Goal: Task Accomplishment & Management: Manage account settings

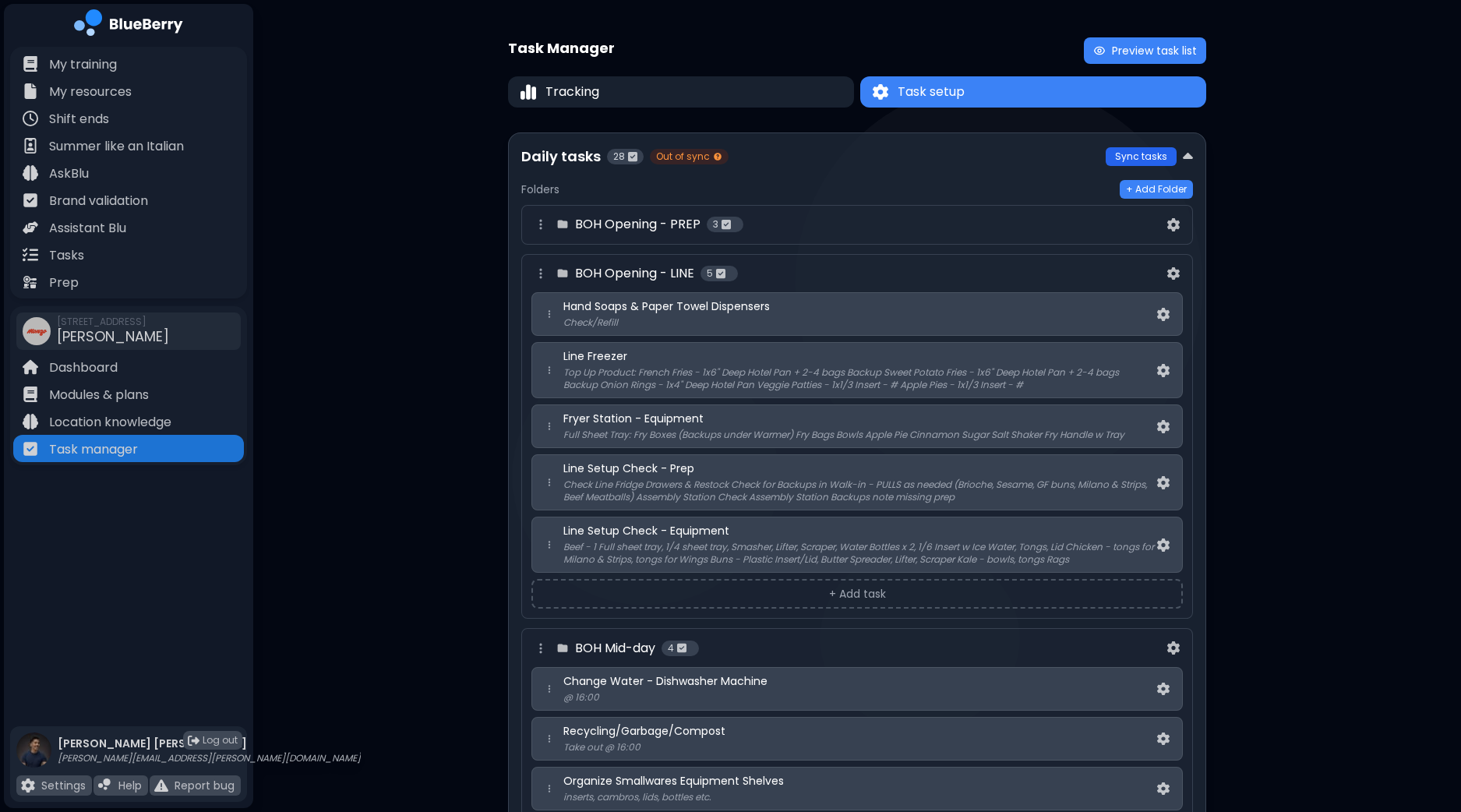
click at [1145, 158] on button "Sync tasks" at bounding box center [1141, 157] width 71 height 19
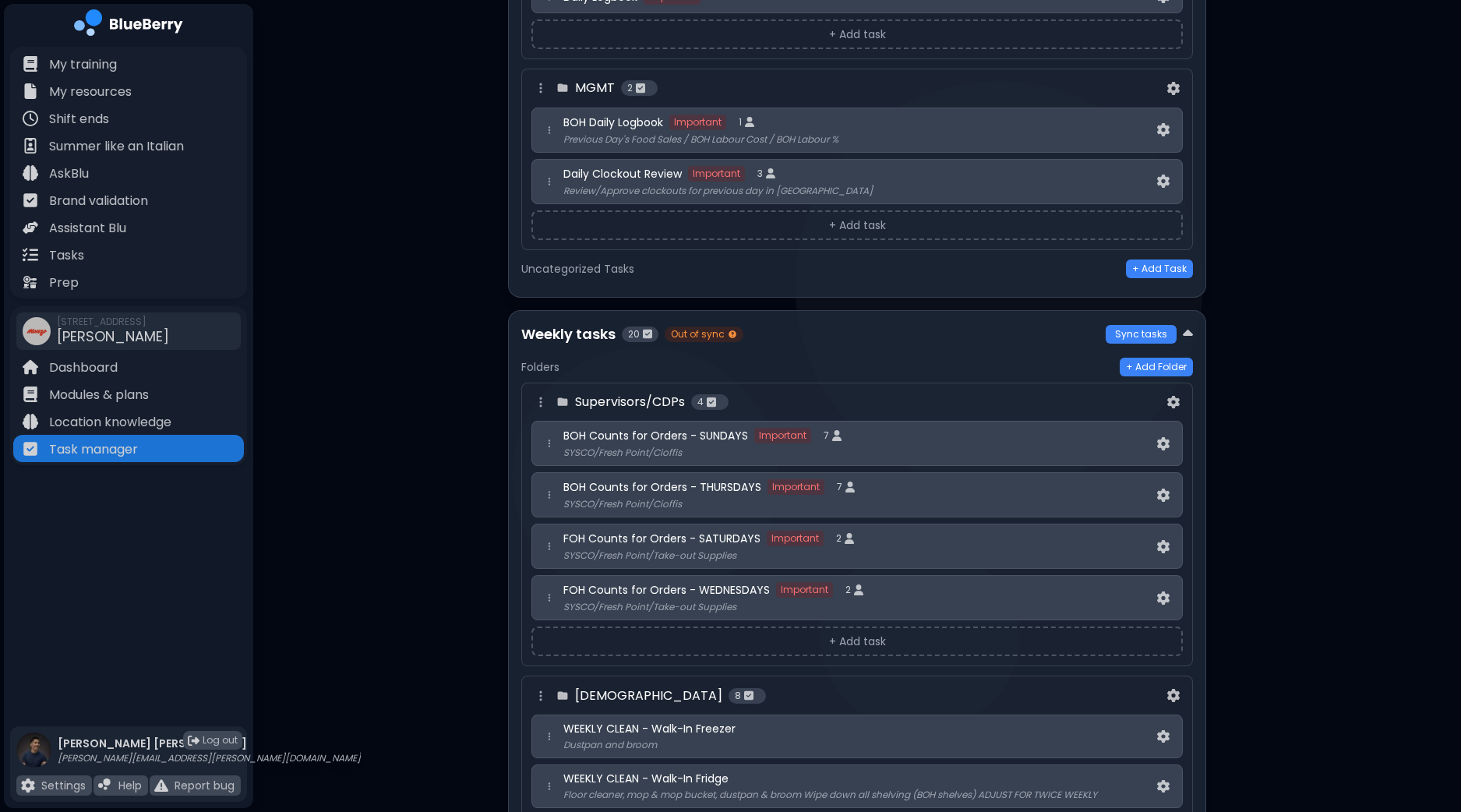
scroll to position [1169, 0]
click at [1131, 325] on button "Sync tasks" at bounding box center [1141, 335] width 71 height 19
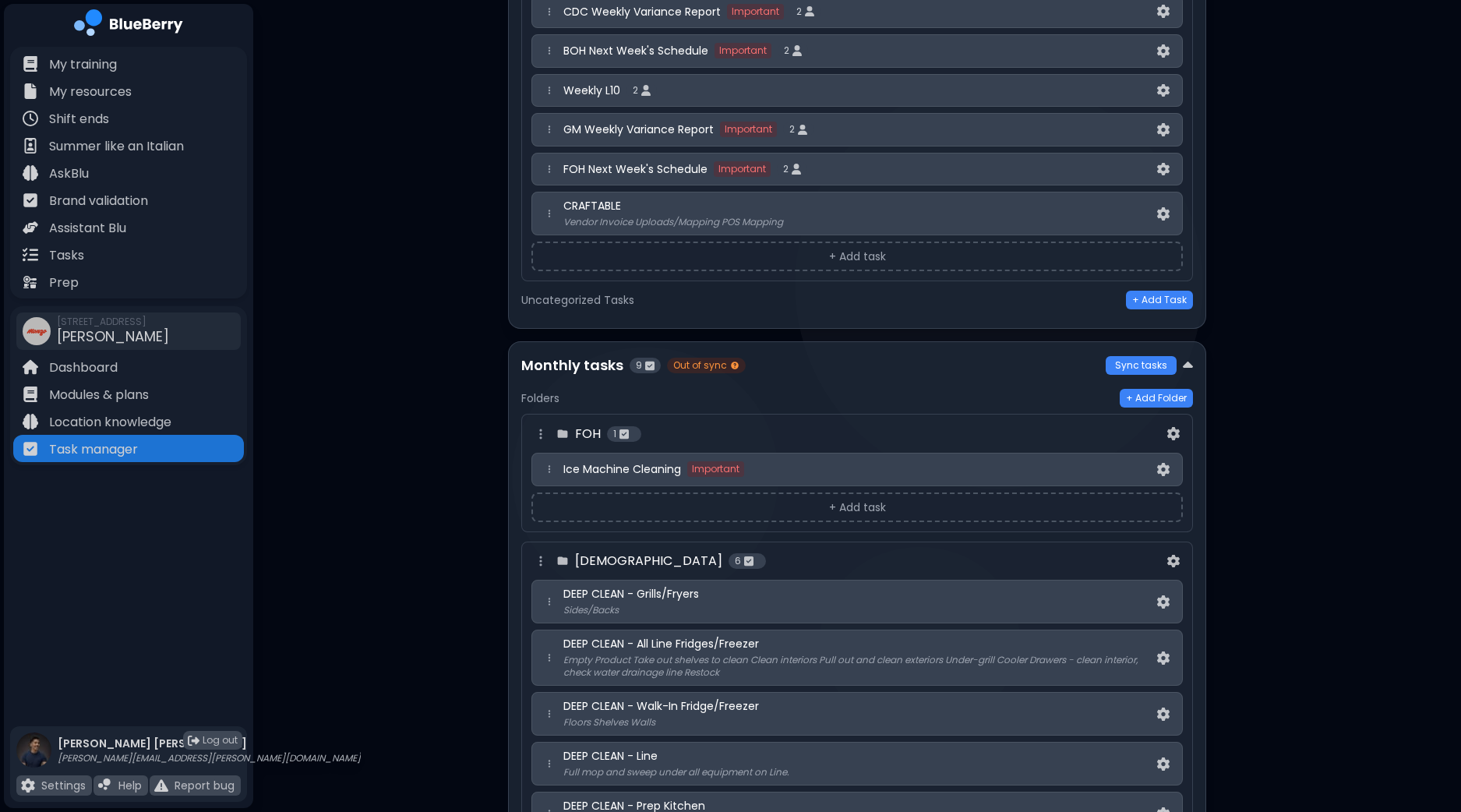
scroll to position [2531, 0]
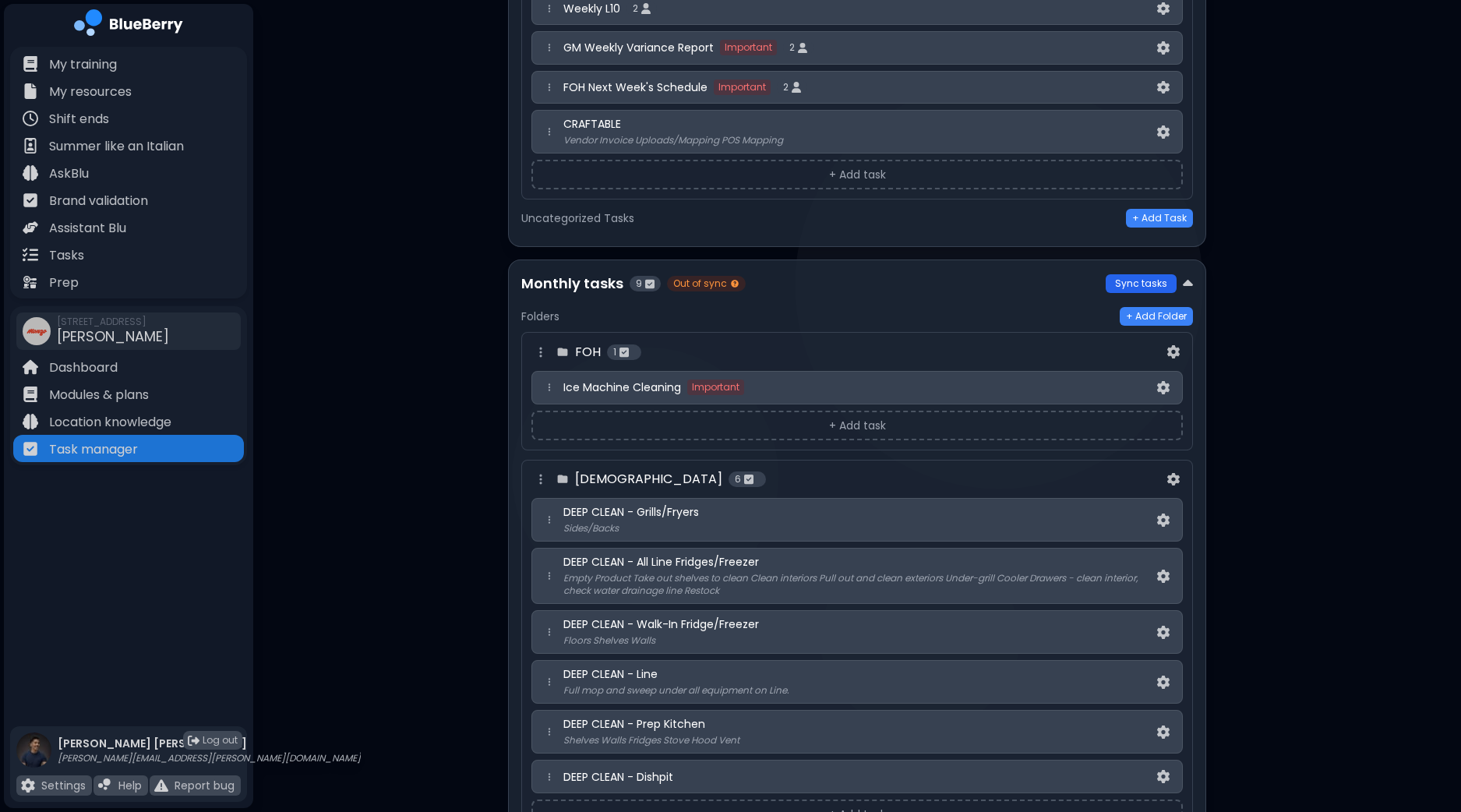
click at [1126, 274] on button "Sync tasks" at bounding box center [1141, 283] width 71 height 19
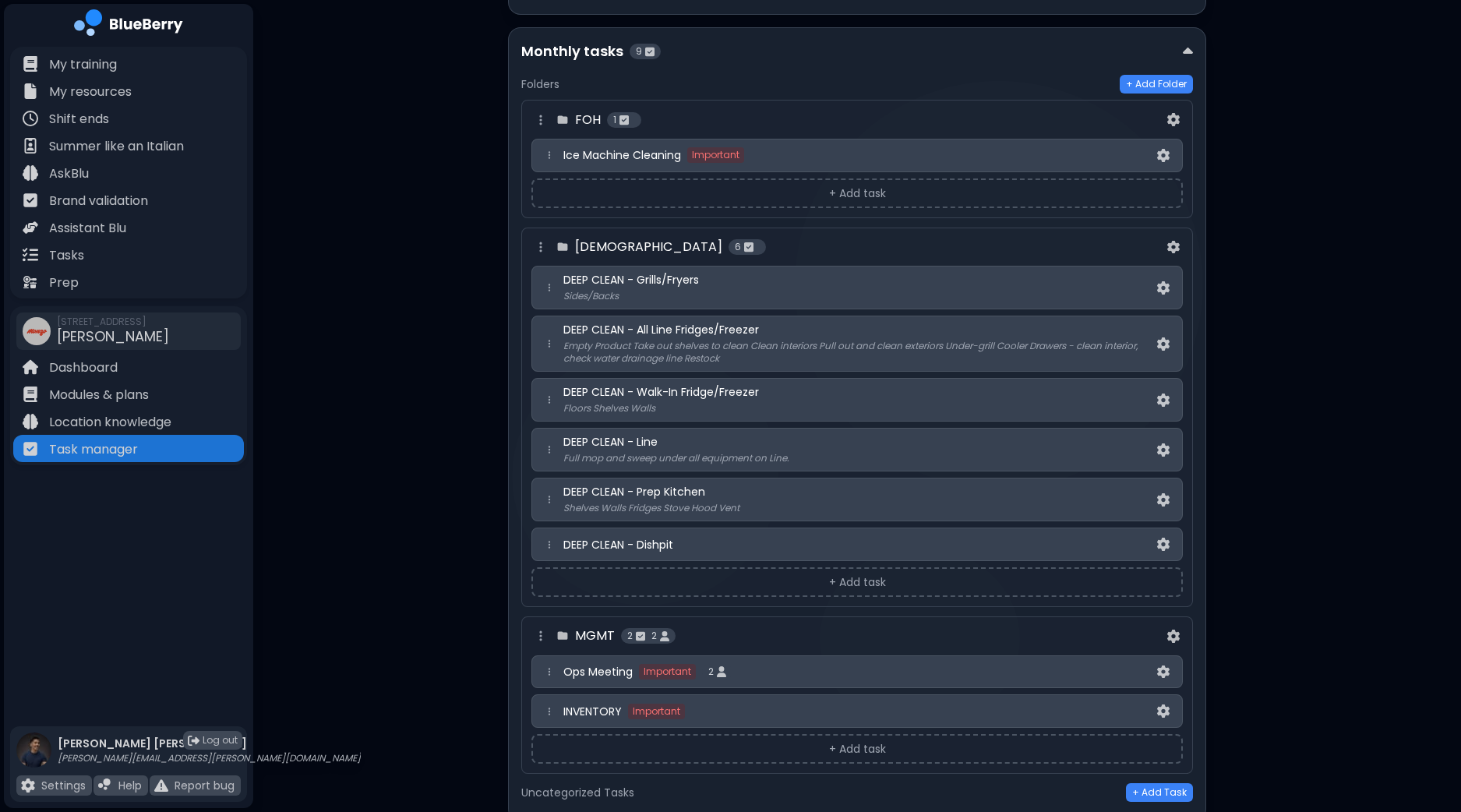
scroll to position [2800, 0]
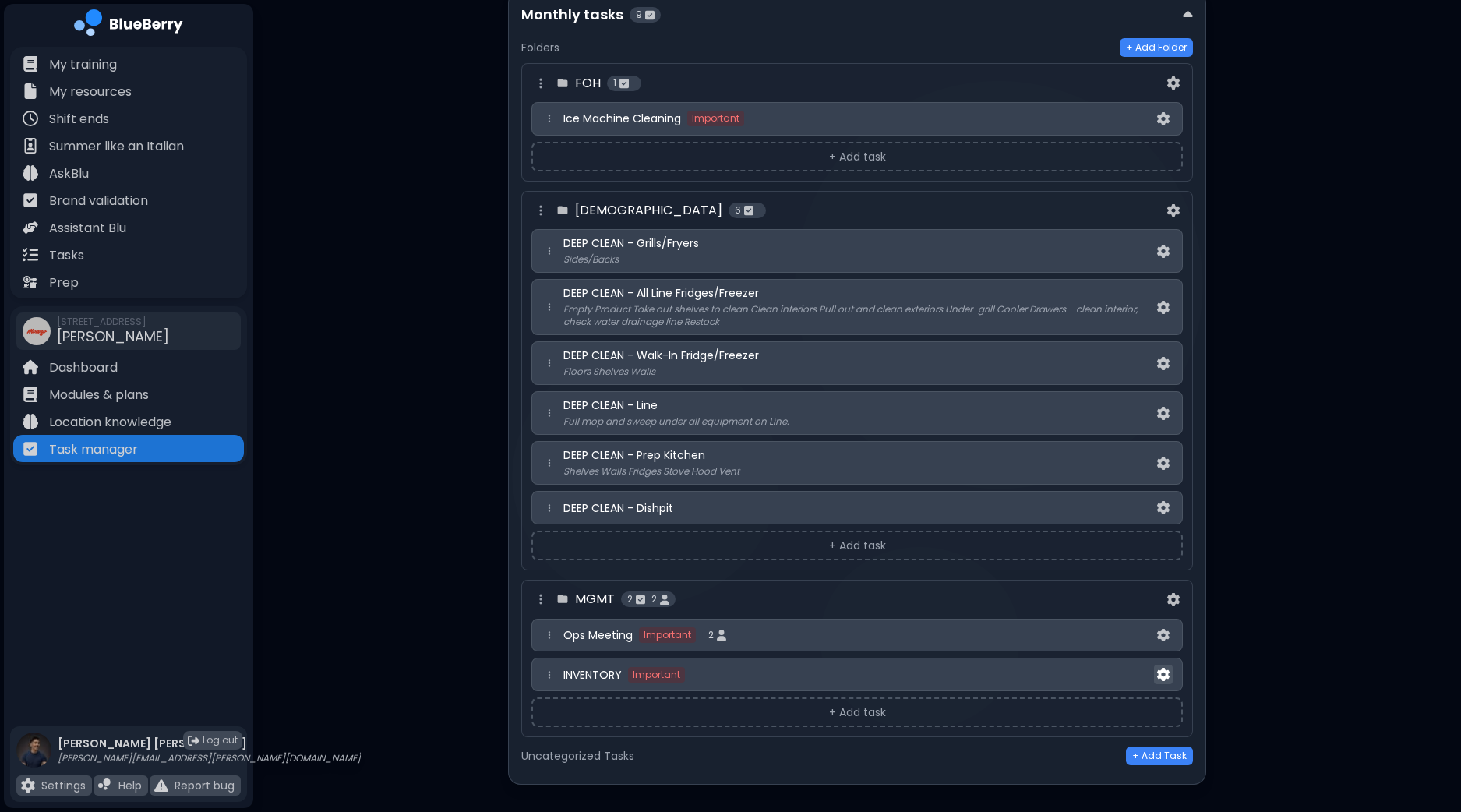
click at [1162, 668] on img at bounding box center [1163, 675] width 13 height 13
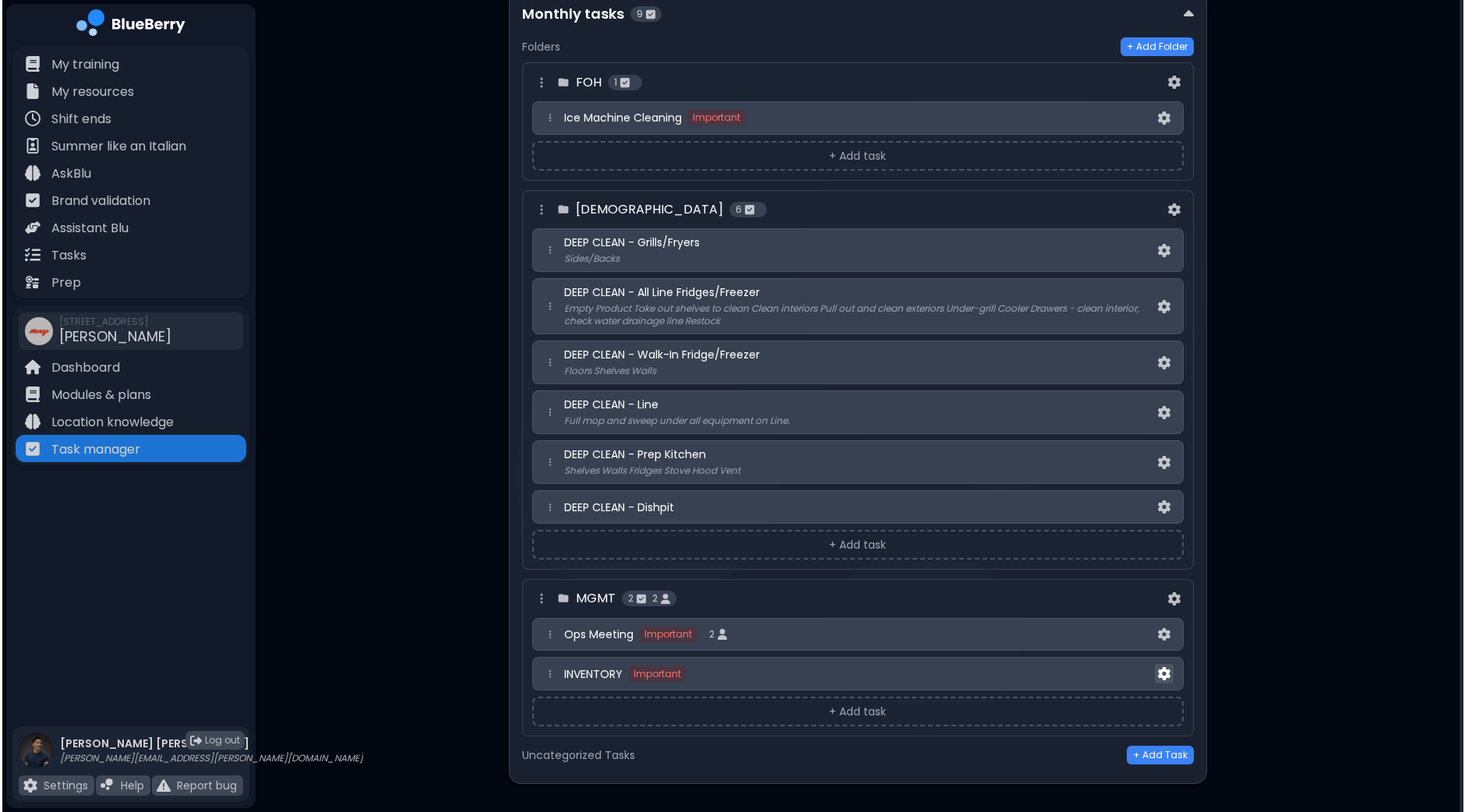
scroll to position [0, 0]
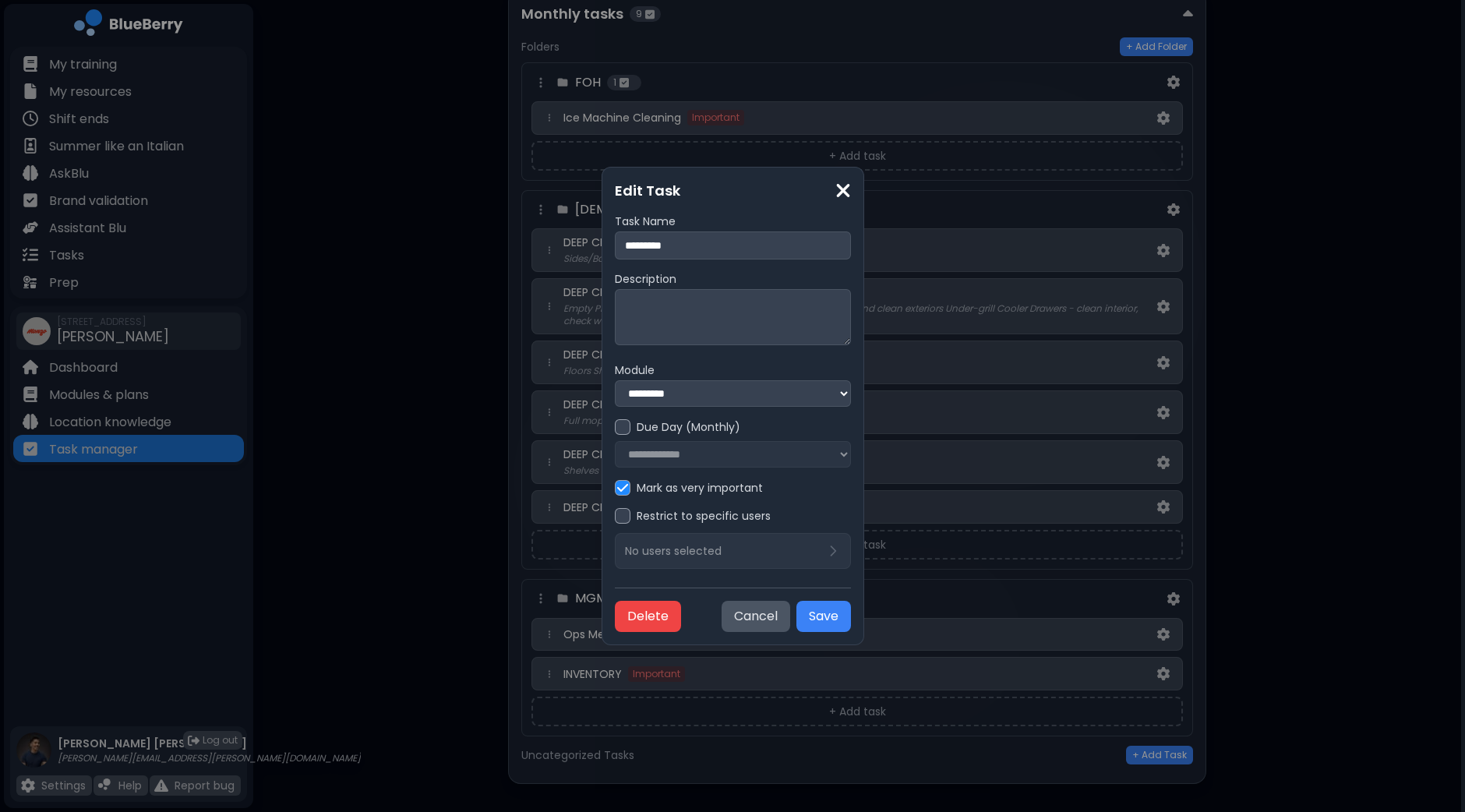
click at [615, 522] on div at bounding box center [622, 515] width 15 height 15
click at [627, 554] on p "No users selected" at bounding box center [673, 551] width 97 height 14
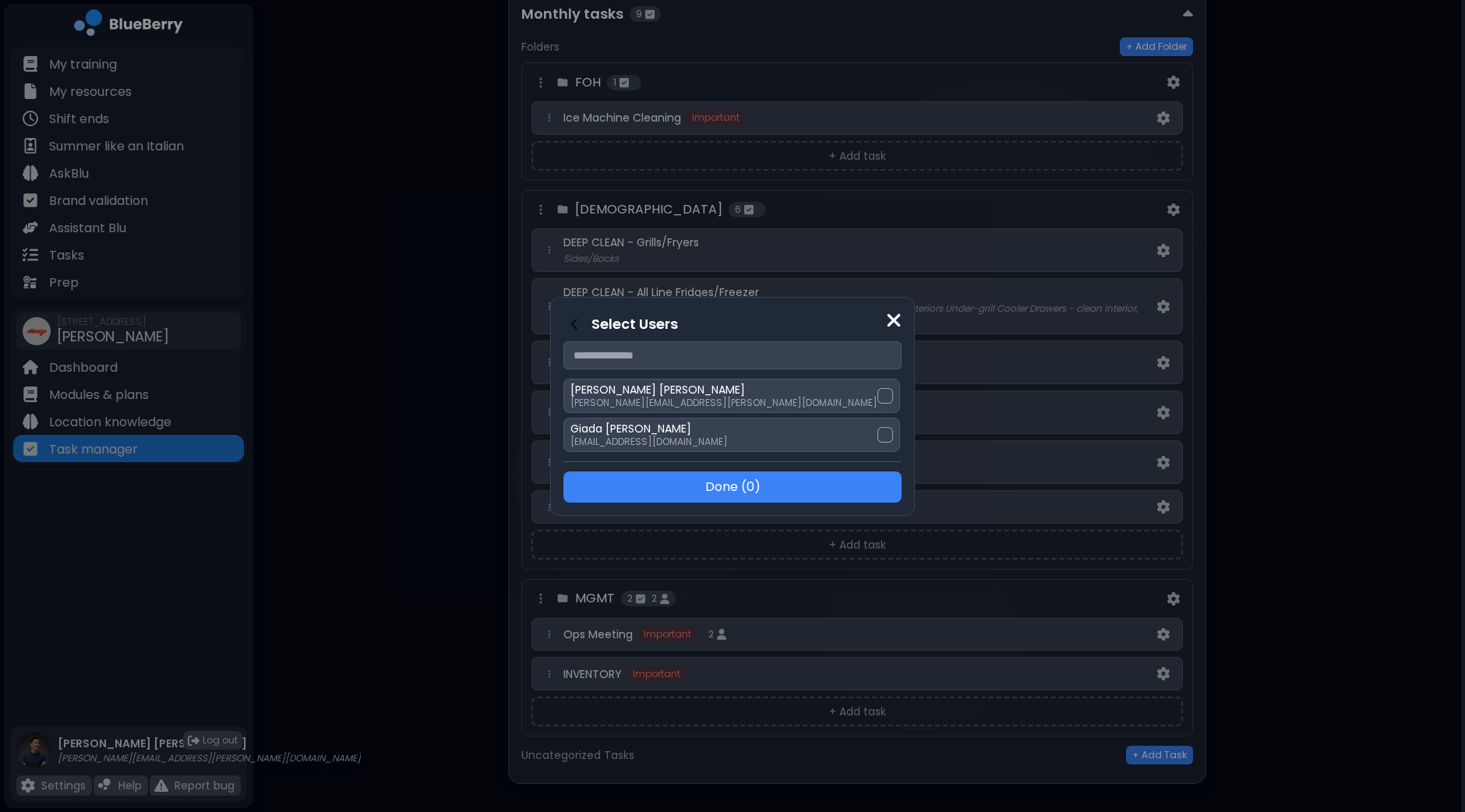
click at [747, 364] on input "text" at bounding box center [732, 355] width 338 height 28
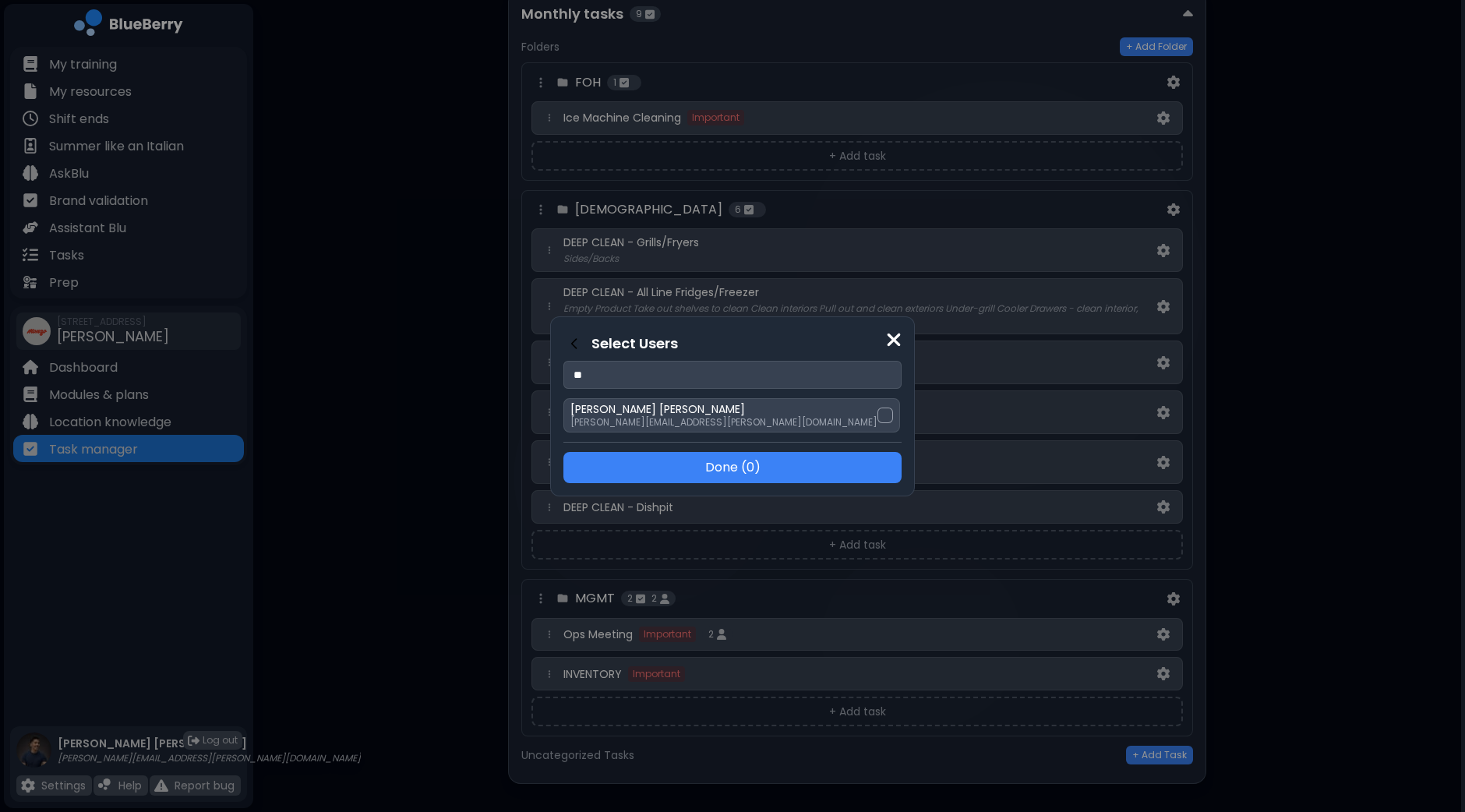
type input "*"
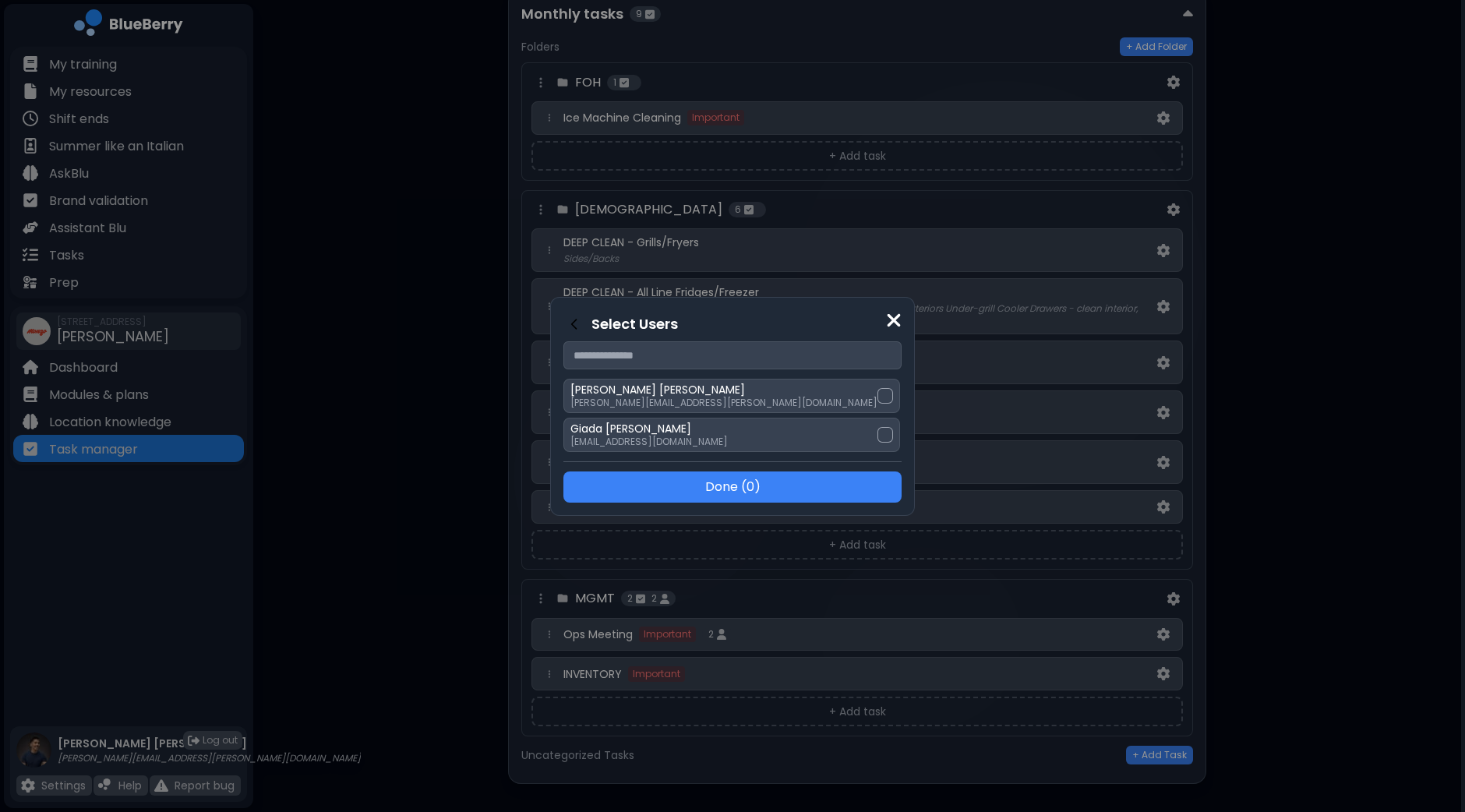
click at [849, 323] on div "Select Users [PERSON_NAME] [PERSON_NAME][EMAIL_ADDRESS][PERSON_NAME][DOMAIN_NAM…" at bounding box center [732, 406] width 364 height 219
click at [886, 316] on img at bounding box center [894, 320] width 15 height 21
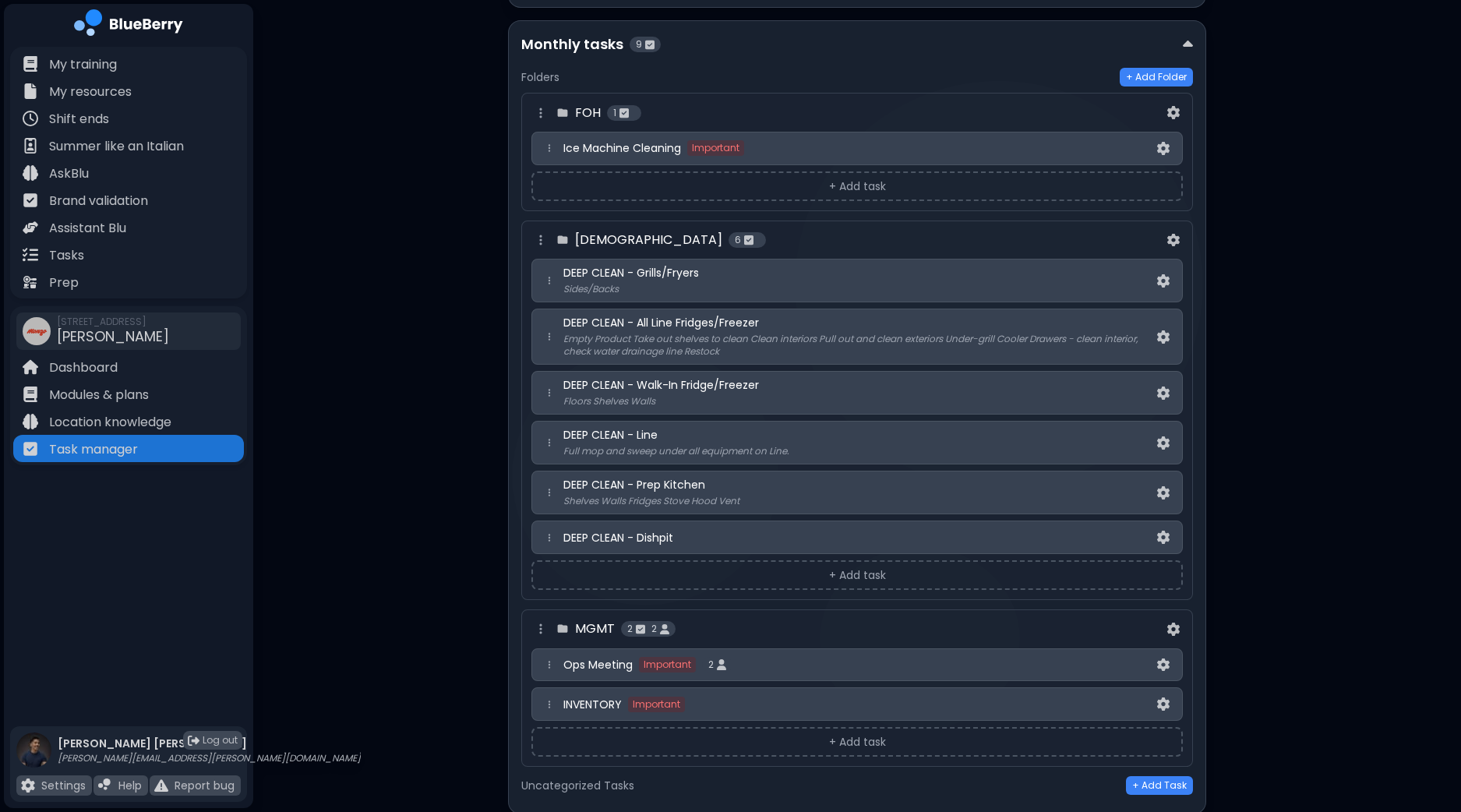
scroll to position [2800, 0]
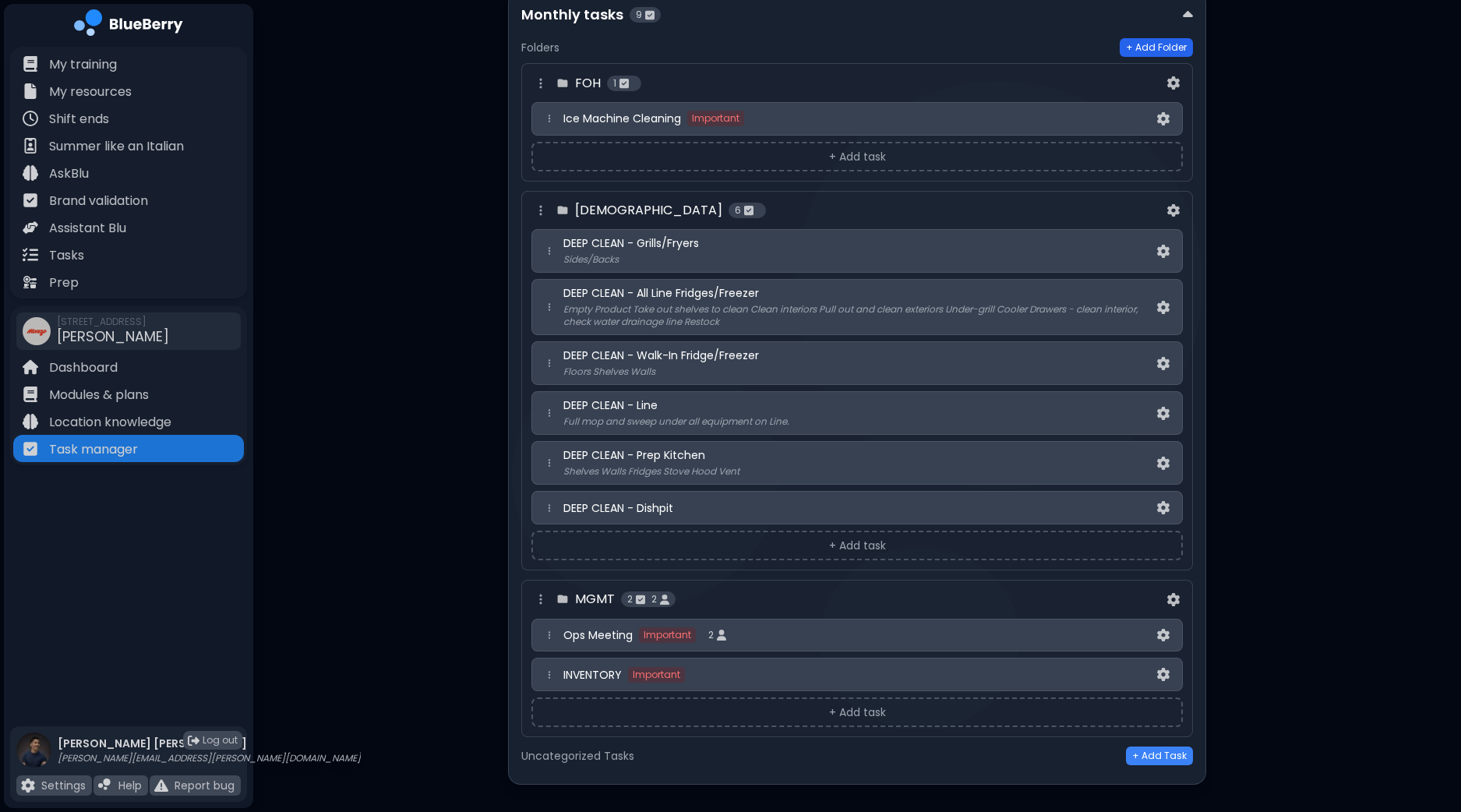
click at [1157, 38] on button "+ Add Folder" at bounding box center [1156, 47] width 73 height 19
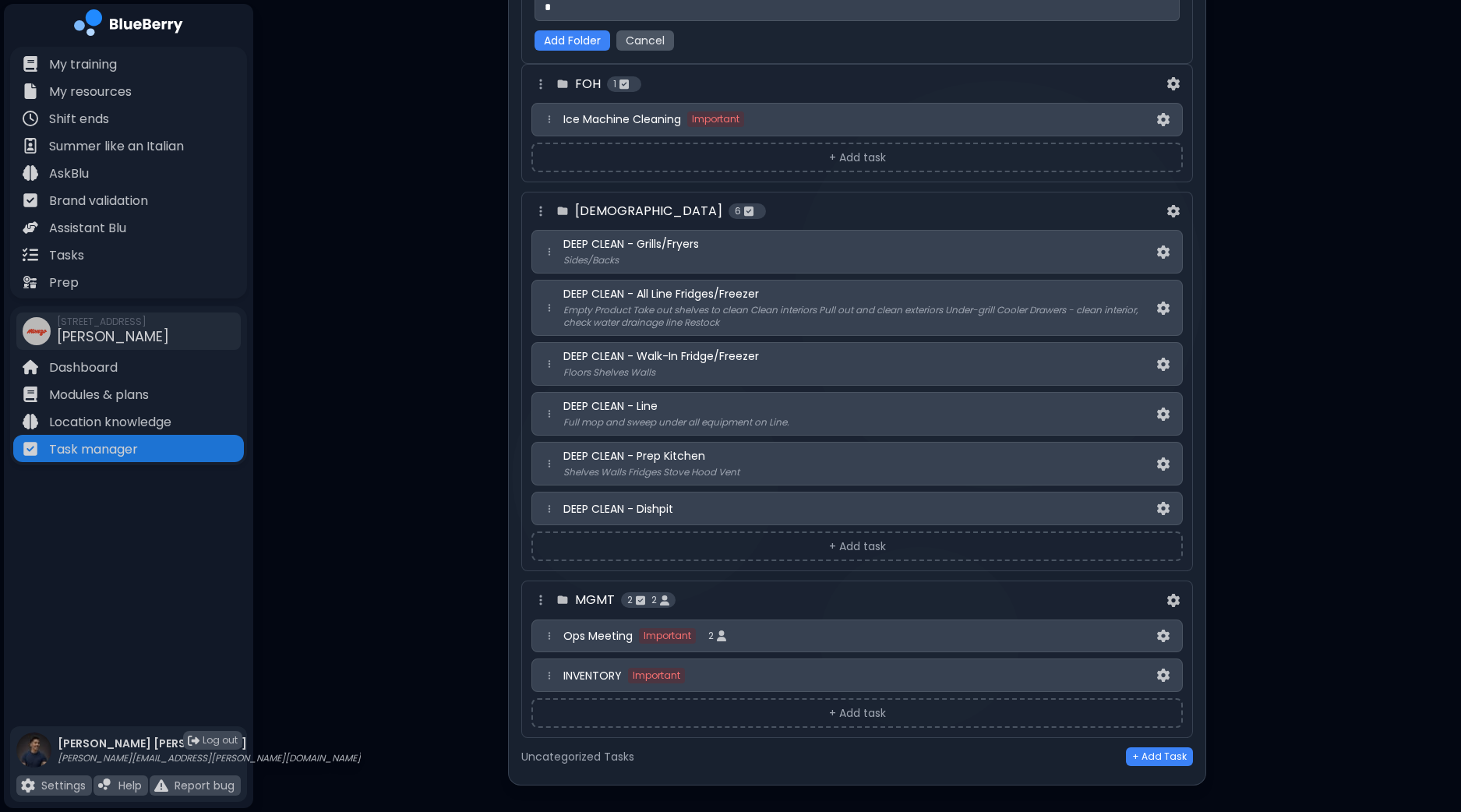
scroll to position [2866, 0]
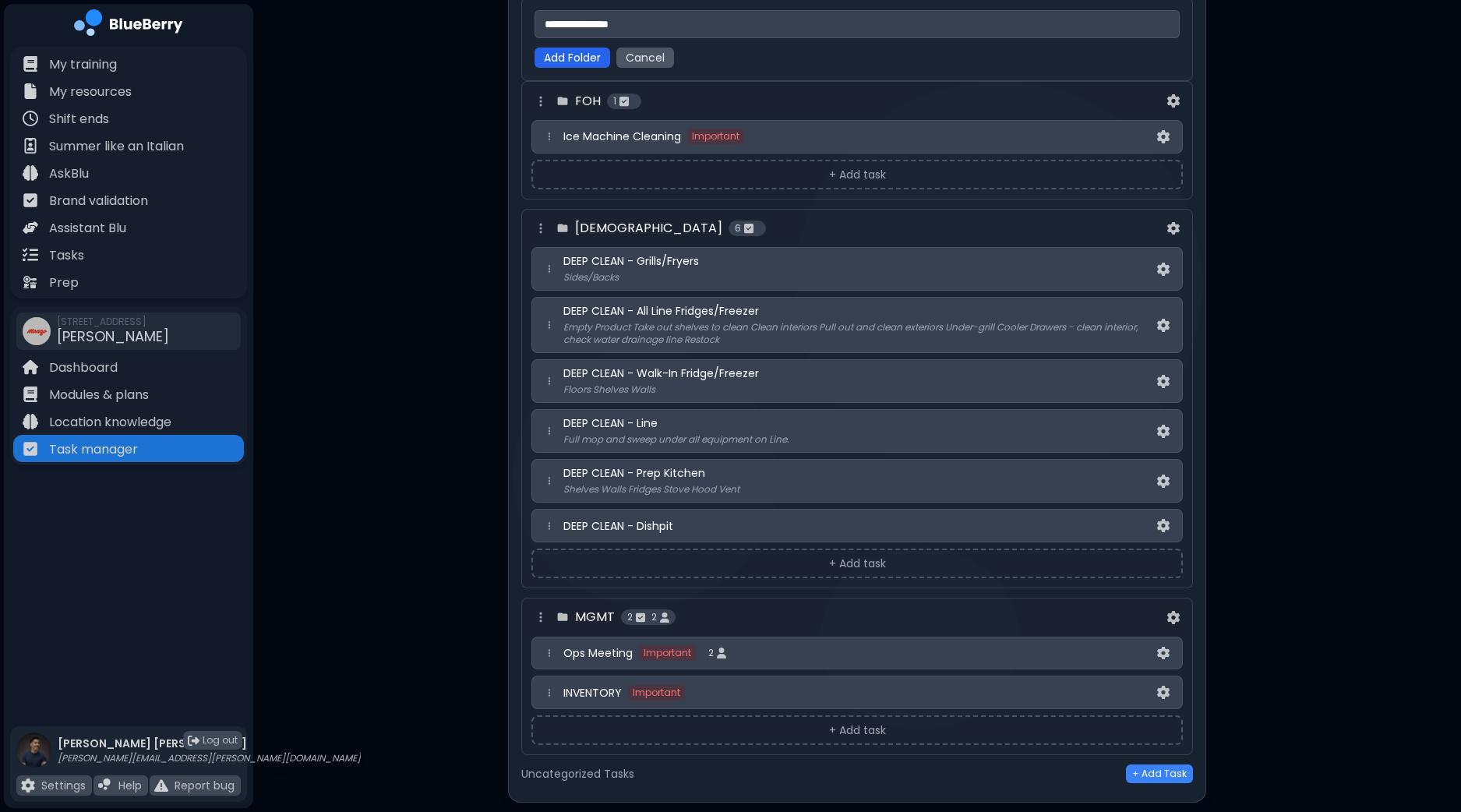
type input "**********"
click at [585, 47] on button "Add Folder" at bounding box center [573, 57] width 76 height 20
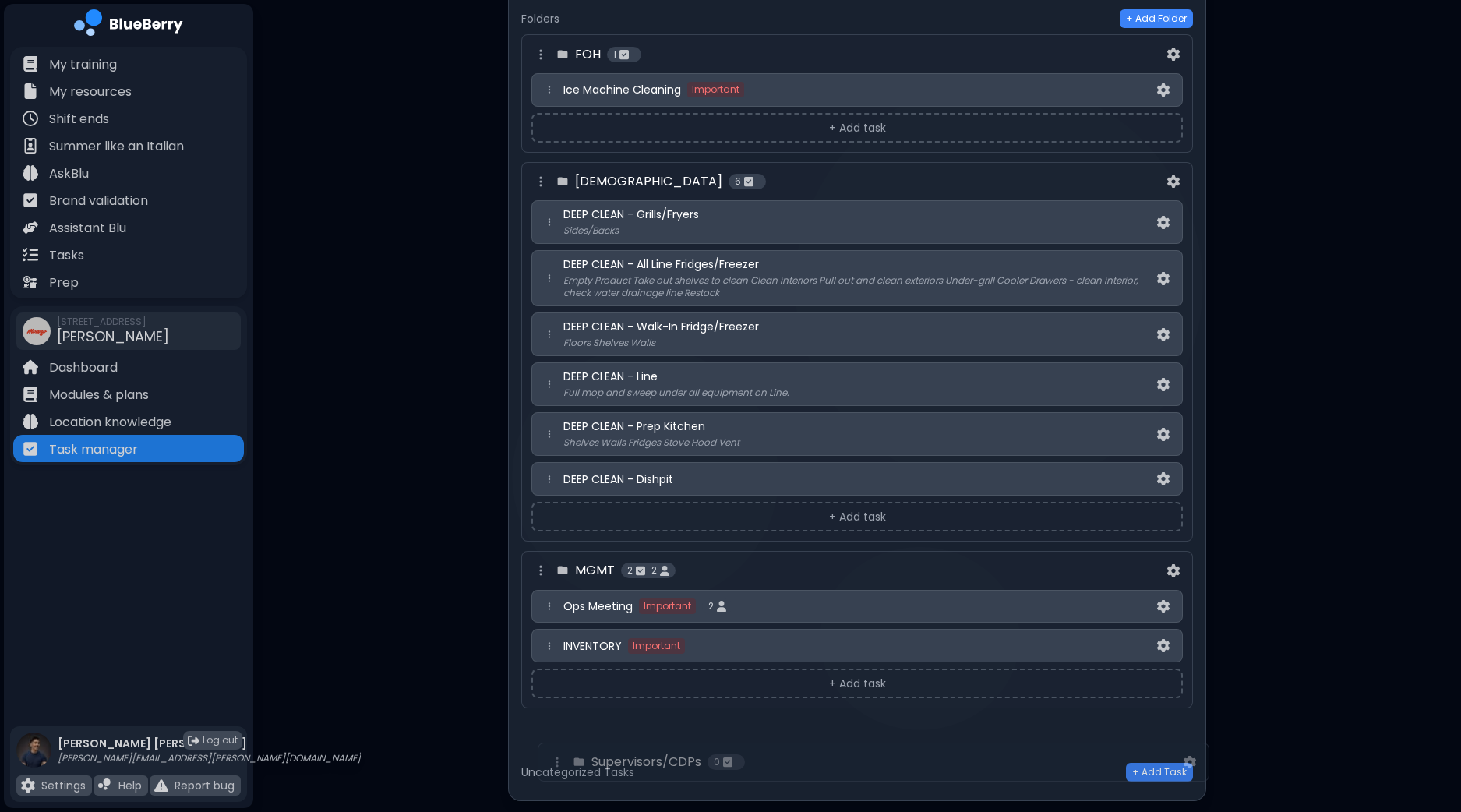
scroll to position [2846, 0]
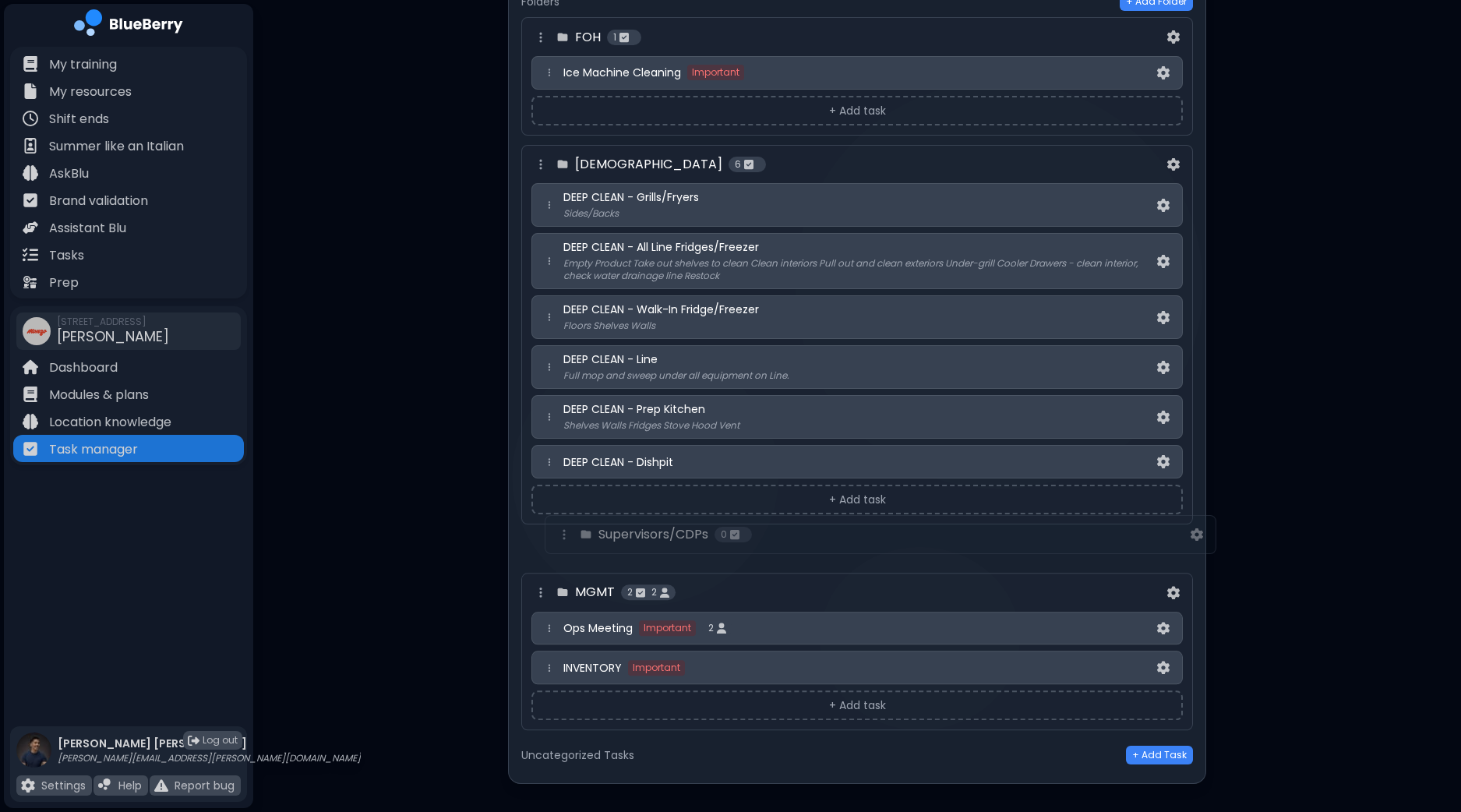
drag, startPoint x: 537, startPoint y: 116, endPoint x: 560, endPoint y: 541, distance: 425.6
click at [560, 541] on div "Supervisors/CDPs 0 FOH 1 Ice Machine Cleaning Important + Add task BOH 6 DEEP C…" at bounding box center [857, 378] width 671 height 723
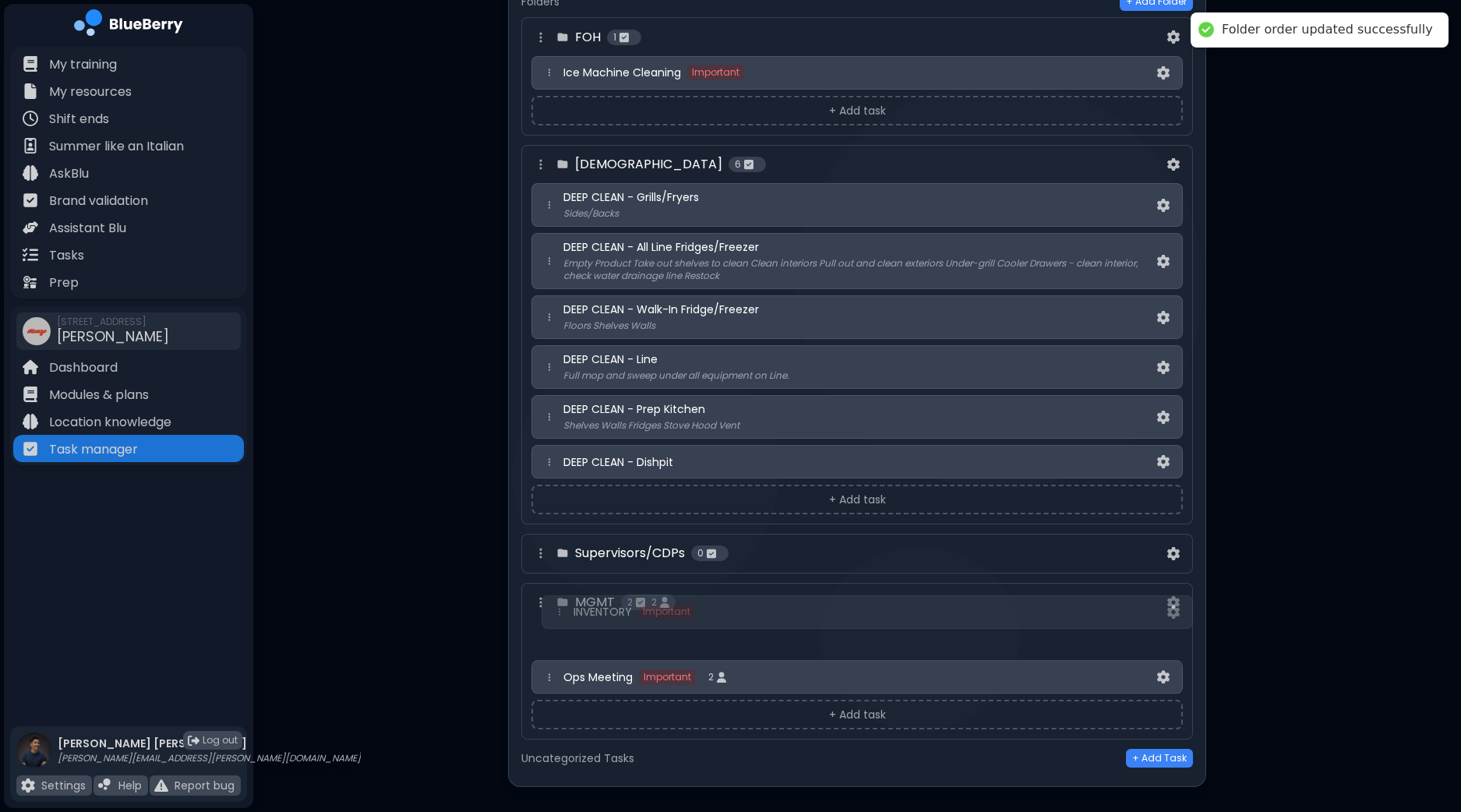
scroll to position [2847, 0]
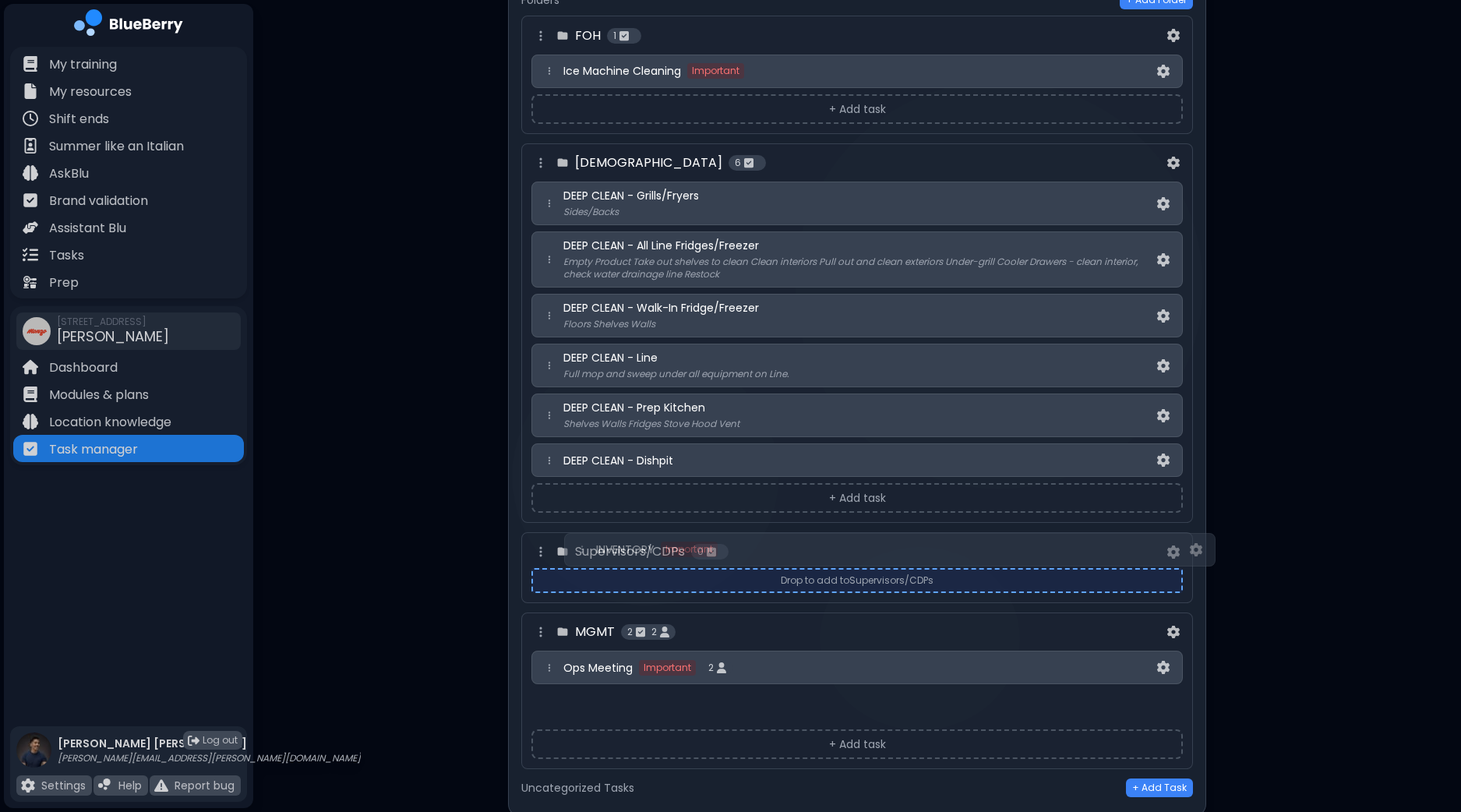
drag, startPoint x: 546, startPoint y: 657, endPoint x: 580, endPoint y: 546, distance: 116.1
click at [580, 546] on div "FOH 1 Ice Machine Cleaning Important + Add task BOH 6 DEEP CLEAN - Grills/Fryer…" at bounding box center [857, 391] width 671 height 753
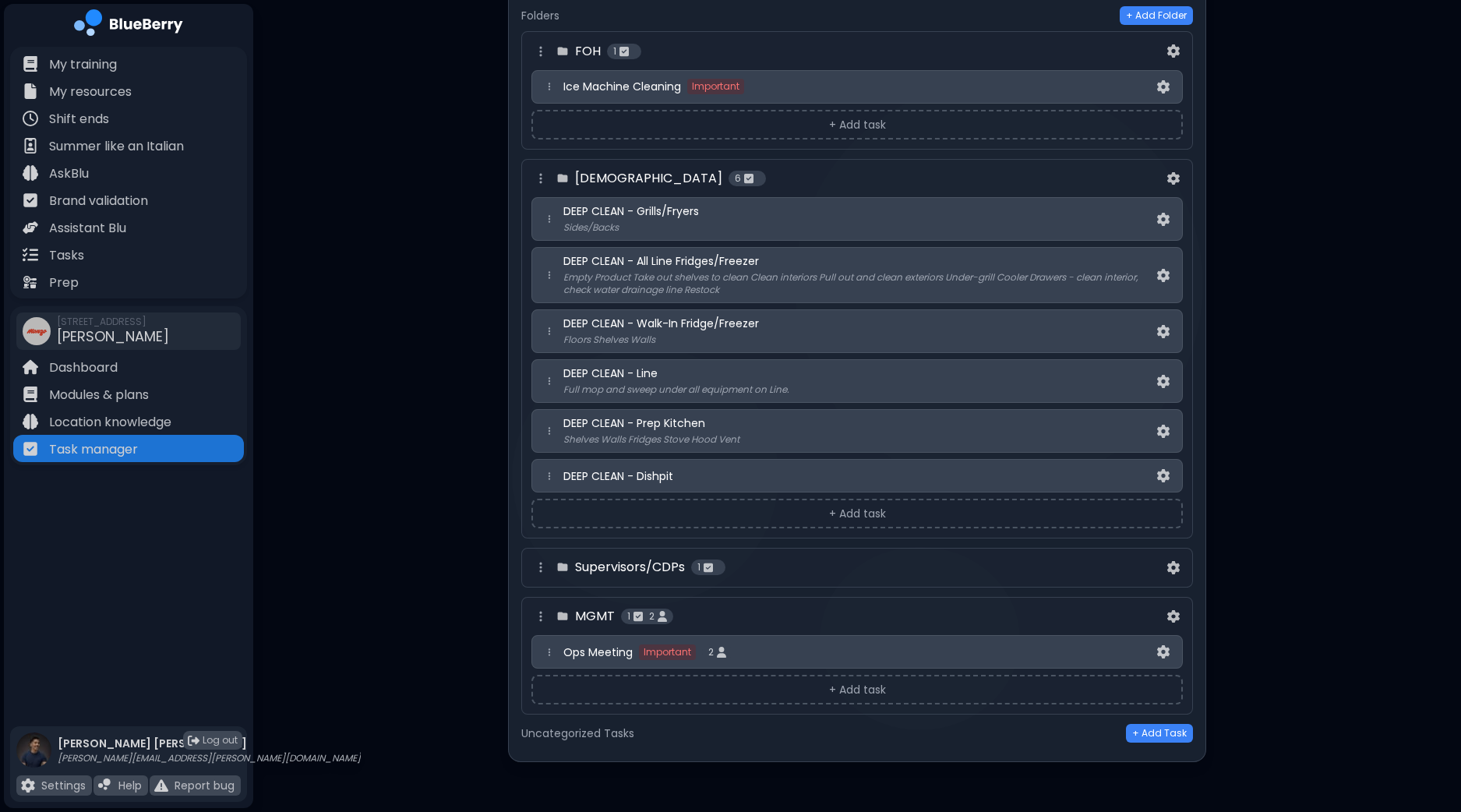
scroll to position [2810, 0]
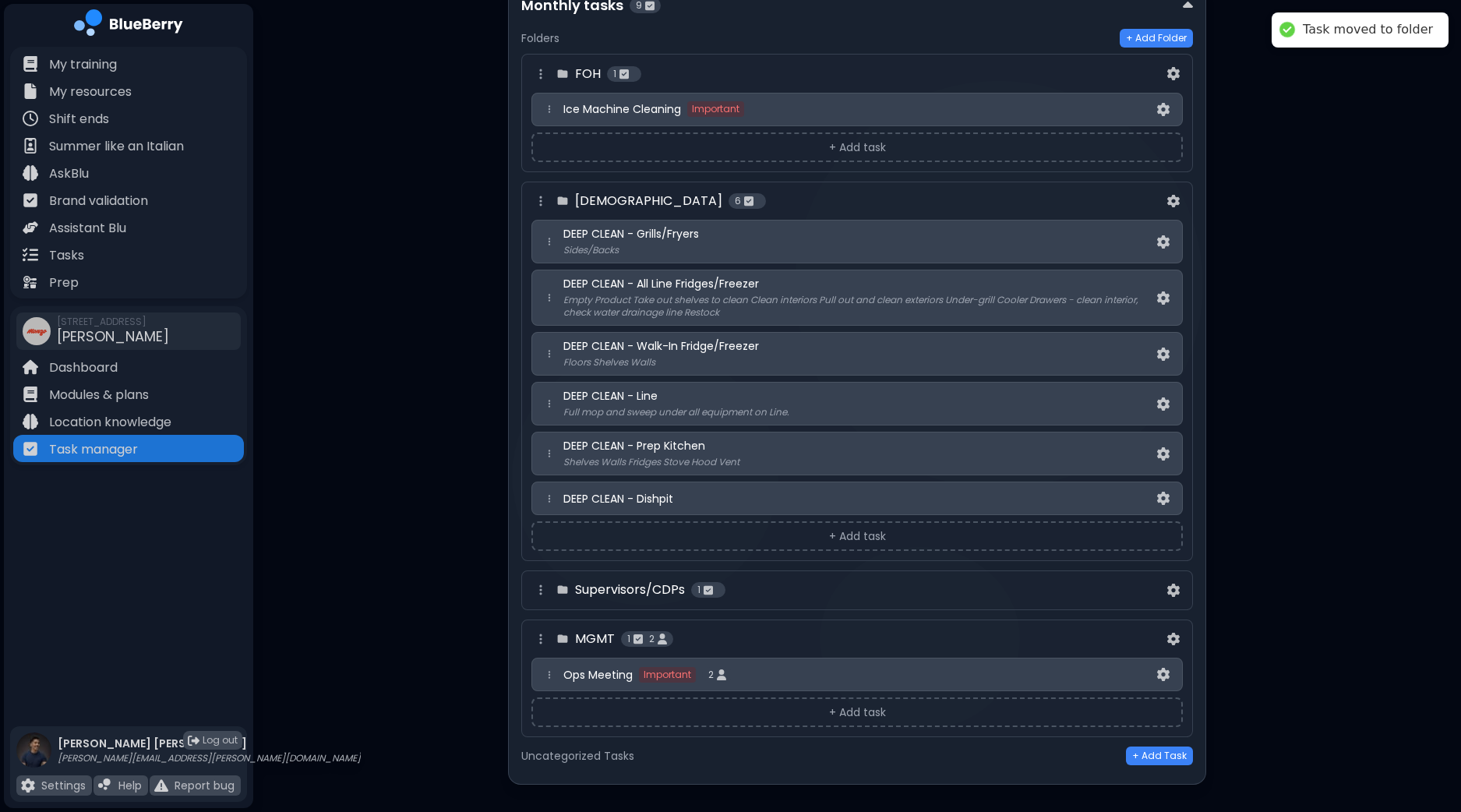
click at [838, 580] on div "Supervisors/CDPs 1" at bounding box center [848, 589] width 633 height 19
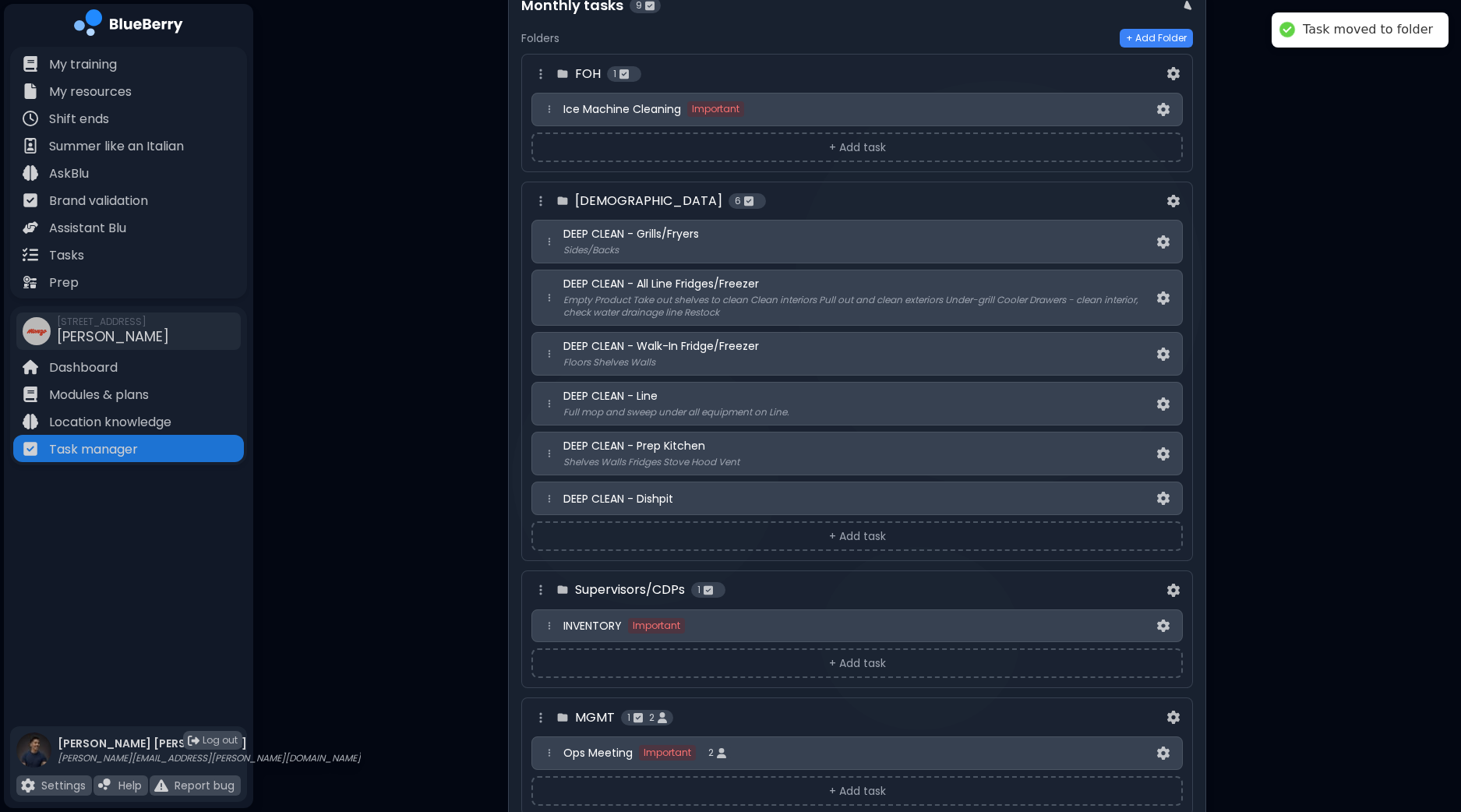
scroll to position [2847, 0]
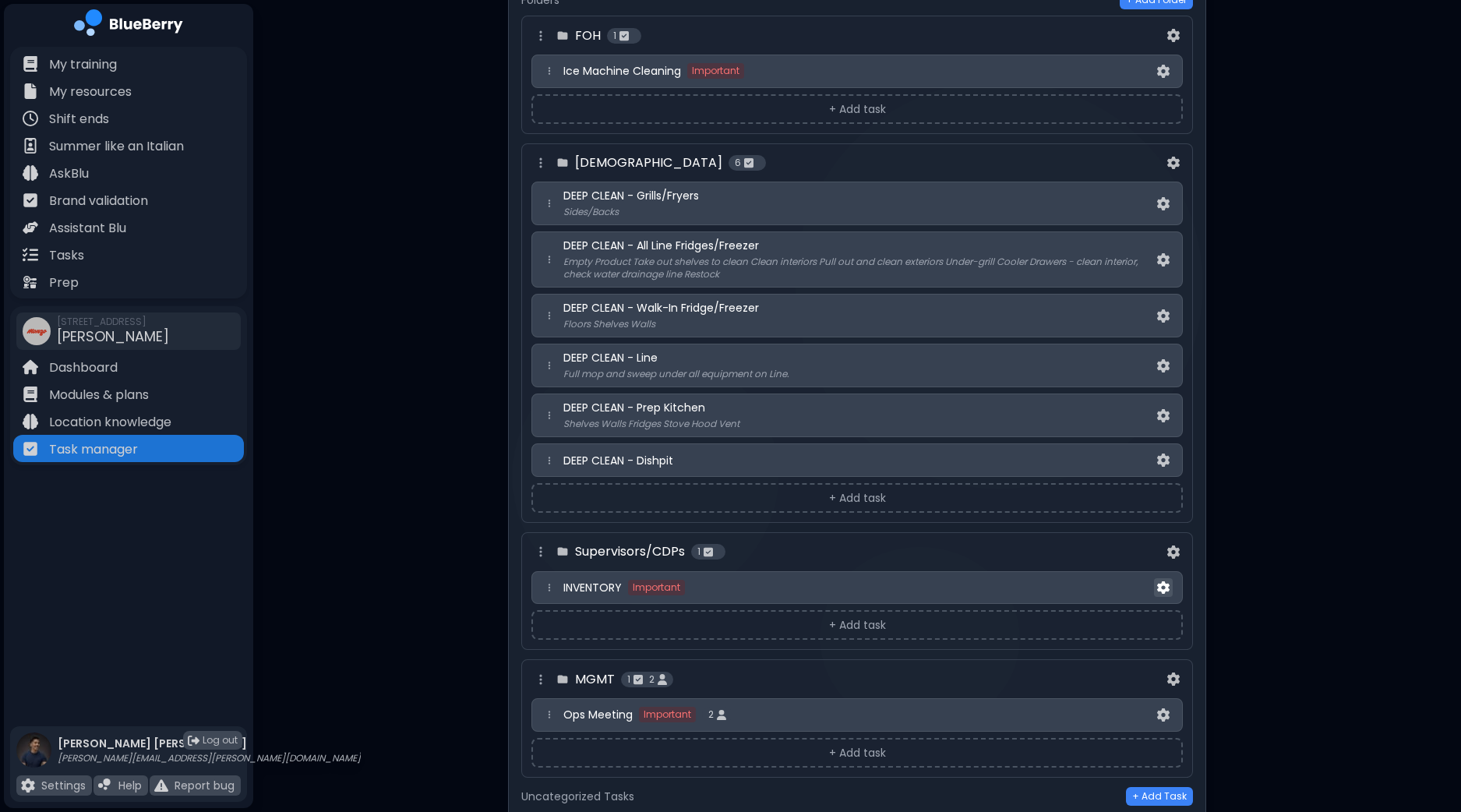
click at [1164, 581] on img at bounding box center [1163, 588] width 13 height 13
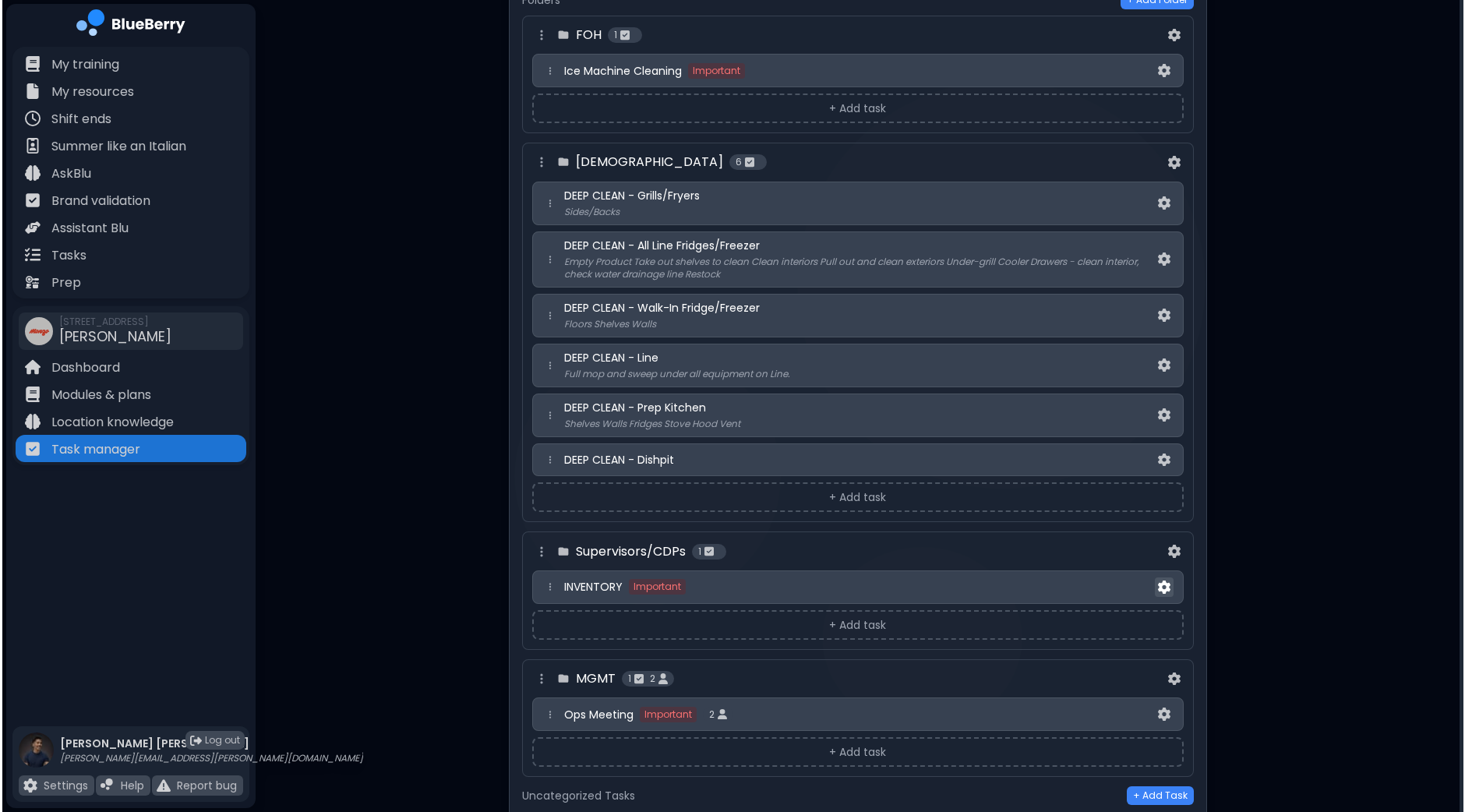
scroll to position [0, 0]
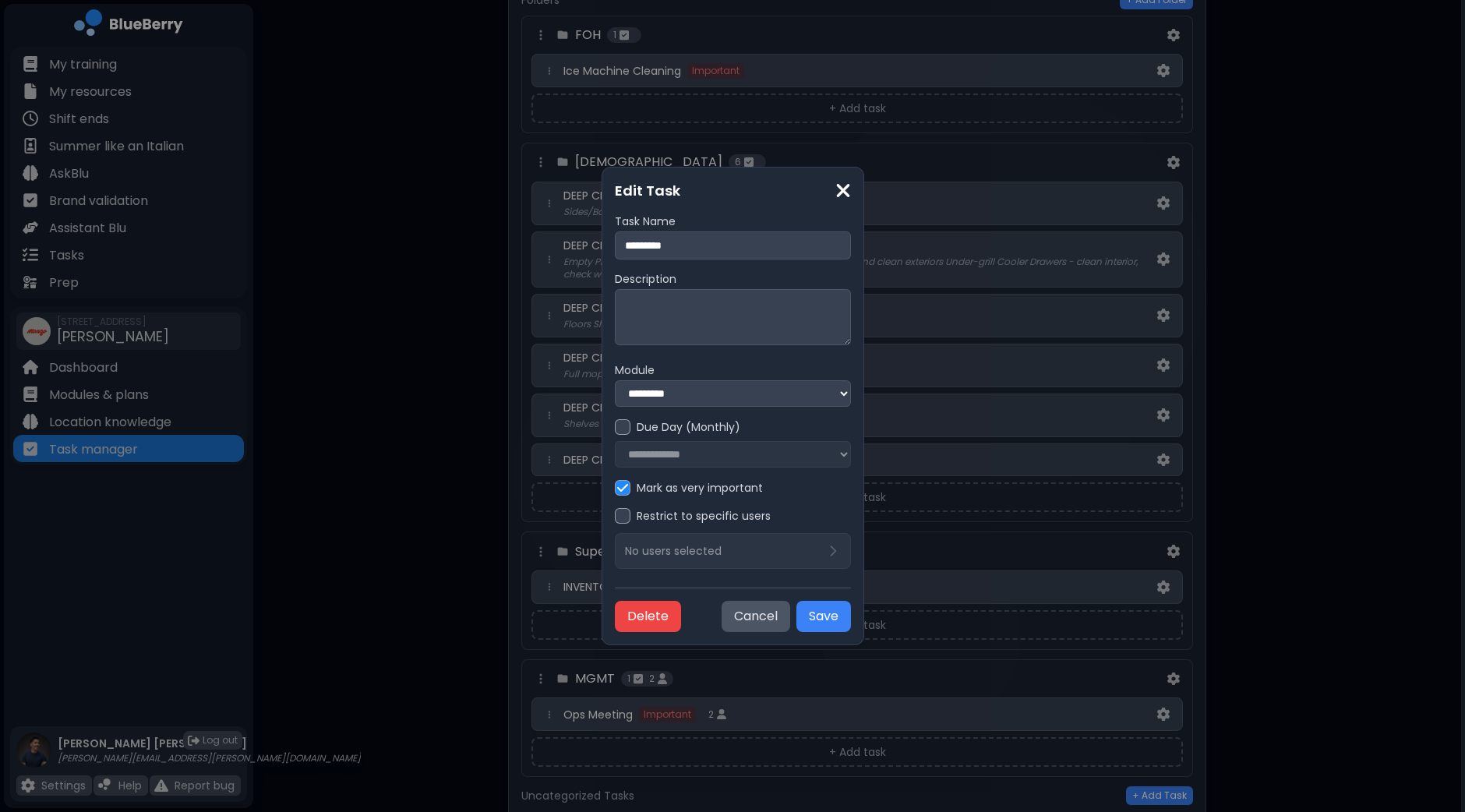
click at [637, 523] on label "Restrict to specific users" at bounding box center [703, 515] width 134 height 14
click at [630, 545] on div "No users selected" at bounding box center [733, 551] width 236 height 36
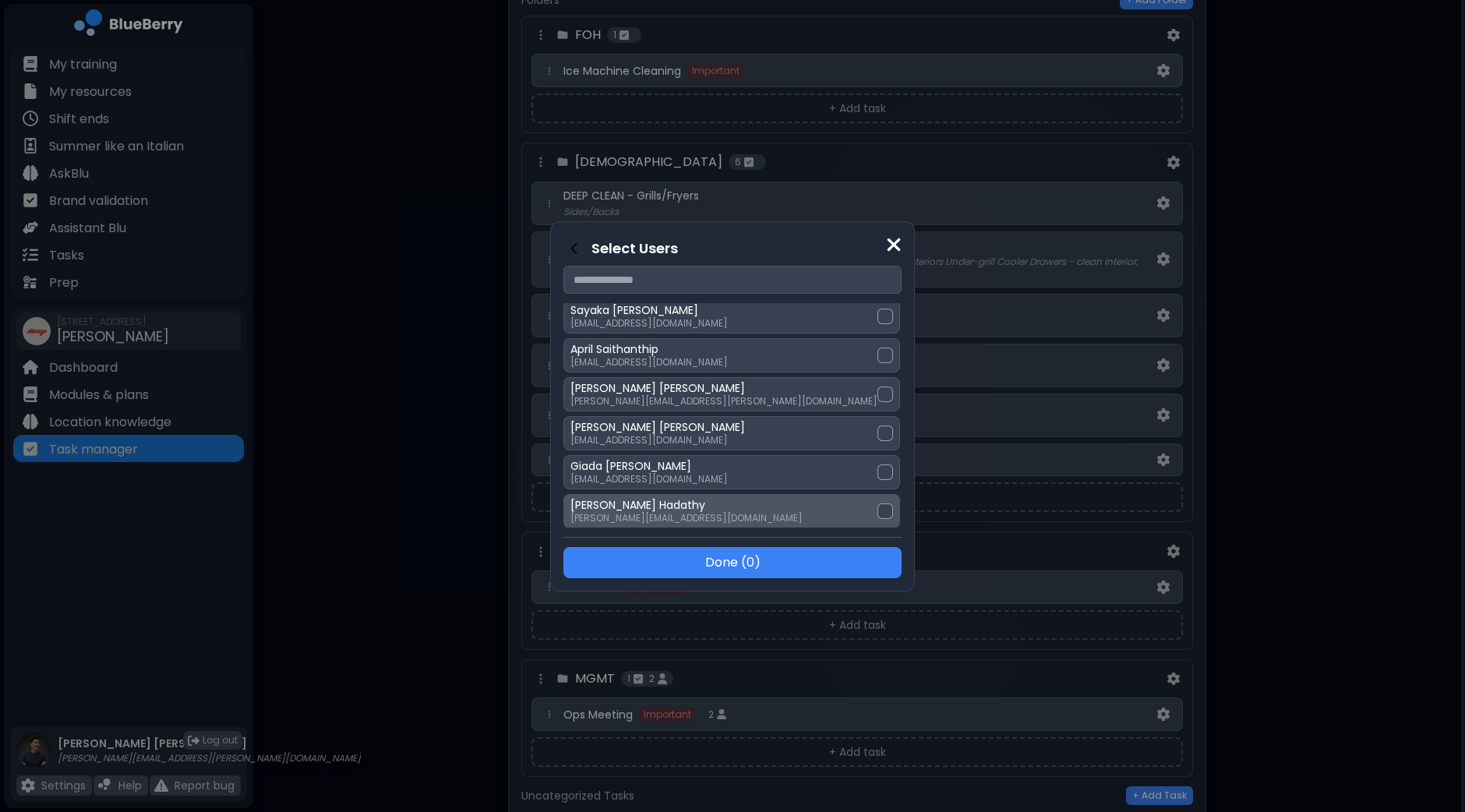
scroll to position [487, 0]
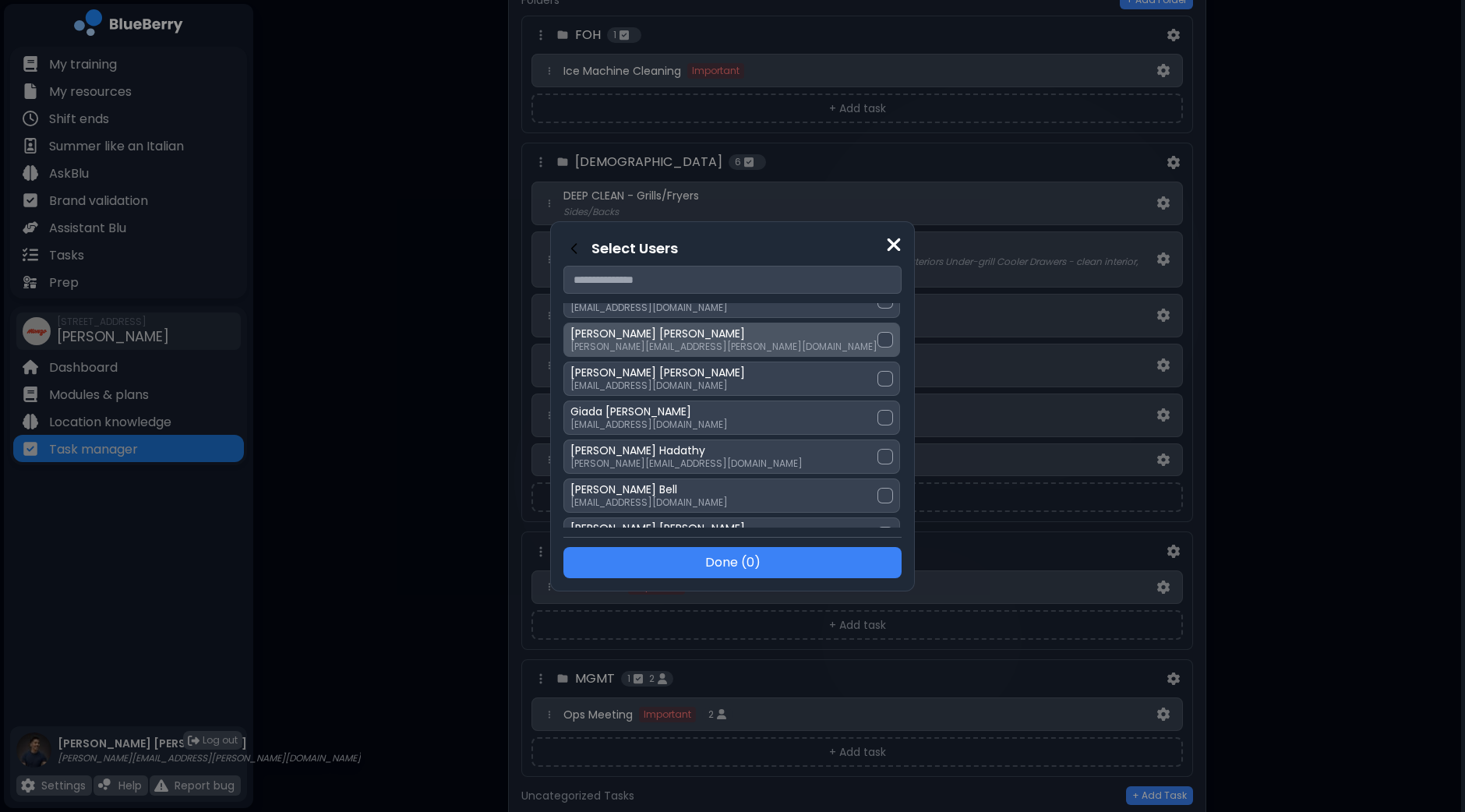
click at [877, 341] on div at bounding box center [885, 340] width 15 height 15
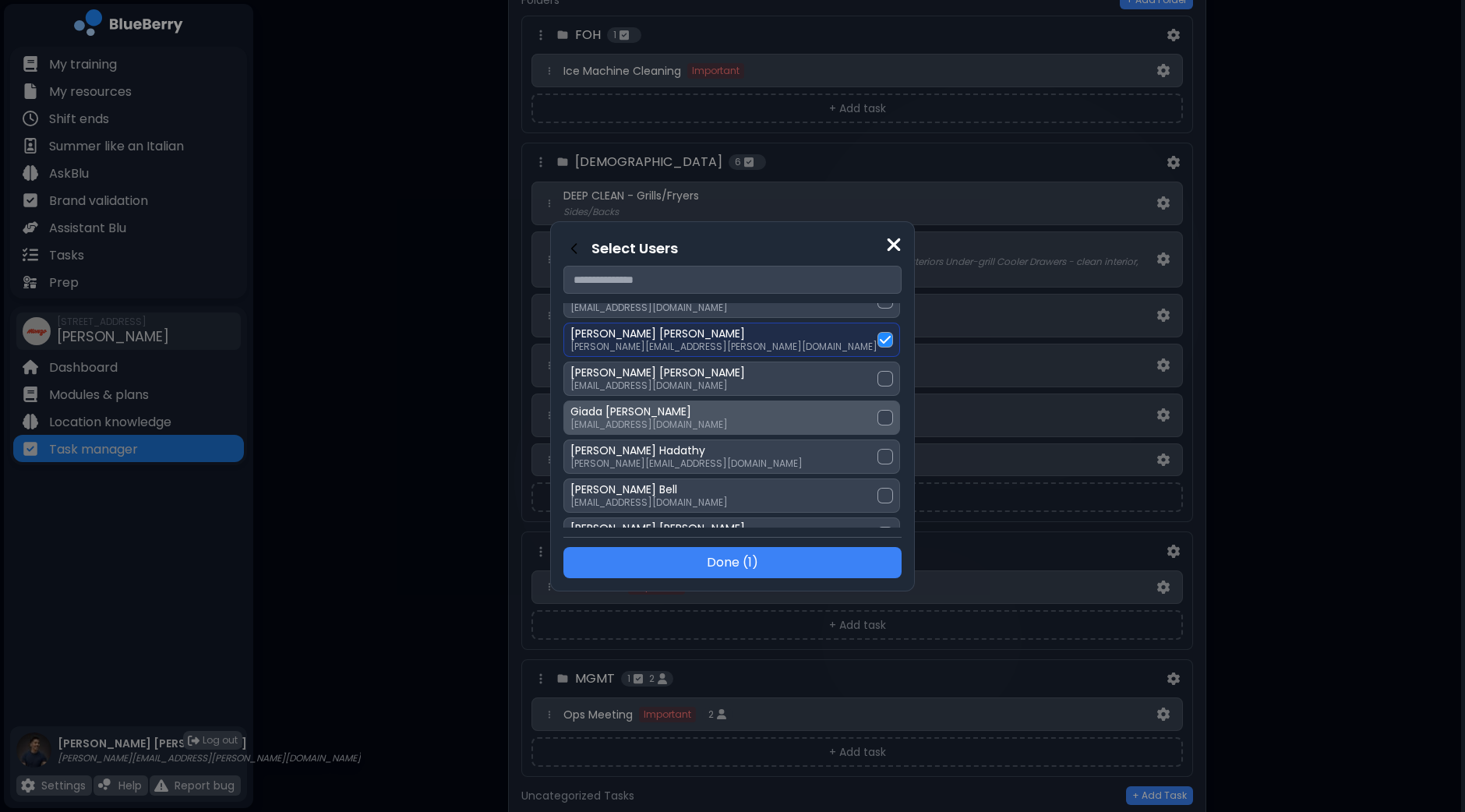
click at [877, 412] on div at bounding box center [885, 417] width 15 height 15
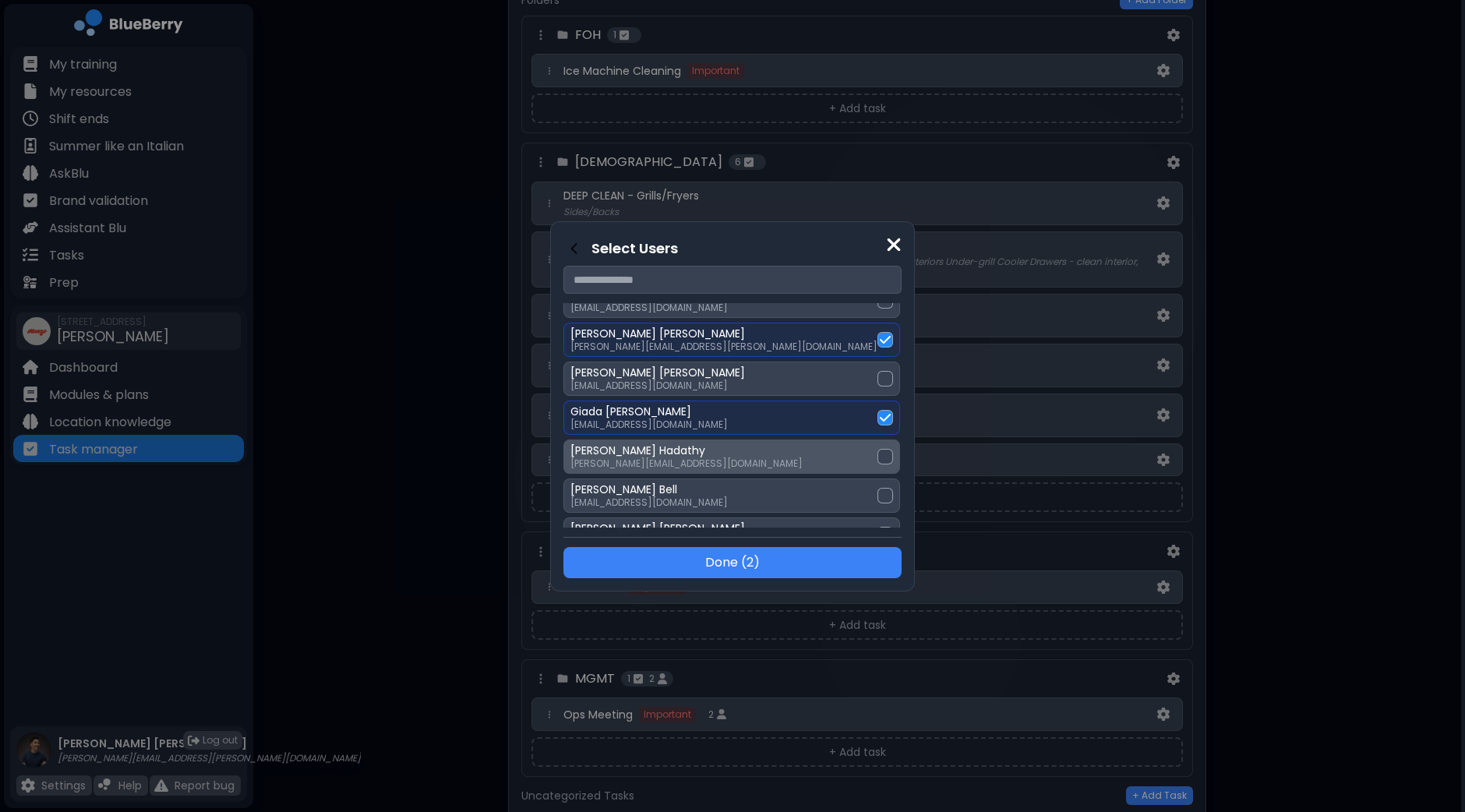
click at [877, 451] on div at bounding box center [885, 456] width 15 height 15
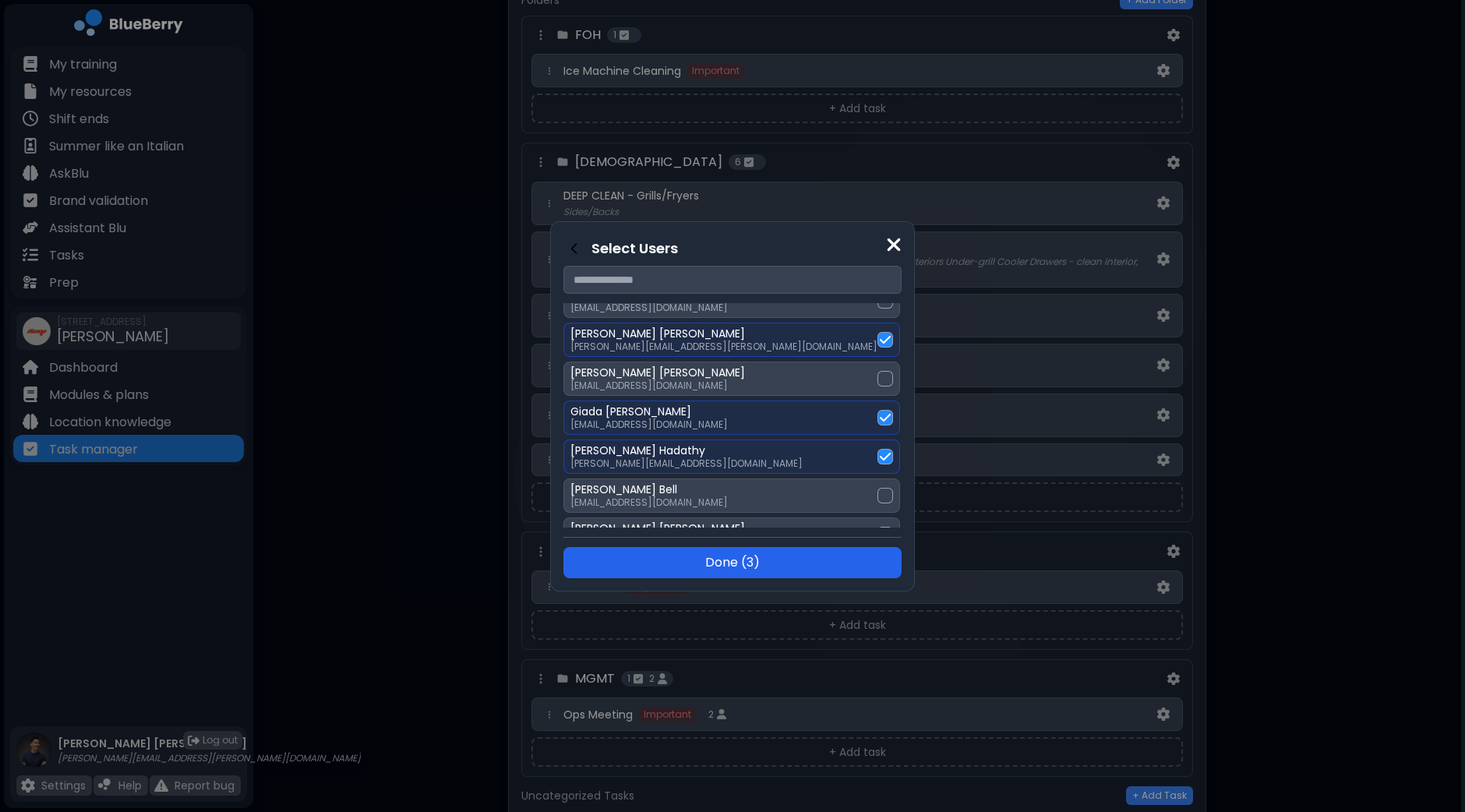
click at [764, 561] on button "Done ( 3 )" at bounding box center [732, 562] width 338 height 31
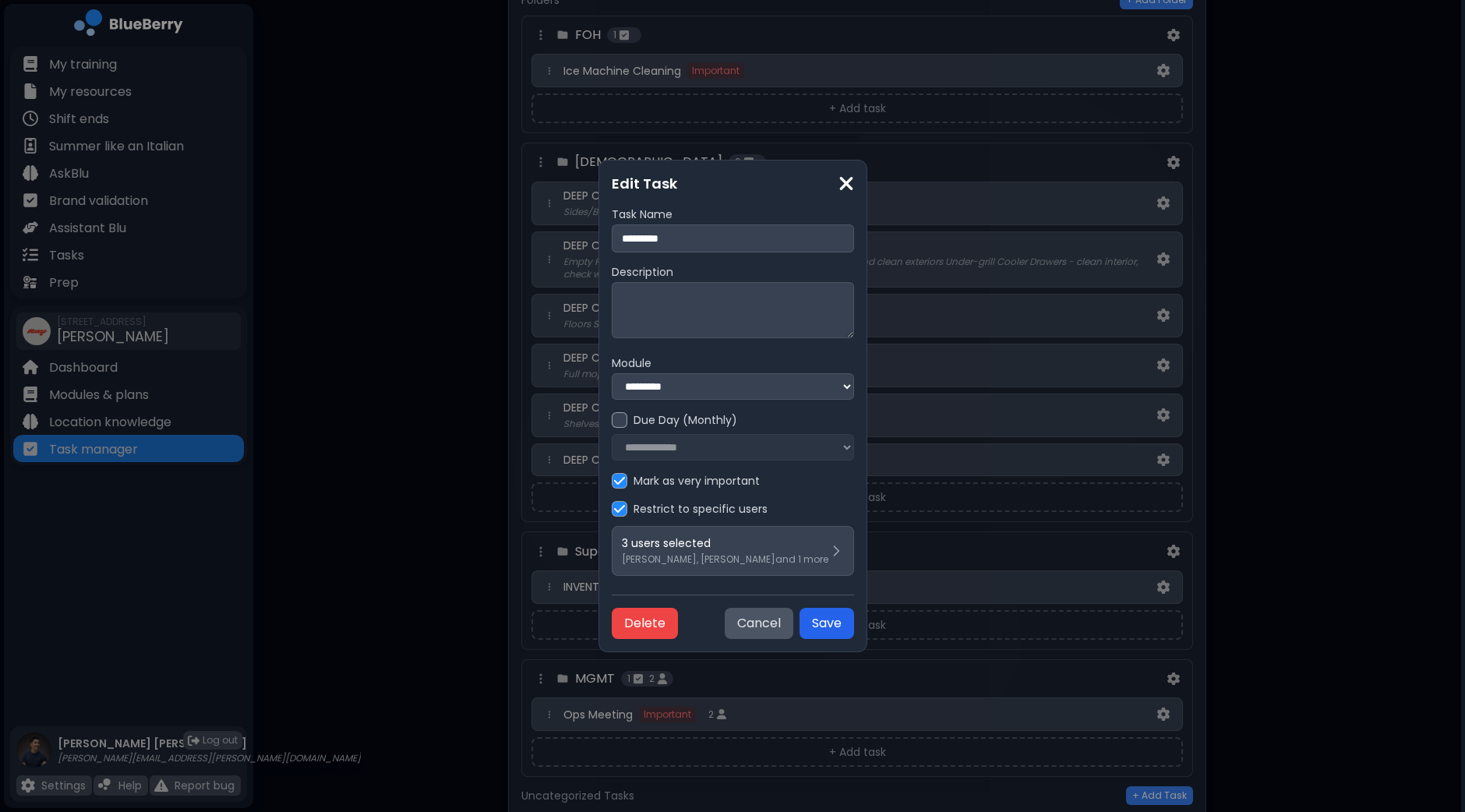
click at [854, 630] on button "Save" at bounding box center [827, 623] width 55 height 31
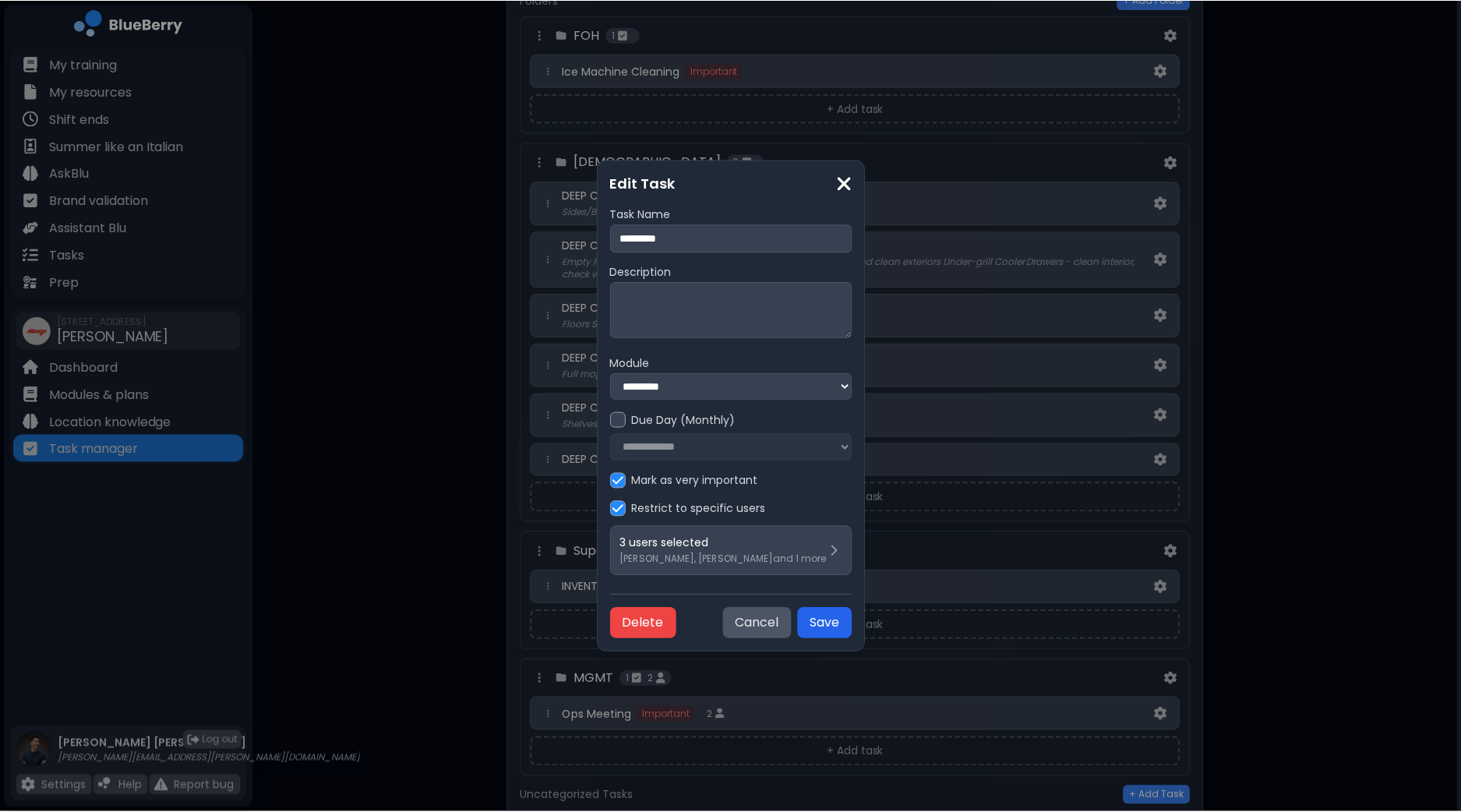
scroll to position [2847, 0]
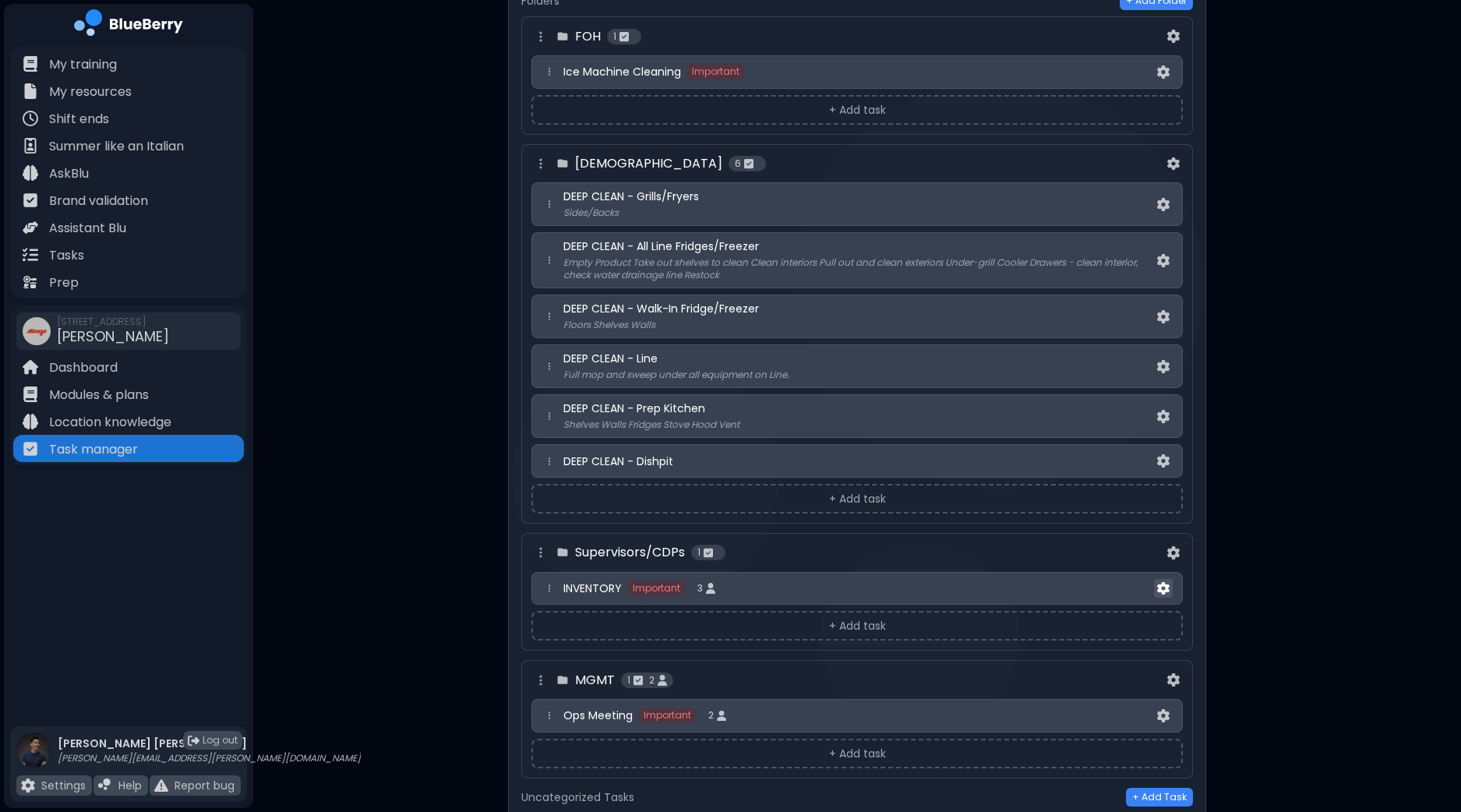
click at [1168, 582] on img at bounding box center [1163, 589] width 13 height 13
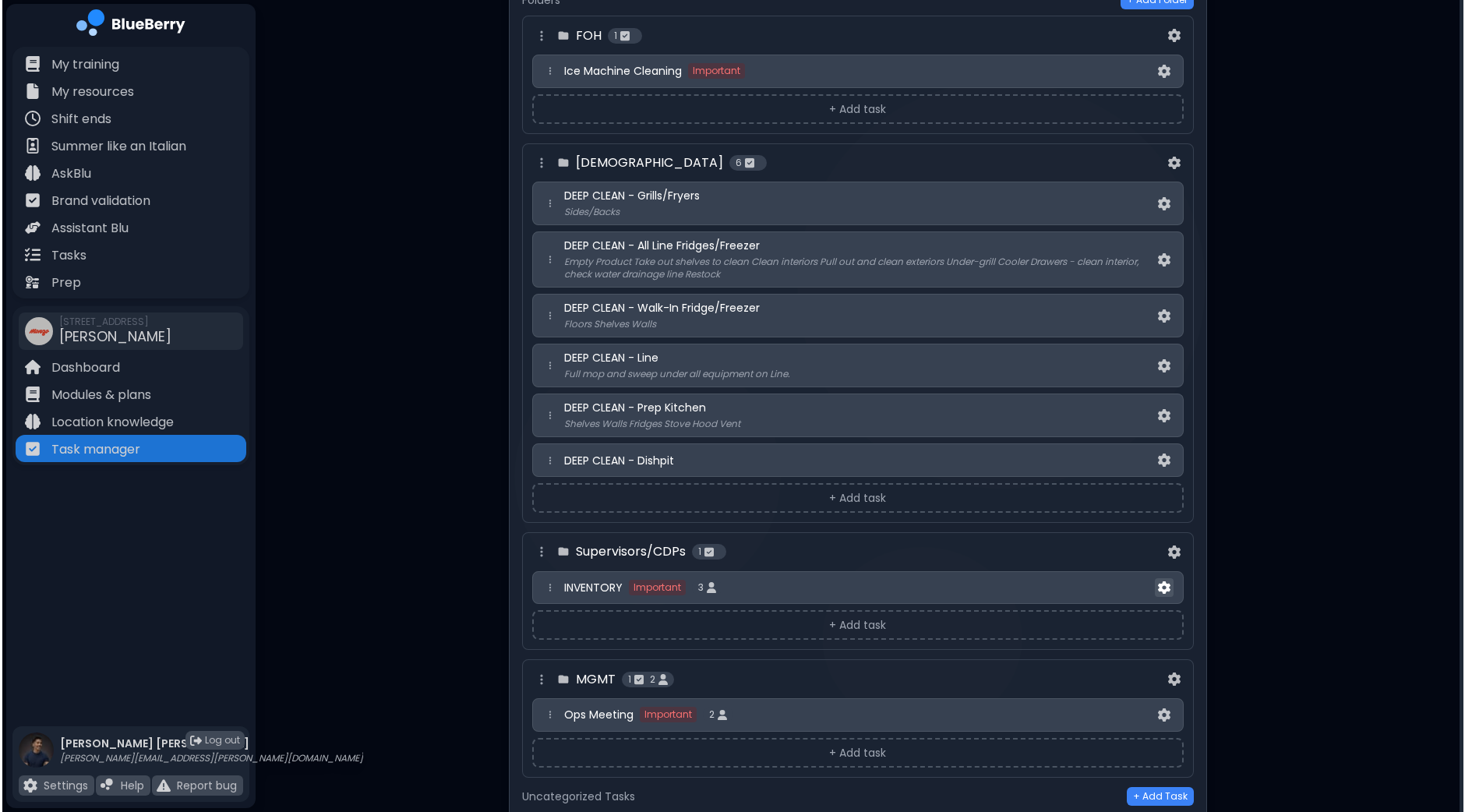
scroll to position [0, 0]
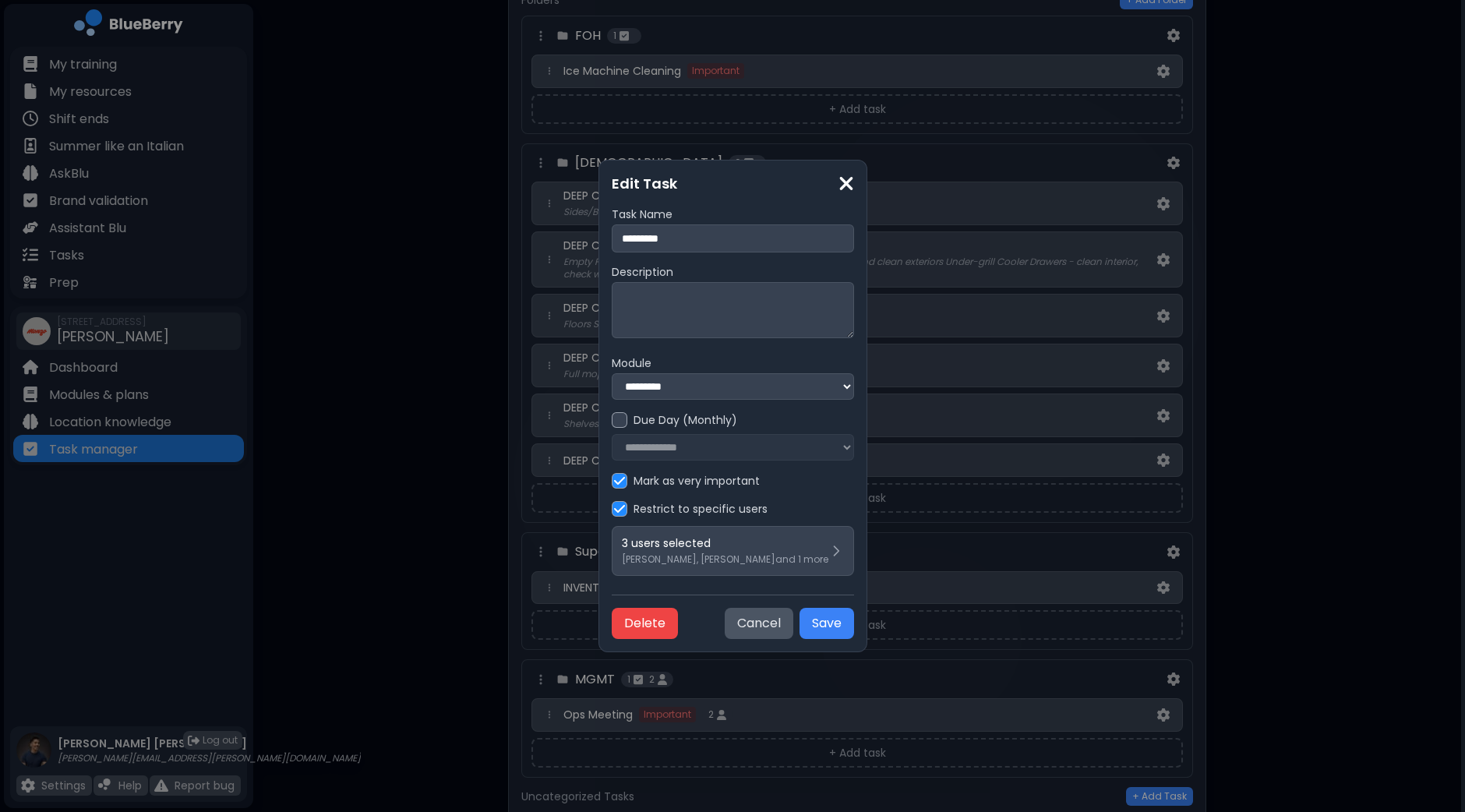
click at [811, 448] on div "**********" at bounding box center [732, 436] width 242 height 48
click at [611, 421] on div at bounding box center [619, 420] width 15 height 15
click at [692, 460] on select "**********" at bounding box center [732, 447] width 242 height 26
click at [697, 460] on select "**********" at bounding box center [732, 447] width 242 height 26
click at [614, 418] on img at bounding box center [619, 420] width 11 height 13
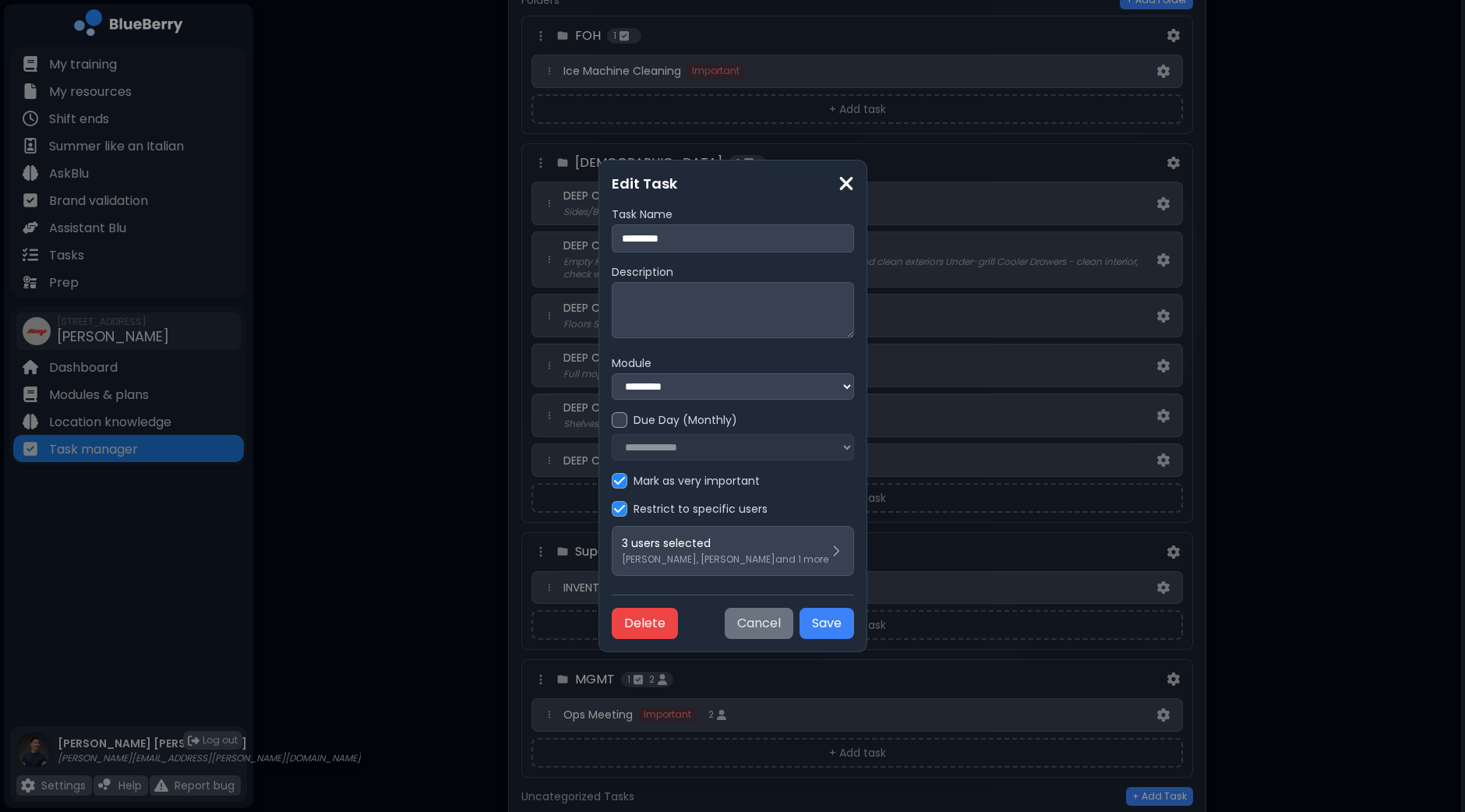
click at [791, 629] on button "Cancel" at bounding box center [758, 623] width 68 height 31
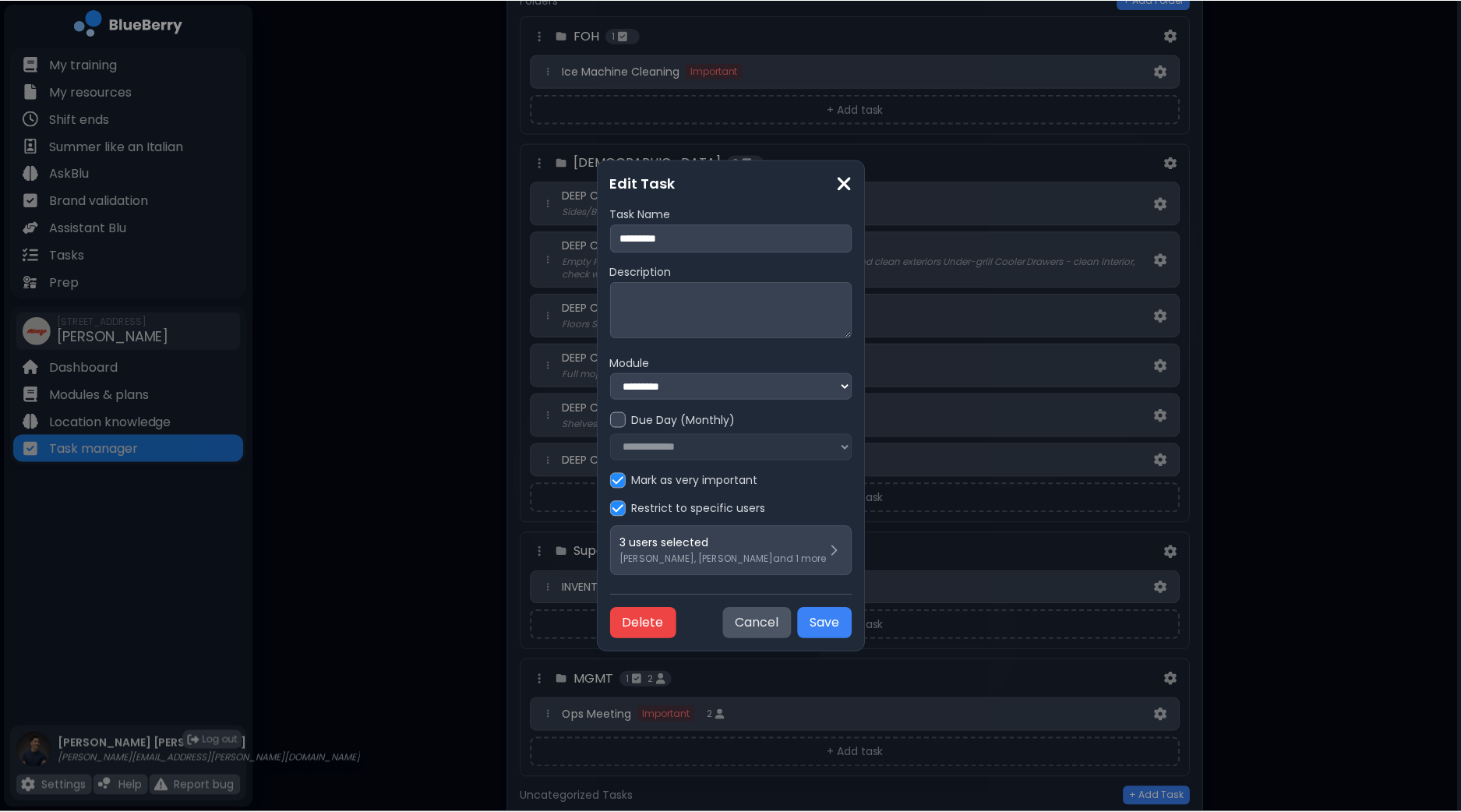
scroll to position [2847, 0]
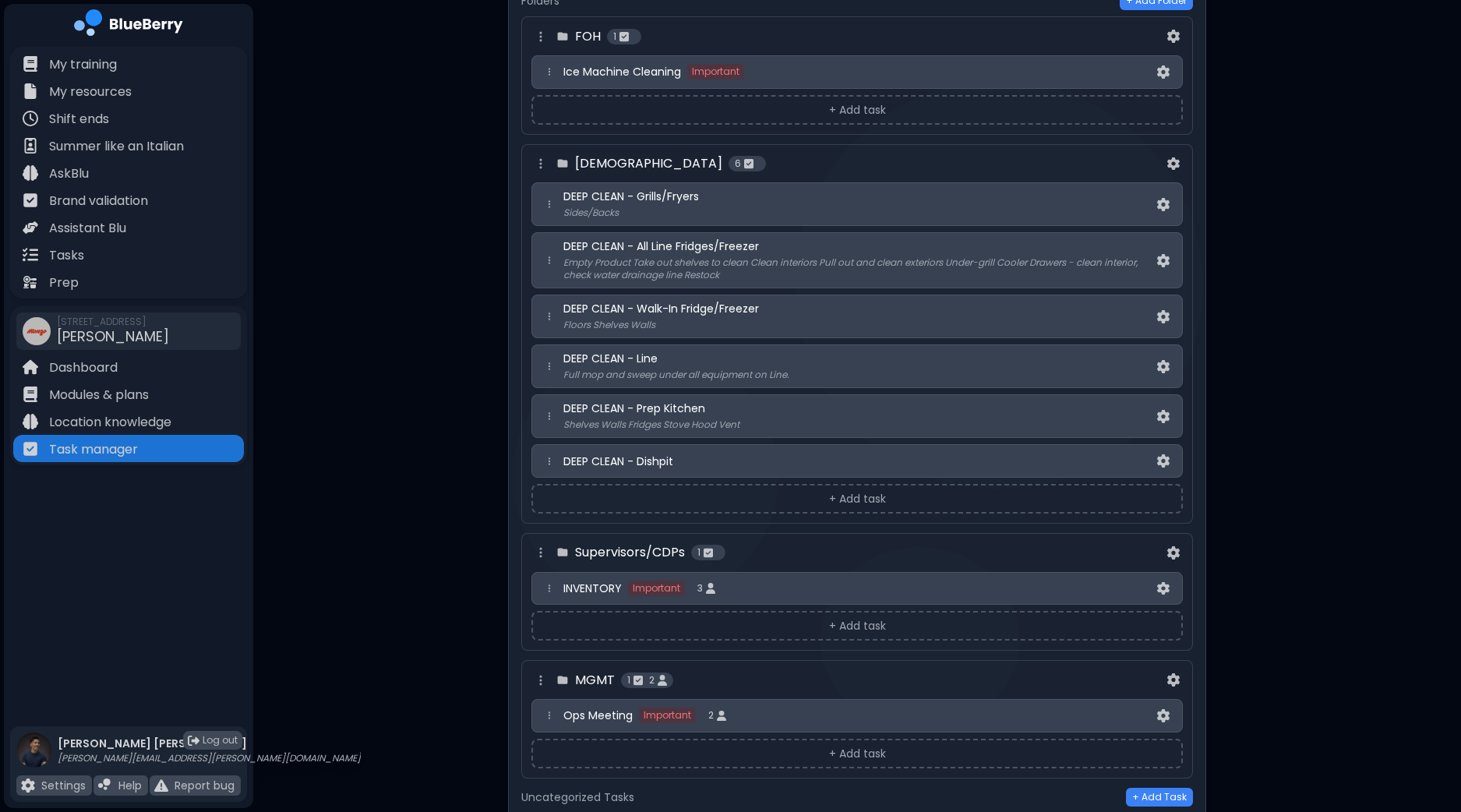
click at [873, 739] on button "+ Add task" at bounding box center [857, 753] width 651 height 30
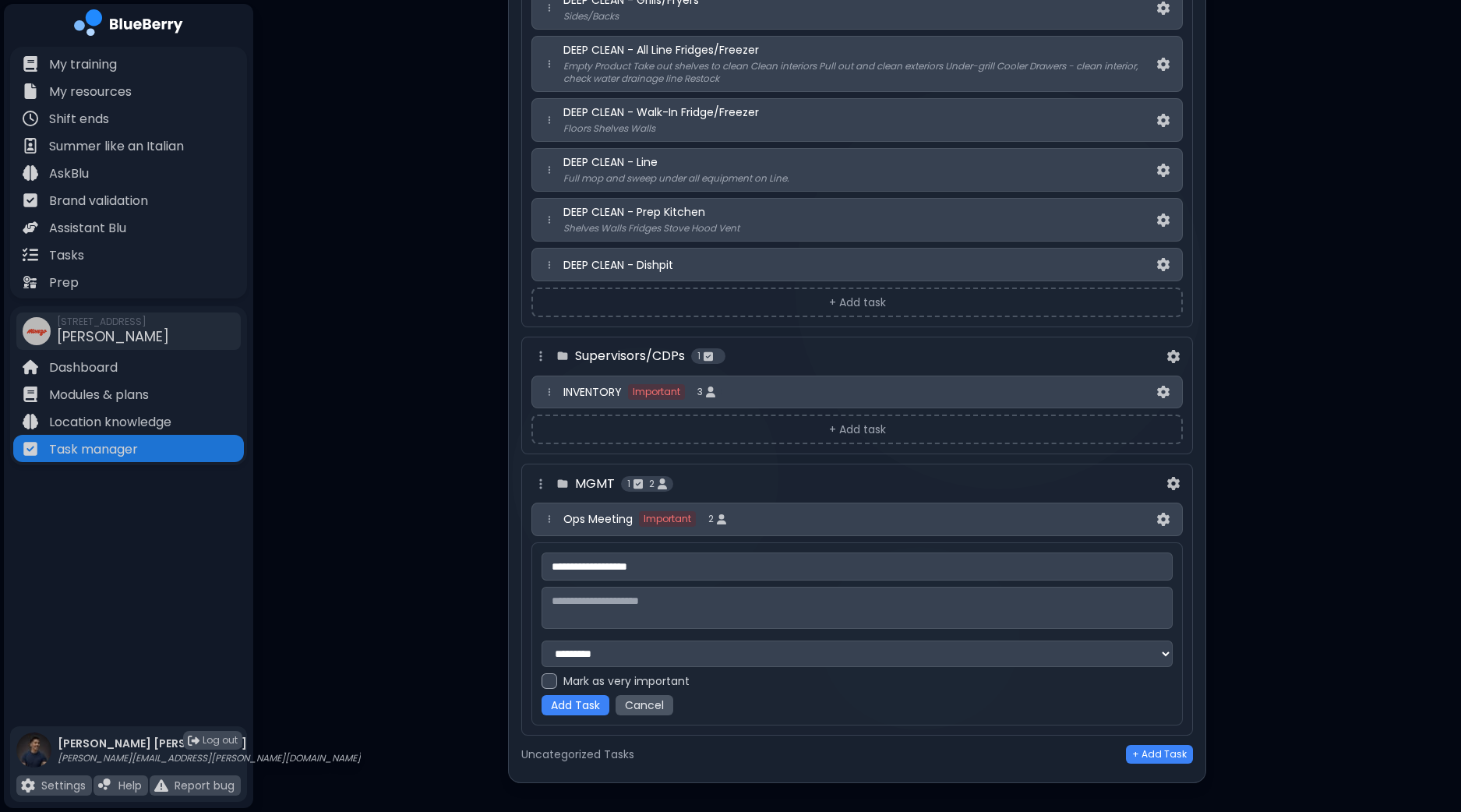
scroll to position [3045, 0]
type input "**********"
click at [591, 693] on button "Add Task" at bounding box center [575, 703] width 67 height 20
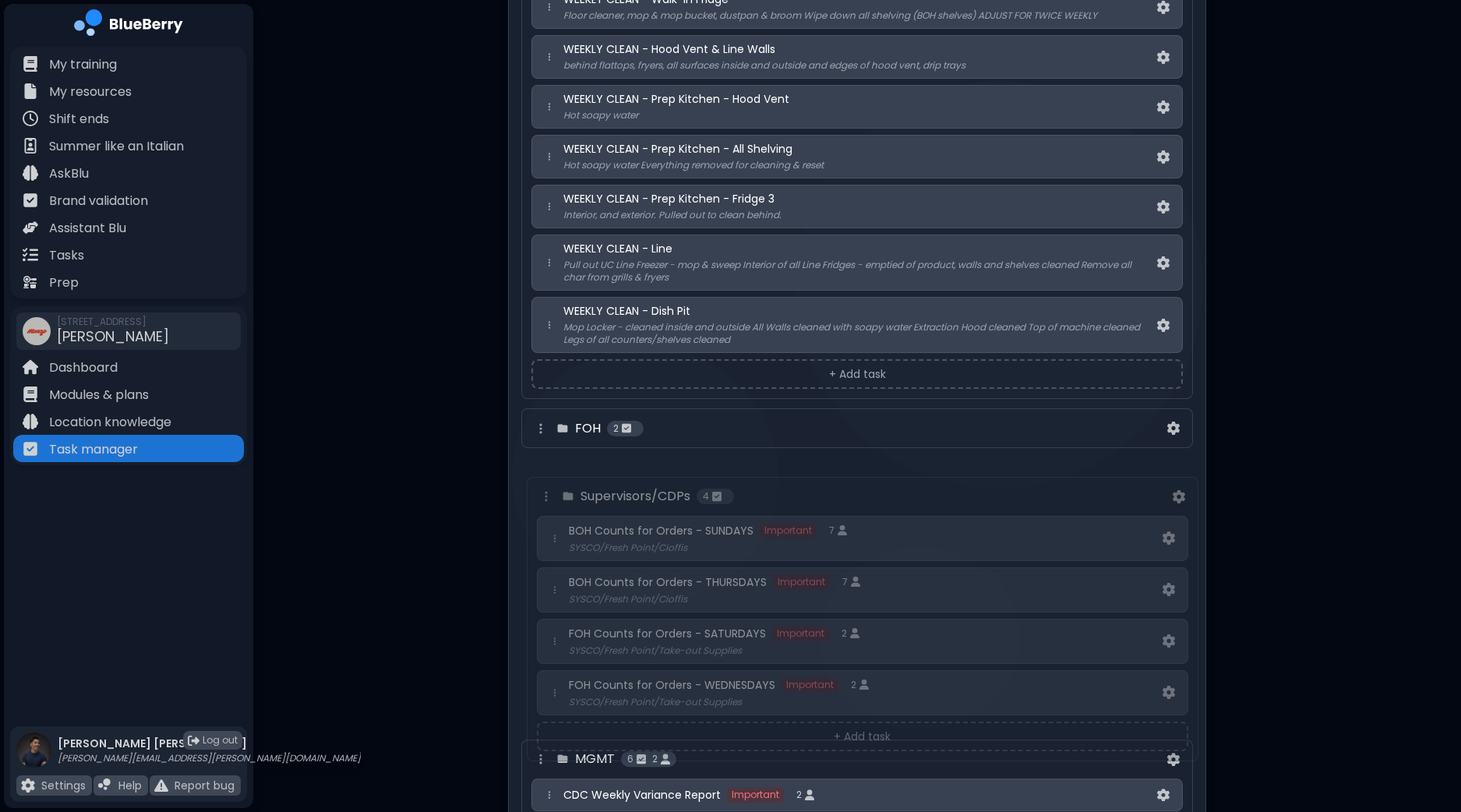
scroll to position [1659, 0]
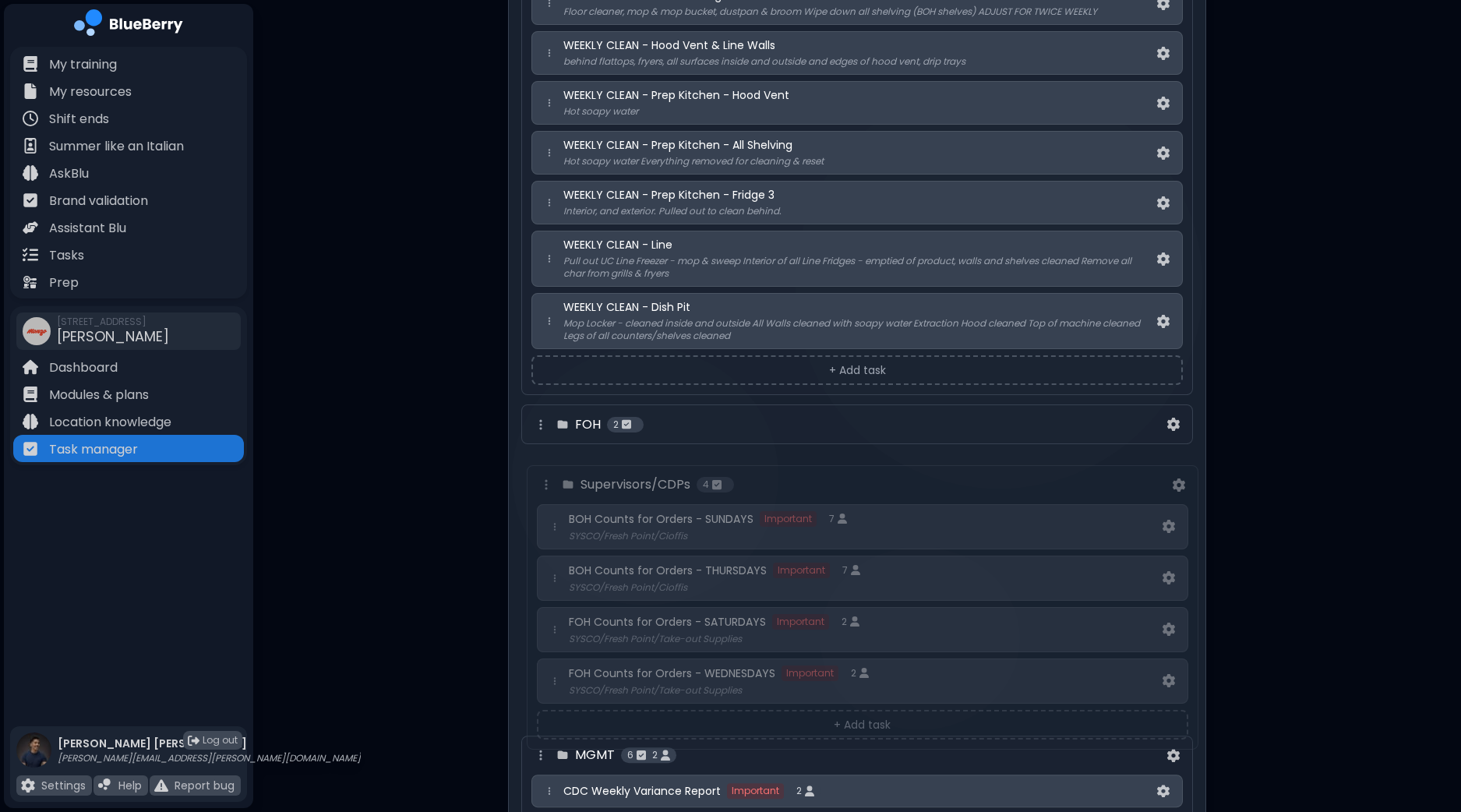
drag, startPoint x: 539, startPoint y: 99, endPoint x: 546, endPoint y: 485, distance: 386.1
click at [546, 485] on div "Supervisors/CDPs 4 BOH Counts for Orders - SUNDAYS Important 7 SYSCO/Fresh Poin…" at bounding box center [857, 481] width 671 height 1177
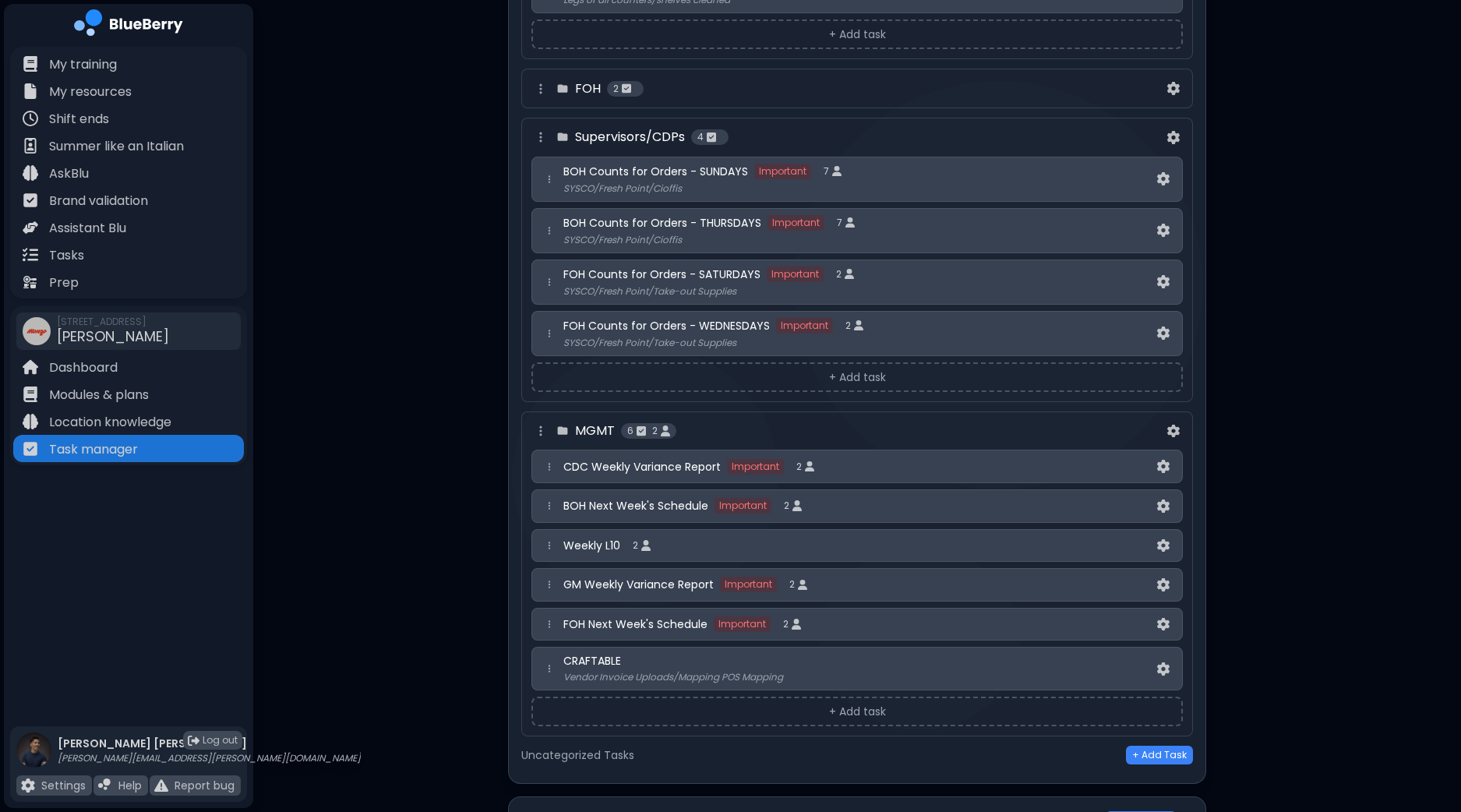
scroll to position [1951, 0]
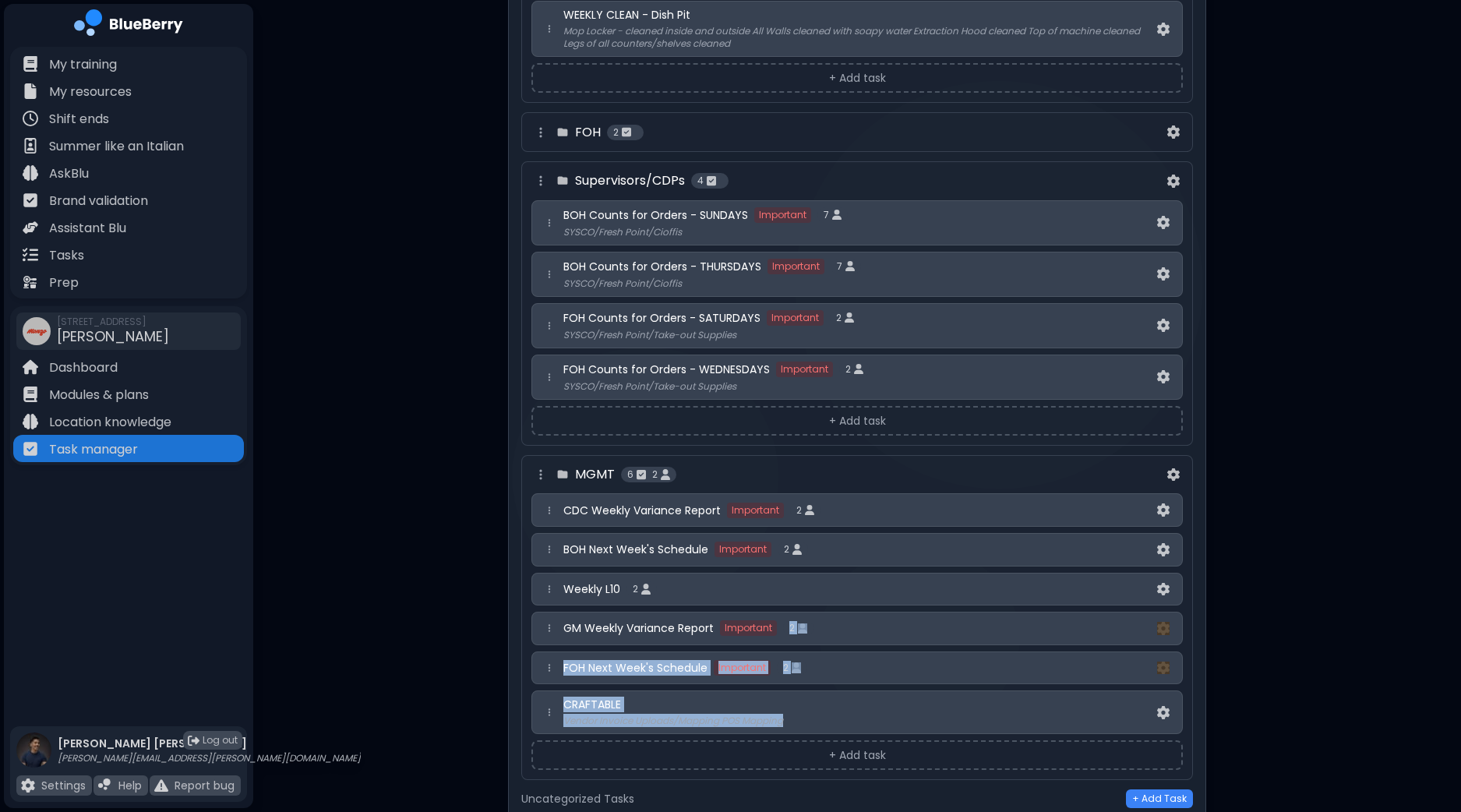
drag, startPoint x: 858, startPoint y: 701, endPoint x: 811, endPoint y: 622, distance: 91.9
click at [847, 606] on div "CDC Weekly Variance Report Important 2 BOH Next Week's Schedule Important 2 Wee…" at bounding box center [857, 614] width 651 height 241
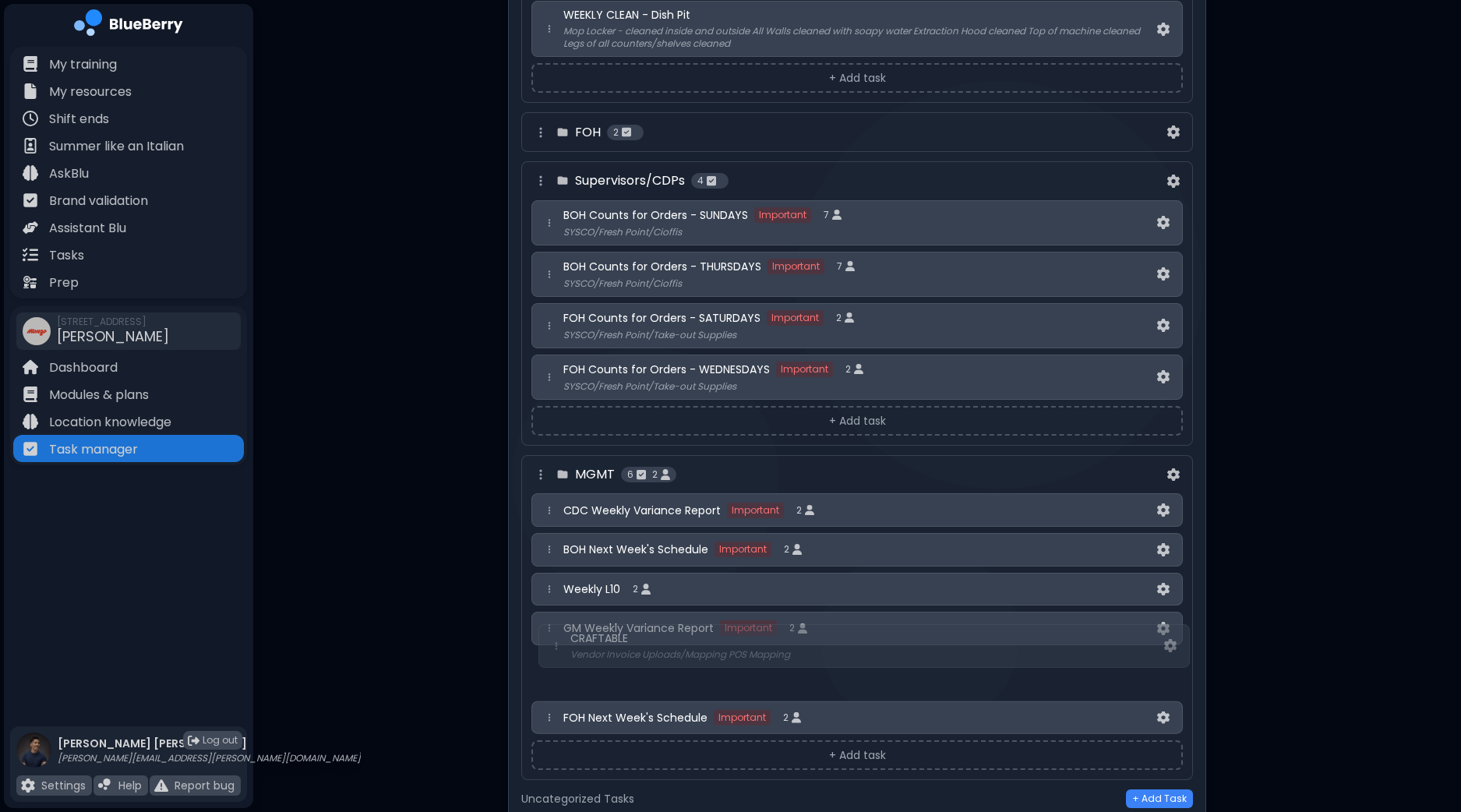
scroll to position [1955, 0]
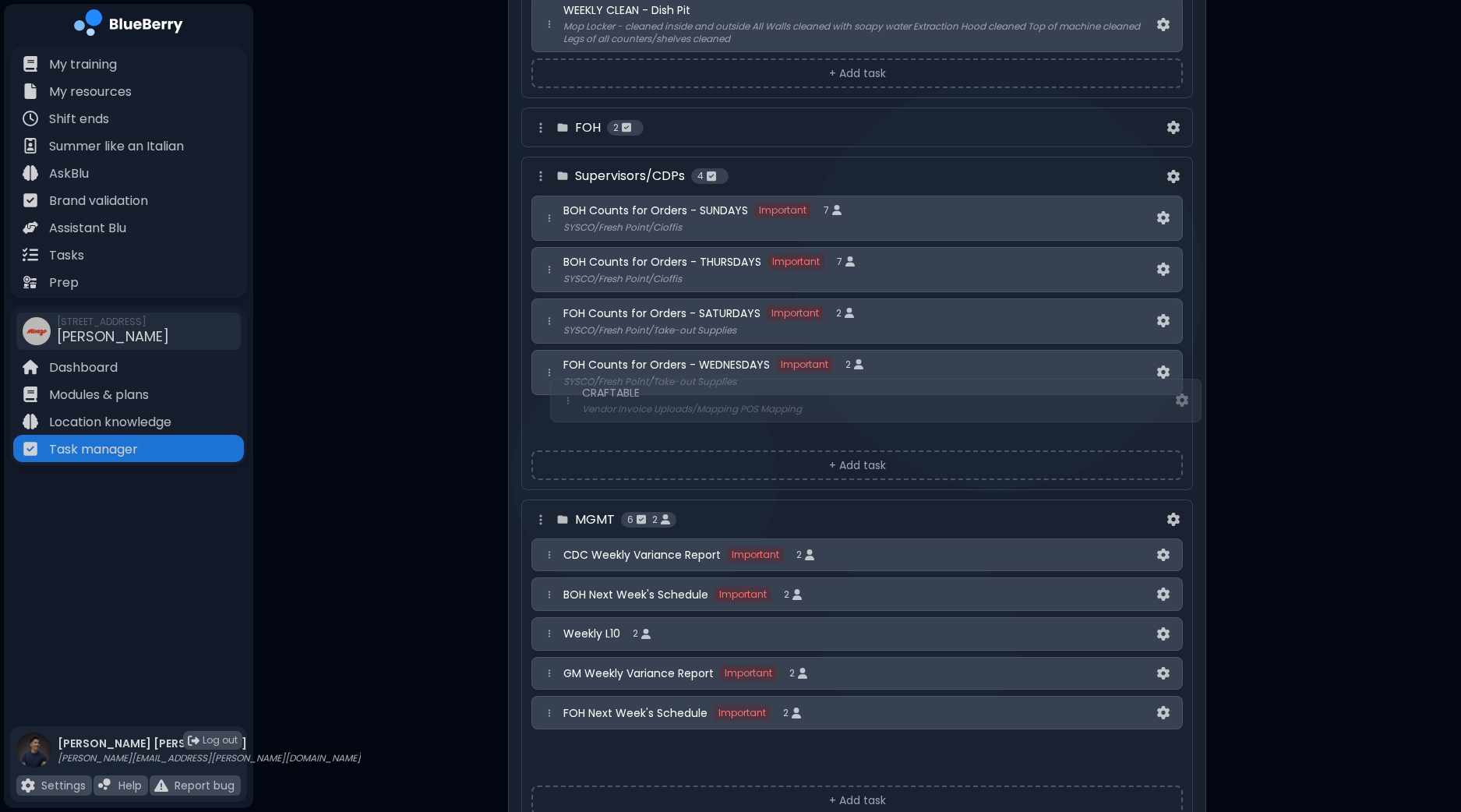
drag, startPoint x: 550, startPoint y: 695, endPoint x: 569, endPoint y: 391, distance: 304.6
click at [569, 391] on div "[DEMOGRAPHIC_DATA] 8 WEEKLY CLEAN - Walk-In Freezer Dustpan and broom WEEKLY CL…" at bounding box center [857, 210] width 671 height 1229
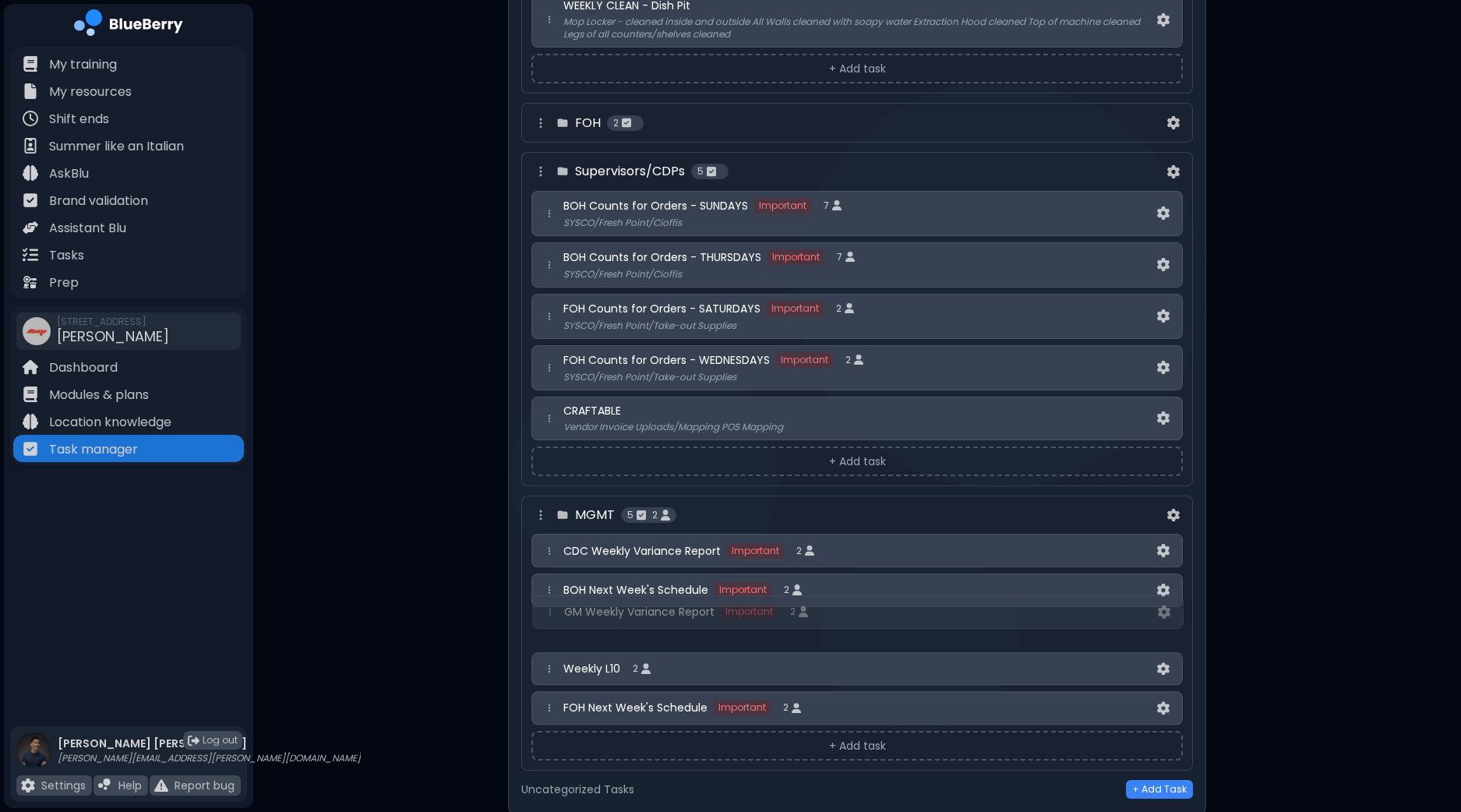
scroll to position [1963, 0]
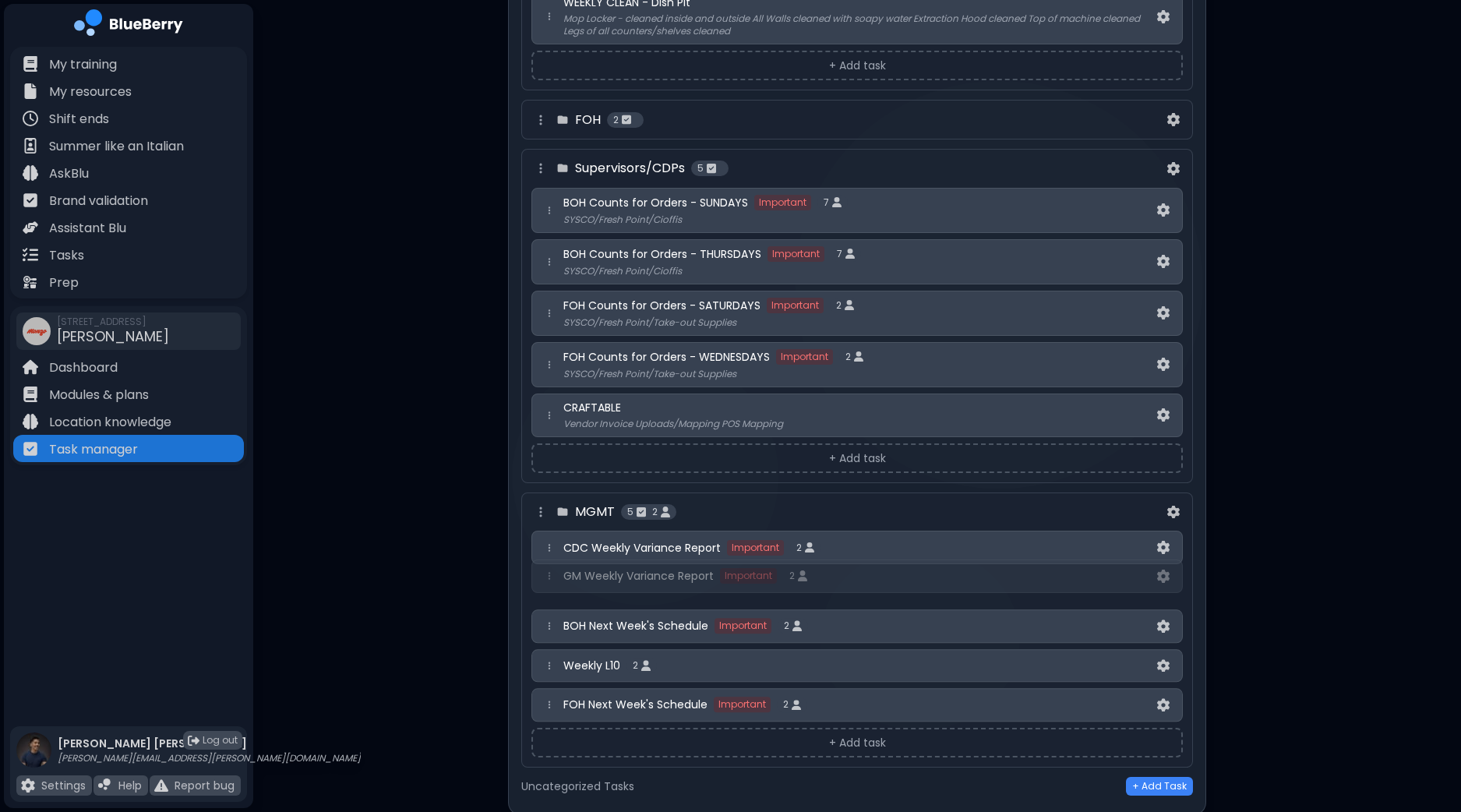
drag, startPoint x: 552, startPoint y: 653, endPoint x: 551, endPoint y: 567, distance: 86.0
click at [551, 567] on div "CDC Weekly Variance Report Important 2 BOH Next Week's Schedule Important 2 Wee…" at bounding box center [857, 626] width 651 height 191
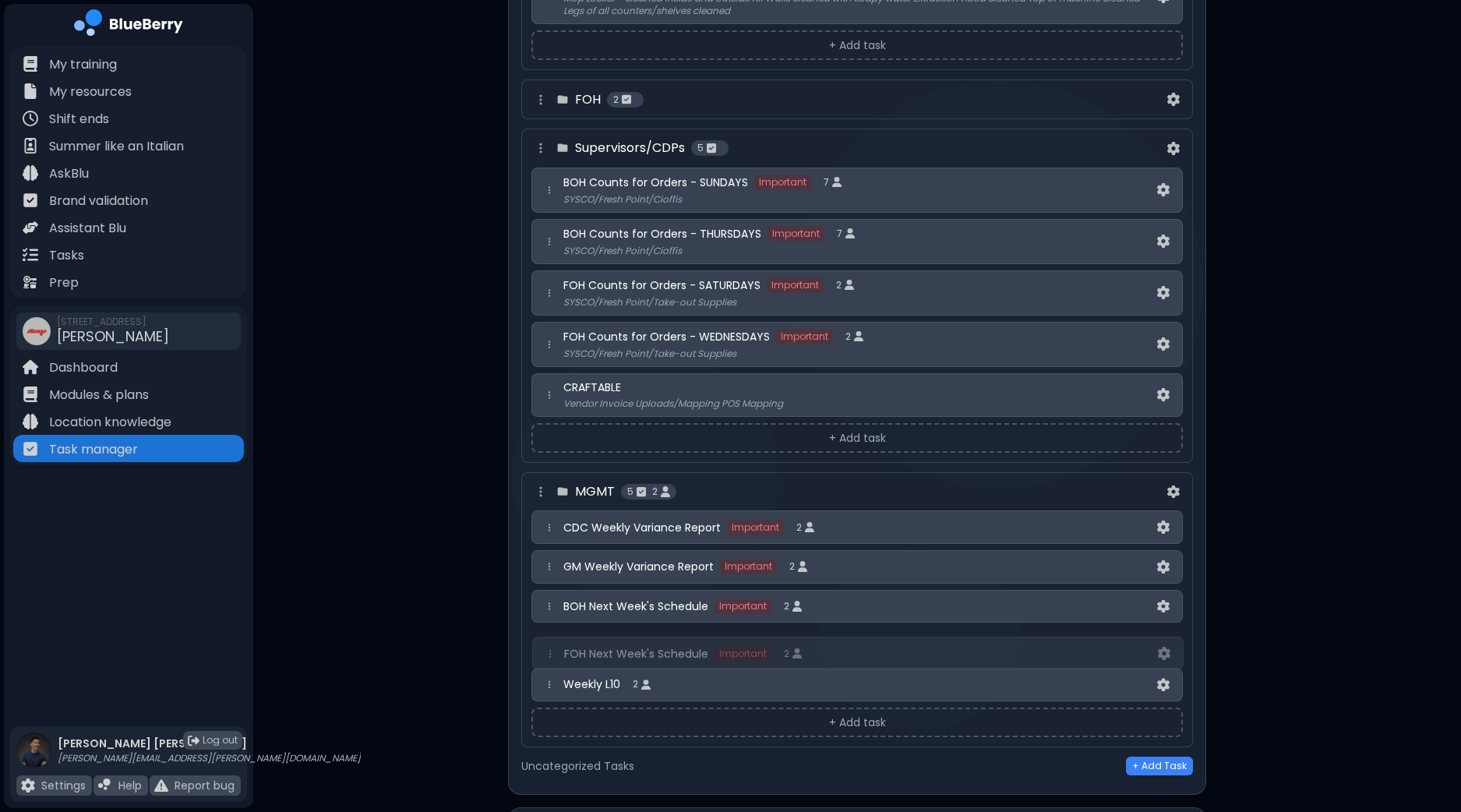
drag, startPoint x: 549, startPoint y: 686, endPoint x: 550, endPoint y: 644, distance: 42.0
click at [550, 644] on div "CDC Weekly Variance Report Important 2 GM Weekly Variance Report Important 2 BO…" at bounding box center [857, 605] width 651 height 191
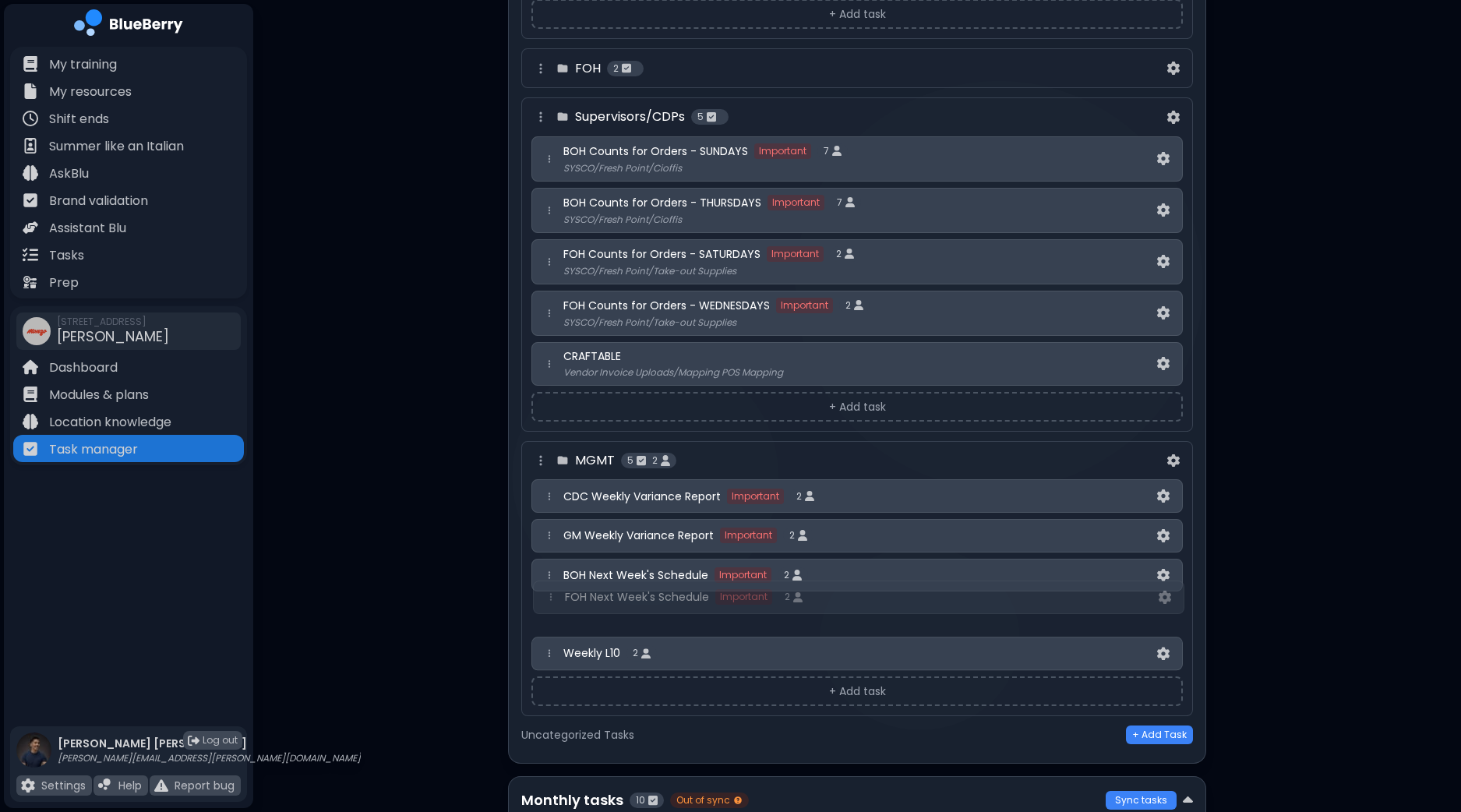
scroll to position [2017, 0]
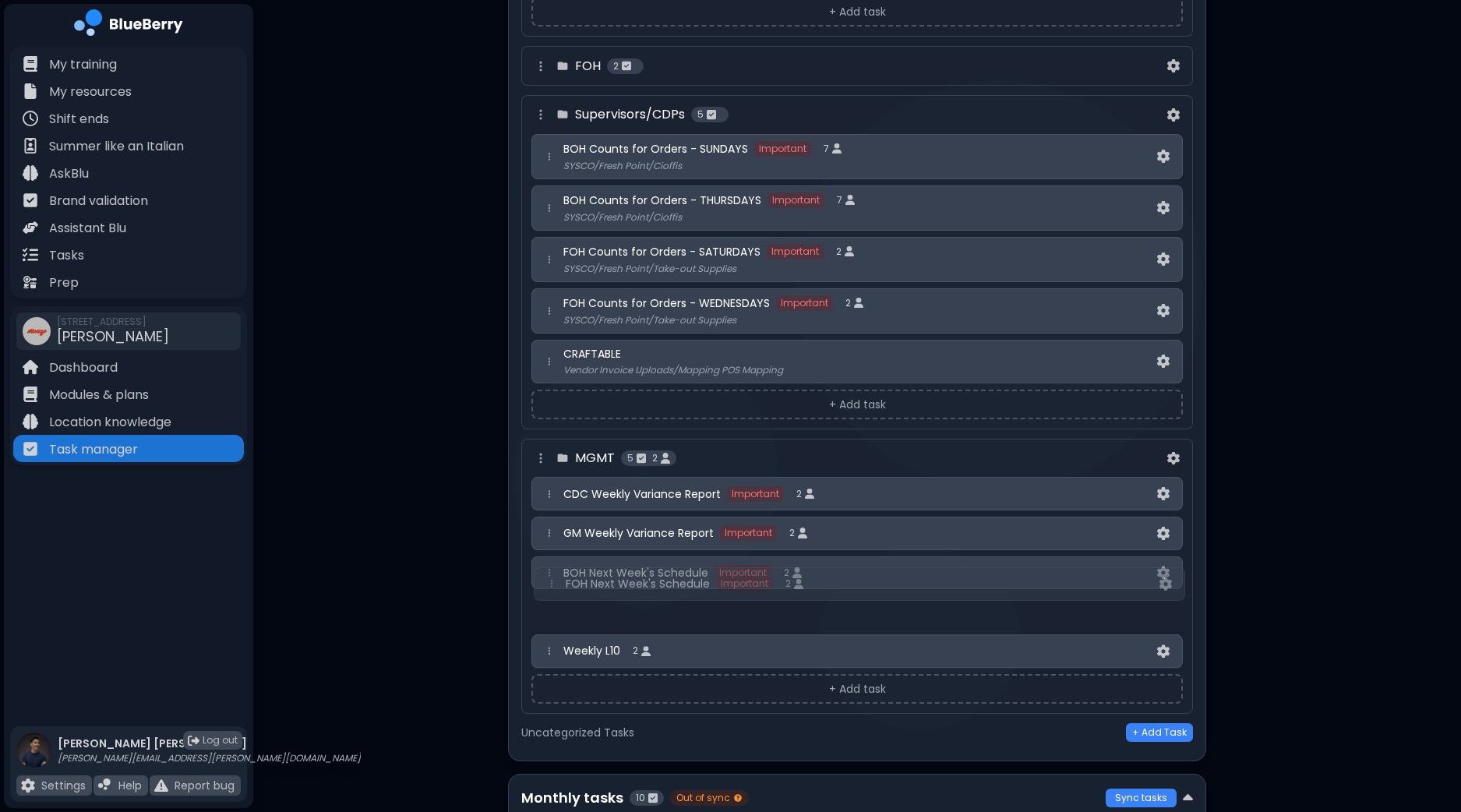
drag, startPoint x: 549, startPoint y: 667, endPoint x: 552, endPoint y: 579, distance: 88.1
click at [552, 579] on div "CDC Weekly Variance Report Important 2 GM Weekly Variance Report Important 2 BO…" at bounding box center [857, 572] width 651 height 191
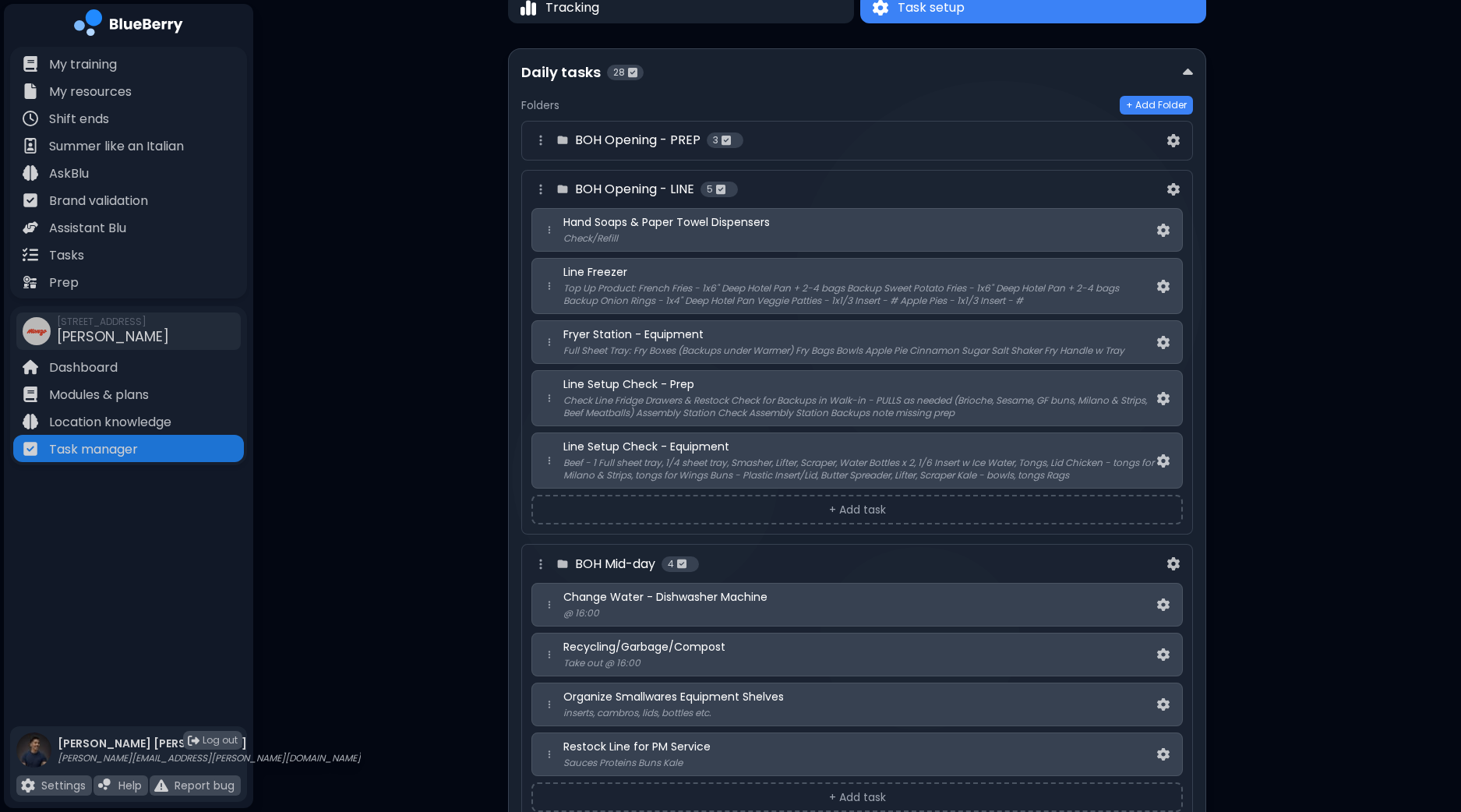
scroll to position [69, 0]
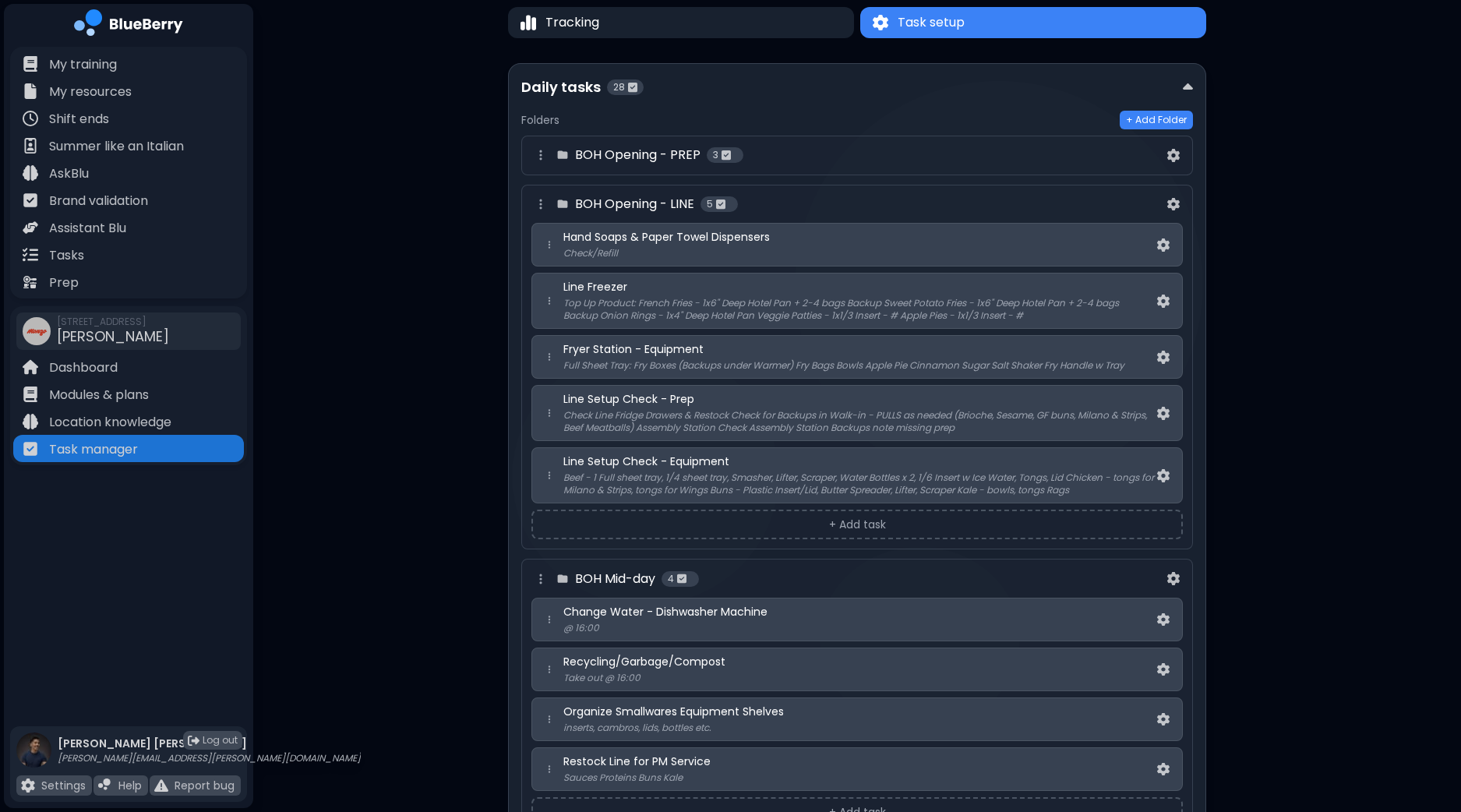
click at [807, 160] on div "BOH Opening - PREP 3" at bounding box center [848, 155] width 633 height 19
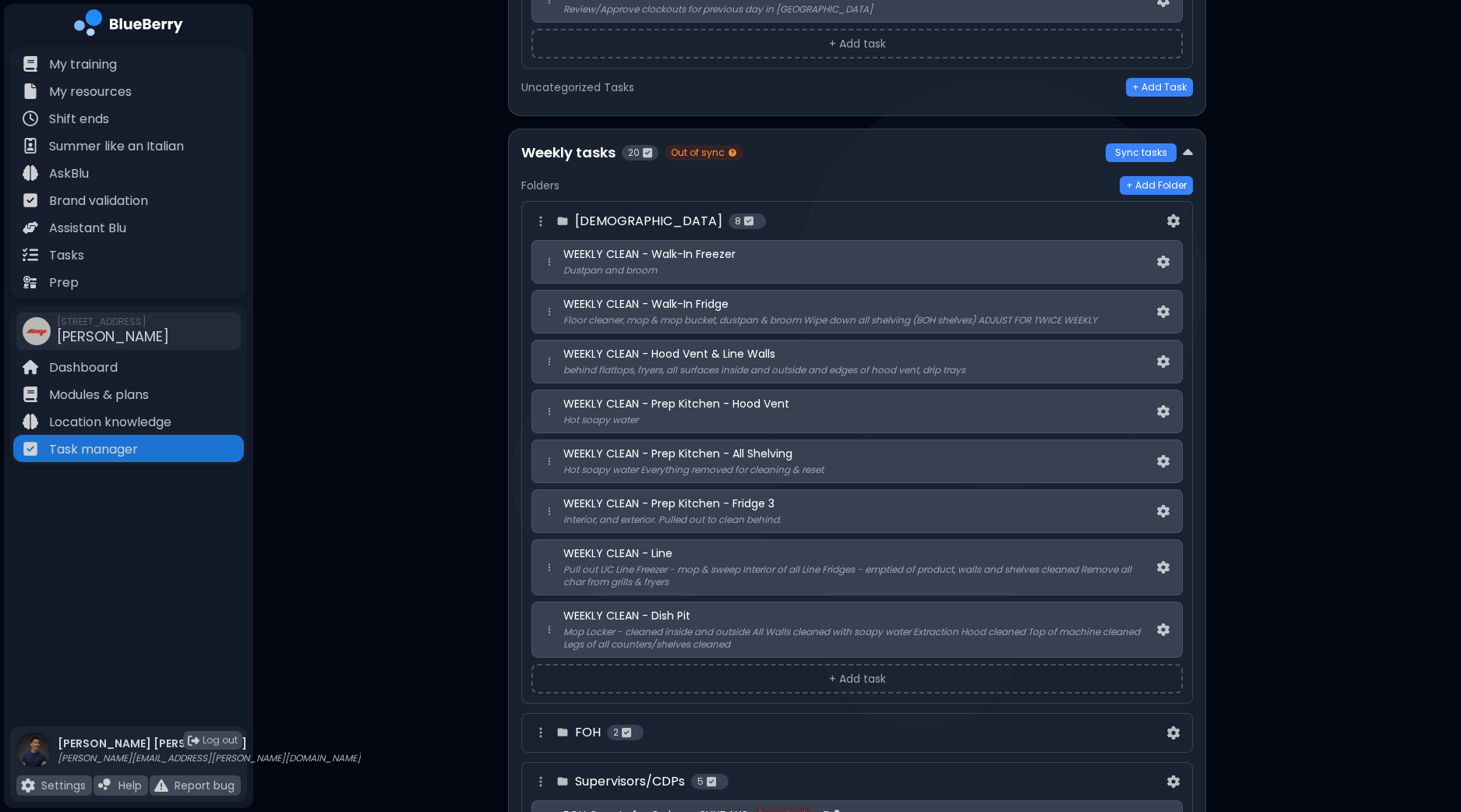
scroll to position [1627, 0]
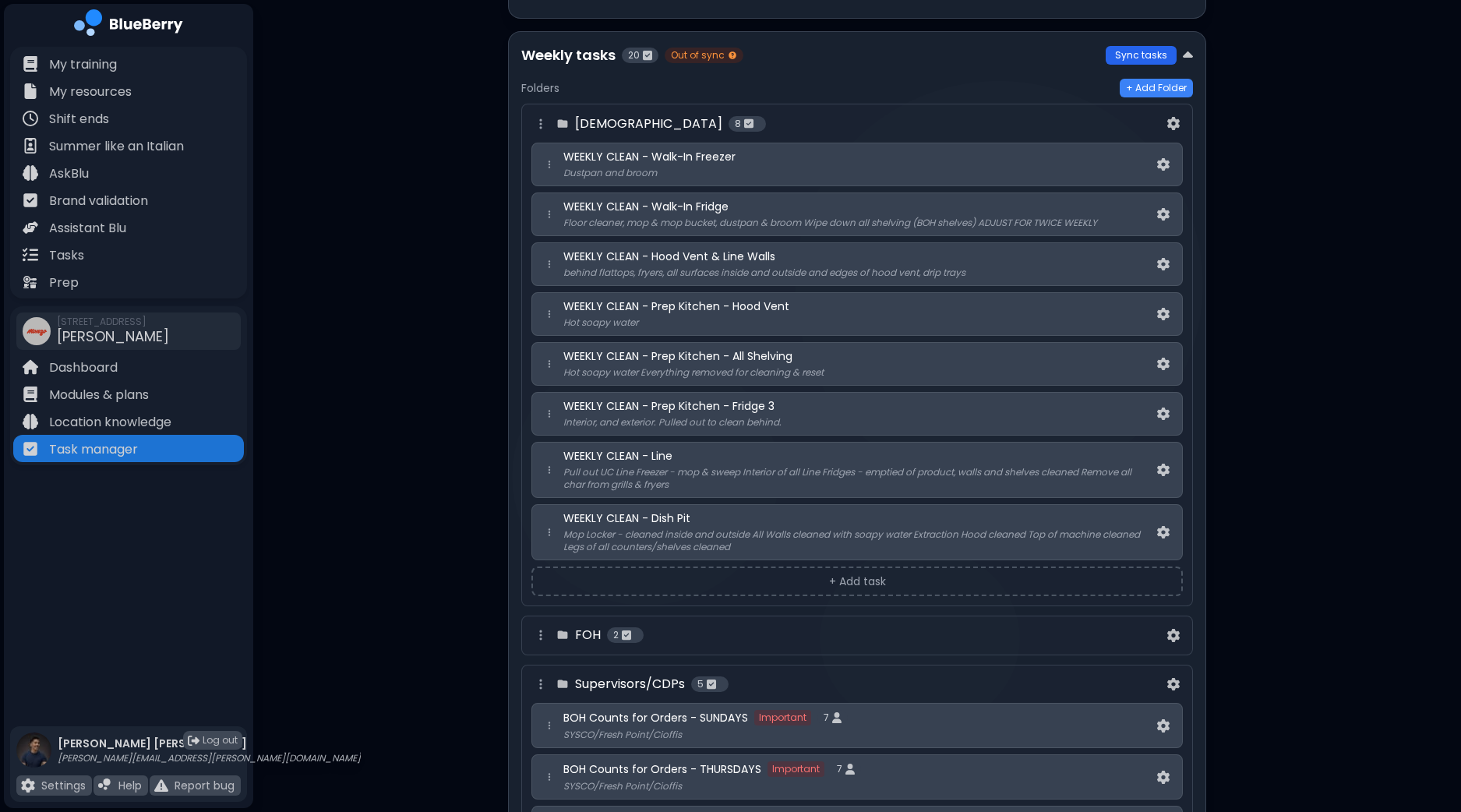
click at [1137, 51] on button "Sync tasks" at bounding box center [1141, 56] width 71 height 19
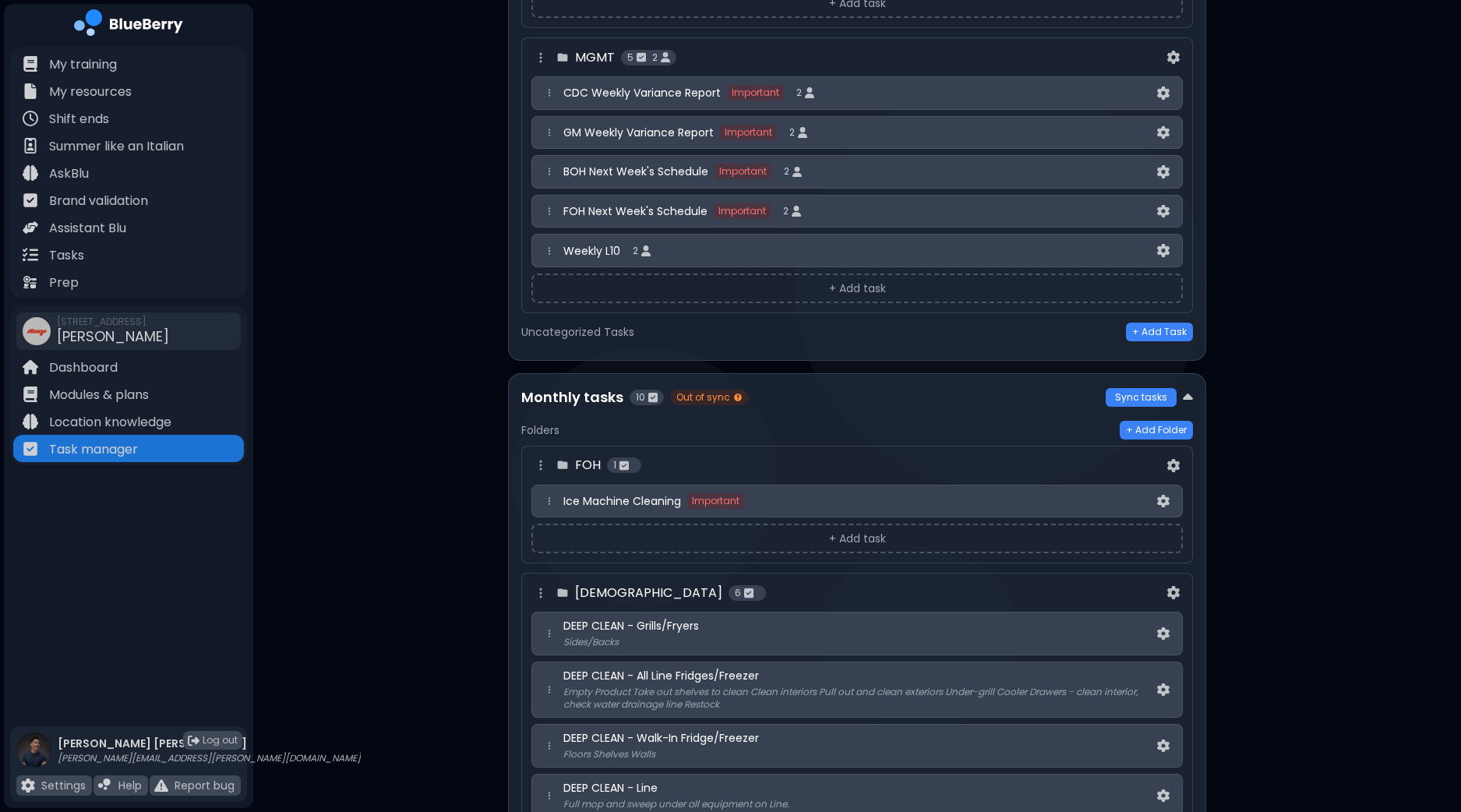
scroll to position [2629, 0]
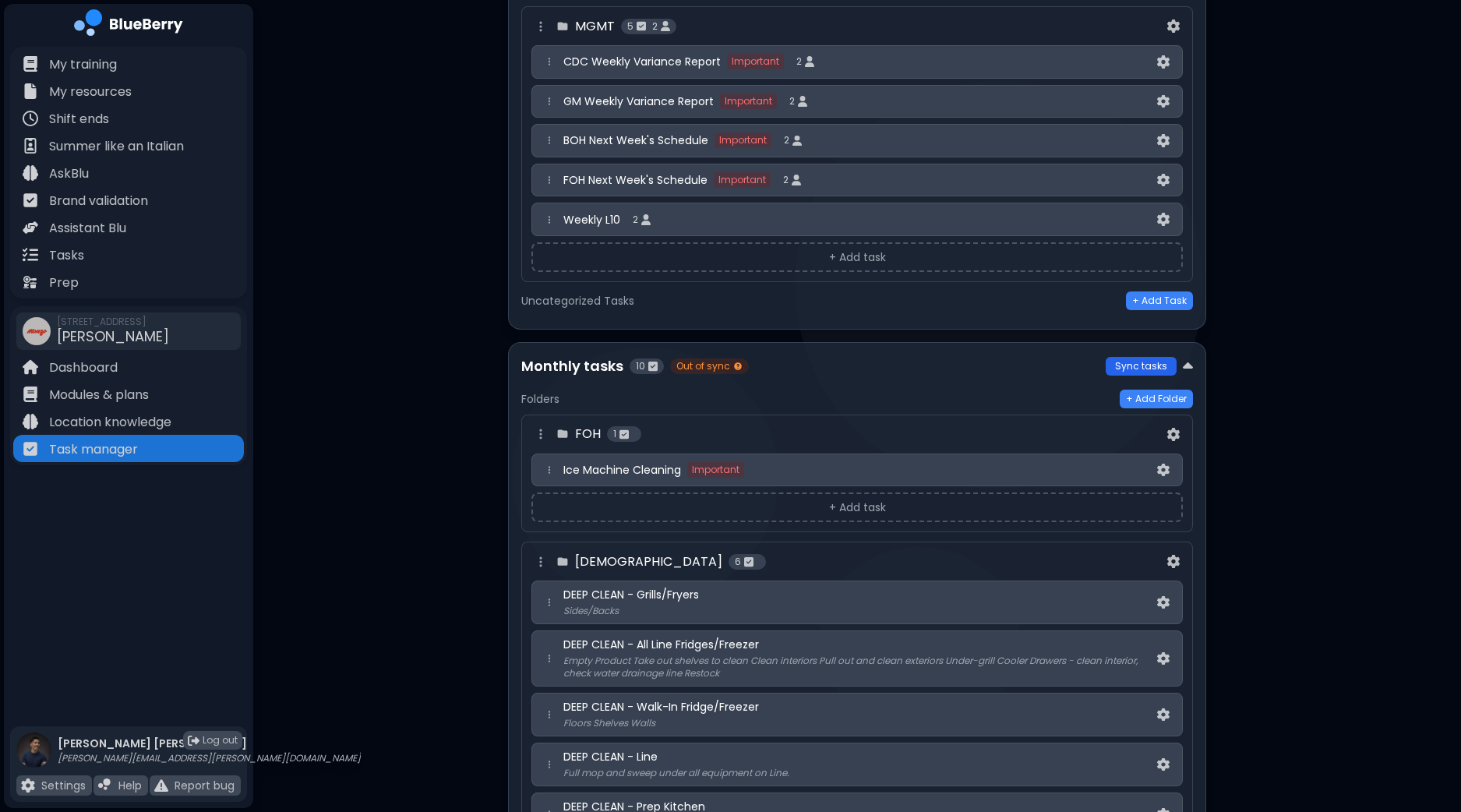
click at [1142, 357] on button "Sync tasks" at bounding box center [1141, 366] width 71 height 19
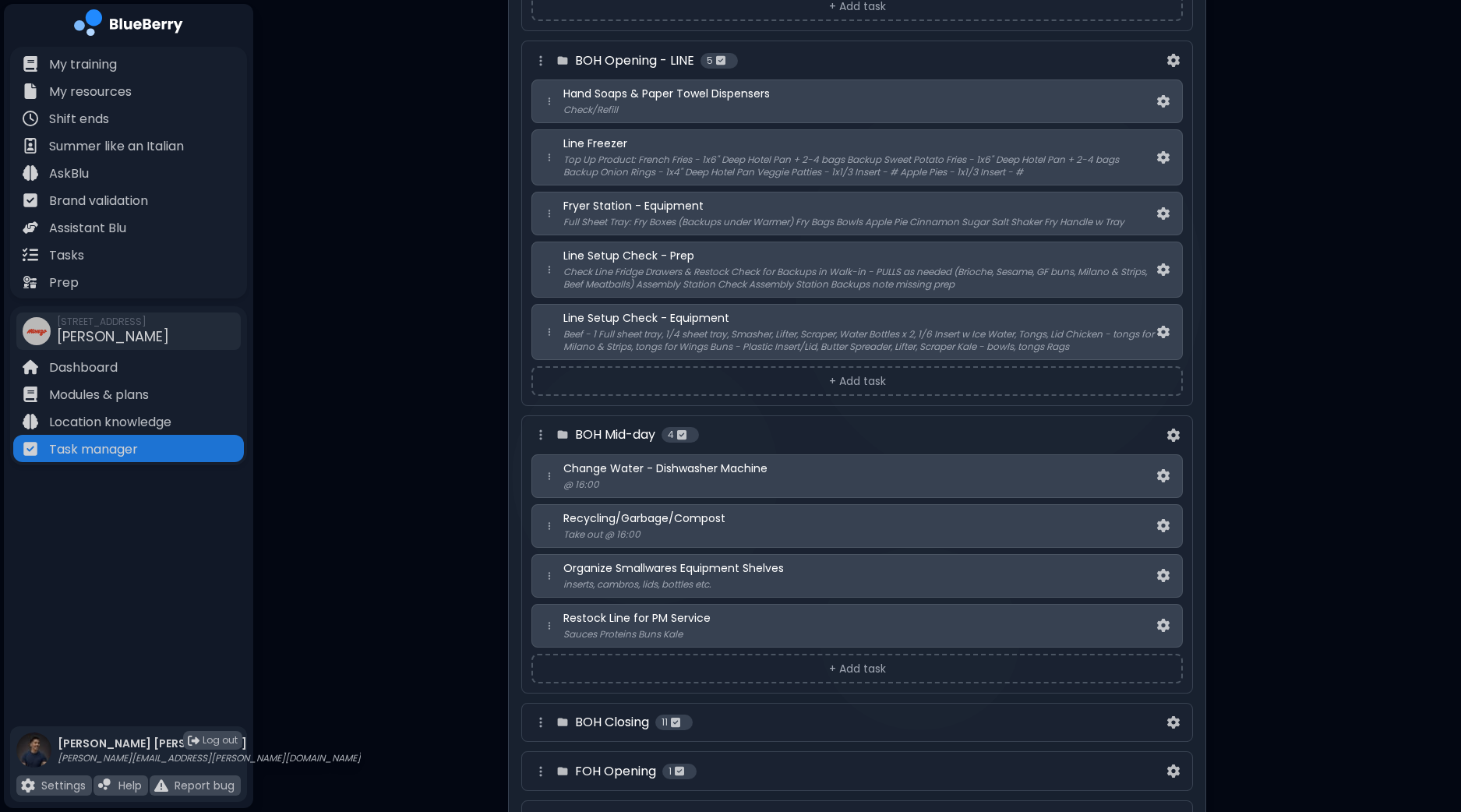
scroll to position [389, 0]
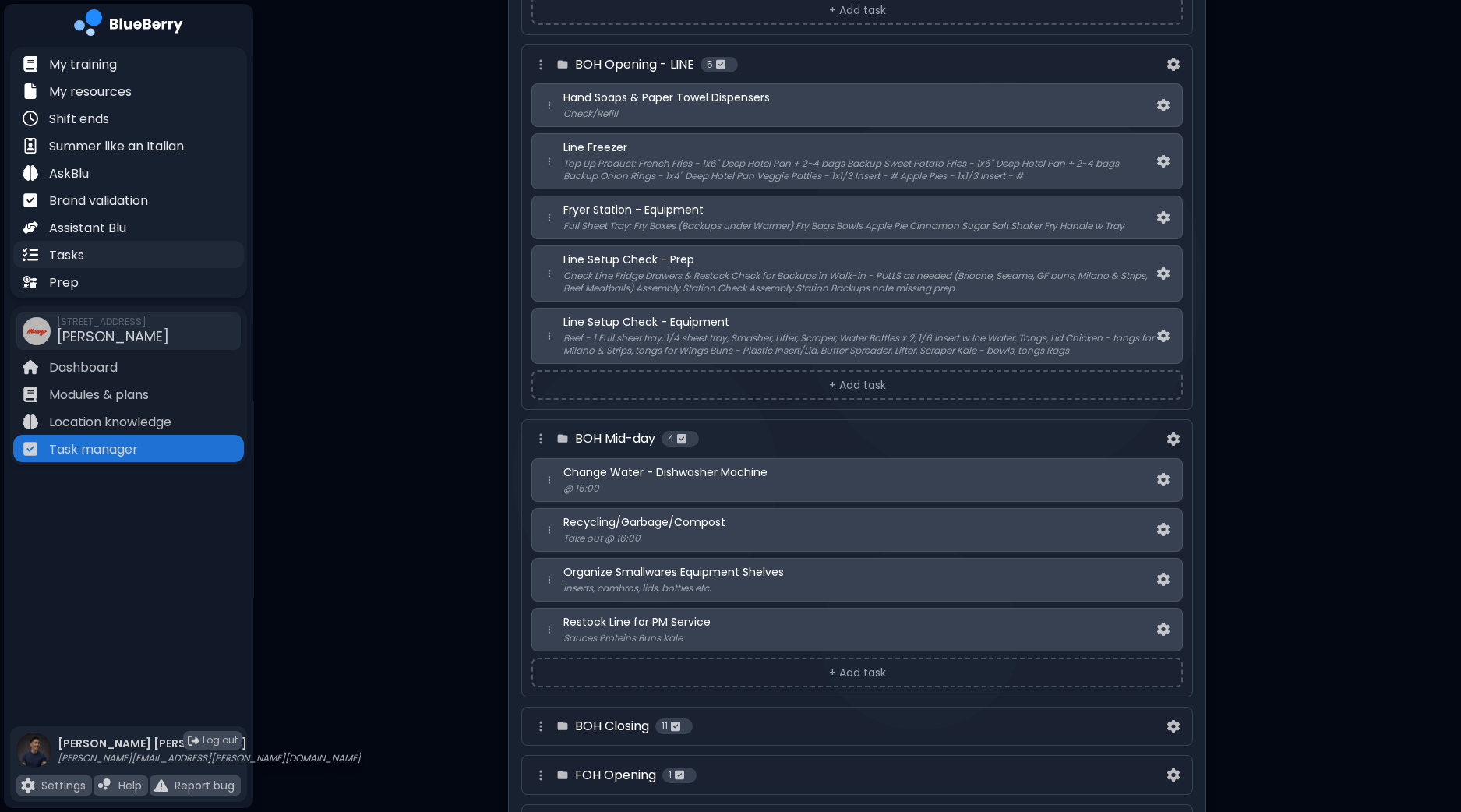
click at [89, 255] on div "Tasks" at bounding box center [128, 255] width 230 height 27
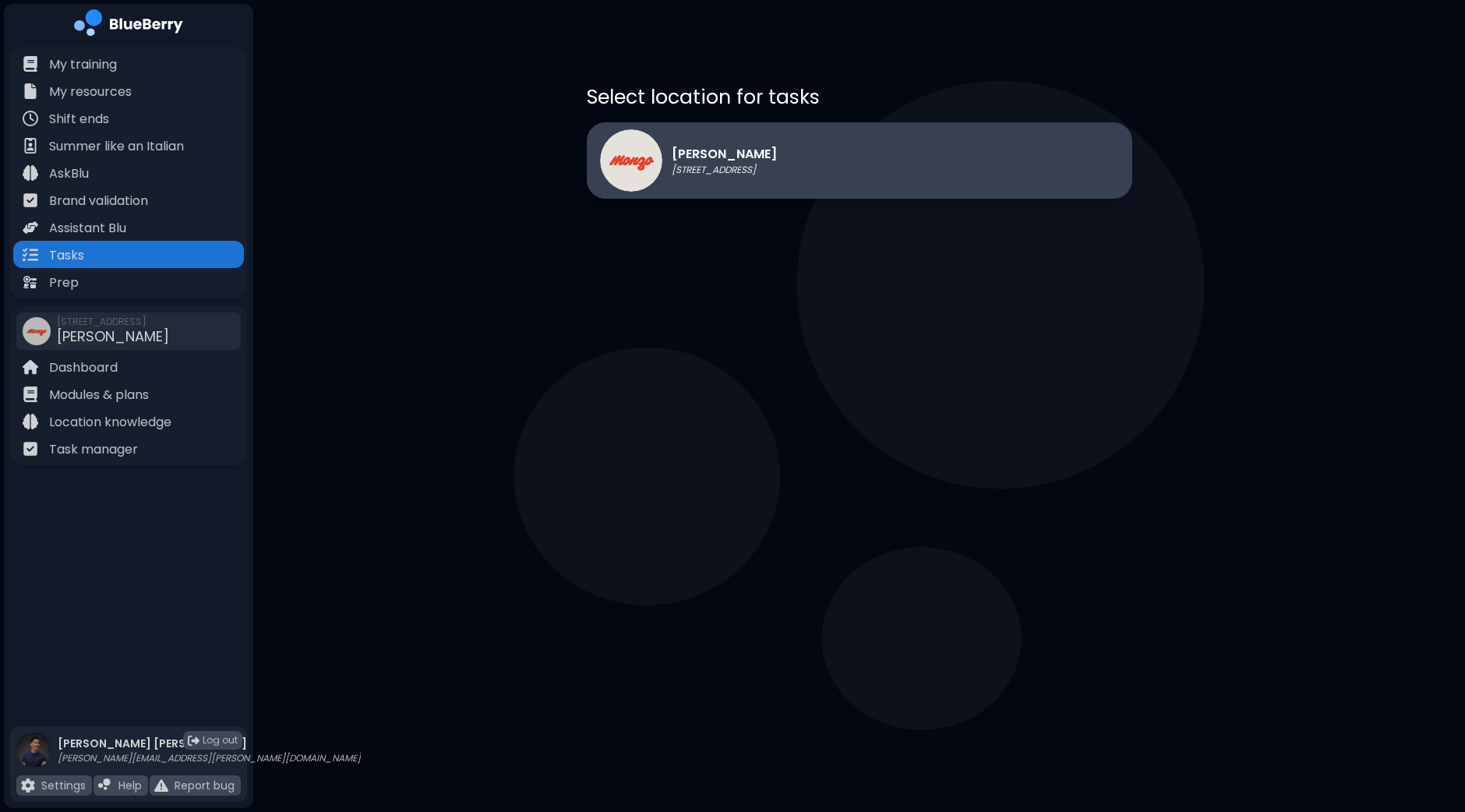
click at [700, 168] on p "[STREET_ADDRESS]" at bounding box center [724, 169] width 105 height 13
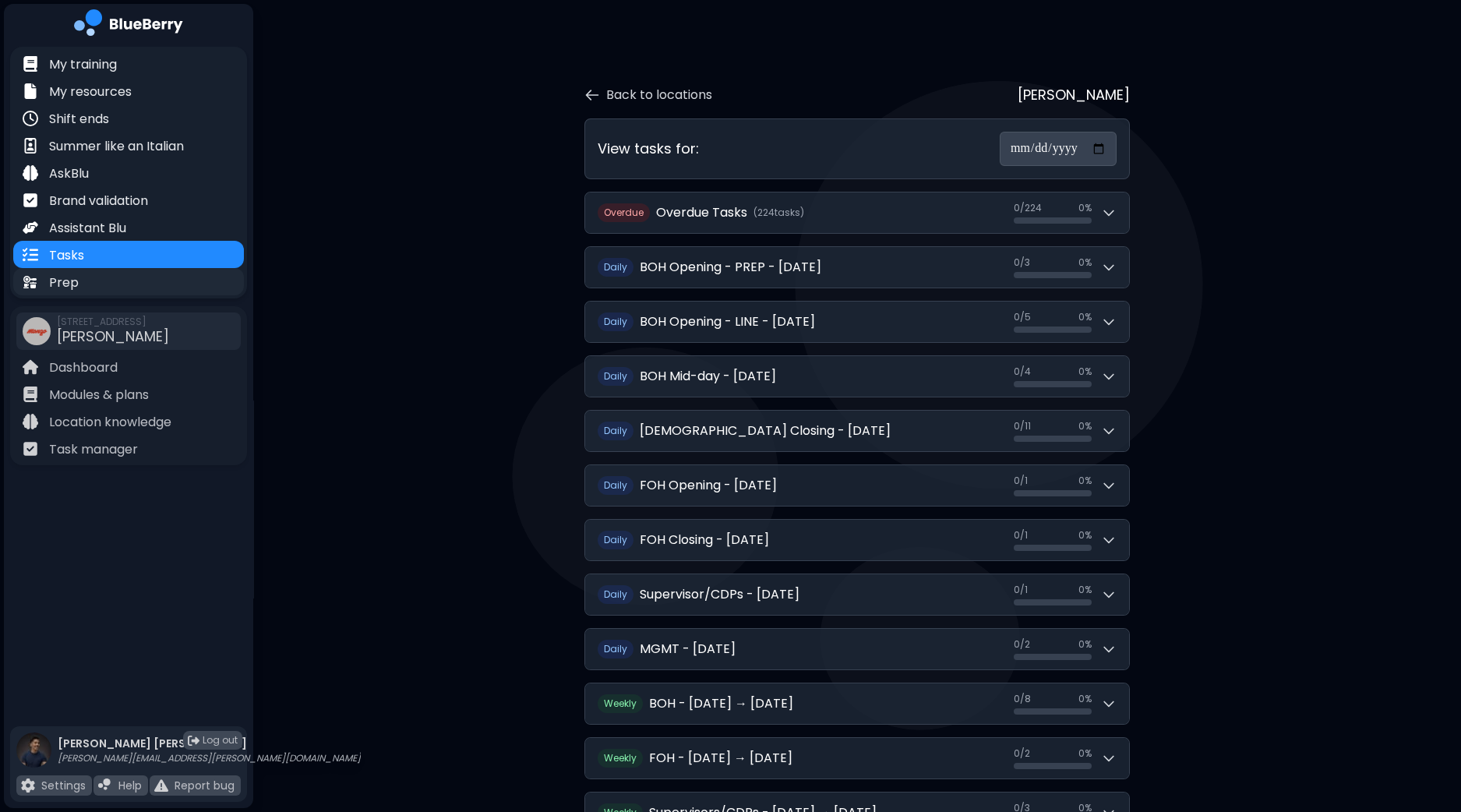
click at [101, 282] on div "Prep" at bounding box center [128, 282] width 230 height 27
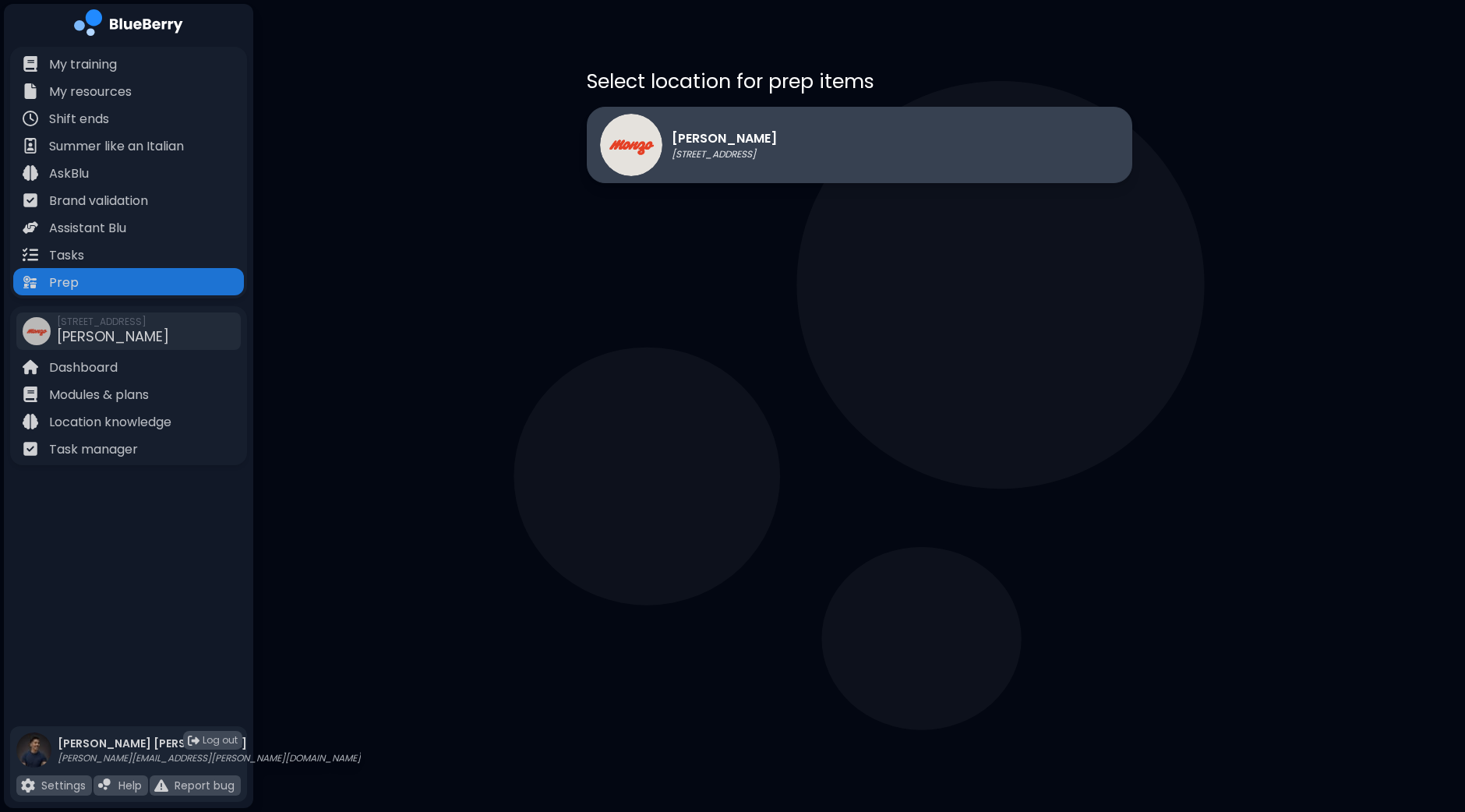
click at [738, 149] on p "[STREET_ADDRESS]" at bounding box center [724, 154] width 105 height 13
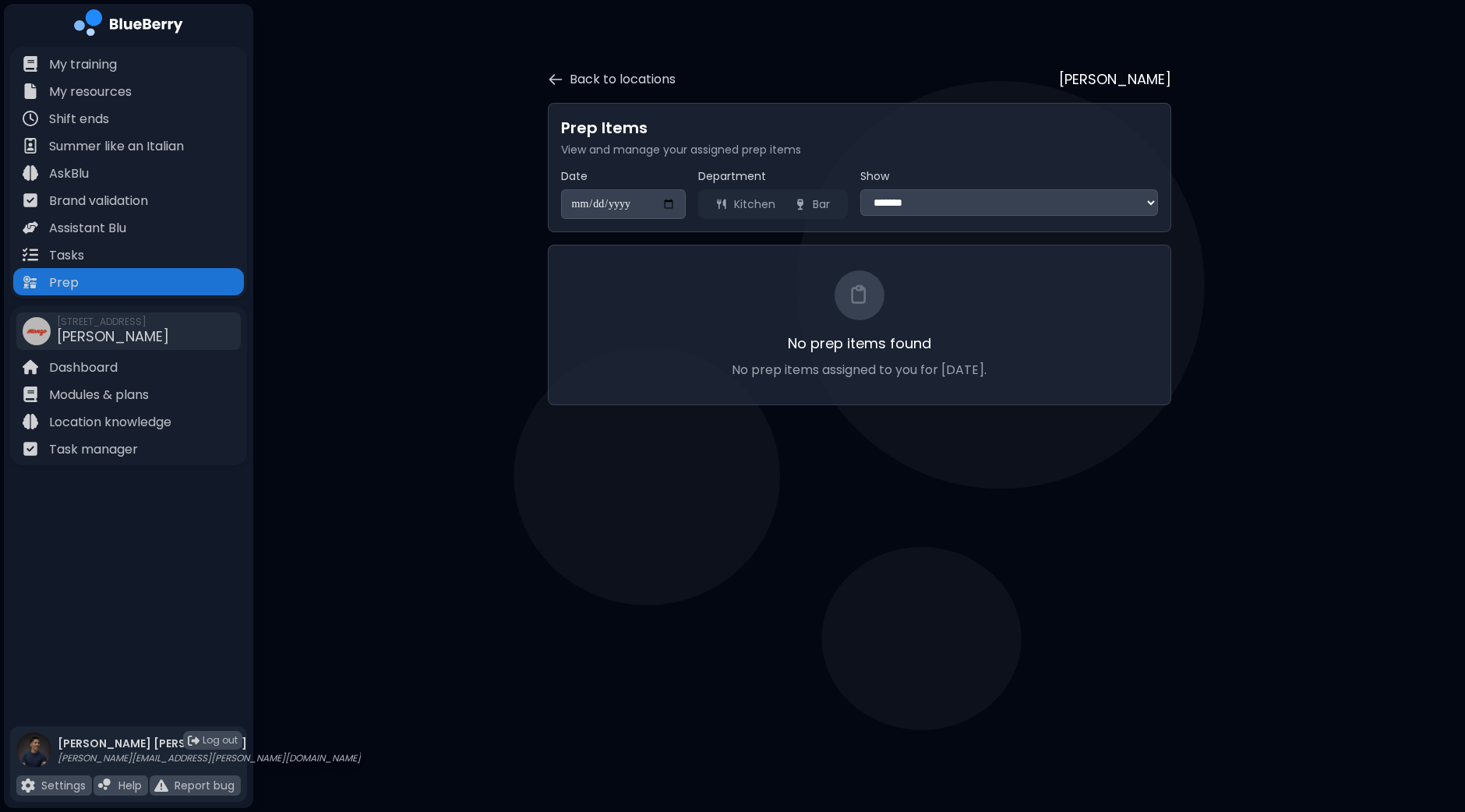
click at [768, 202] on button "Kitchen" at bounding box center [745, 204] width 78 height 24
click at [908, 210] on select "**********" at bounding box center [1009, 202] width 298 height 26
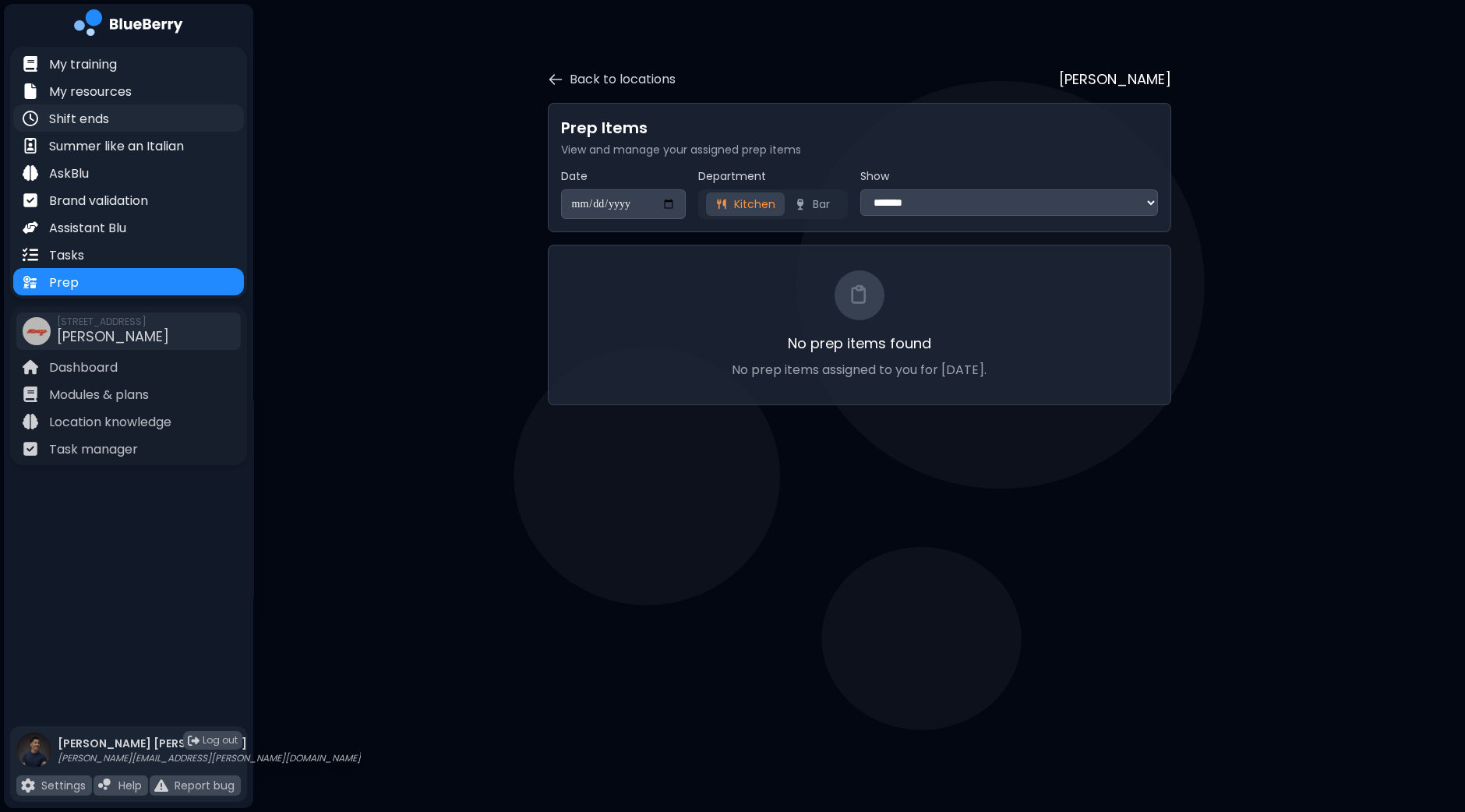
click at [74, 113] on p "Shift ends" at bounding box center [78, 119] width 60 height 19
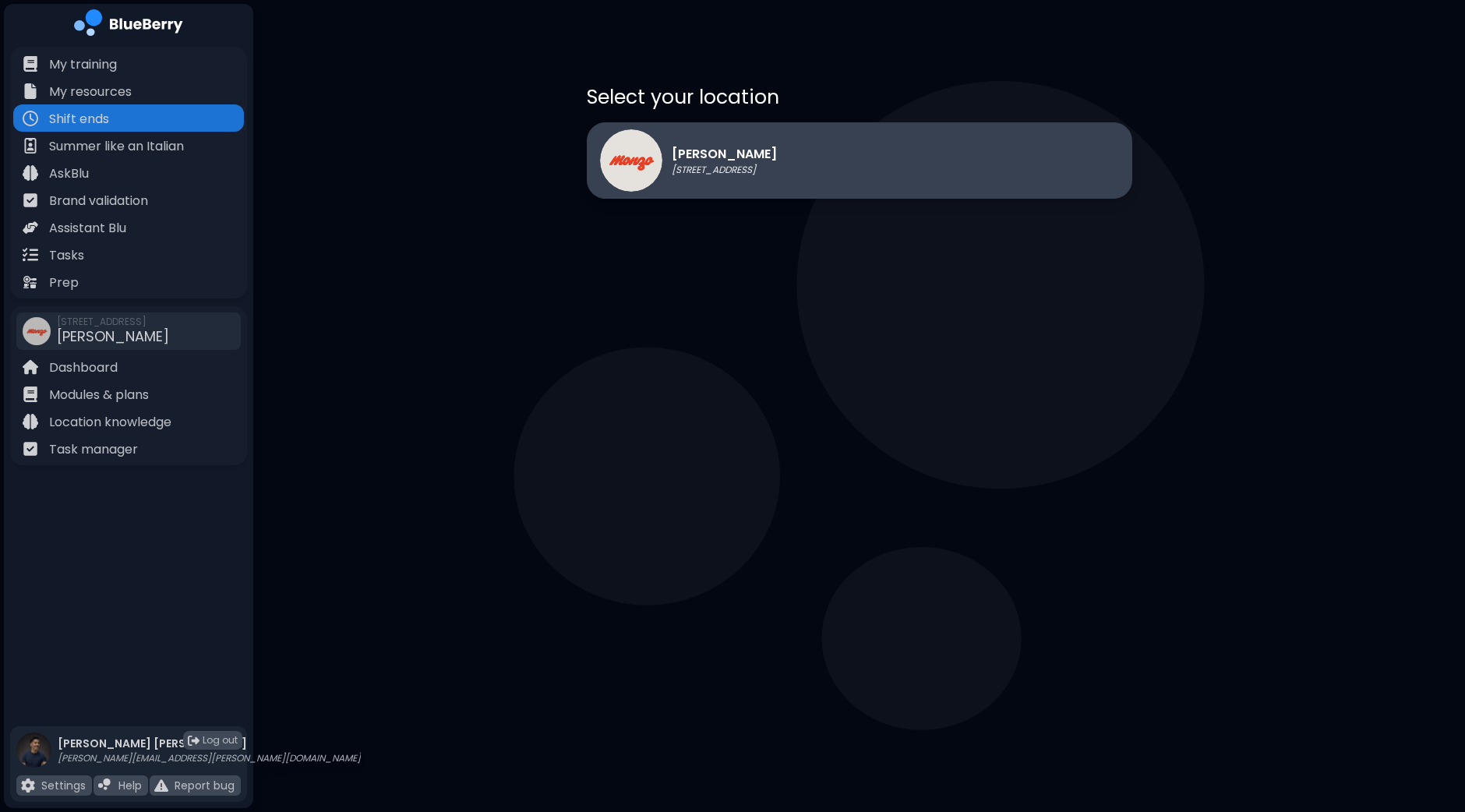
click at [699, 165] on p "[STREET_ADDRESS]" at bounding box center [724, 169] width 105 height 13
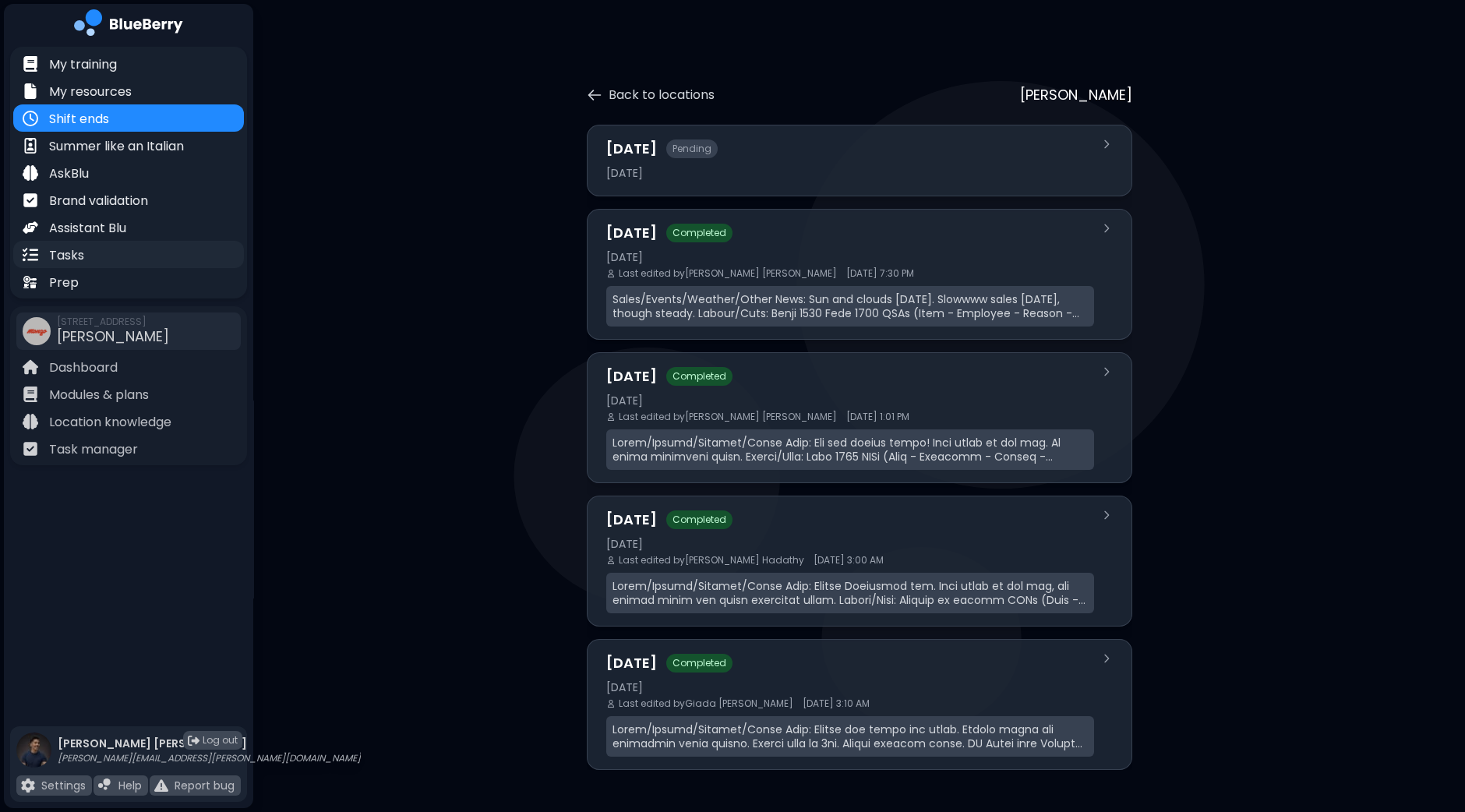
click at [122, 256] on div "Tasks" at bounding box center [128, 255] width 230 height 27
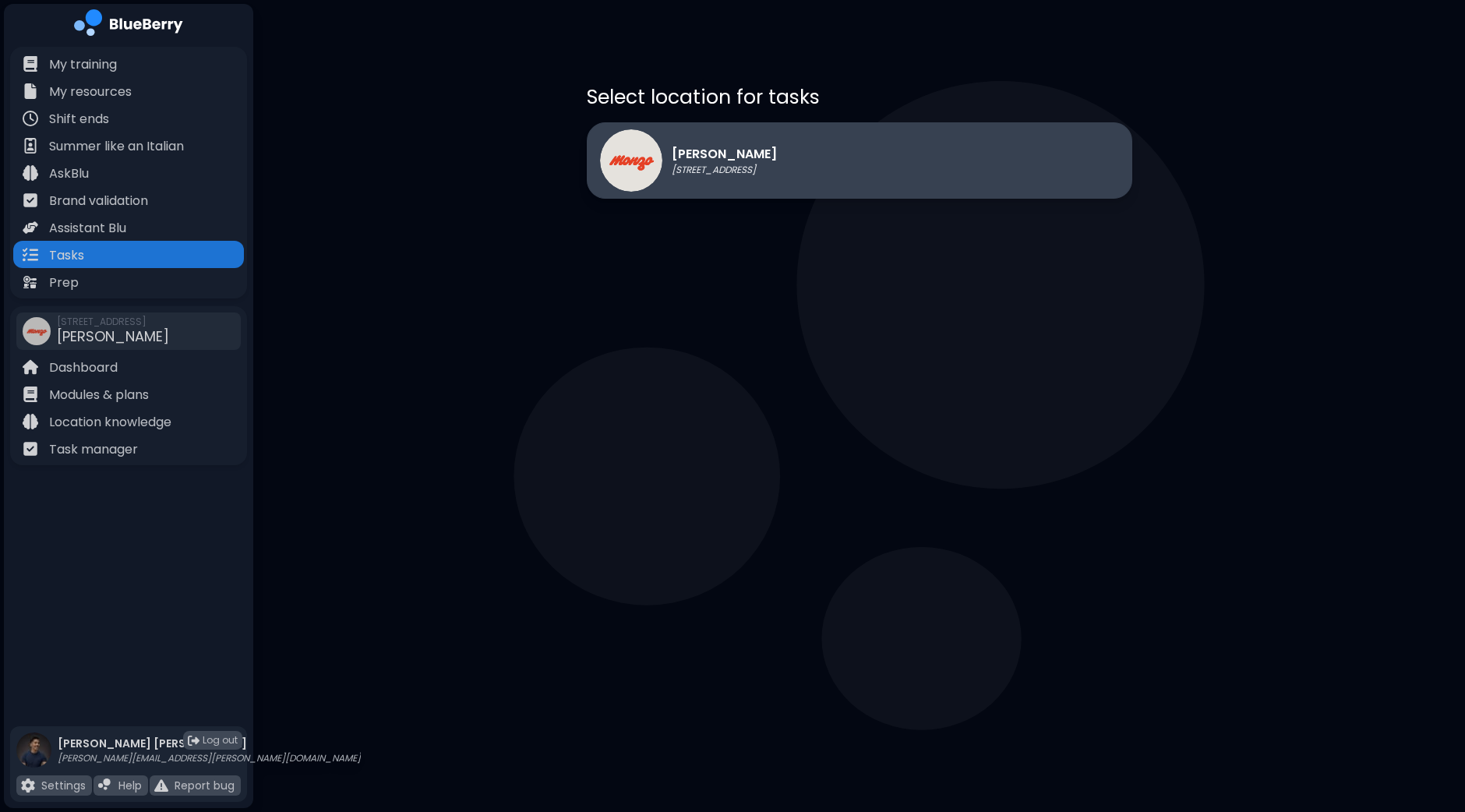
click at [605, 196] on div "[PERSON_NAME] [STREET_ADDRESS]" at bounding box center [859, 160] width 546 height 77
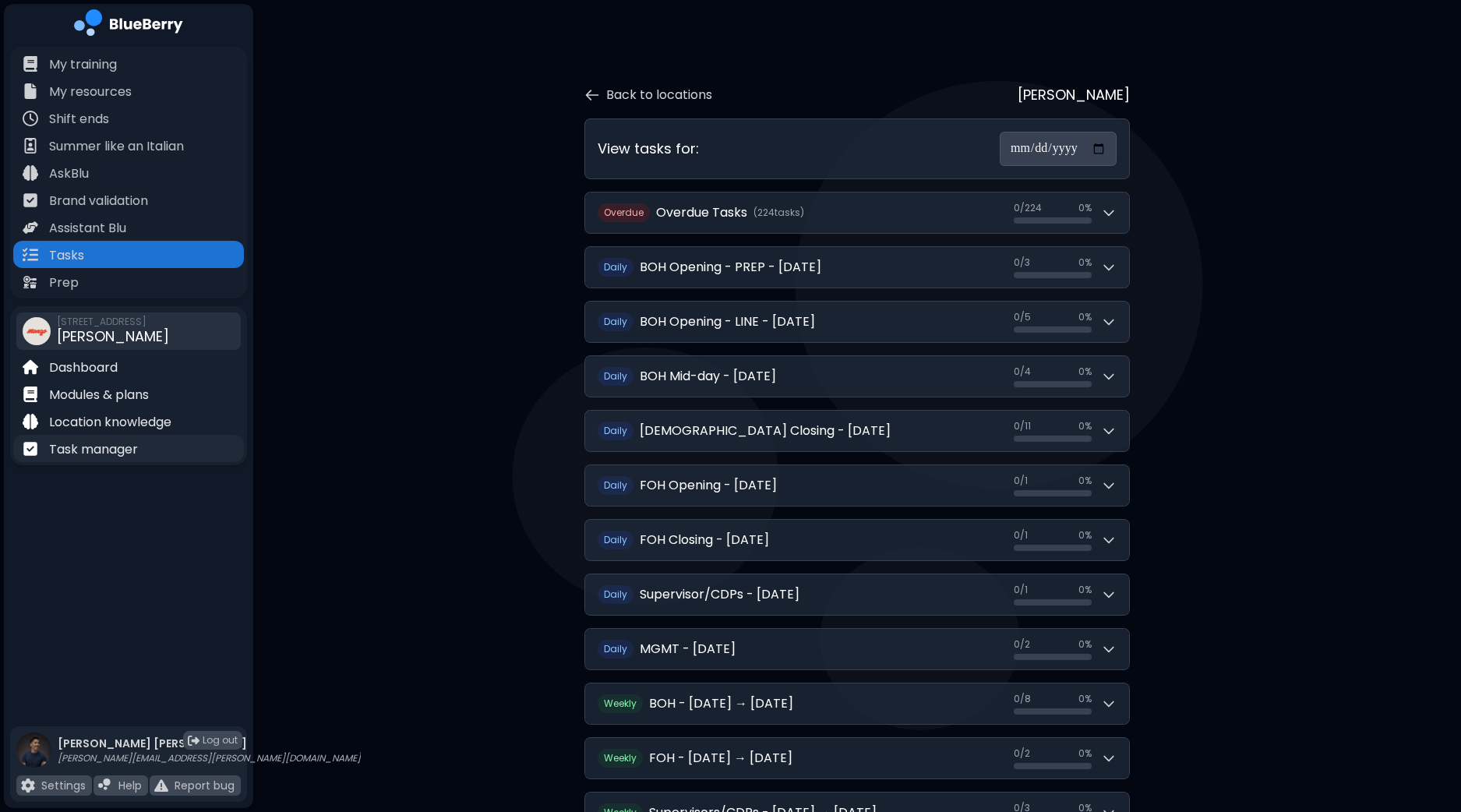
click at [112, 446] on p "Task manager" at bounding box center [93, 449] width 89 height 19
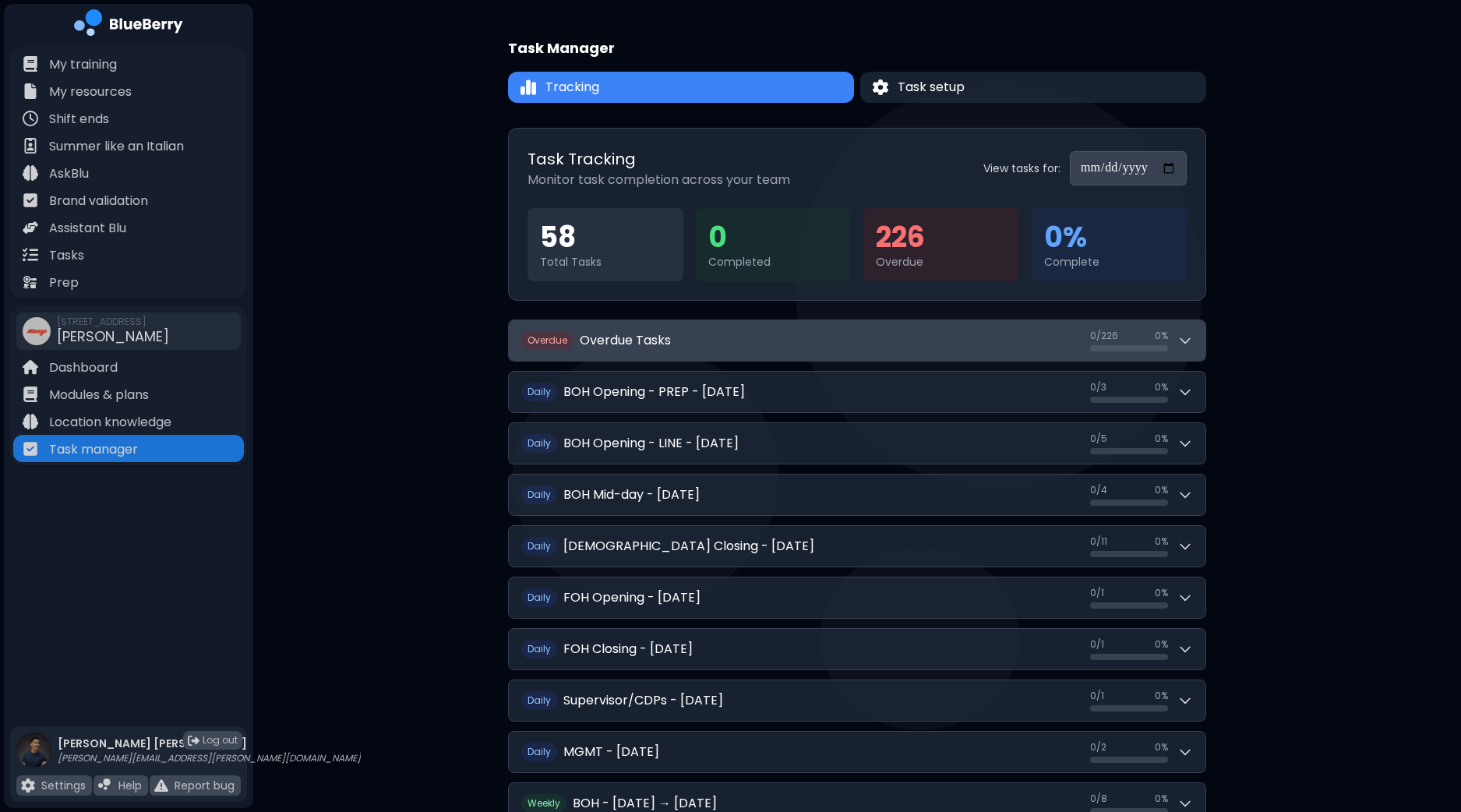
click at [1189, 341] on icon at bounding box center [1185, 341] width 15 height 15
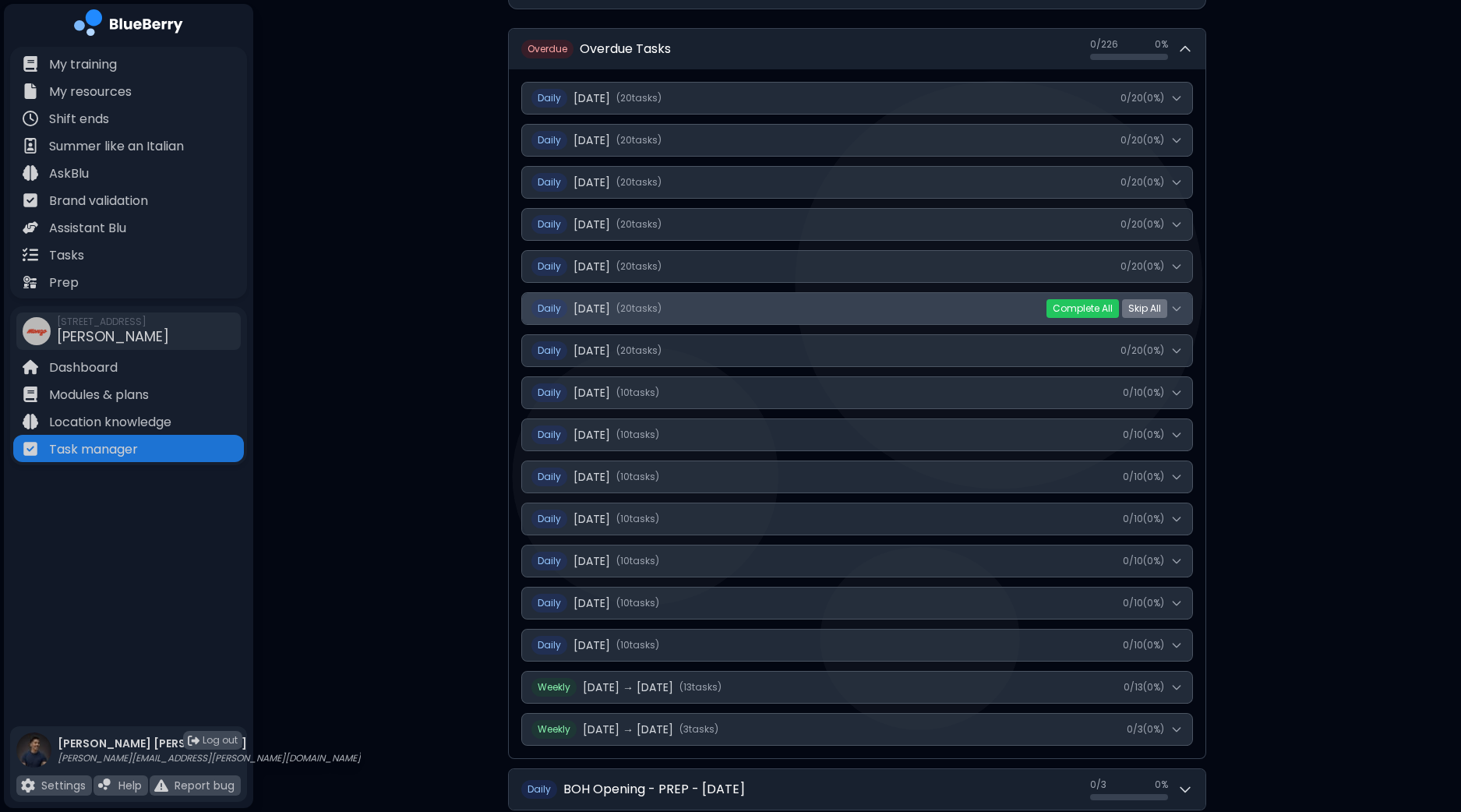
scroll to position [292, 0]
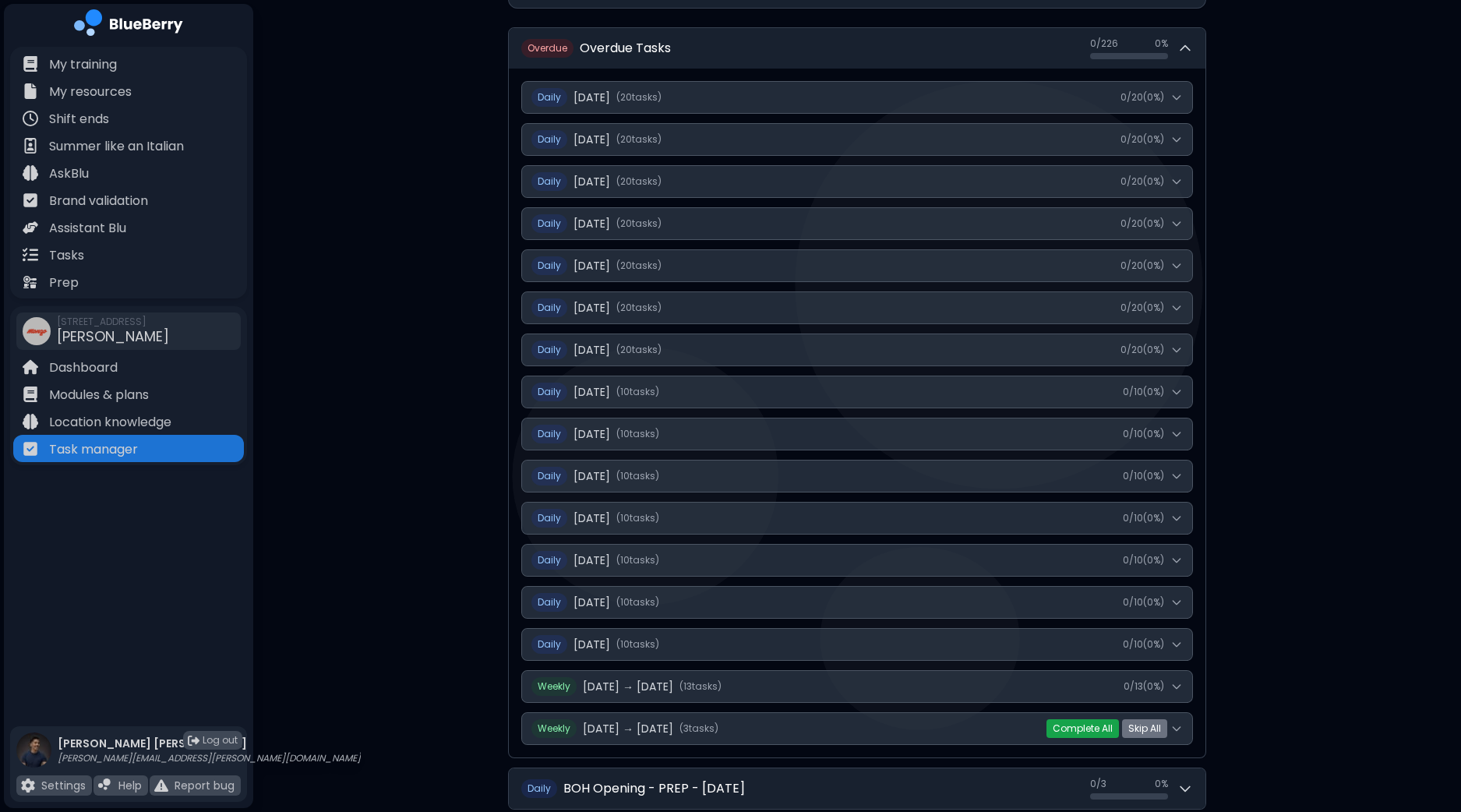
click at [1081, 723] on button "Complete All" at bounding box center [1083, 729] width 73 height 19
click at [1113, 723] on button "Yes" at bounding box center [1118, 729] width 29 height 15
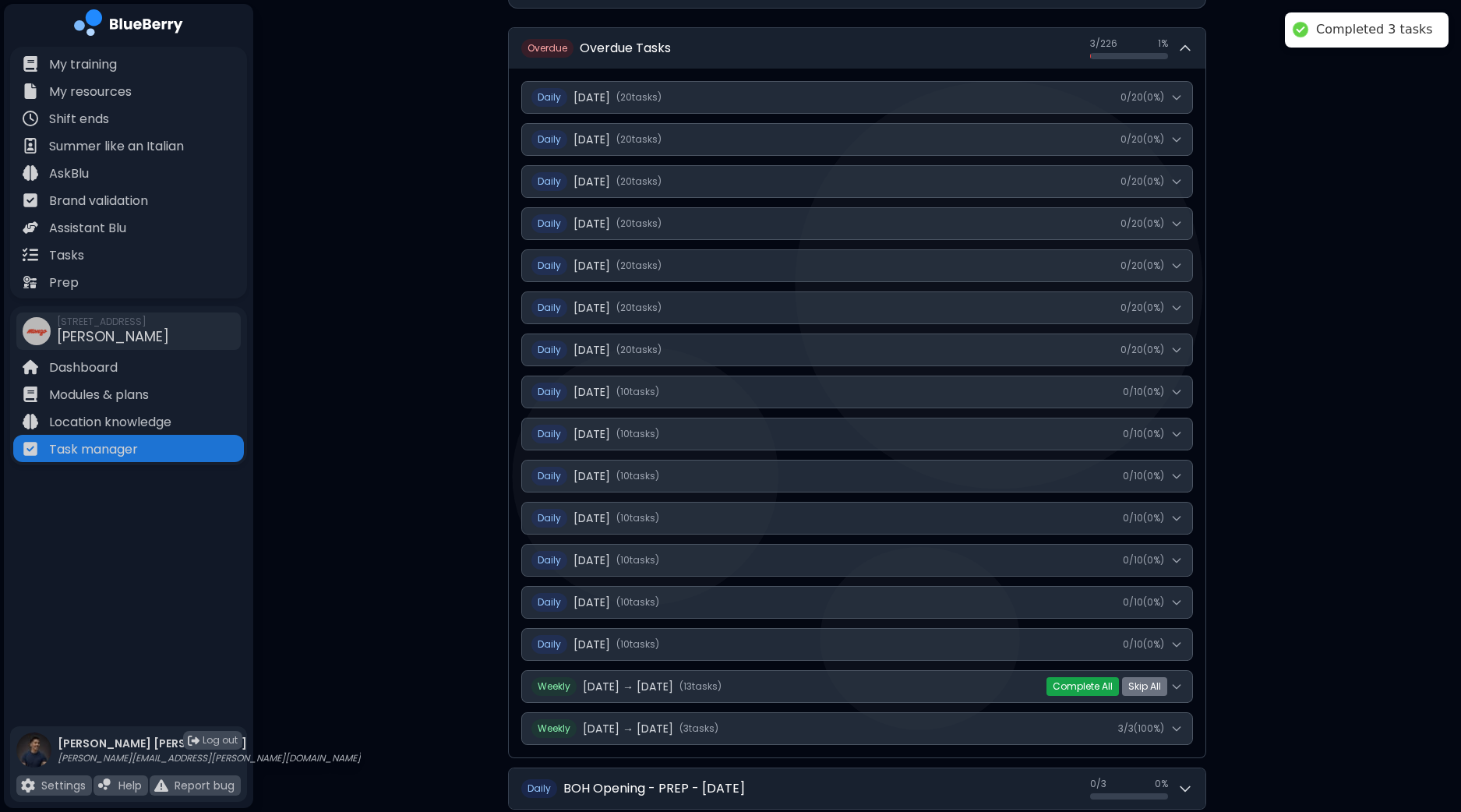
click at [1083, 682] on button "Complete All" at bounding box center [1083, 686] width 73 height 19
click at [1113, 684] on button "Yes" at bounding box center [1118, 686] width 29 height 15
click at [1096, 643] on button "Complete All" at bounding box center [1083, 644] width 73 height 19
click at [1115, 642] on button "Yes" at bounding box center [1118, 644] width 29 height 15
click at [1097, 600] on button "Complete All" at bounding box center [1083, 602] width 73 height 19
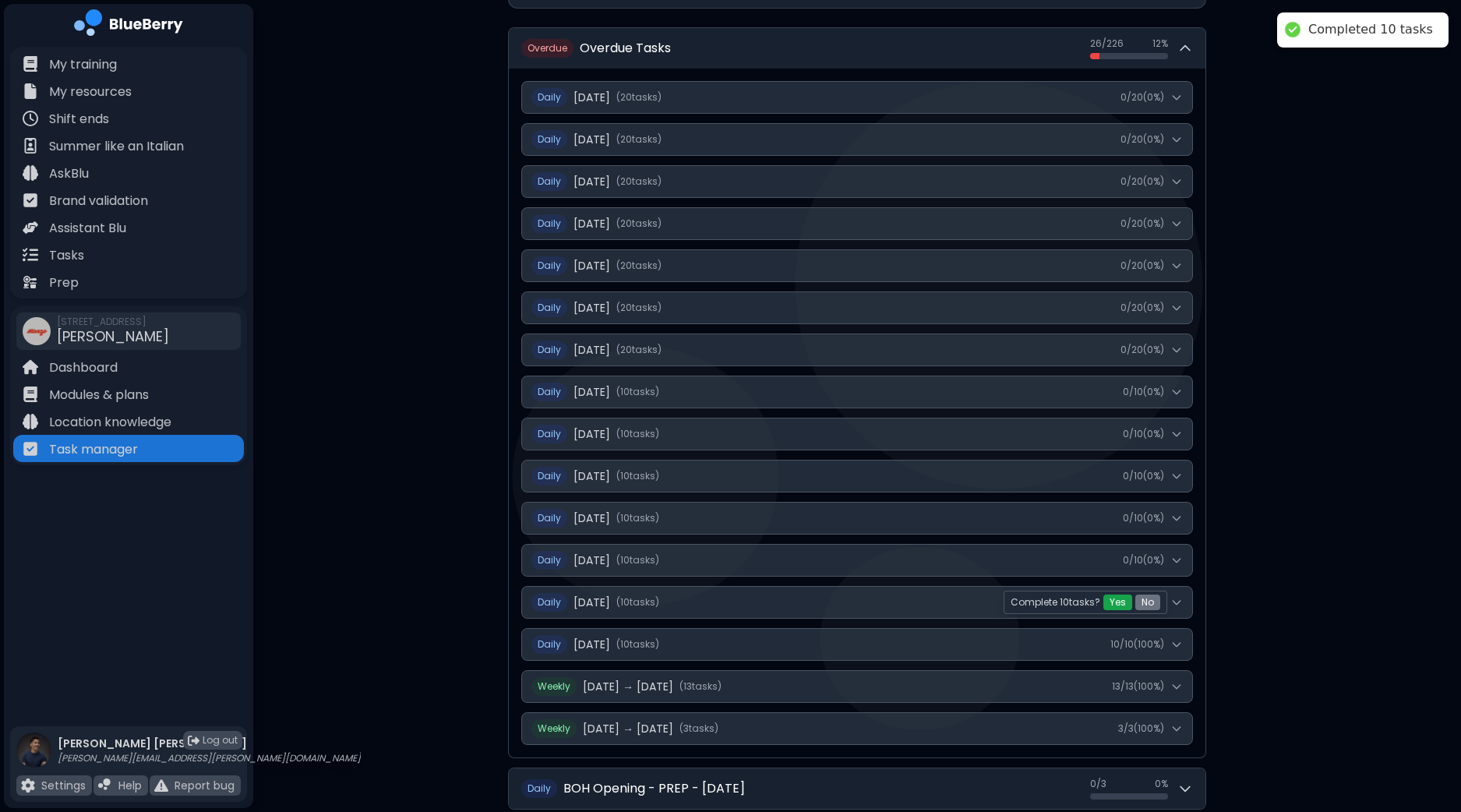
click at [1119, 601] on button "Yes" at bounding box center [1118, 602] width 29 height 15
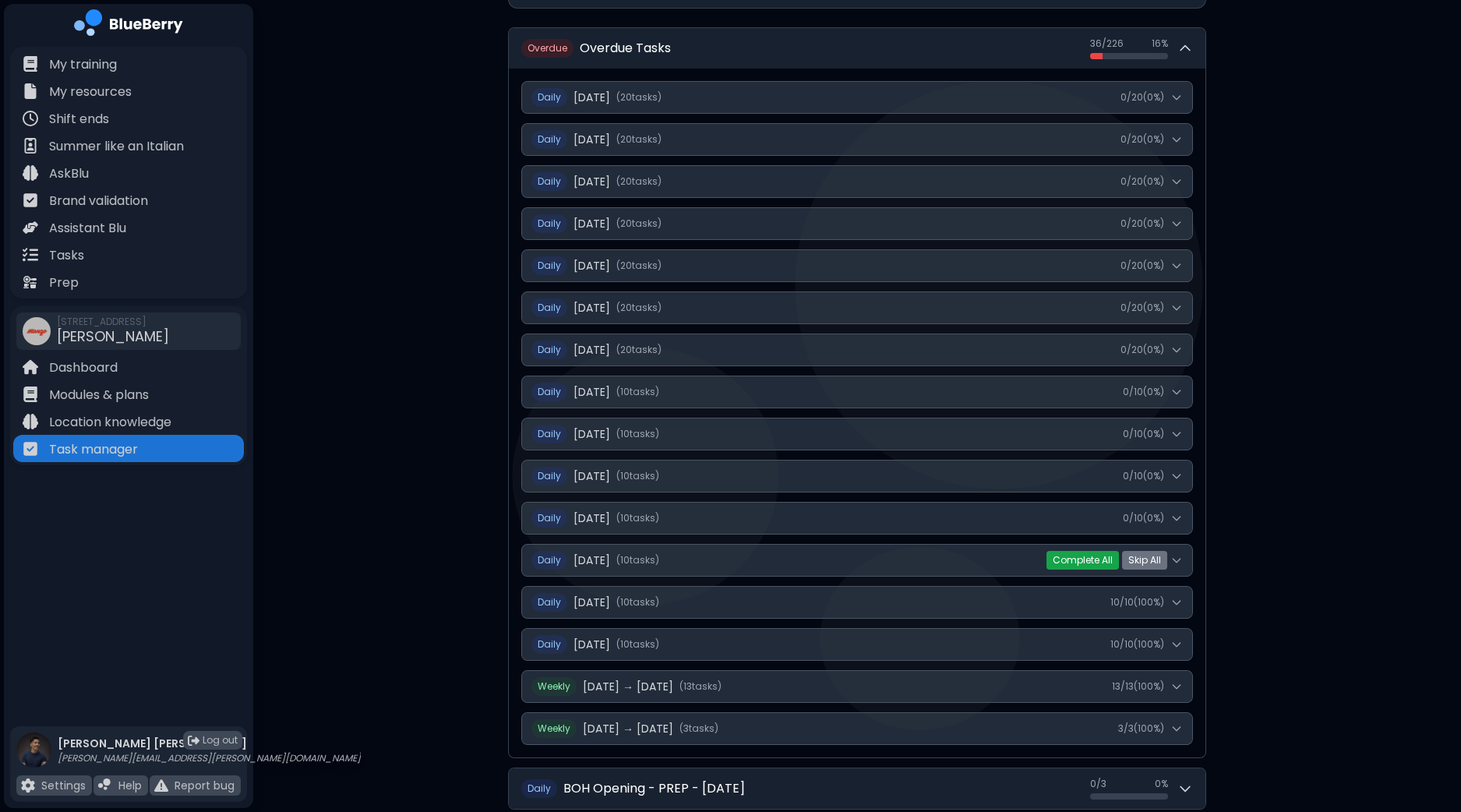
click at [1089, 560] on button "Complete All" at bounding box center [1083, 560] width 73 height 19
click at [1113, 557] on button "Yes" at bounding box center [1118, 560] width 29 height 15
click at [1096, 515] on button "Complete All" at bounding box center [1083, 518] width 73 height 19
click at [1116, 515] on button "Yes" at bounding box center [1118, 518] width 29 height 15
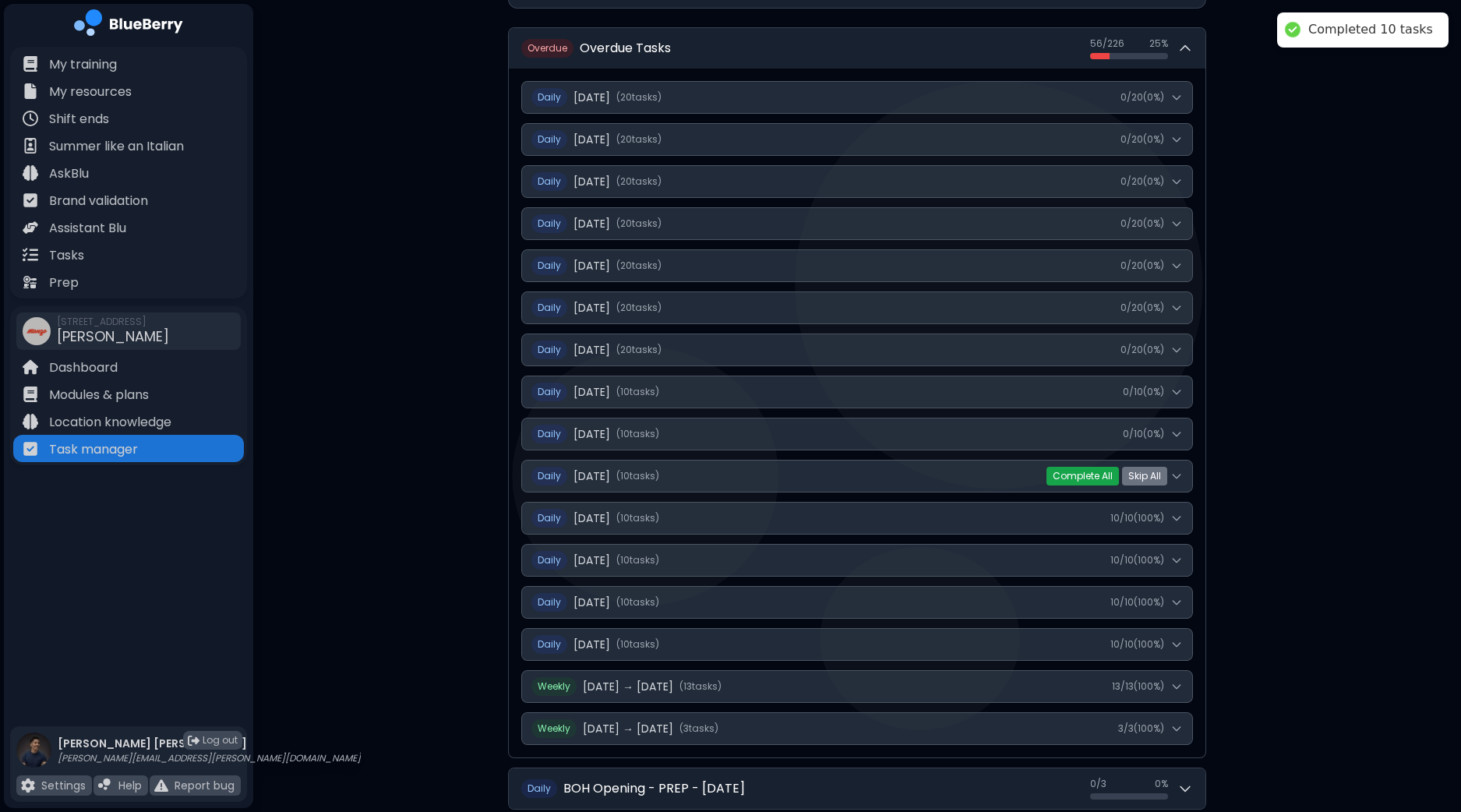
click at [1097, 472] on button "Complete All" at bounding box center [1083, 476] width 73 height 19
click at [1123, 475] on button "Yes" at bounding box center [1118, 476] width 29 height 15
click at [1097, 430] on button "Complete All" at bounding box center [1083, 434] width 73 height 19
click at [1119, 434] on button "Yes" at bounding box center [1118, 433] width 29 height 15
click at [1107, 390] on button "Complete All" at bounding box center [1083, 392] width 73 height 19
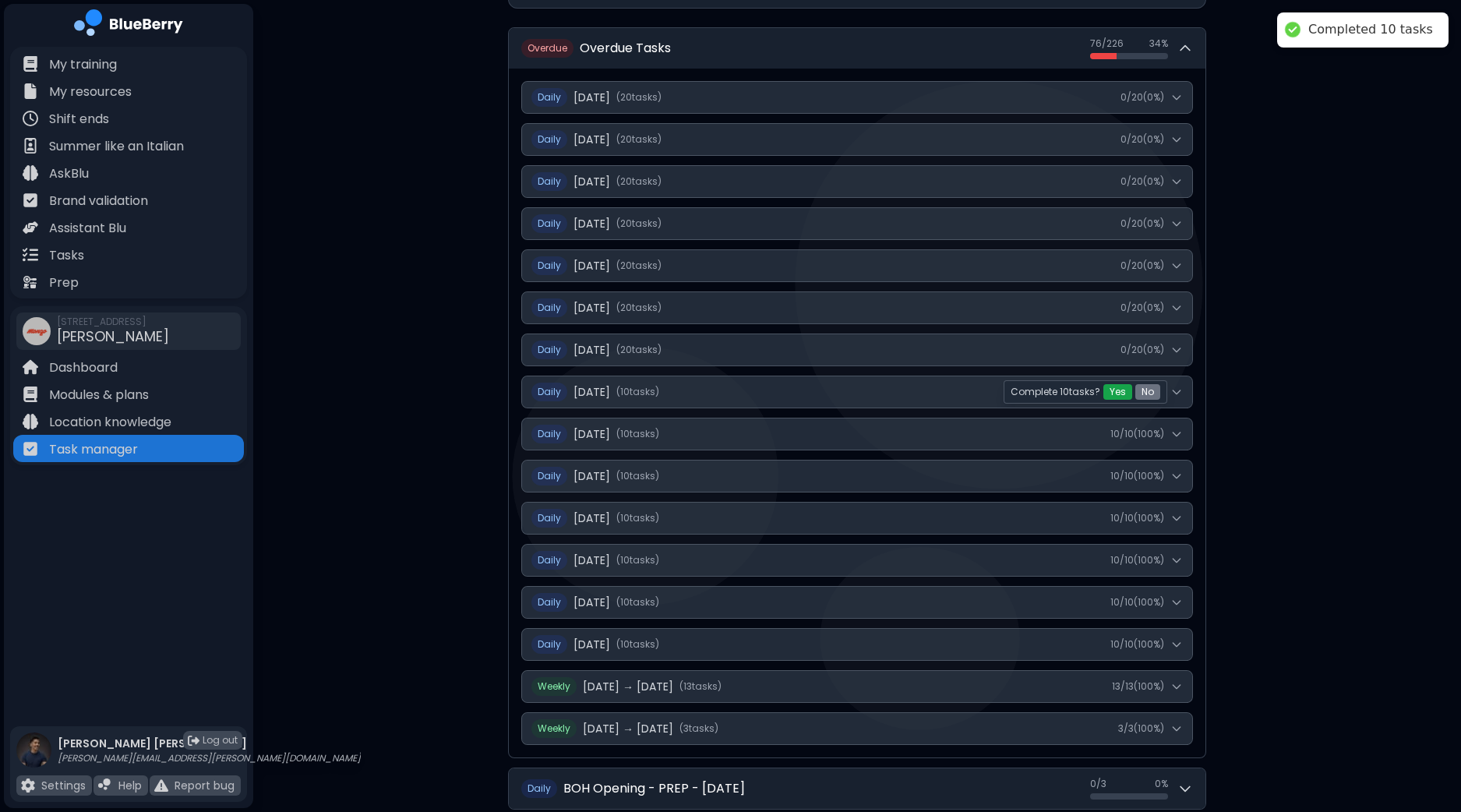
click at [1116, 393] on button "Yes" at bounding box center [1118, 392] width 29 height 15
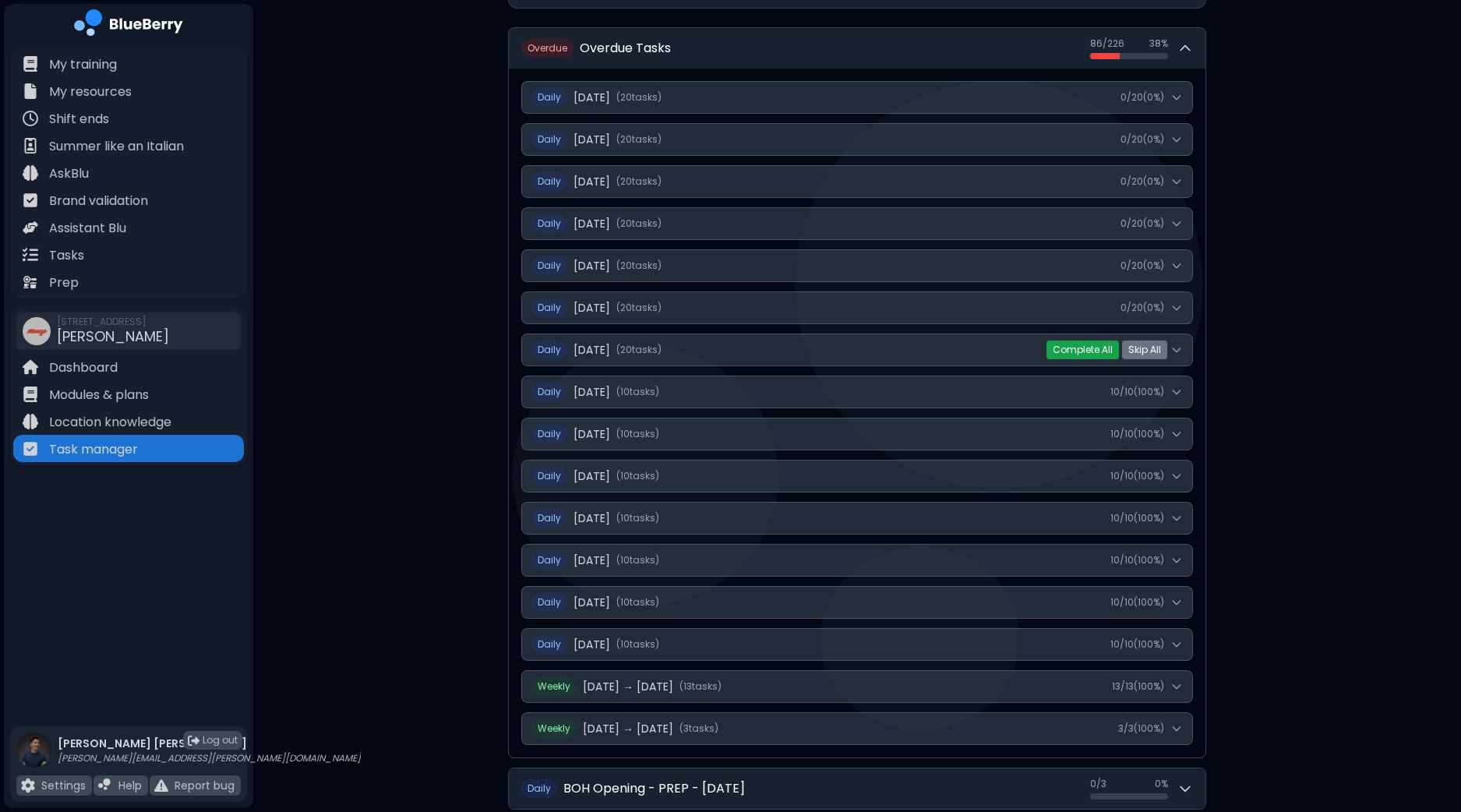
click at [1108, 349] on button "Complete All" at bounding box center [1083, 350] width 73 height 19
click at [1121, 346] on button "Yes" at bounding box center [1118, 350] width 29 height 15
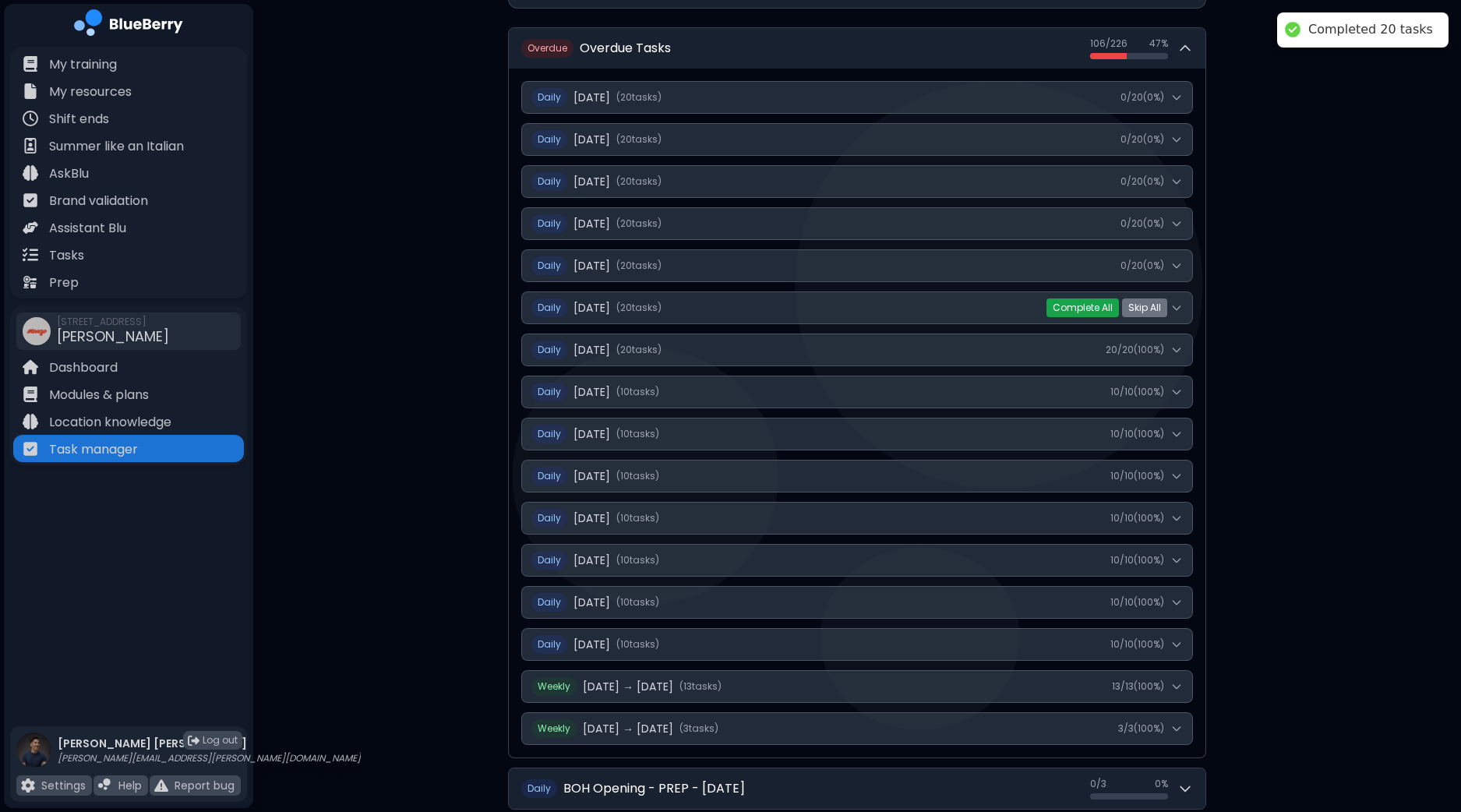
click at [1103, 309] on button "Complete All" at bounding box center [1083, 308] width 73 height 19
click at [1119, 309] on button "Yes" at bounding box center [1118, 308] width 29 height 15
click at [1110, 261] on button "Complete All" at bounding box center [1083, 266] width 73 height 19
click at [1124, 264] on button "Yes" at bounding box center [1118, 266] width 29 height 15
click at [1102, 225] on button "Complete All" at bounding box center [1083, 223] width 73 height 19
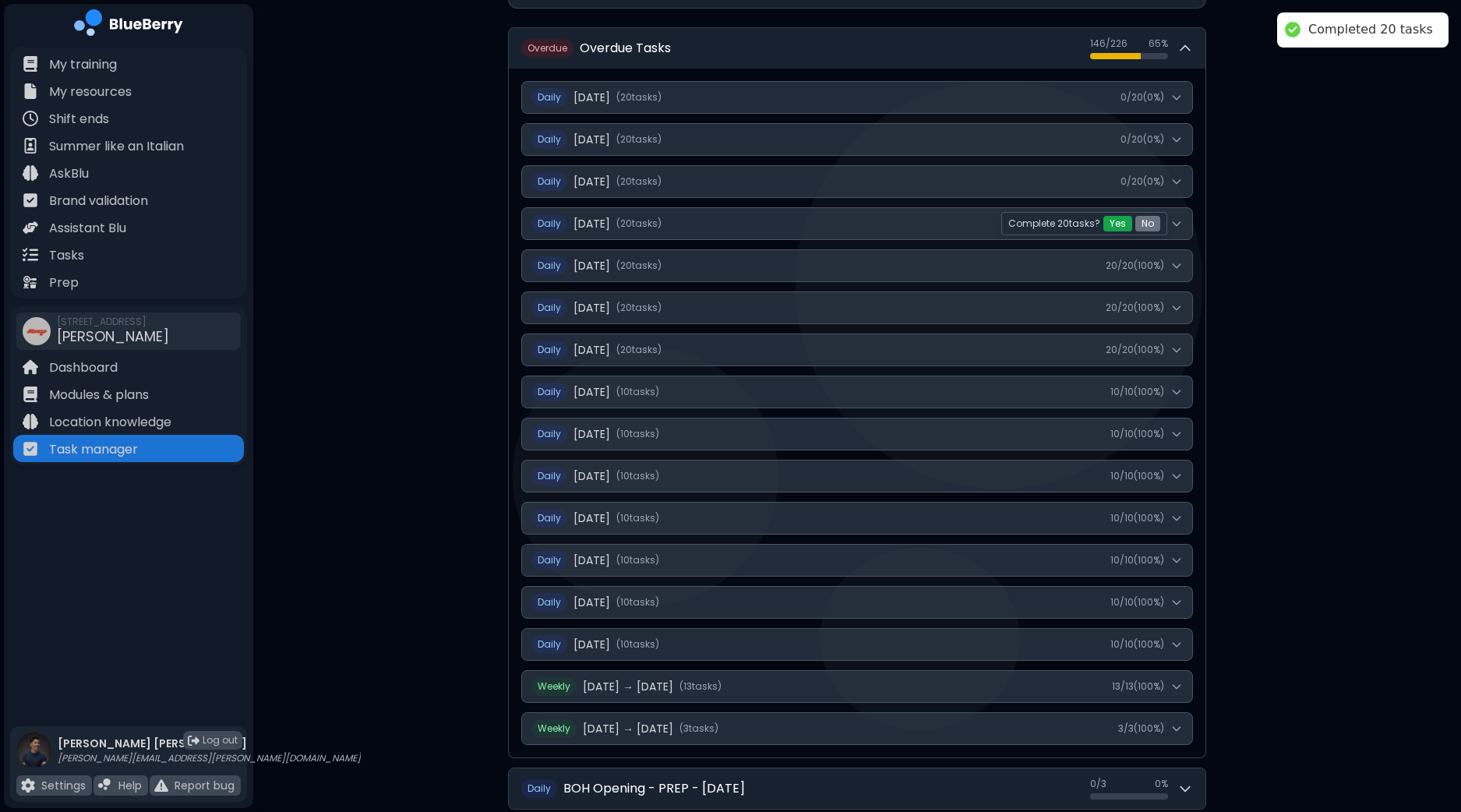
click at [1119, 228] on button "Yes" at bounding box center [1118, 223] width 29 height 15
click at [1104, 185] on button "Complete All" at bounding box center [1083, 181] width 73 height 19
click at [1115, 185] on button "Yes" at bounding box center [1118, 181] width 29 height 15
click at [1102, 134] on button "Complete All" at bounding box center [1083, 139] width 73 height 19
click at [1123, 138] on button "Yes" at bounding box center [1118, 139] width 29 height 15
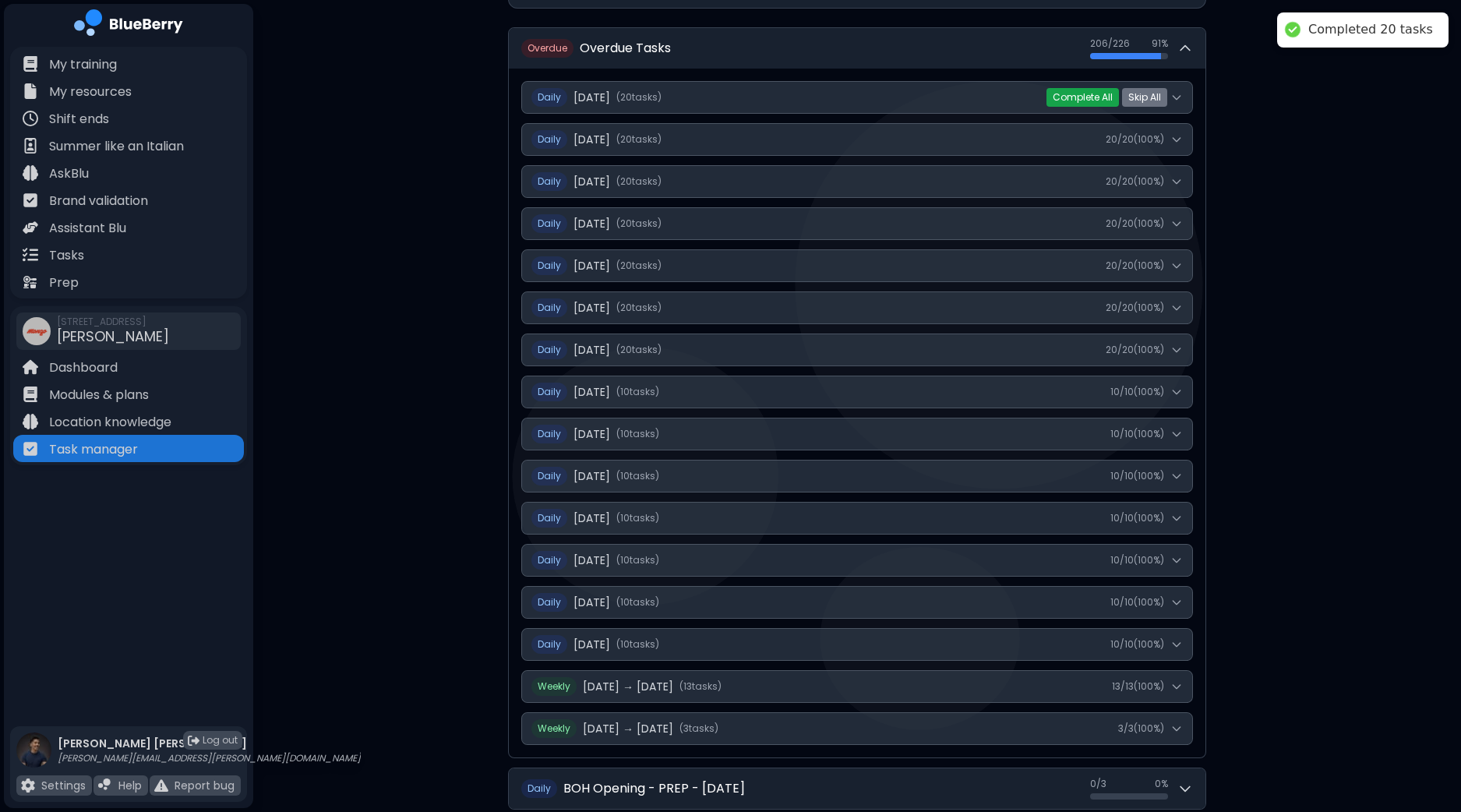
click at [1102, 99] on button "Complete All" at bounding box center [1083, 97] width 73 height 19
click at [1123, 99] on button "Yes" at bounding box center [1118, 97] width 29 height 15
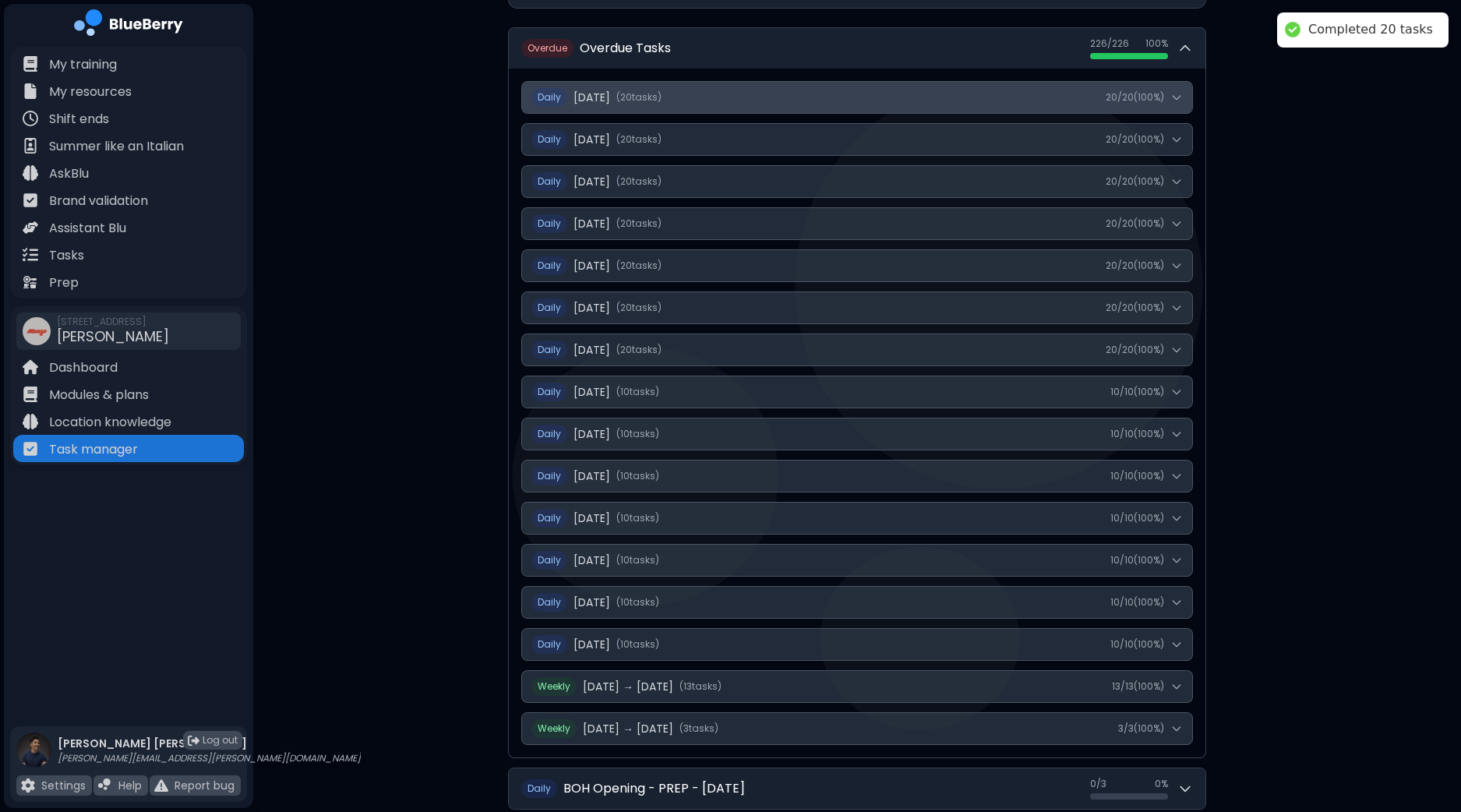
click at [1178, 96] on icon at bounding box center [1177, 97] width 13 height 13
click at [1180, 97] on icon at bounding box center [1177, 97] width 13 height 13
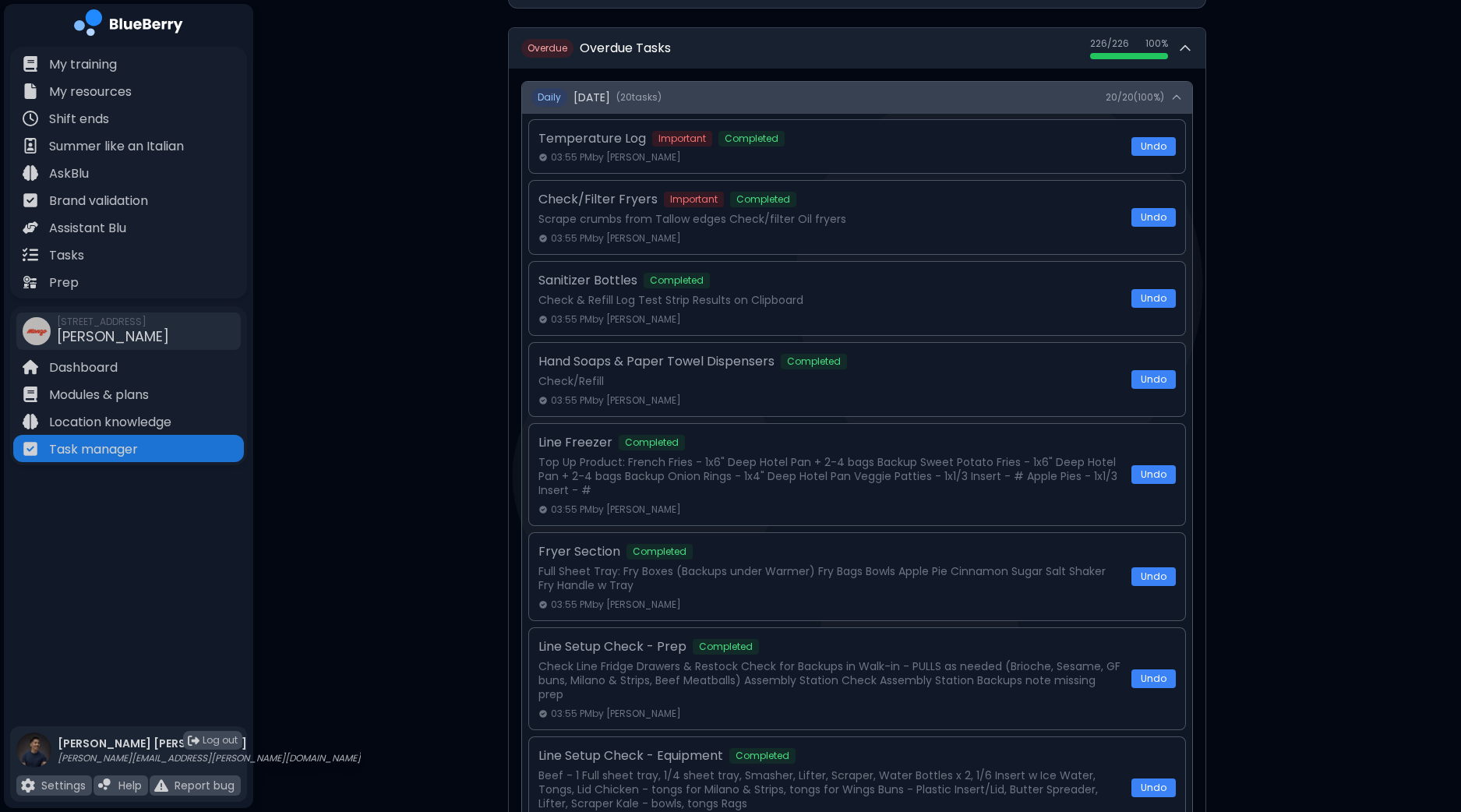
click at [1180, 97] on icon at bounding box center [1177, 97] width 7 height 4
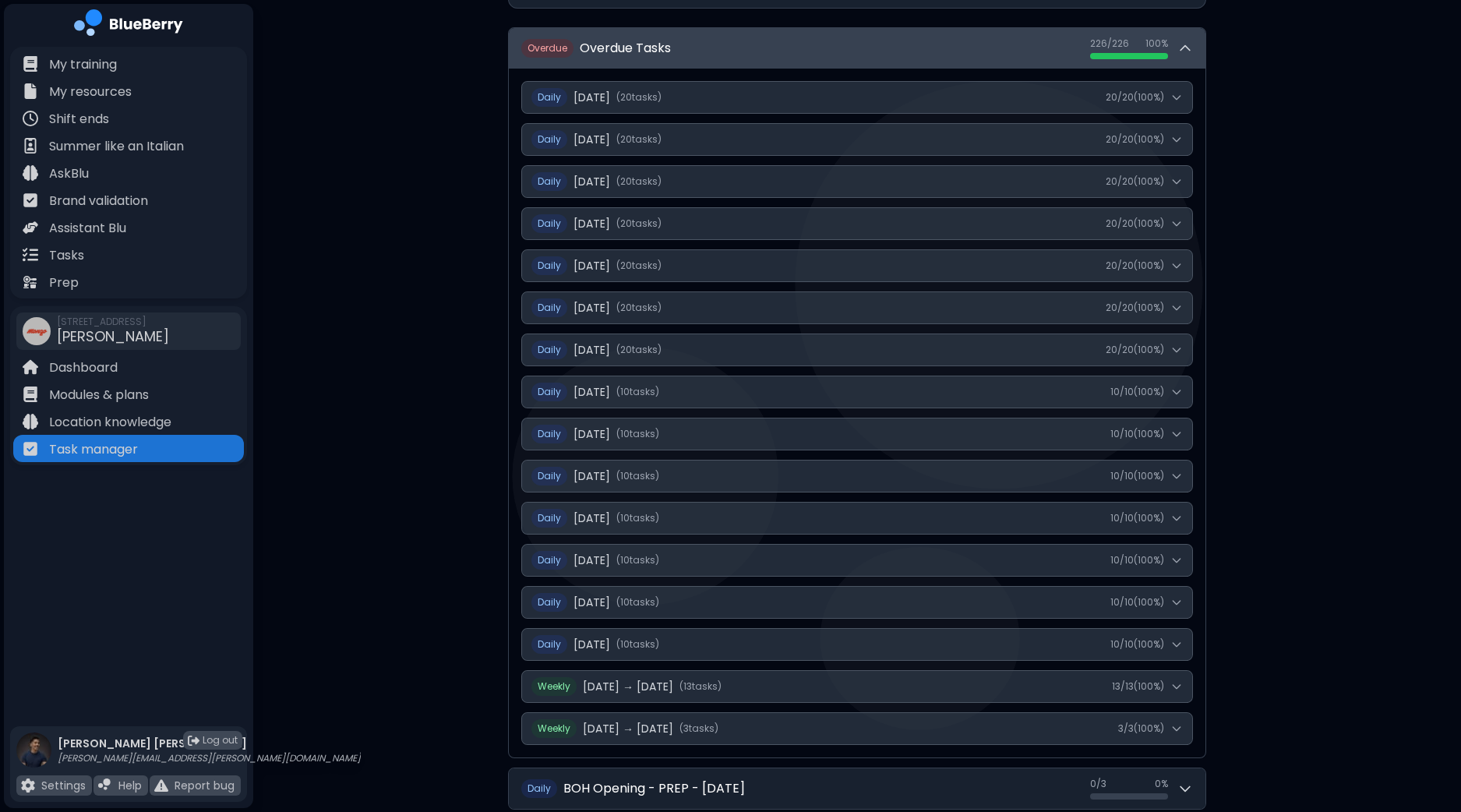
click at [1042, 54] on button "Overdue Overdue Tasks 226 / 226 226 / 226 100 %" at bounding box center [857, 48] width 697 height 40
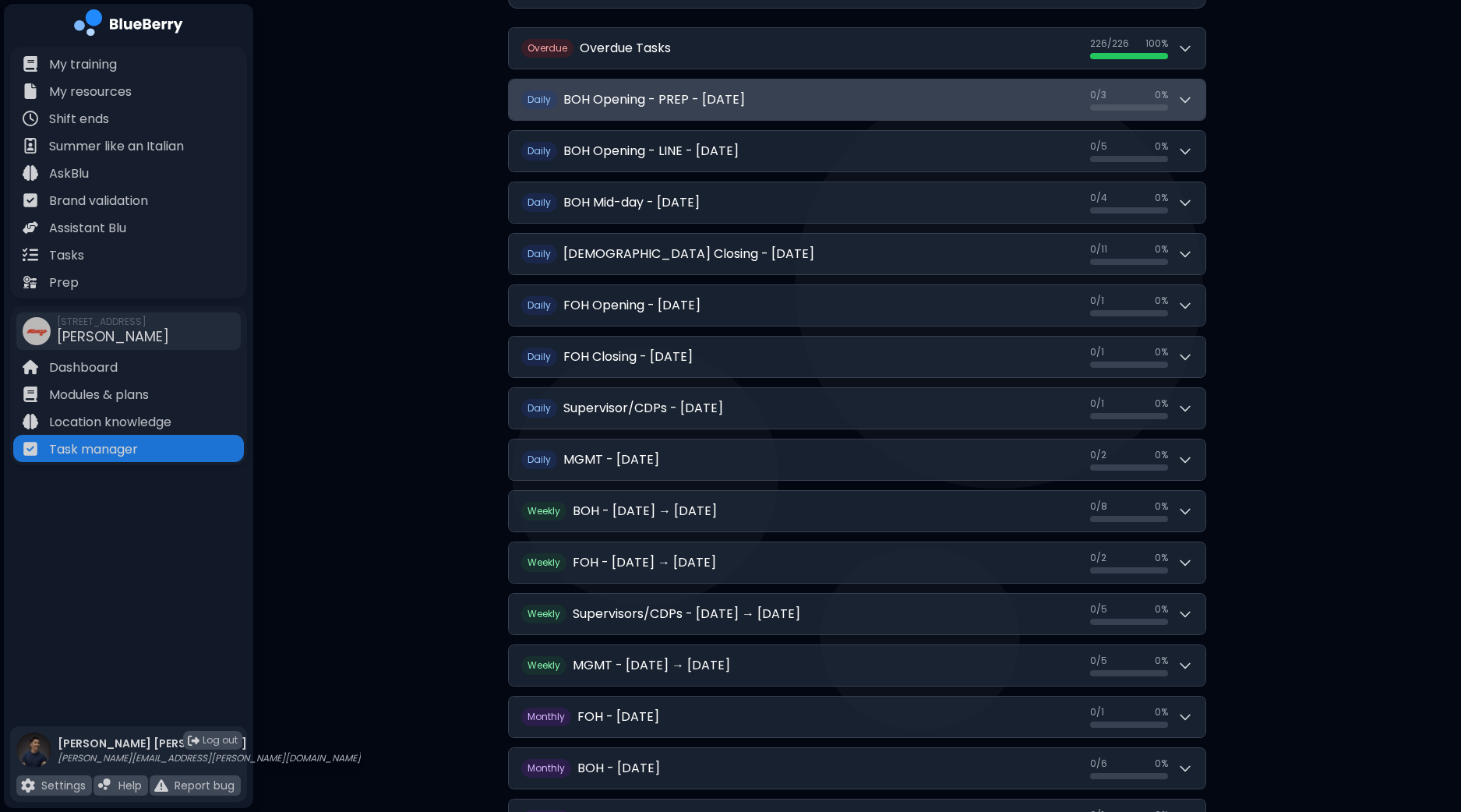
click at [819, 112] on button "Daily BOH Opening - PREP - [DATE] 0 / 3 0 / 3 0 %" at bounding box center [857, 99] width 697 height 40
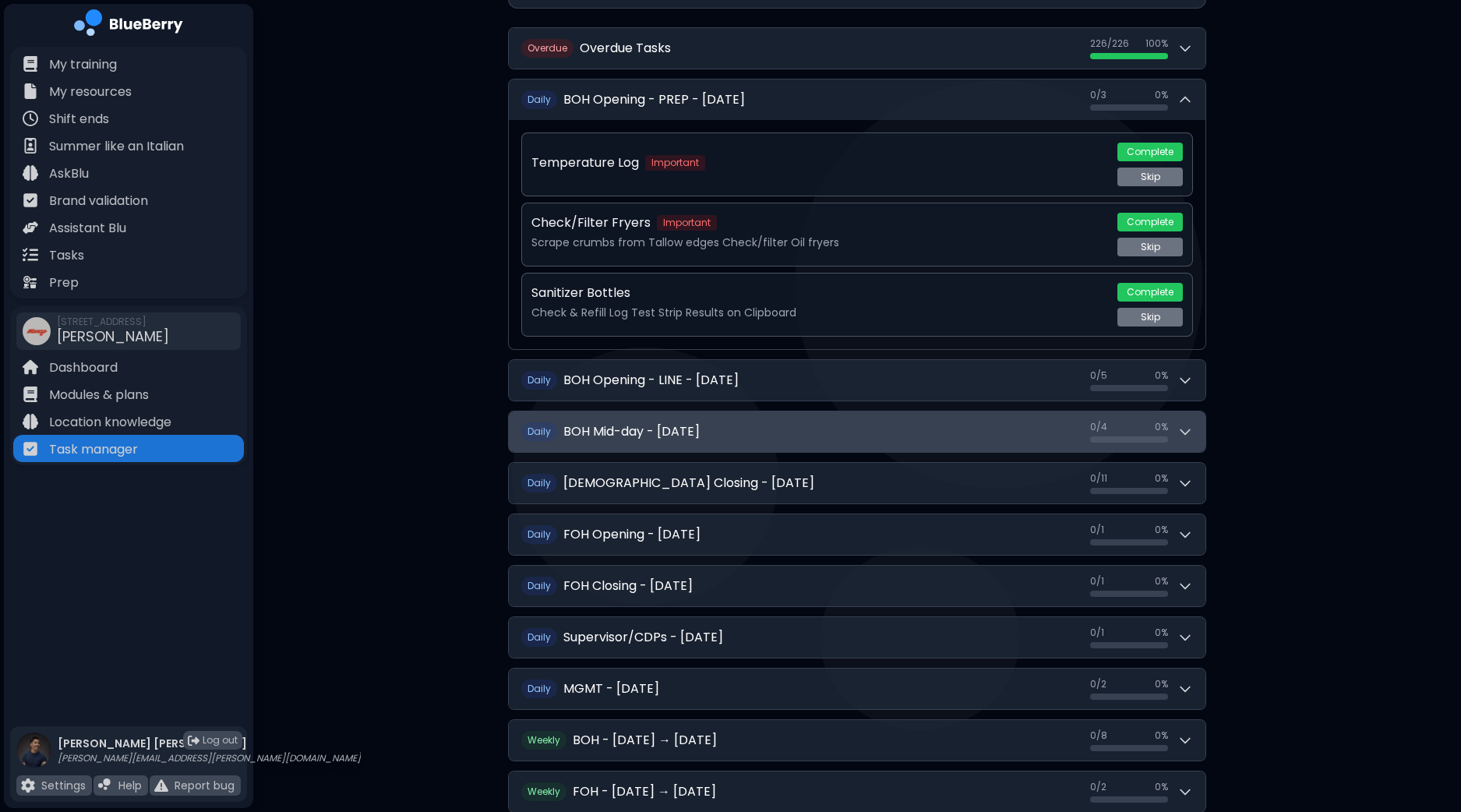
click at [700, 427] on h2 "BOH Mid-day - [DATE]" at bounding box center [632, 432] width 137 height 19
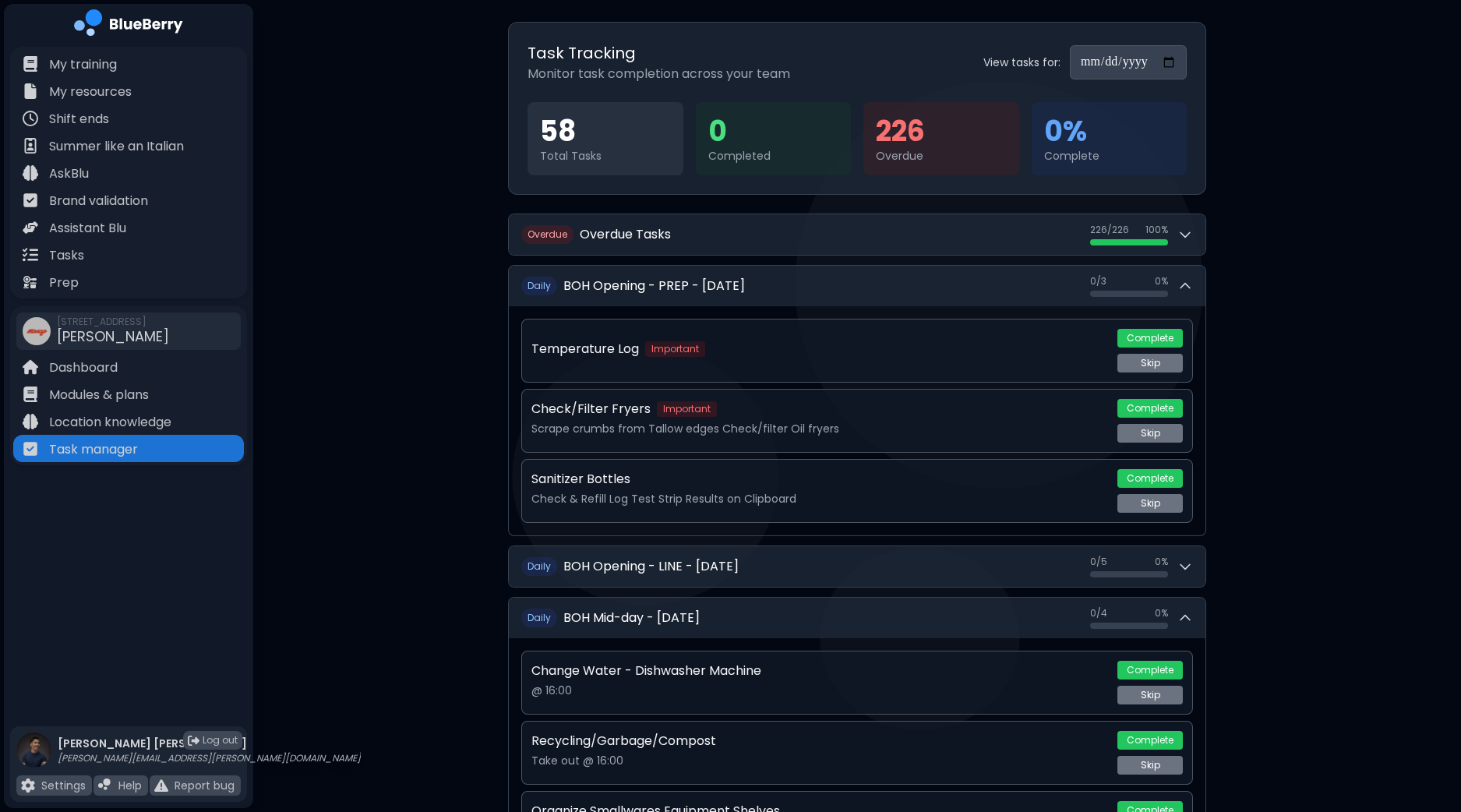
scroll to position [0, 0]
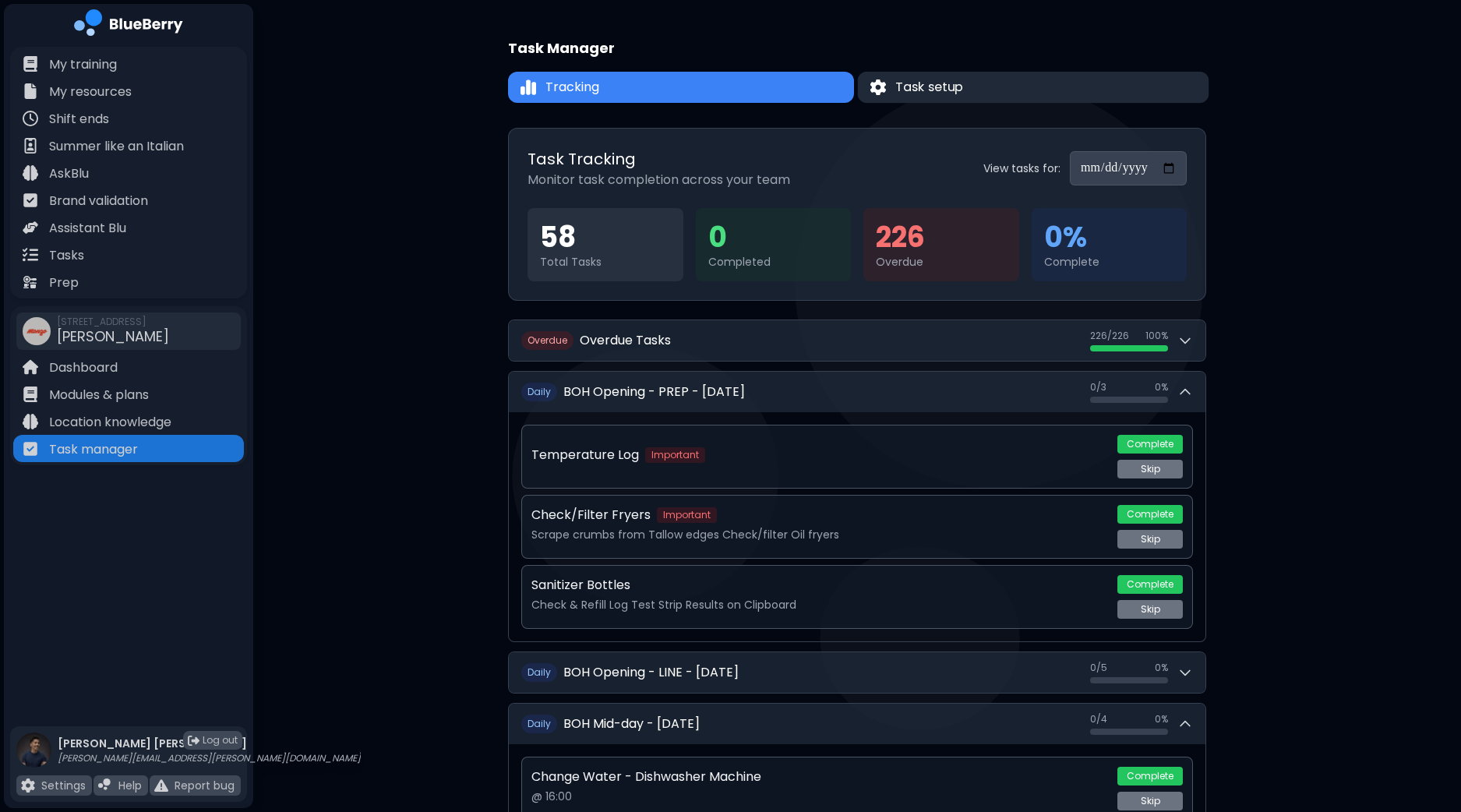
click at [967, 97] on button "Task setup" at bounding box center [1033, 88] width 352 height 32
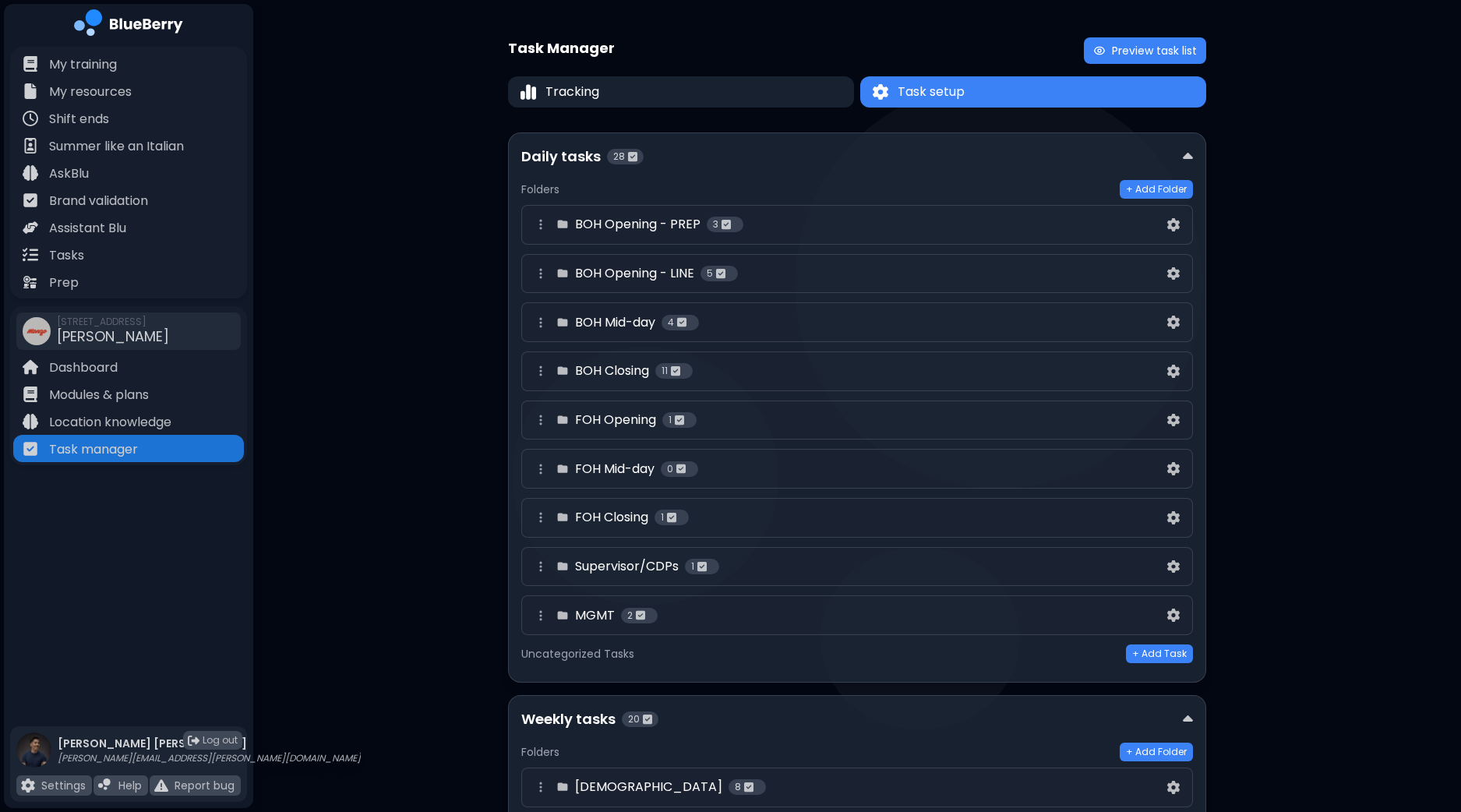
click at [792, 323] on div "BOH Mid-day 4" at bounding box center [848, 322] width 633 height 19
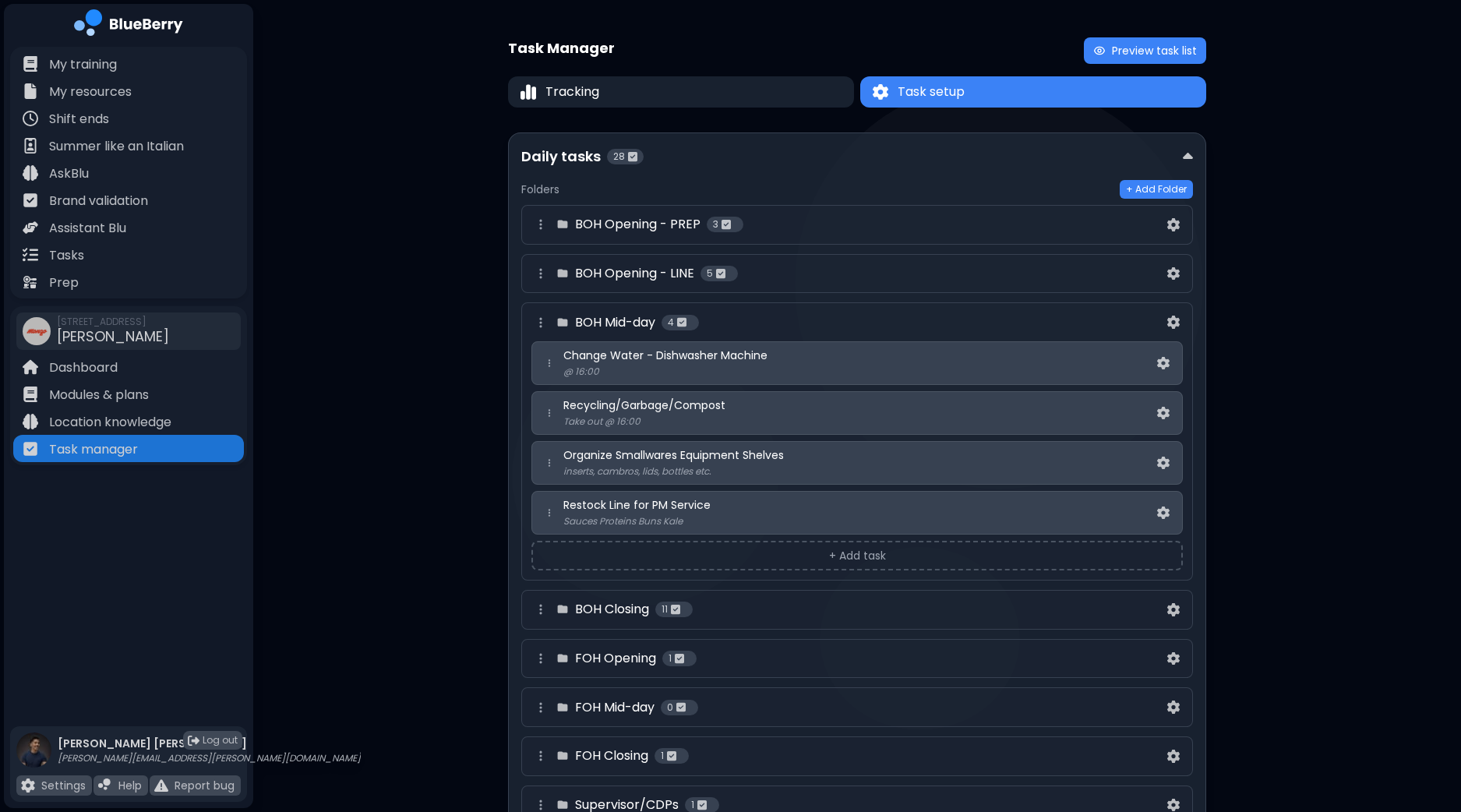
click at [783, 220] on div "BOH Opening - PREP 3" at bounding box center [848, 224] width 633 height 19
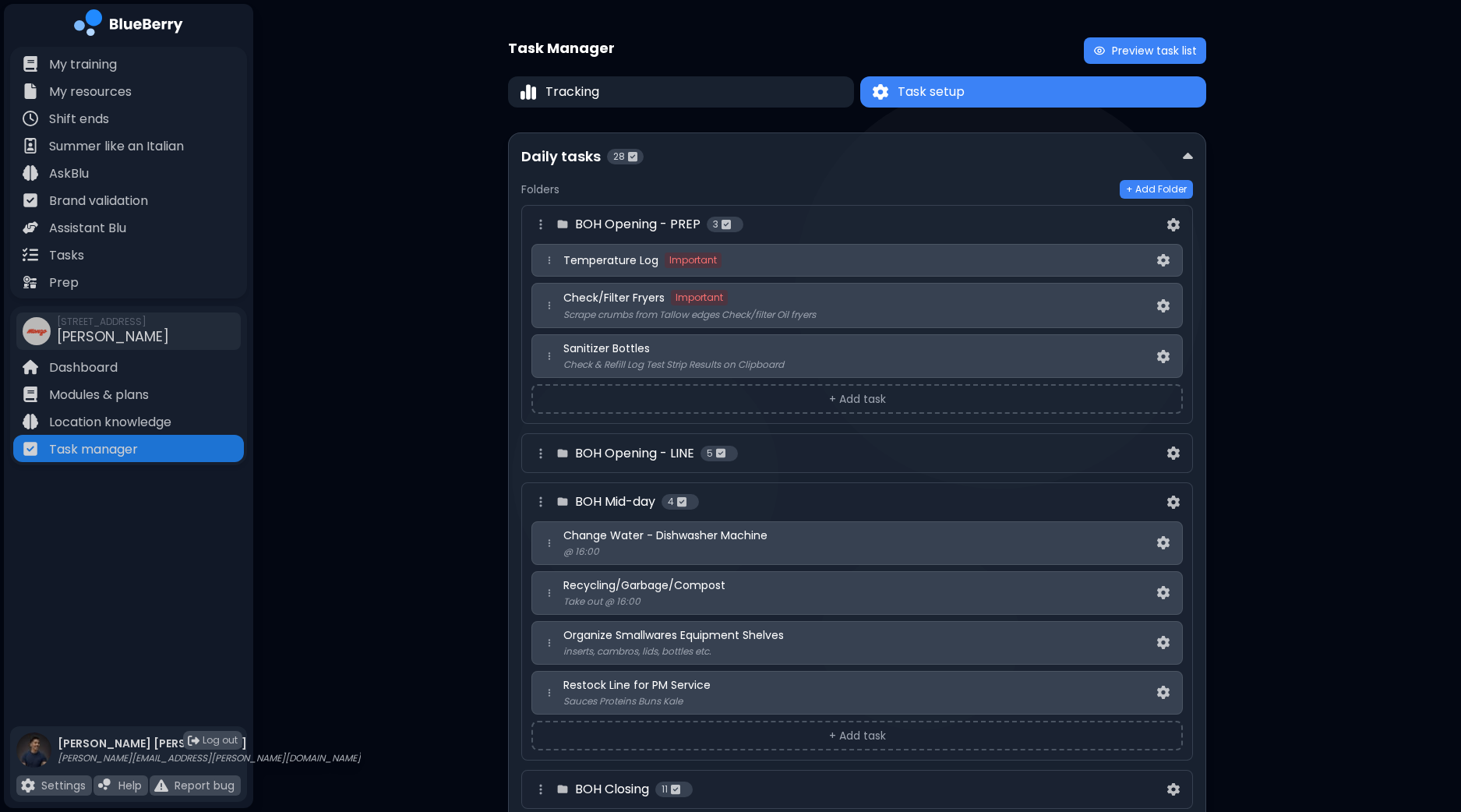
click at [846, 726] on button "+ Add task" at bounding box center [857, 735] width 651 height 30
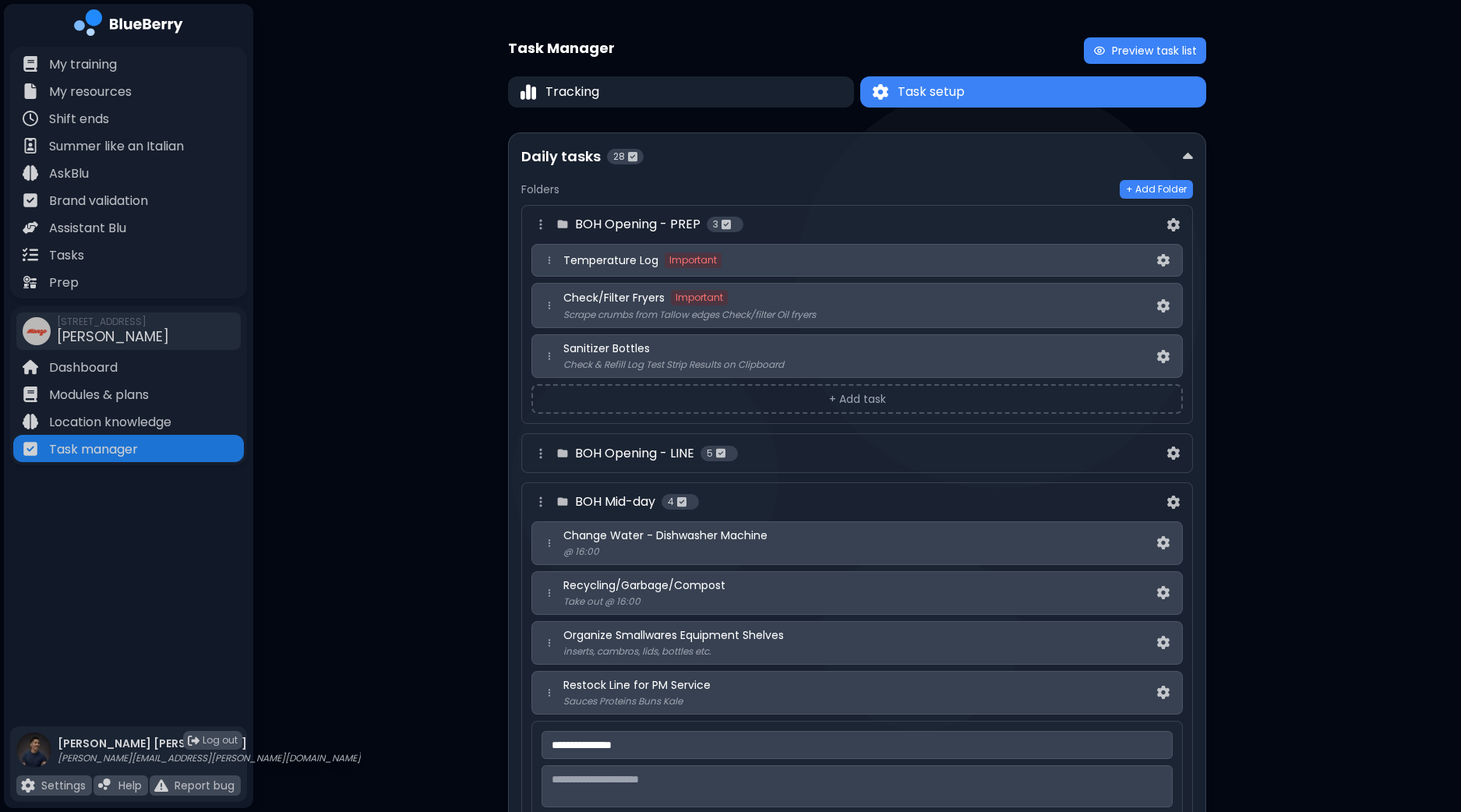
scroll to position [97, 0]
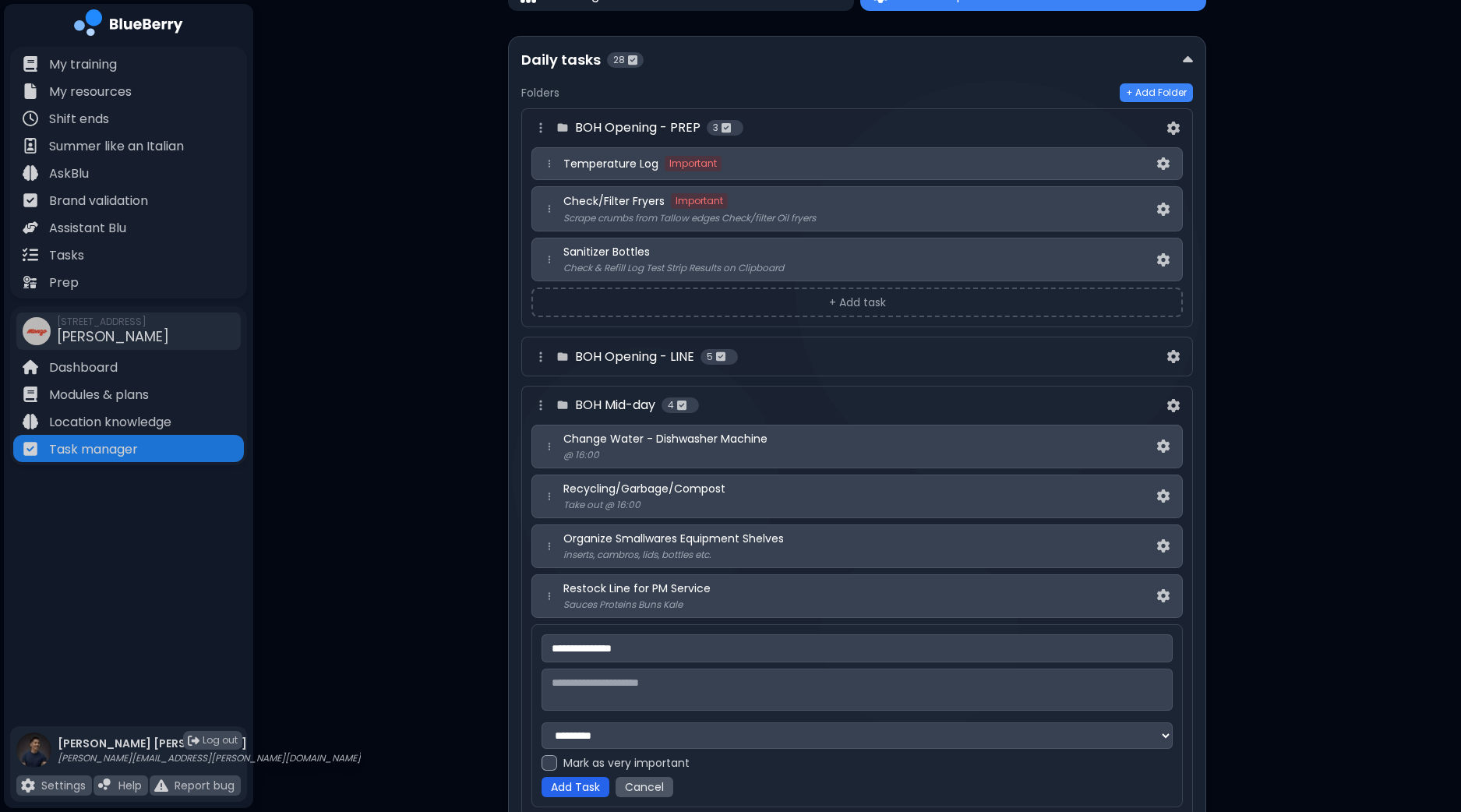
type input "**********"
click at [587, 782] on button "Add Task" at bounding box center [575, 787] width 67 height 20
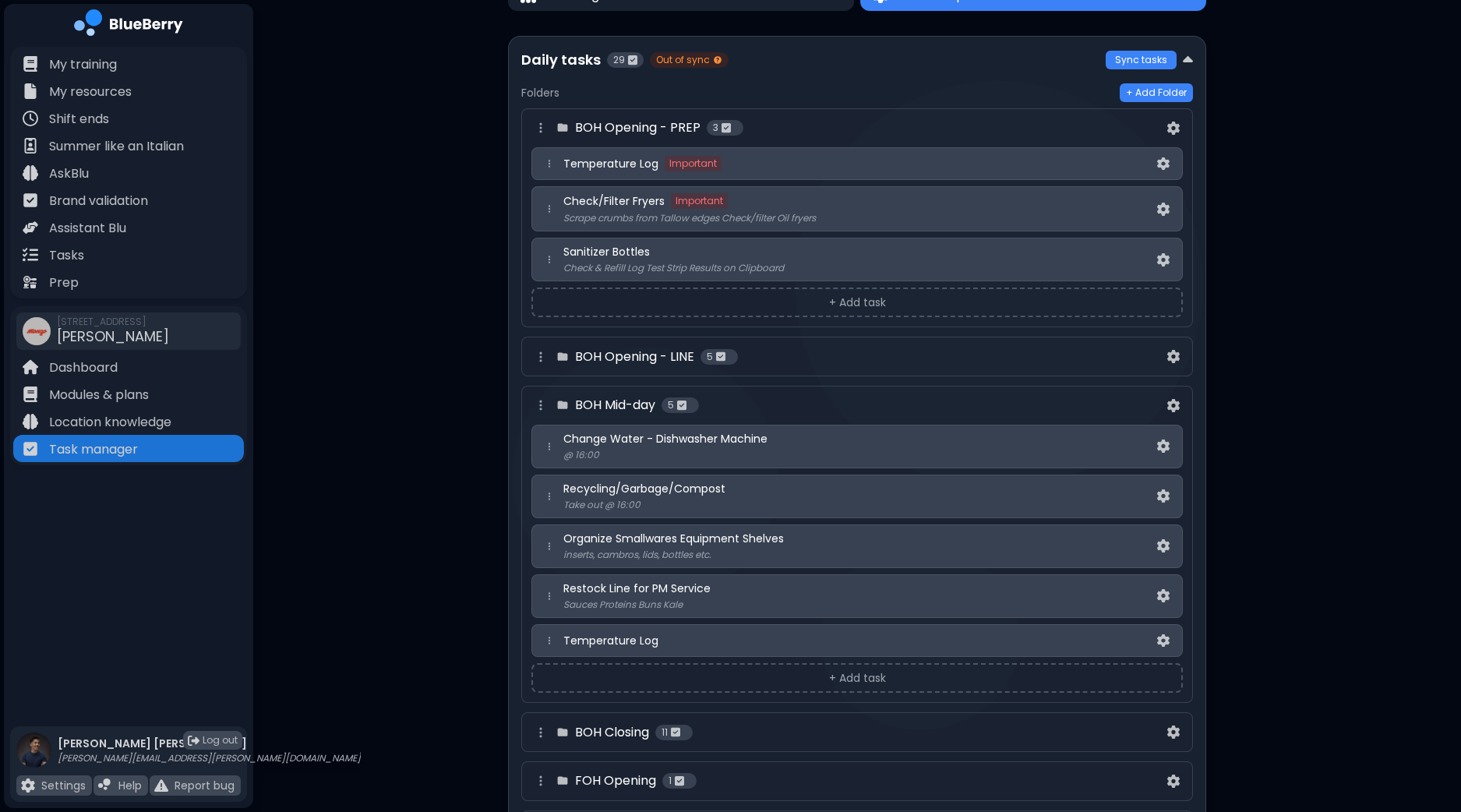
click at [757, 640] on div "Temperature Log" at bounding box center [859, 640] width 590 height 14
click at [1156, 633] on button at bounding box center [1163, 640] width 19 height 19
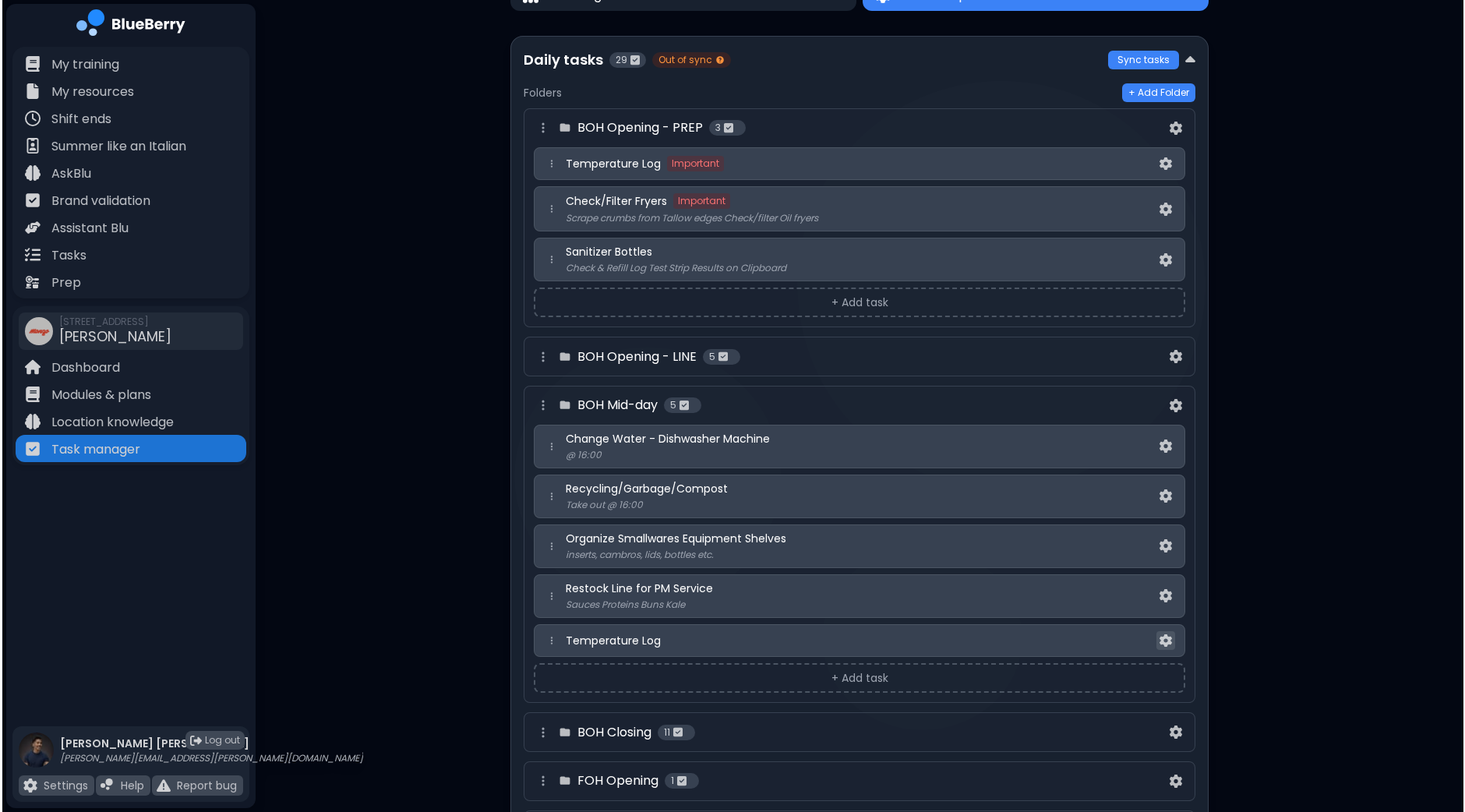
scroll to position [0, 0]
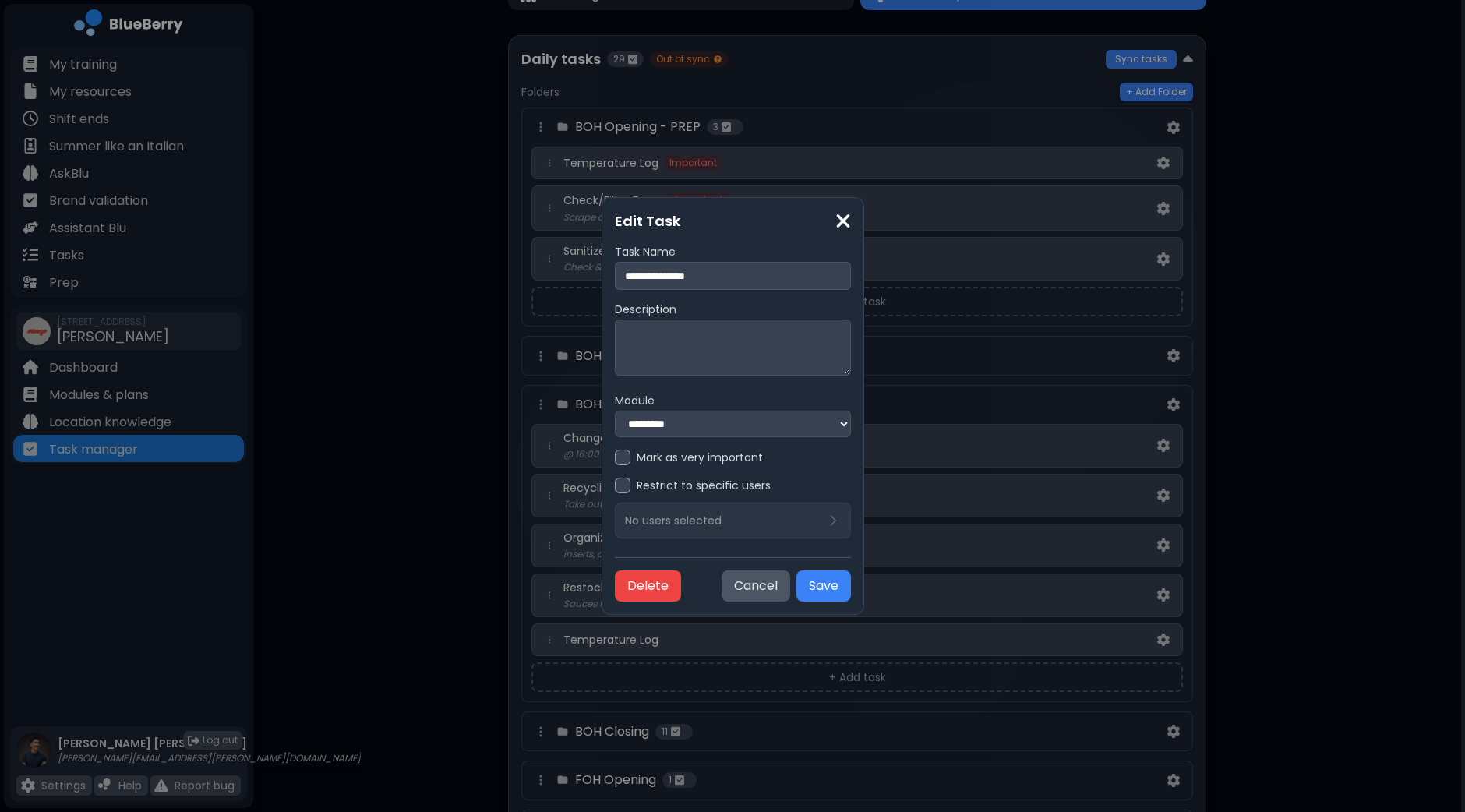
click at [615, 463] on div at bounding box center [622, 457] width 15 height 15
click at [851, 584] on button "Save" at bounding box center [823, 585] width 55 height 31
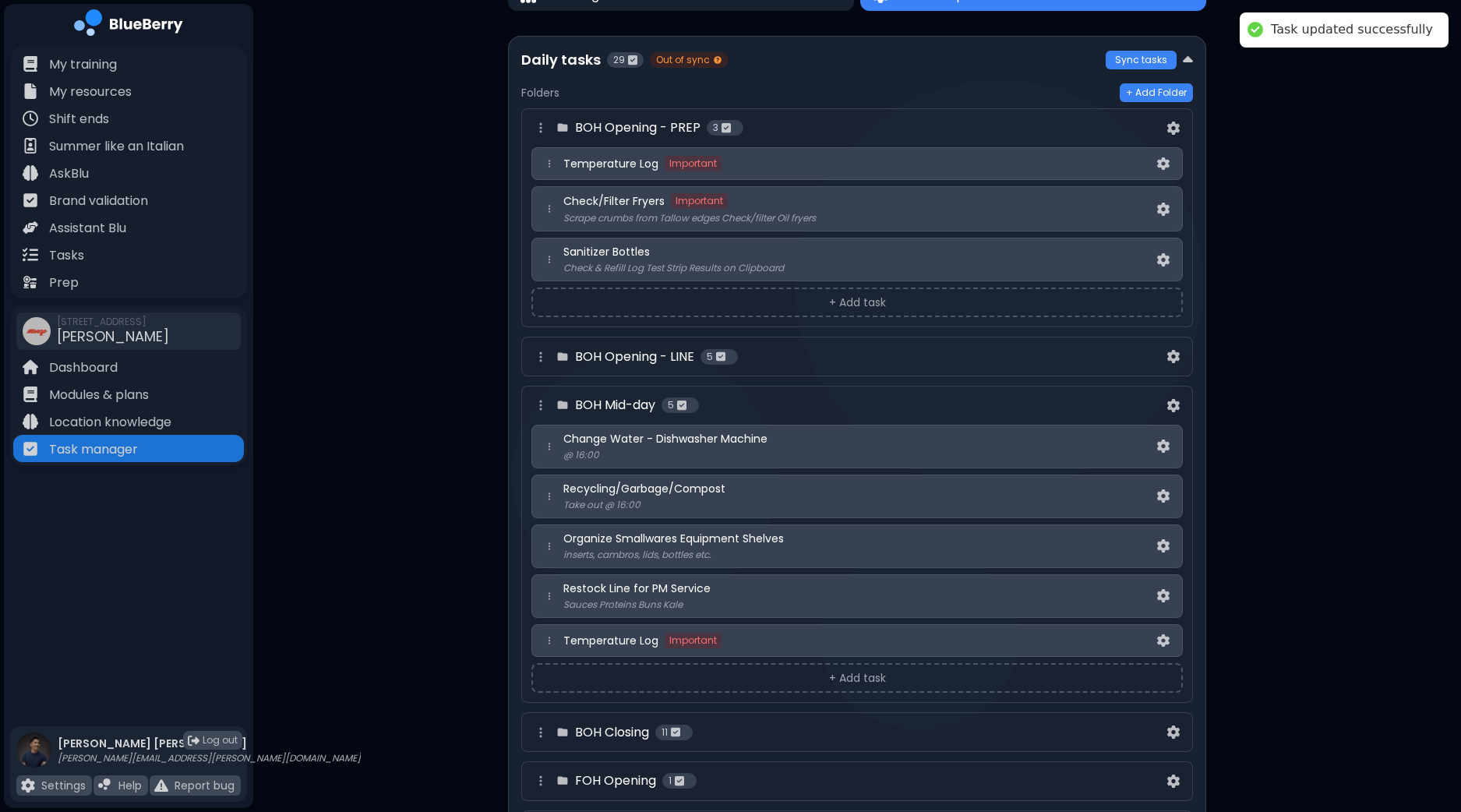
scroll to position [99, 0]
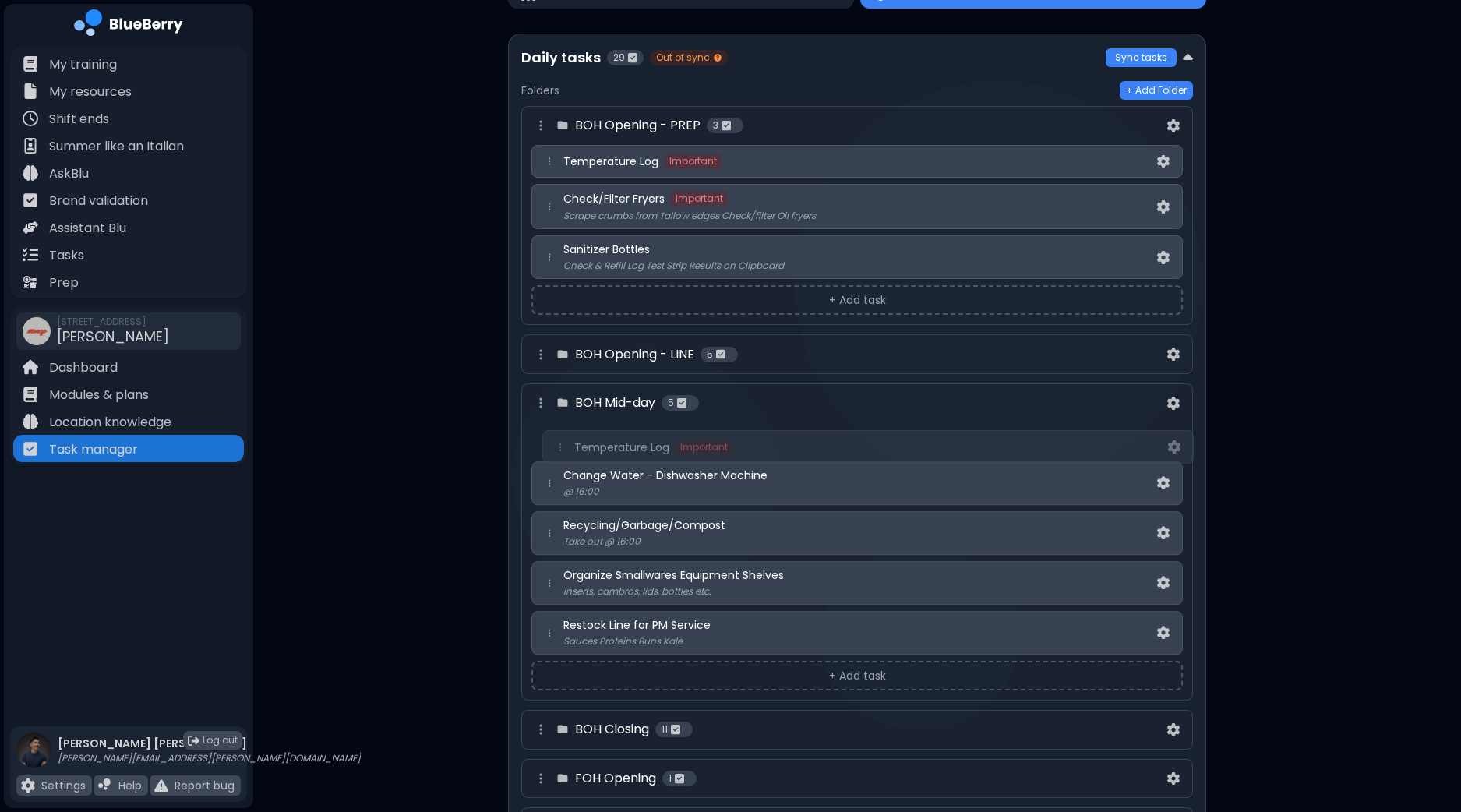
drag, startPoint x: 549, startPoint y: 632, endPoint x: 561, endPoint y: 439, distance: 193.4
click at [561, 439] on div "Change Water - Dishwasher Machine @ 16:00 Recycling/Garbage/Compost Take out @ …" at bounding box center [857, 538] width 651 height 232
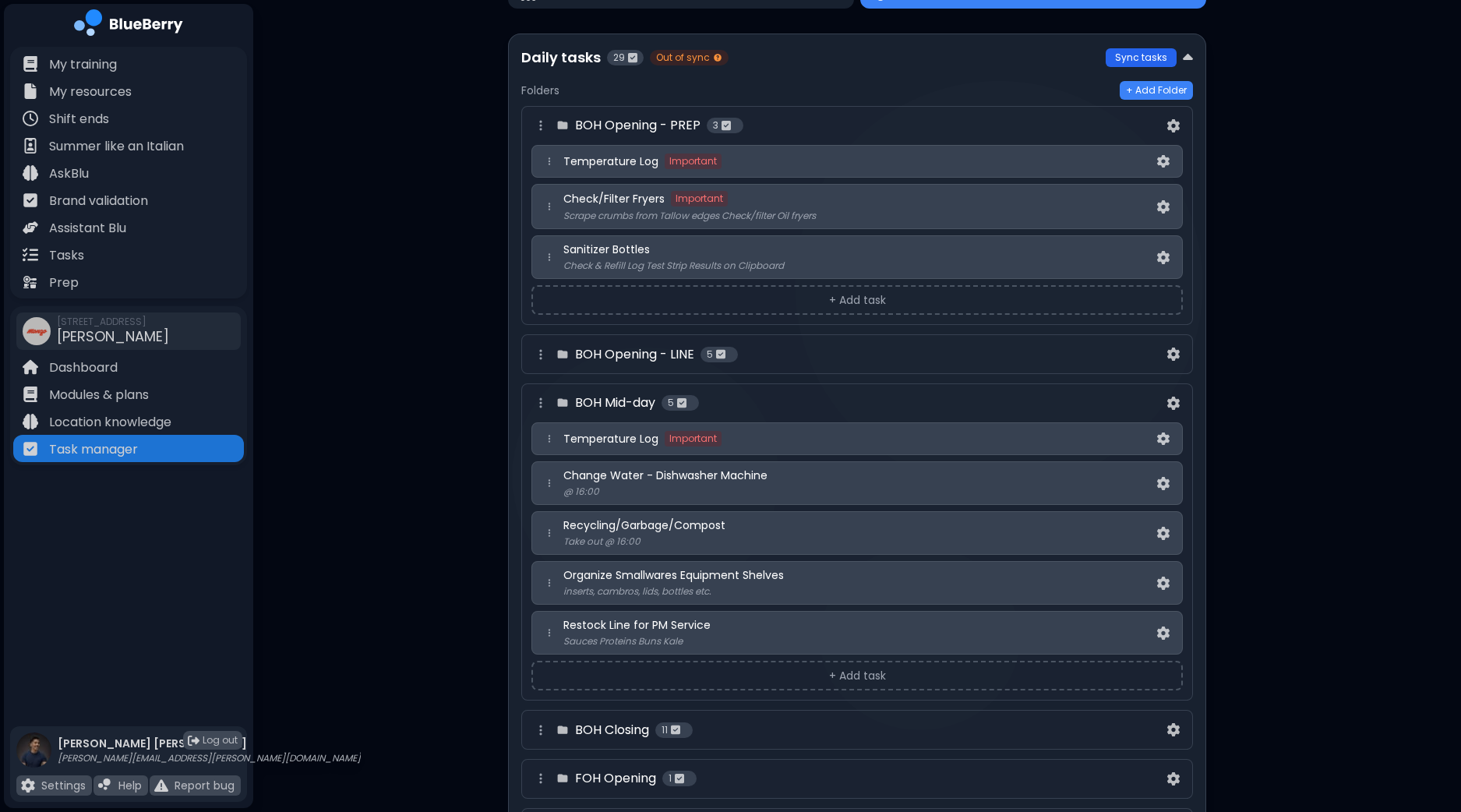
click at [1135, 62] on button "Sync tasks" at bounding box center [1141, 57] width 71 height 19
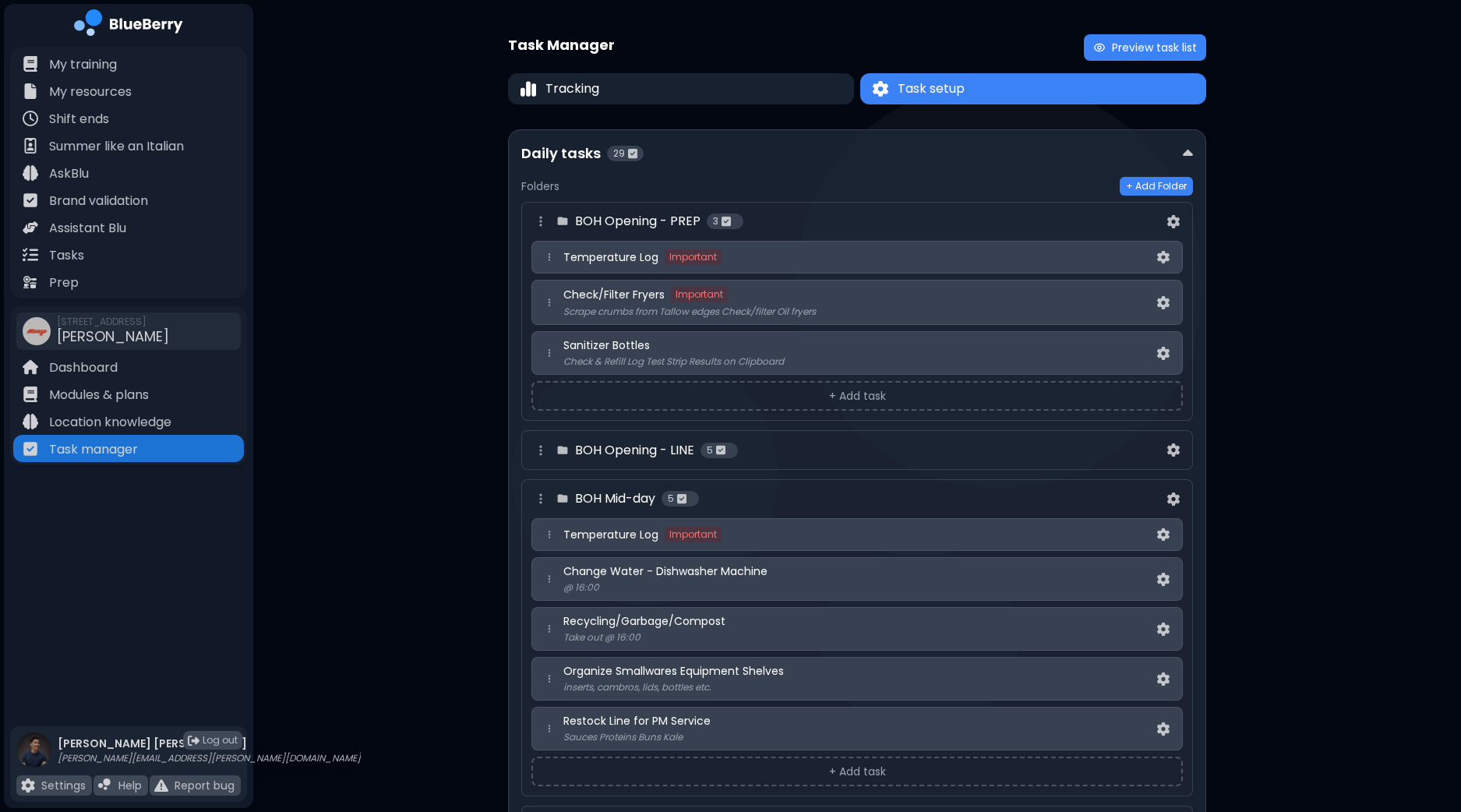
scroll to position [0, 0]
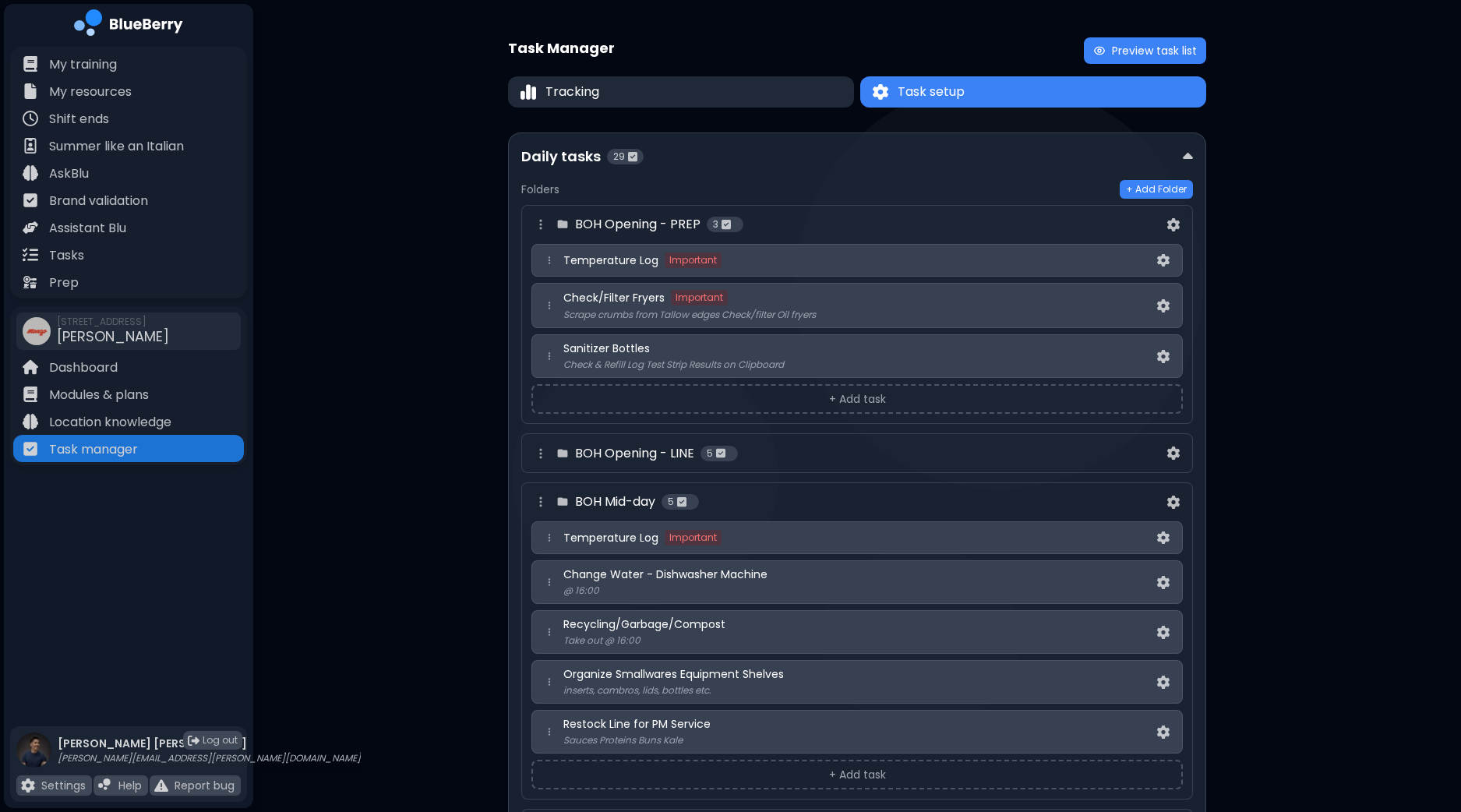
click at [645, 87] on button "Tracking" at bounding box center [681, 92] width 346 height 31
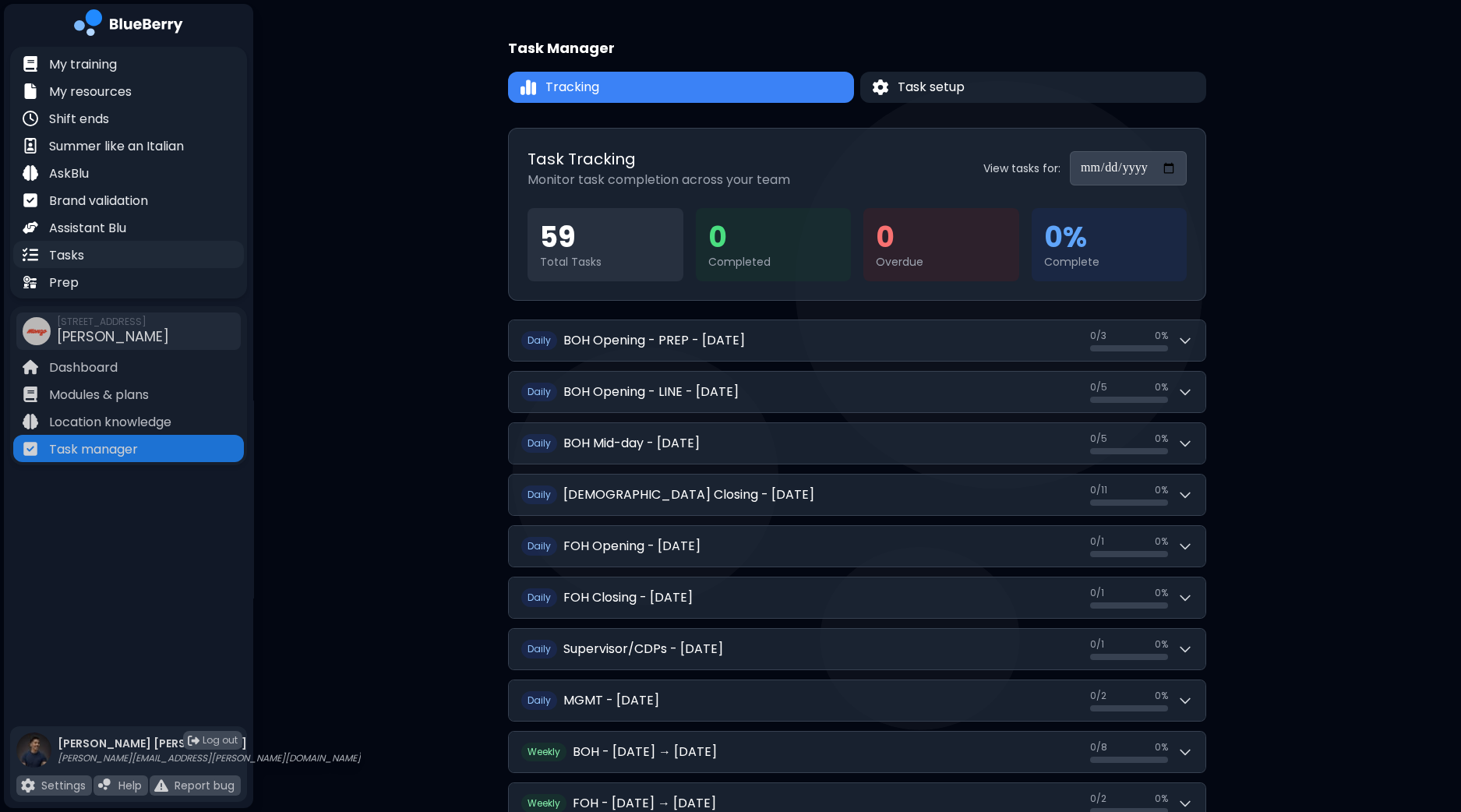
click at [84, 252] on div "Tasks" at bounding box center [128, 255] width 230 height 27
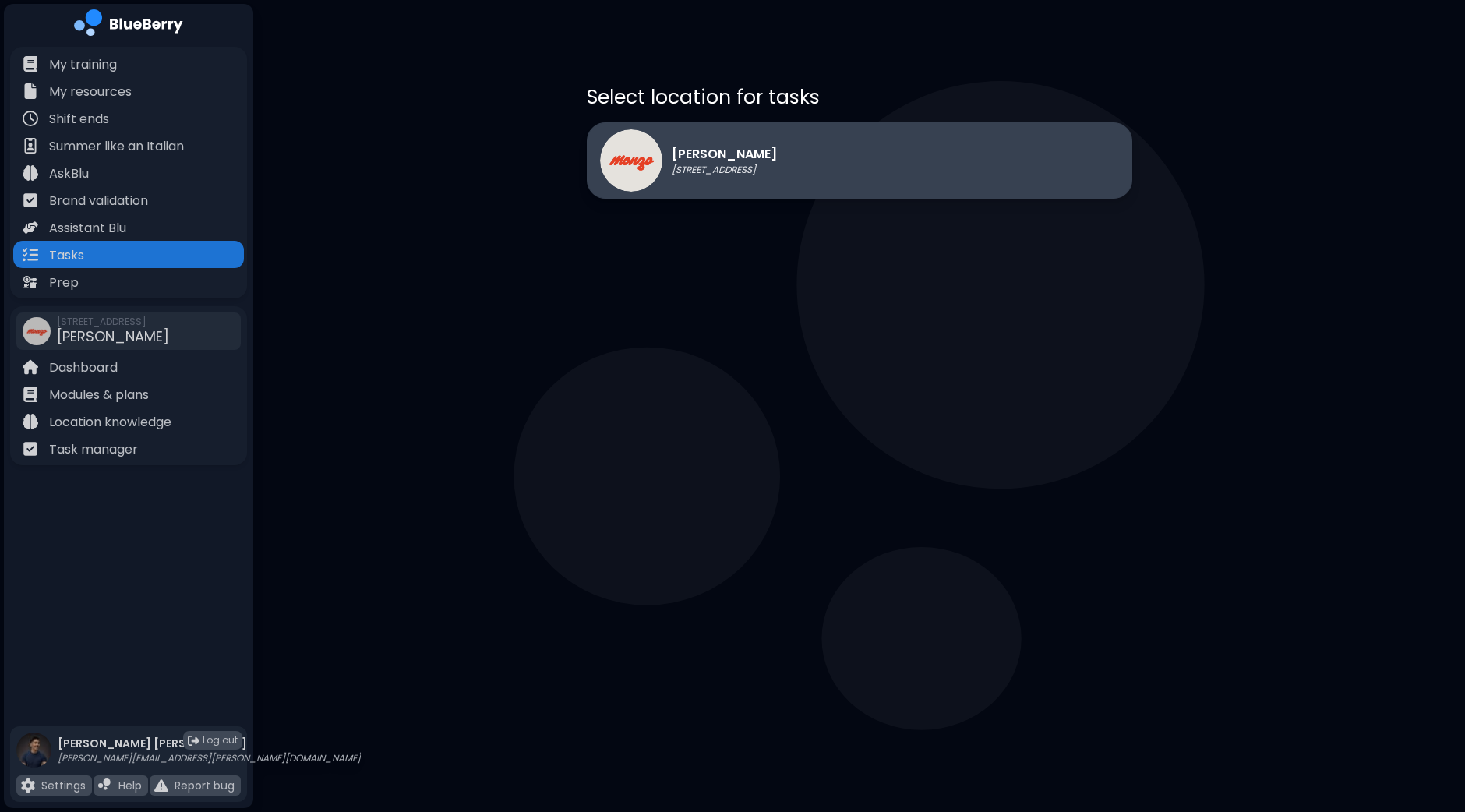
click at [777, 143] on div "[PERSON_NAME] [STREET_ADDRESS]" at bounding box center [688, 160] width 177 height 62
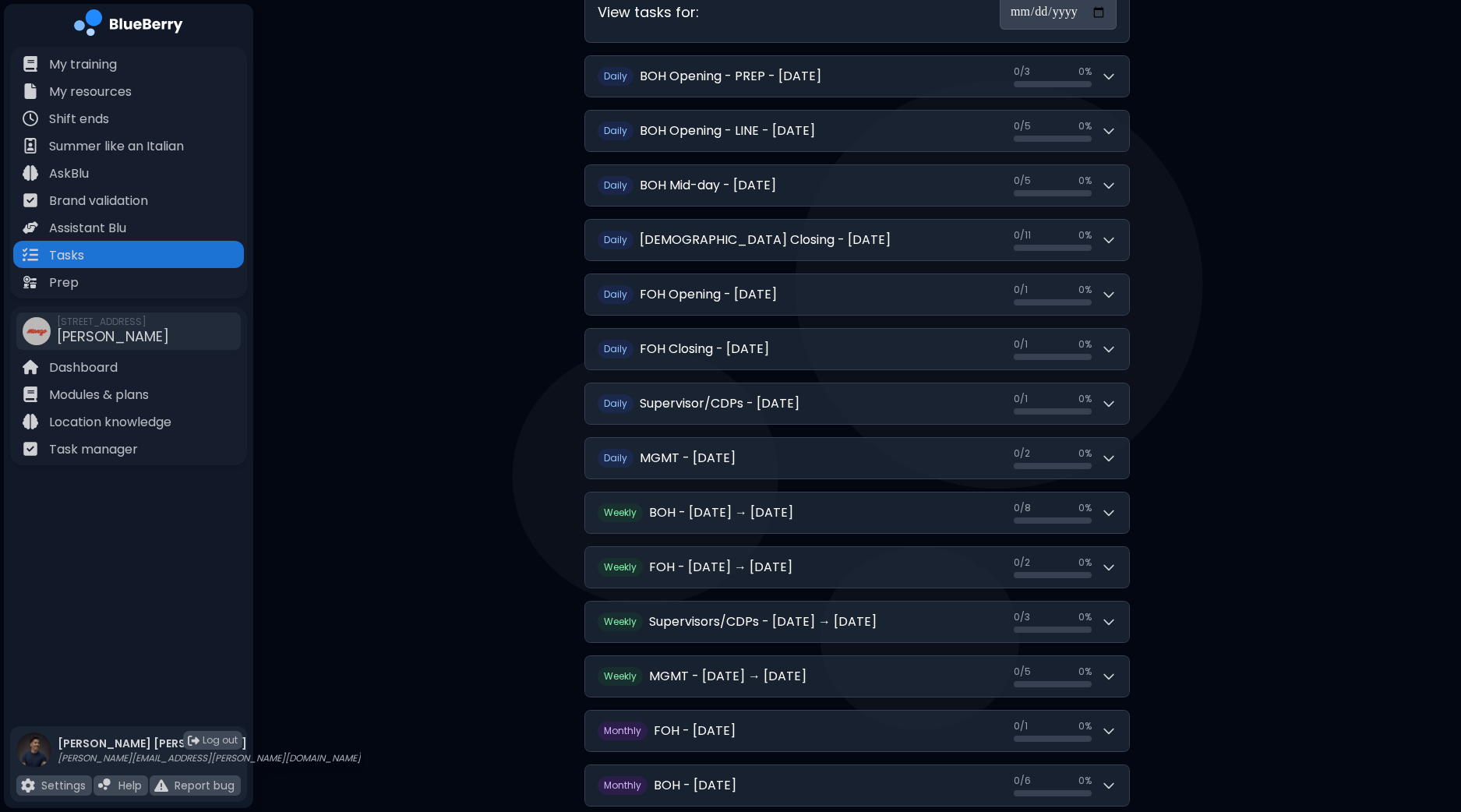
scroll to position [296, 0]
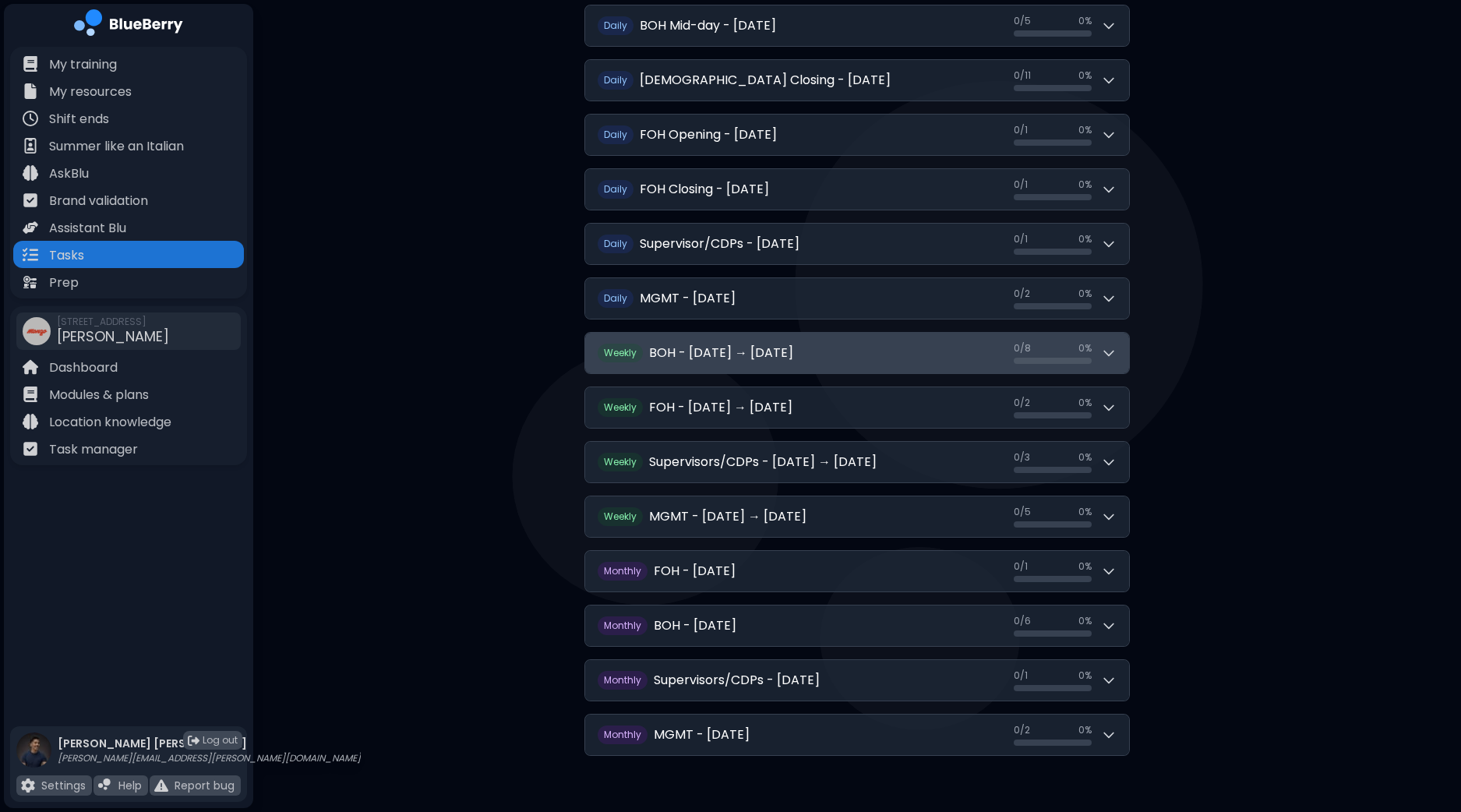
click at [1109, 345] on icon at bounding box center [1109, 352] width 15 height 15
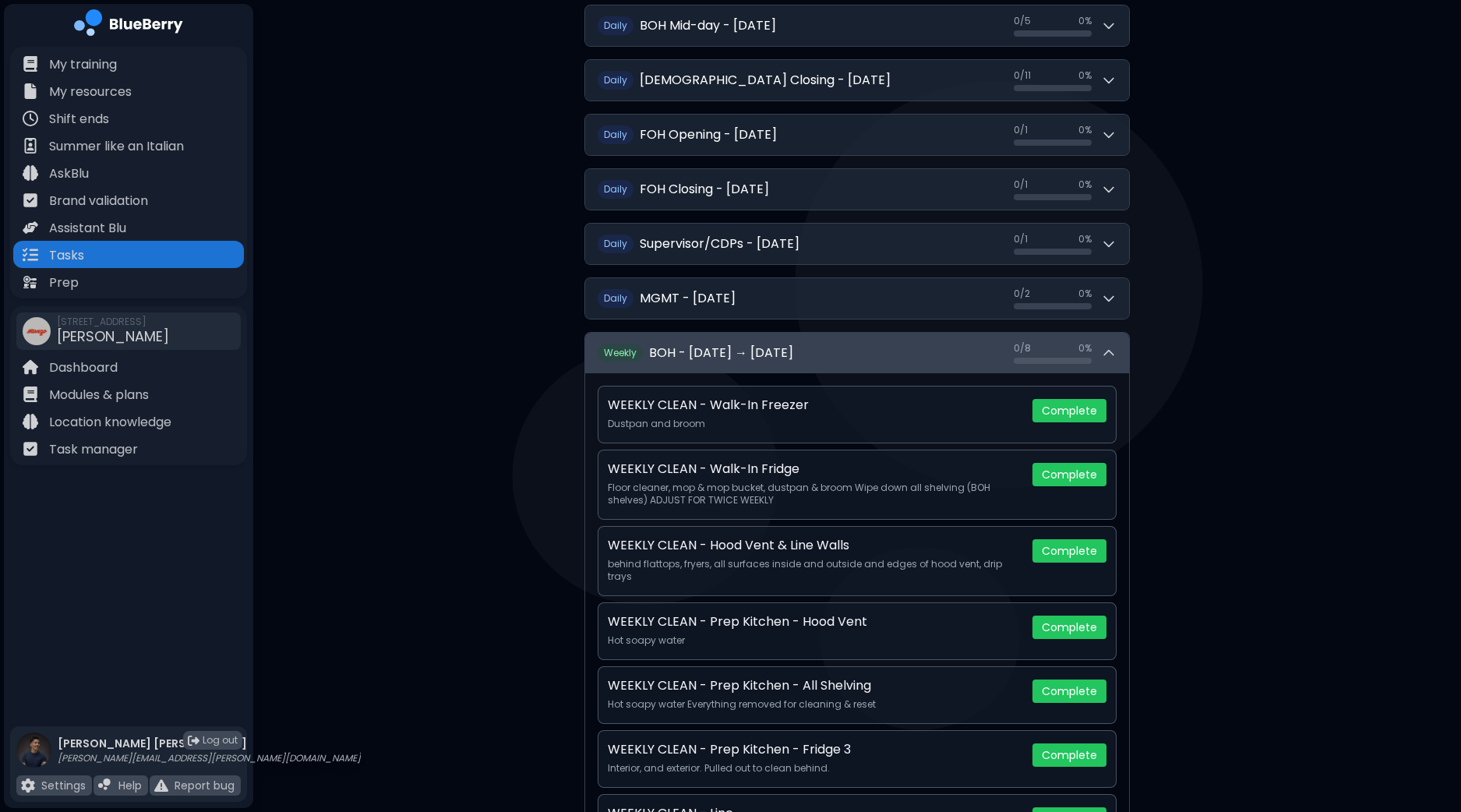
click at [1109, 345] on icon at bounding box center [1109, 352] width 15 height 15
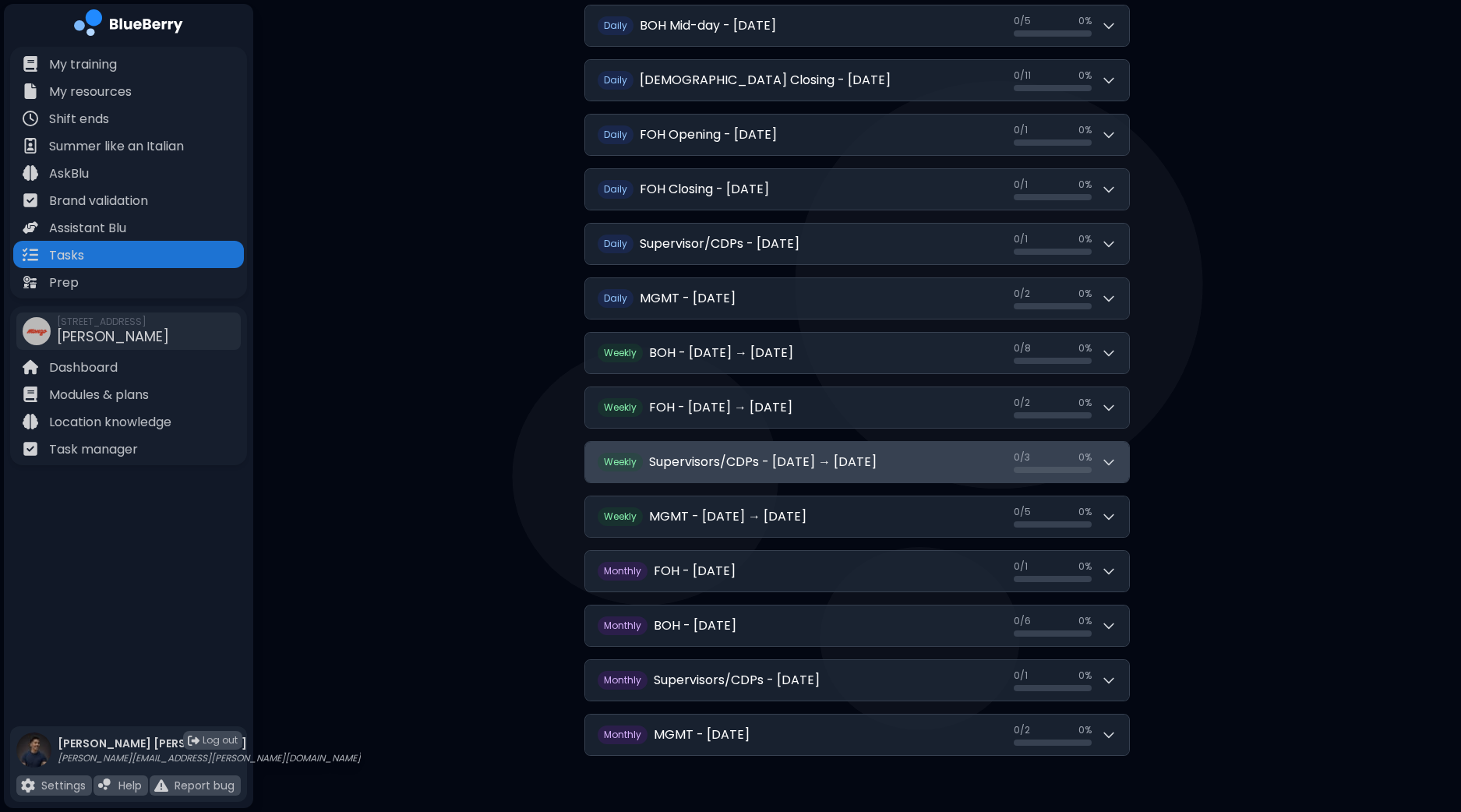
click at [1104, 460] on icon at bounding box center [1108, 463] width 9 height 5
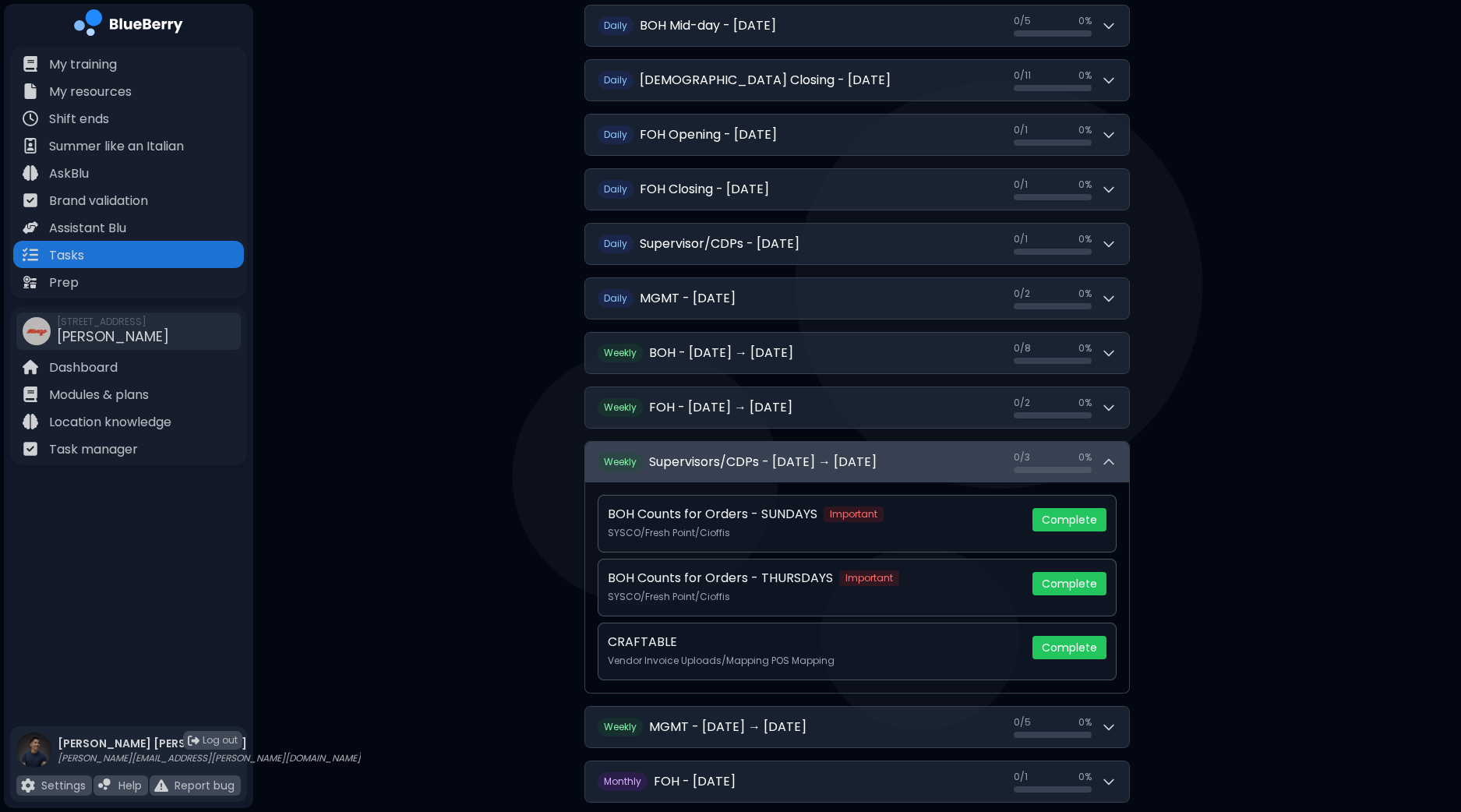
click at [1104, 455] on icon at bounding box center [1109, 462] width 15 height 15
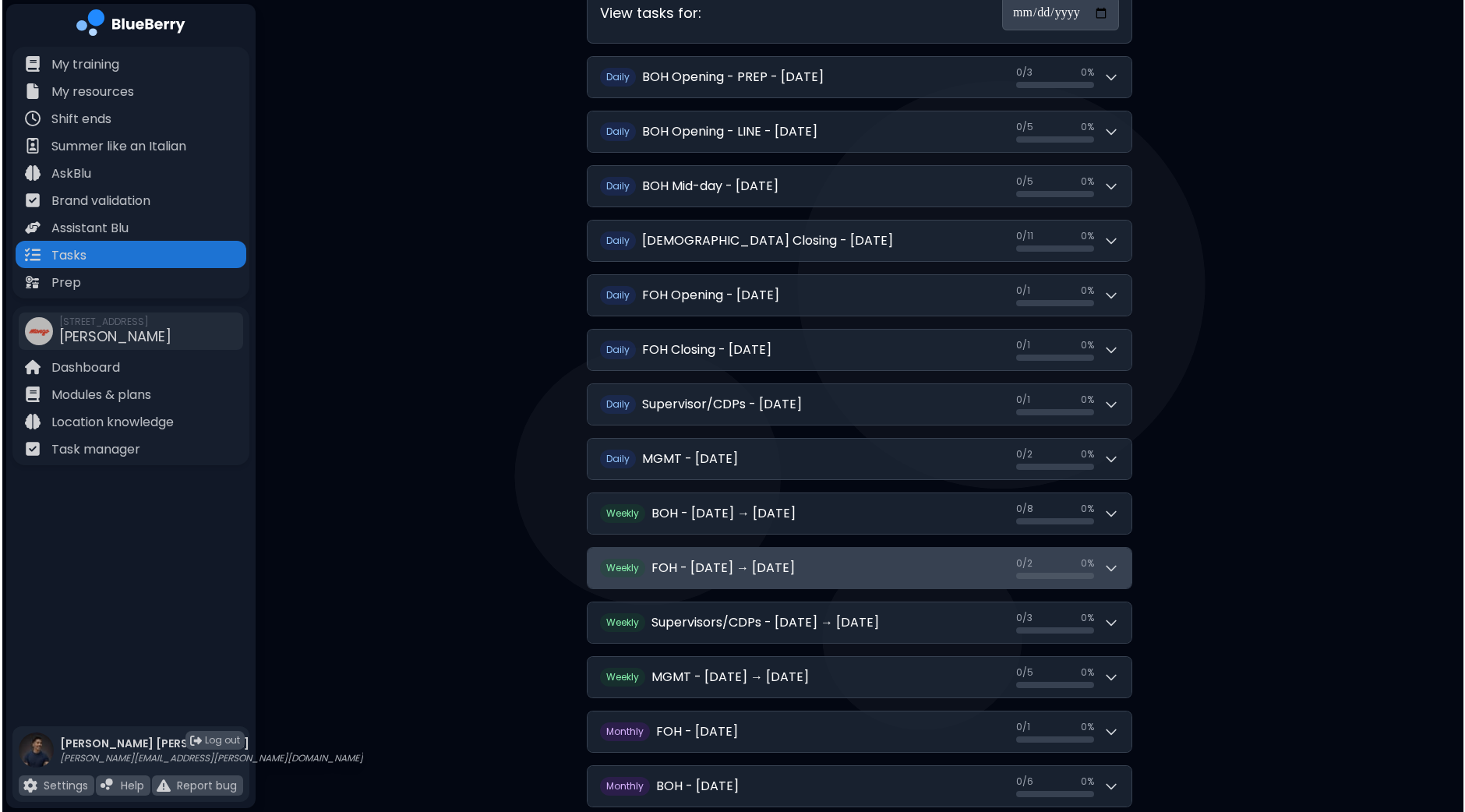
scroll to position [0, 0]
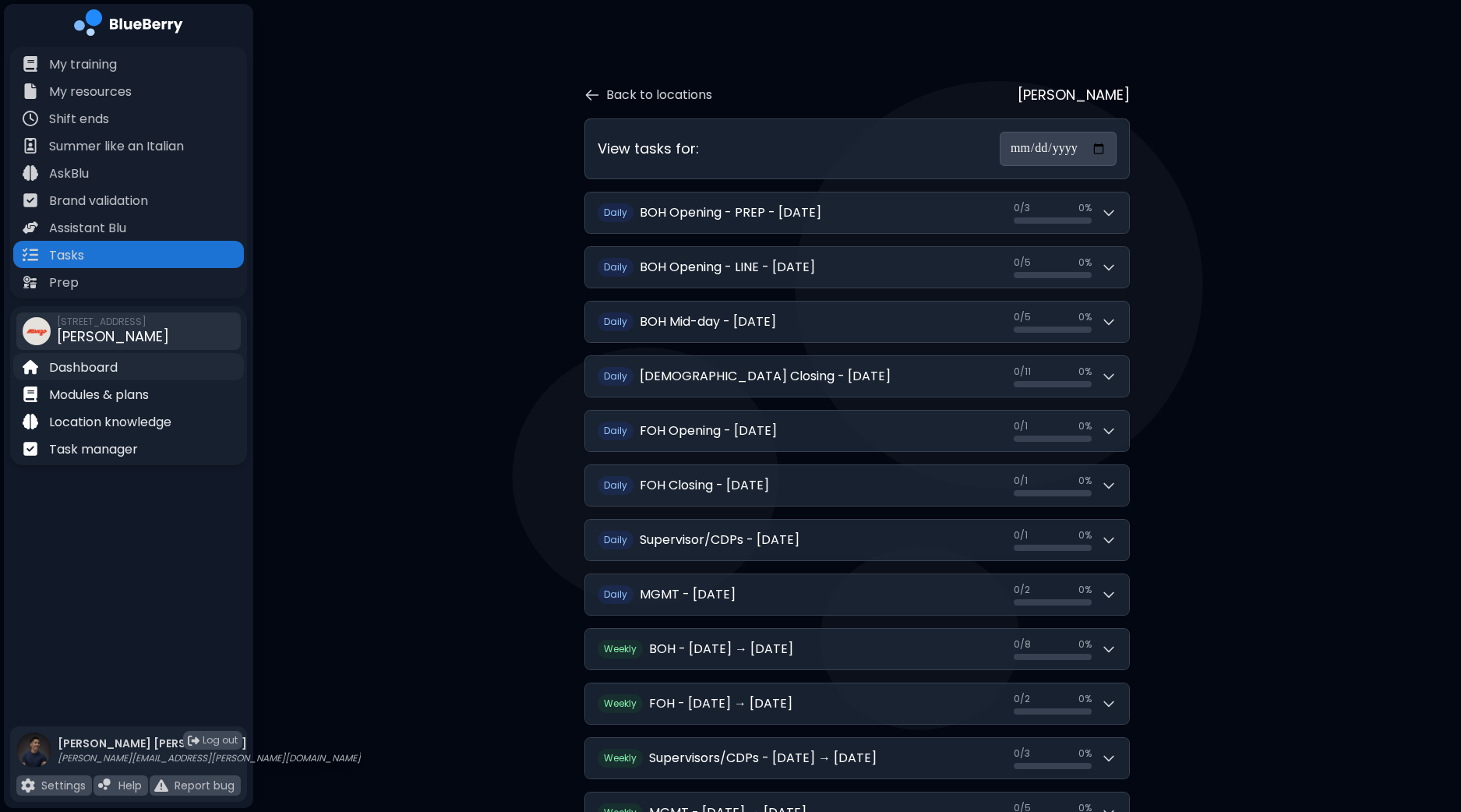
click at [78, 358] on p "Dashboard" at bounding box center [83, 368] width 68 height 19
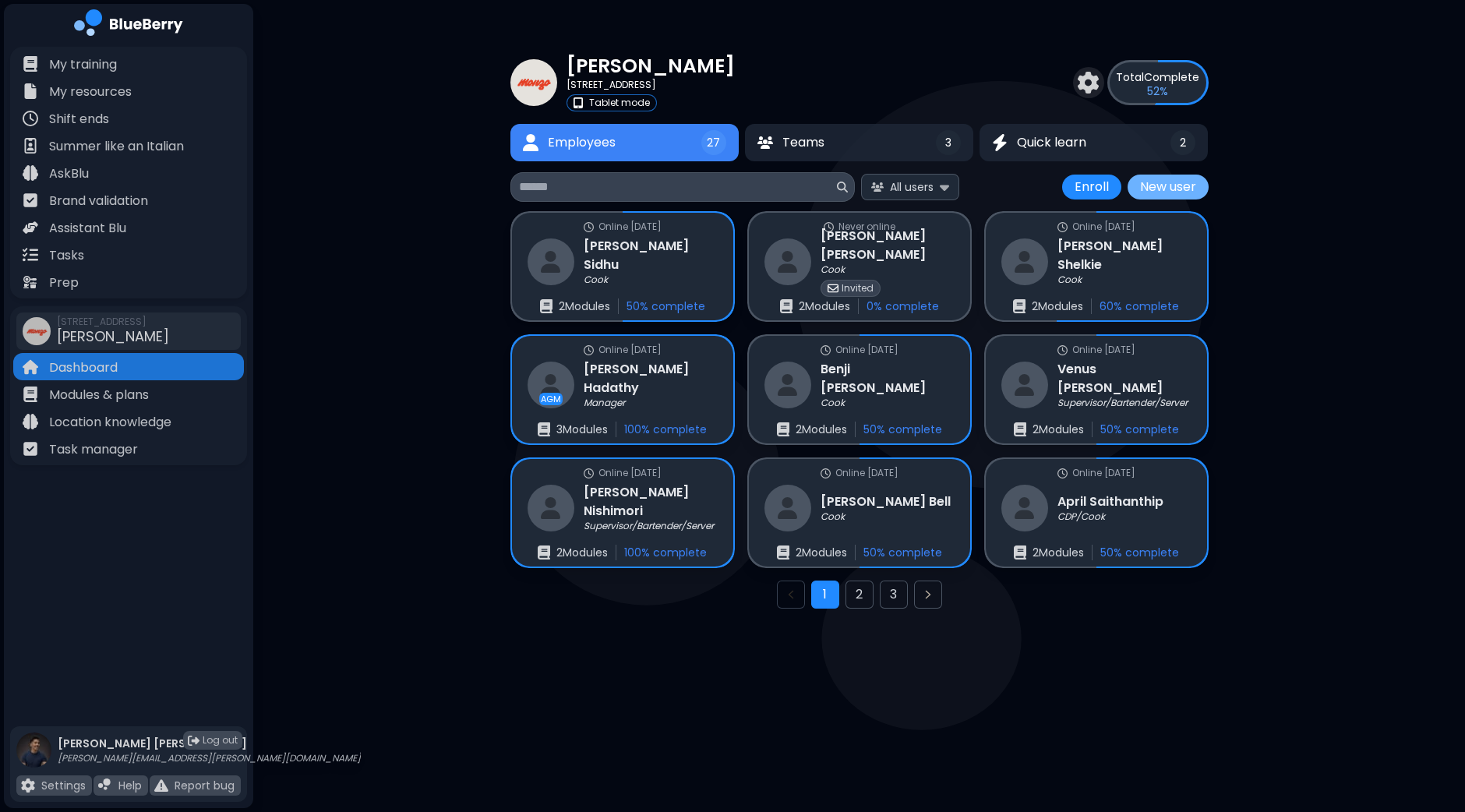
click at [1165, 186] on button "New user" at bounding box center [1168, 187] width 81 height 25
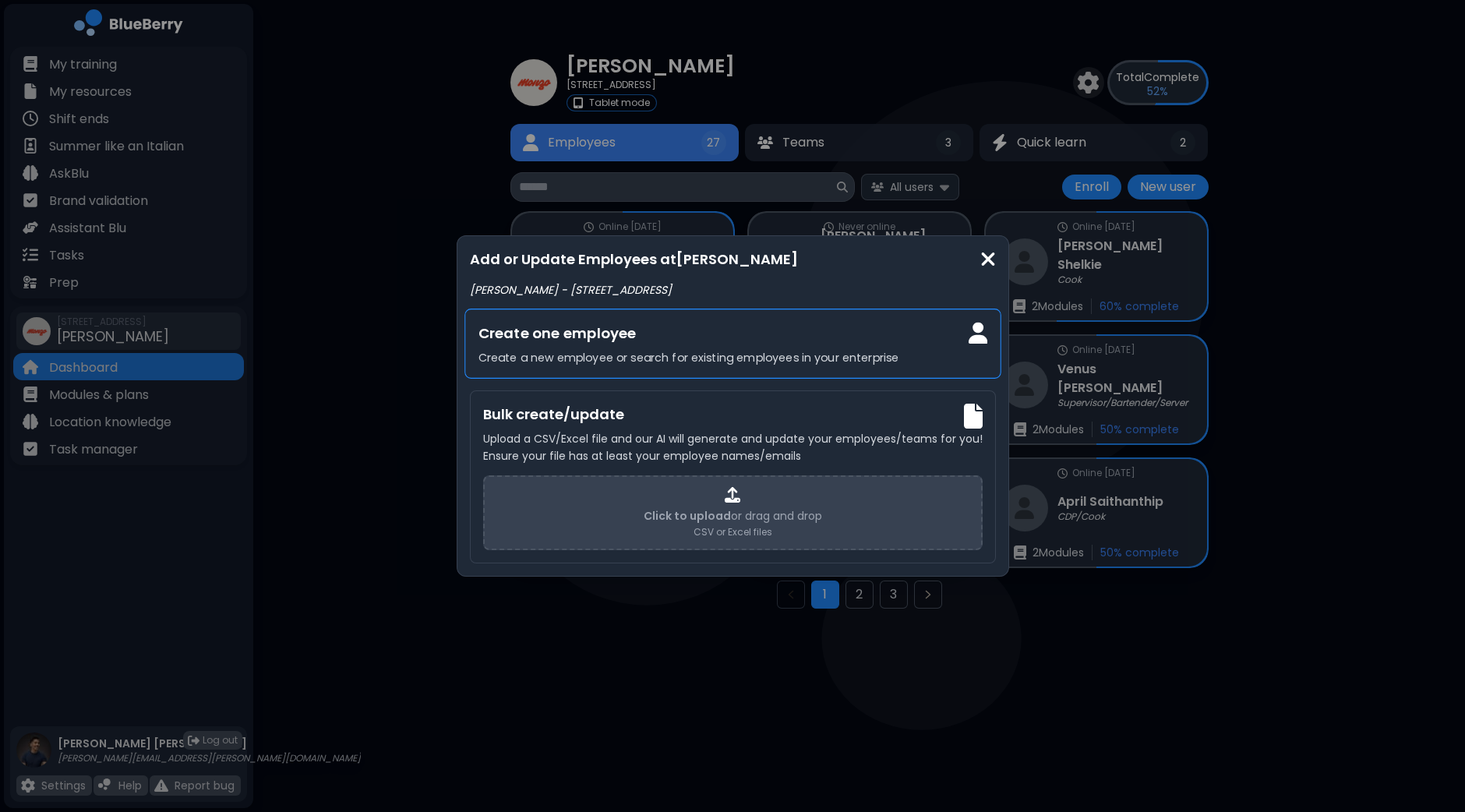
click at [764, 347] on div "Create one employee Create a new employee or search for existing employees in y…" at bounding box center [733, 343] width 537 height 70
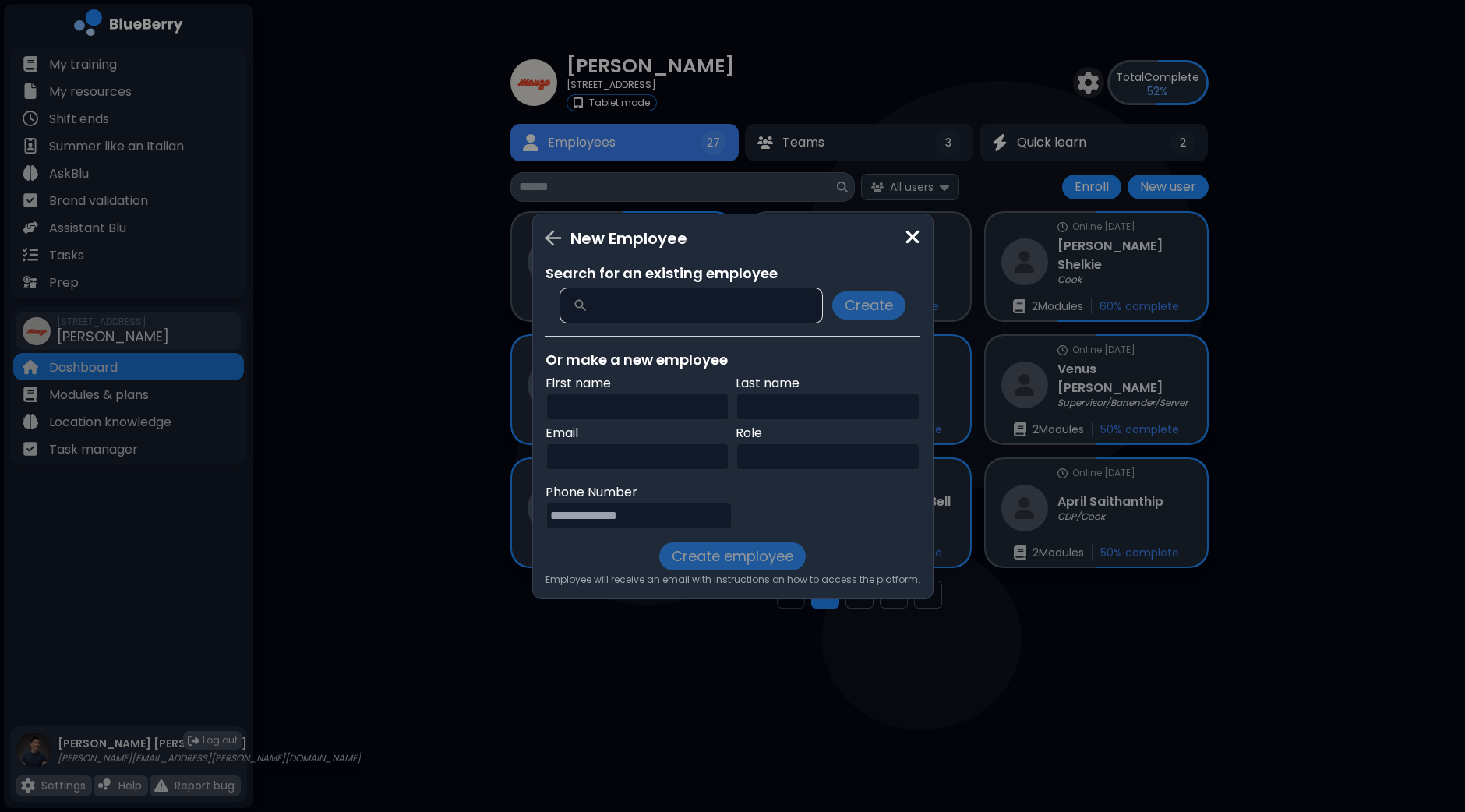
click at [647, 404] on input "text" at bounding box center [638, 406] width 185 height 28
type input "***"
type input "****"
type input "**********"
type input "***"
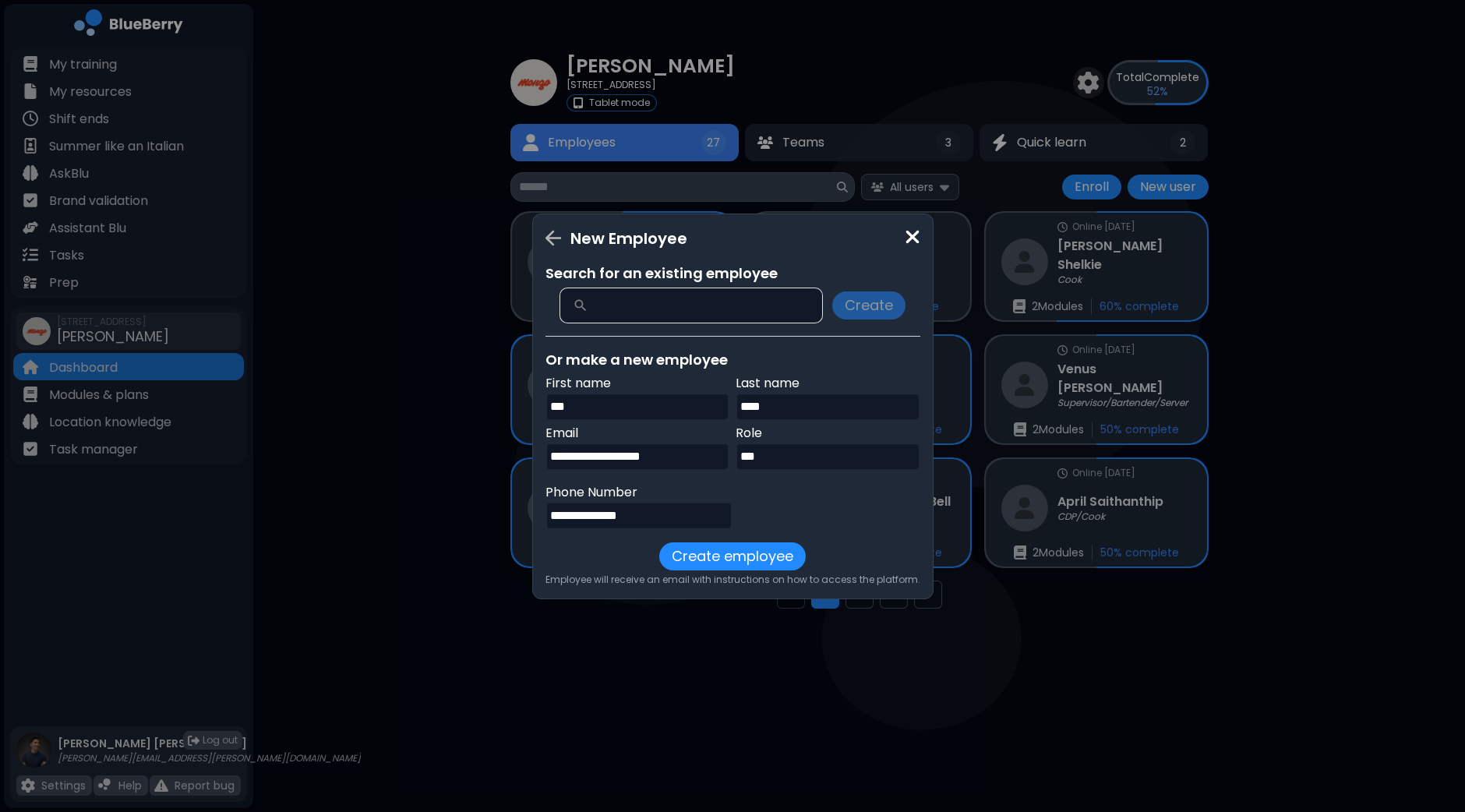
type input "**********"
click at [767, 554] on button "Create employee" at bounding box center [733, 556] width 147 height 28
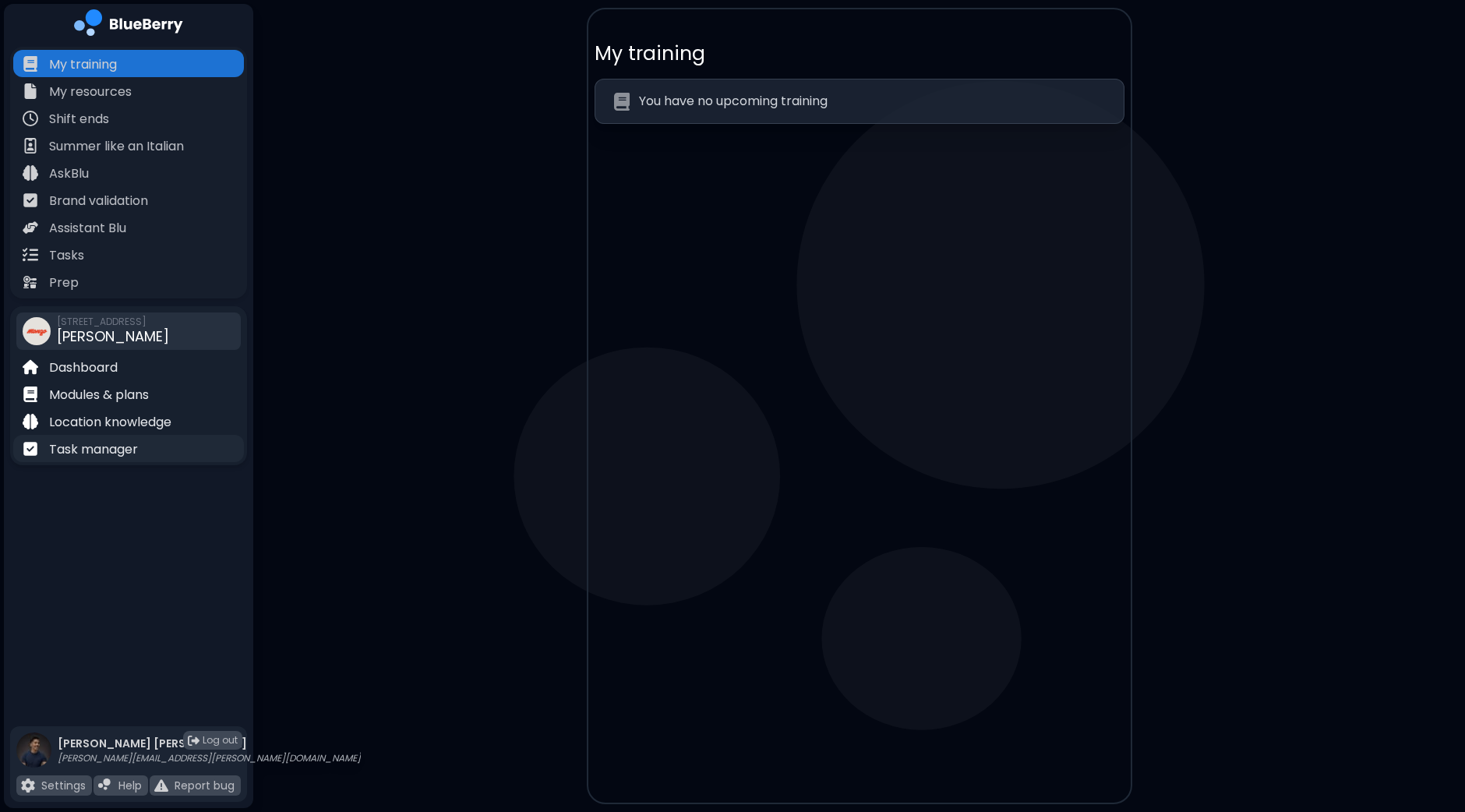
click at [102, 446] on p "Task manager" at bounding box center [93, 449] width 89 height 19
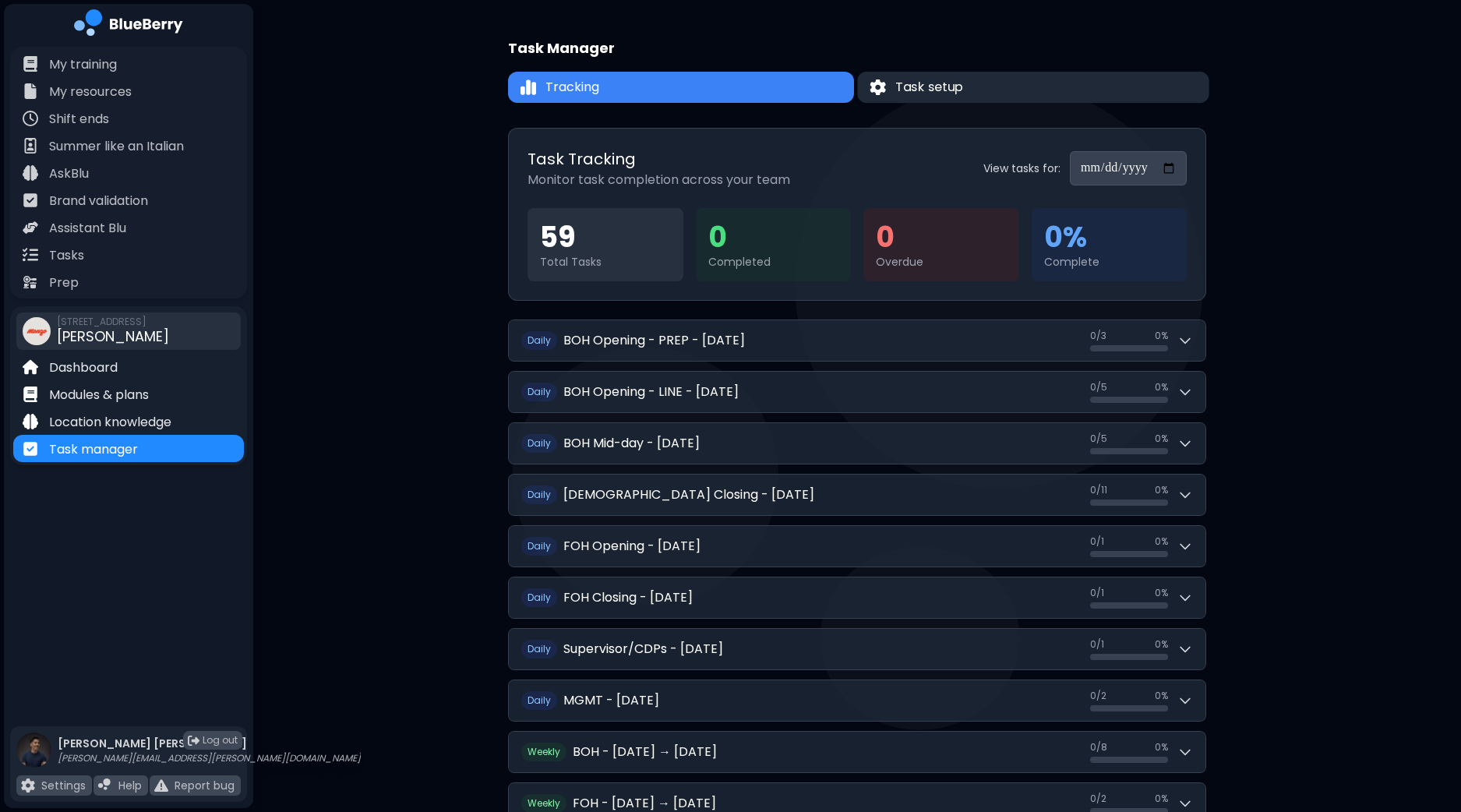
click at [940, 83] on span "Task setup" at bounding box center [930, 87] width 67 height 19
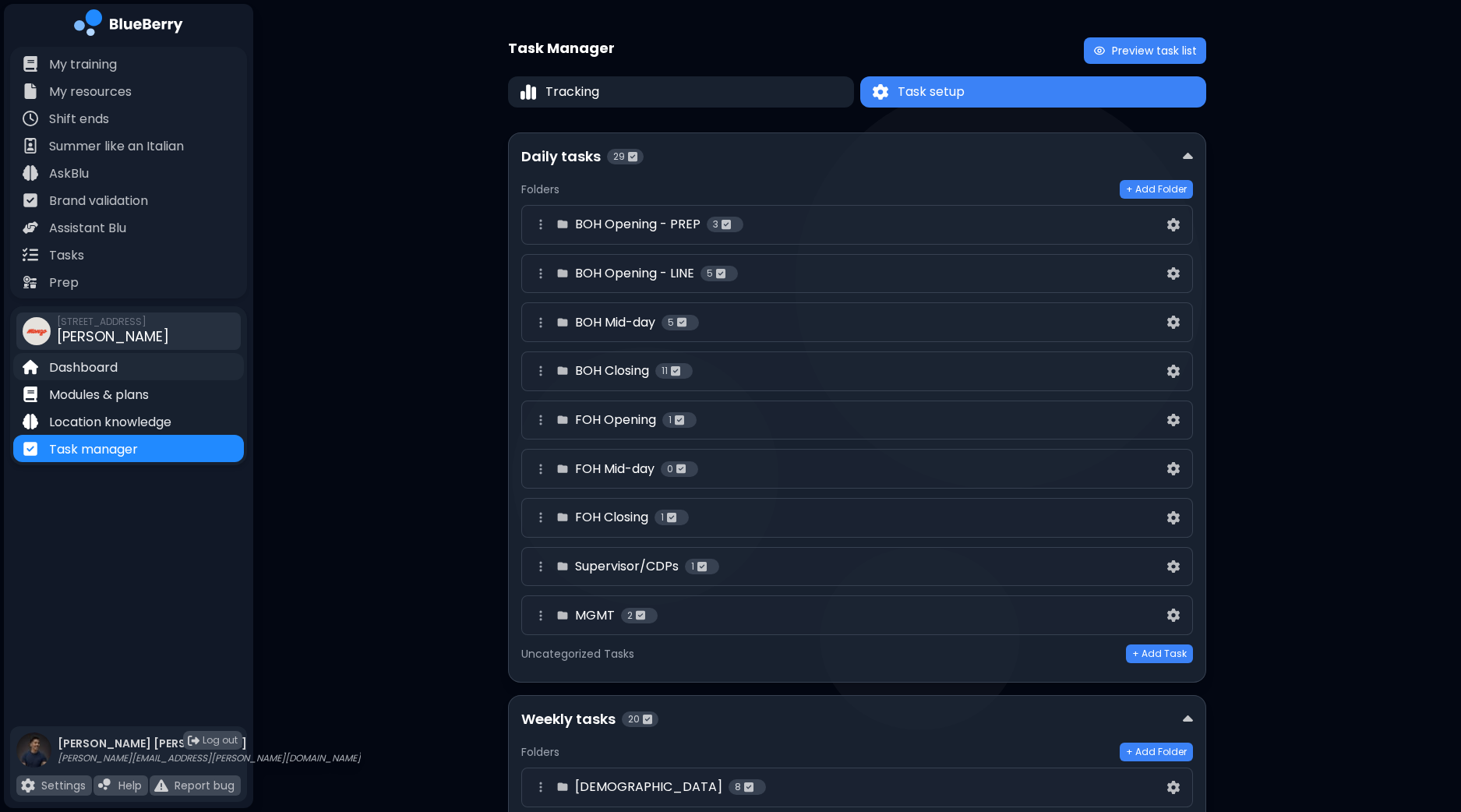
click at [91, 370] on p "Dashboard" at bounding box center [83, 368] width 68 height 19
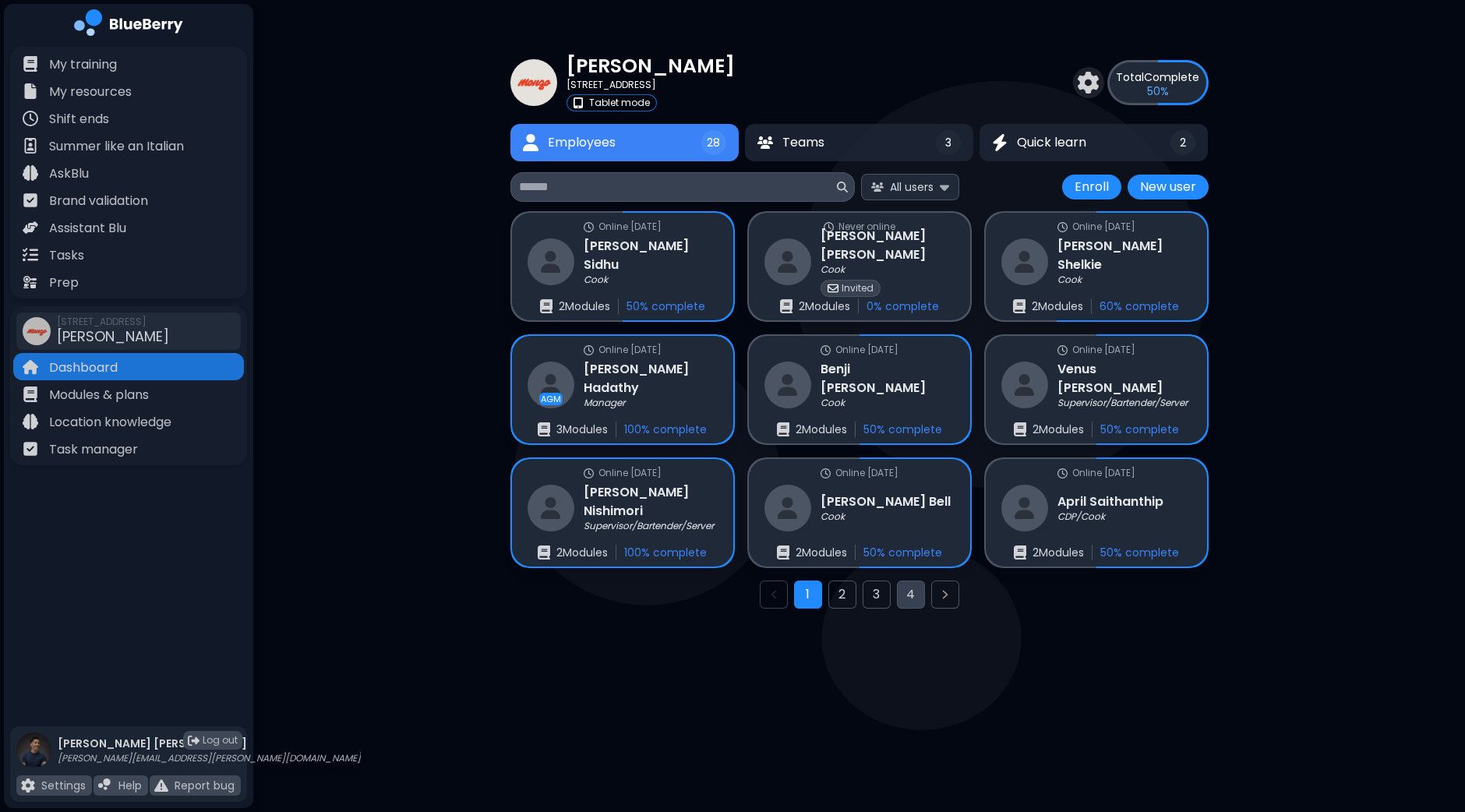
click at [912, 589] on button "4" at bounding box center [911, 594] width 28 height 28
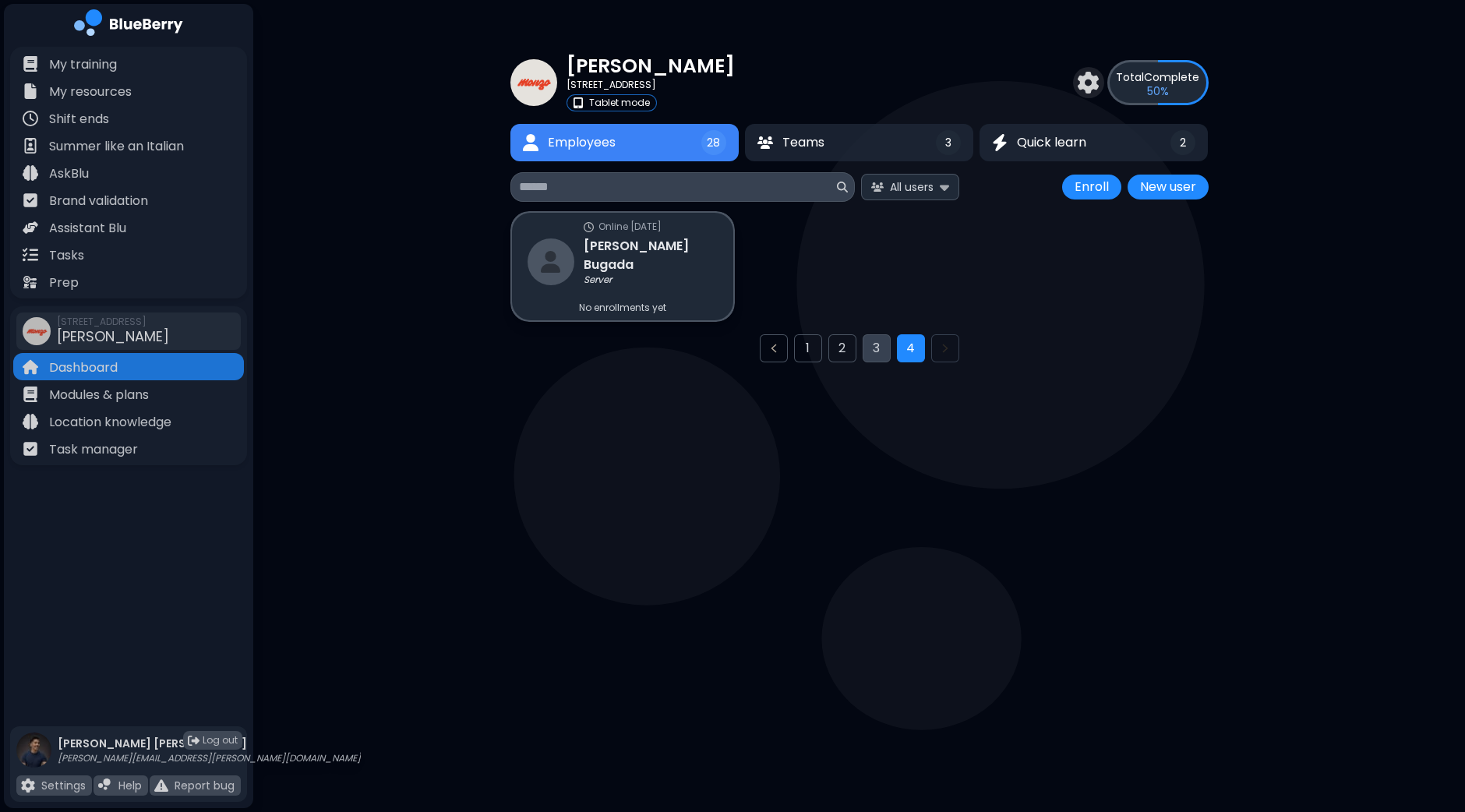
click at [881, 357] on button "3" at bounding box center [876, 347] width 28 height 28
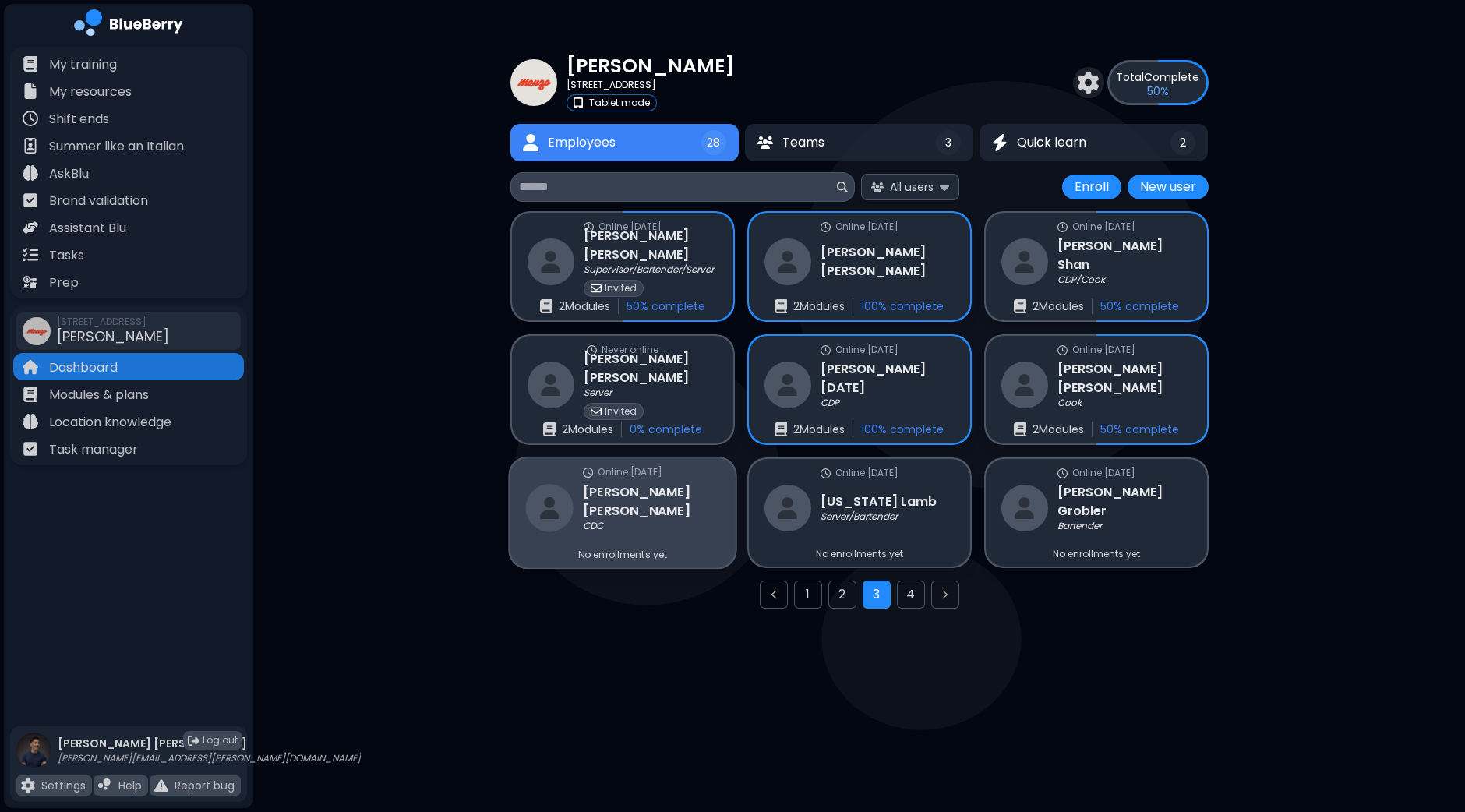
click at [671, 514] on div "Online [DATE] [PERSON_NAME] CDC No enrollments yet" at bounding box center [622, 513] width 226 height 110
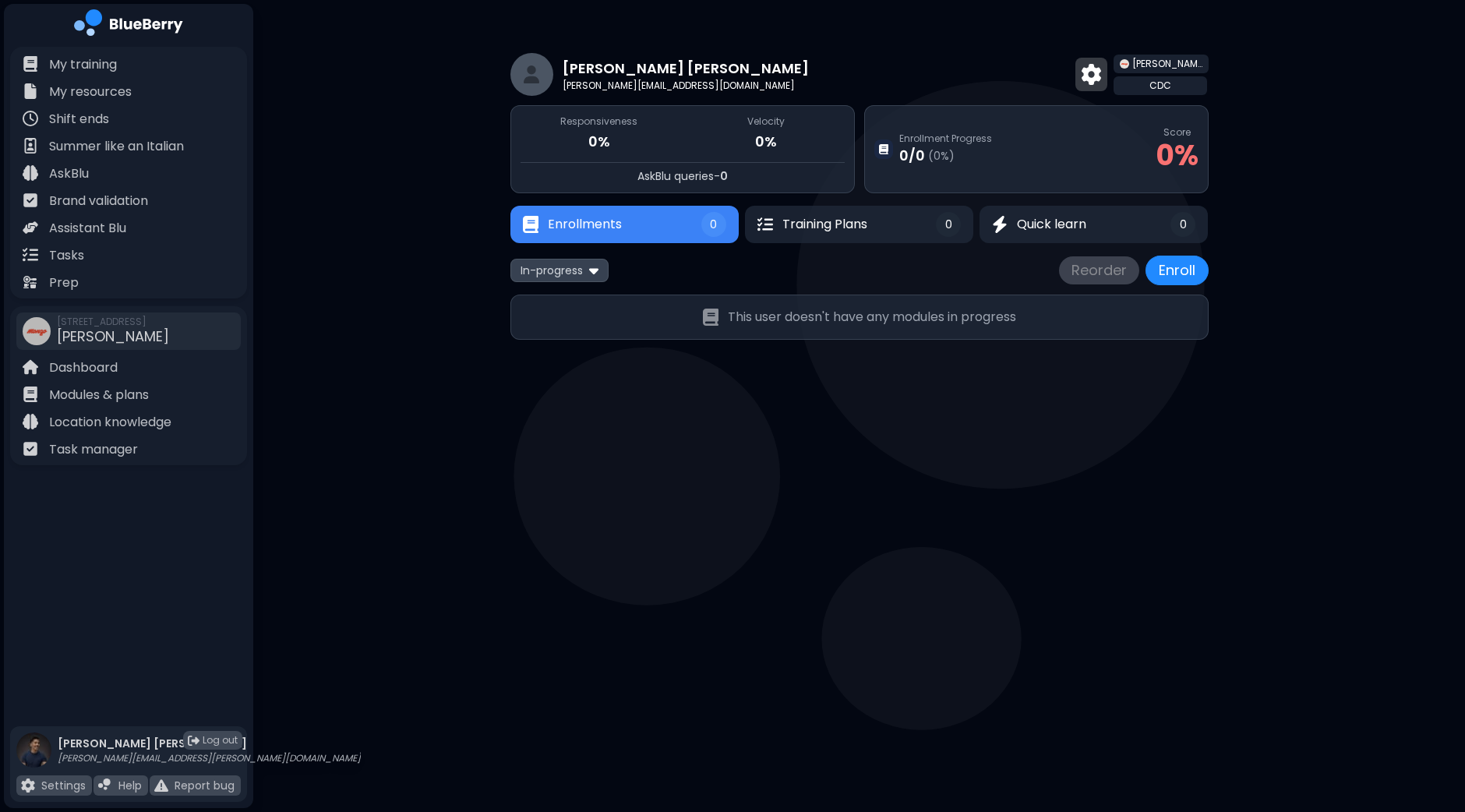
click at [1101, 81] on img at bounding box center [1091, 74] width 19 height 20
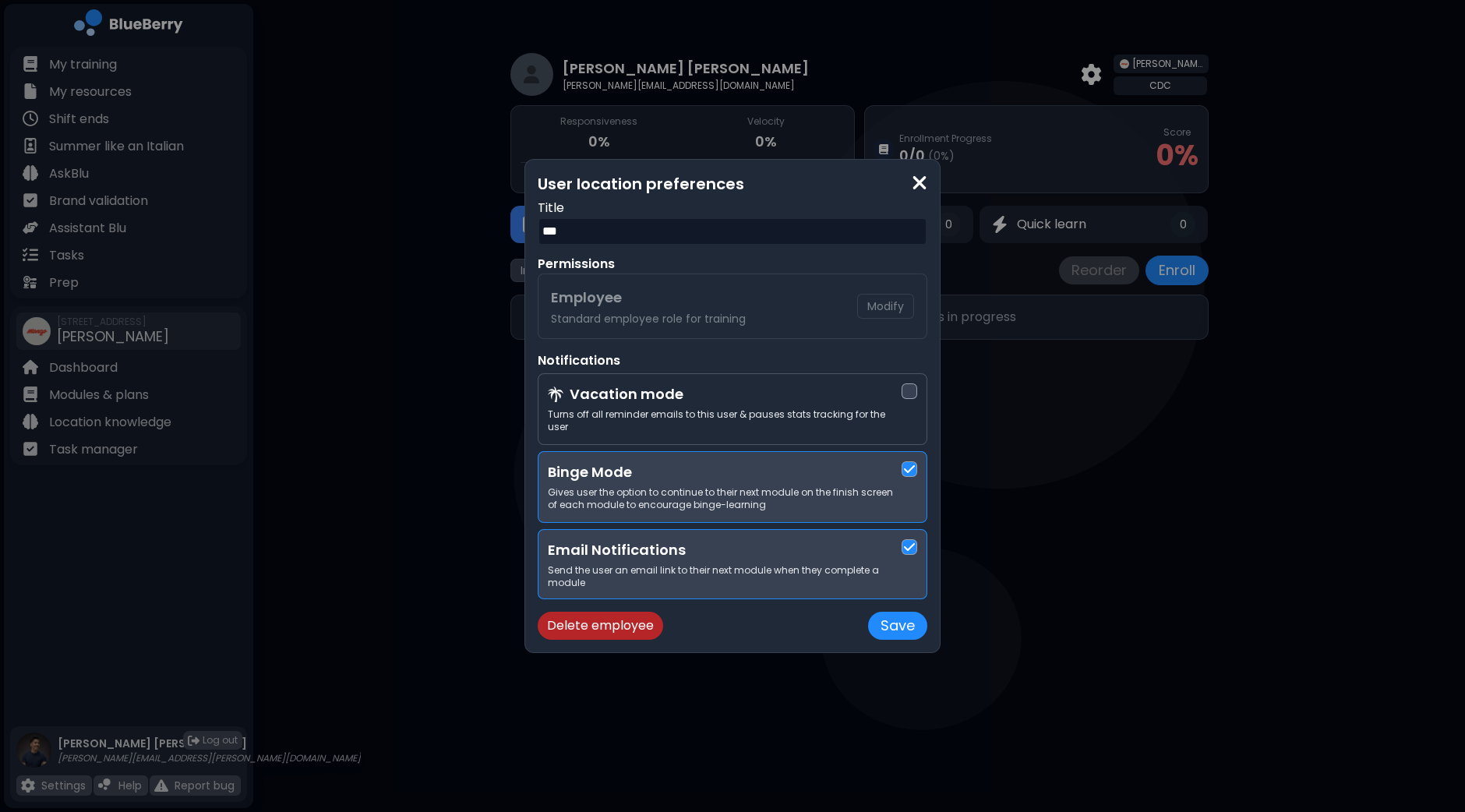
click at [862, 313] on div "User location preferences Title *** Permissions Employee Standard employee role…" at bounding box center [733, 406] width 390 height 467
click at [908, 540] on img at bounding box center [909, 546] width 11 height 13
click at [893, 614] on button "Save" at bounding box center [897, 625] width 59 height 28
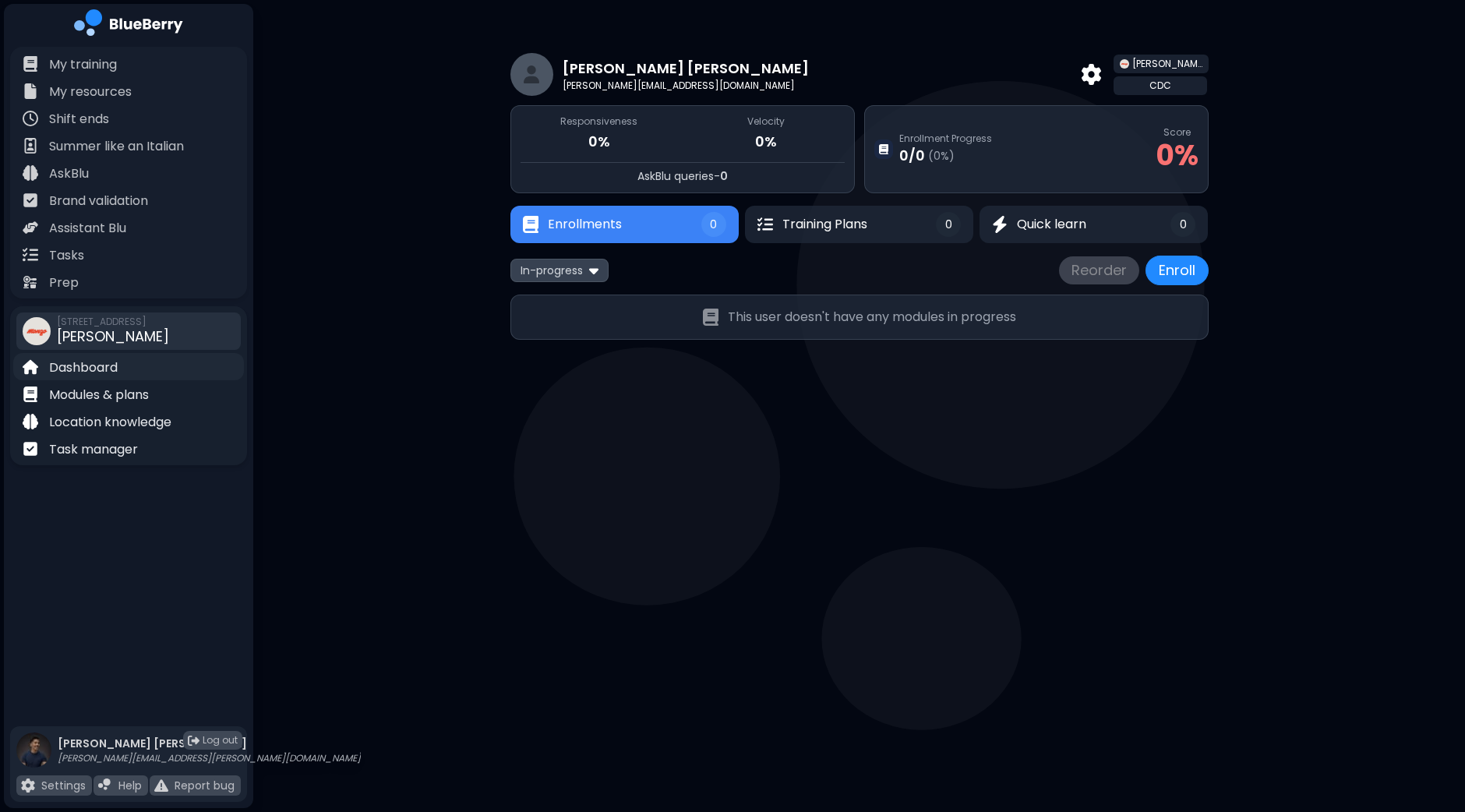
click at [128, 368] on div "Dashboard" at bounding box center [128, 367] width 230 height 27
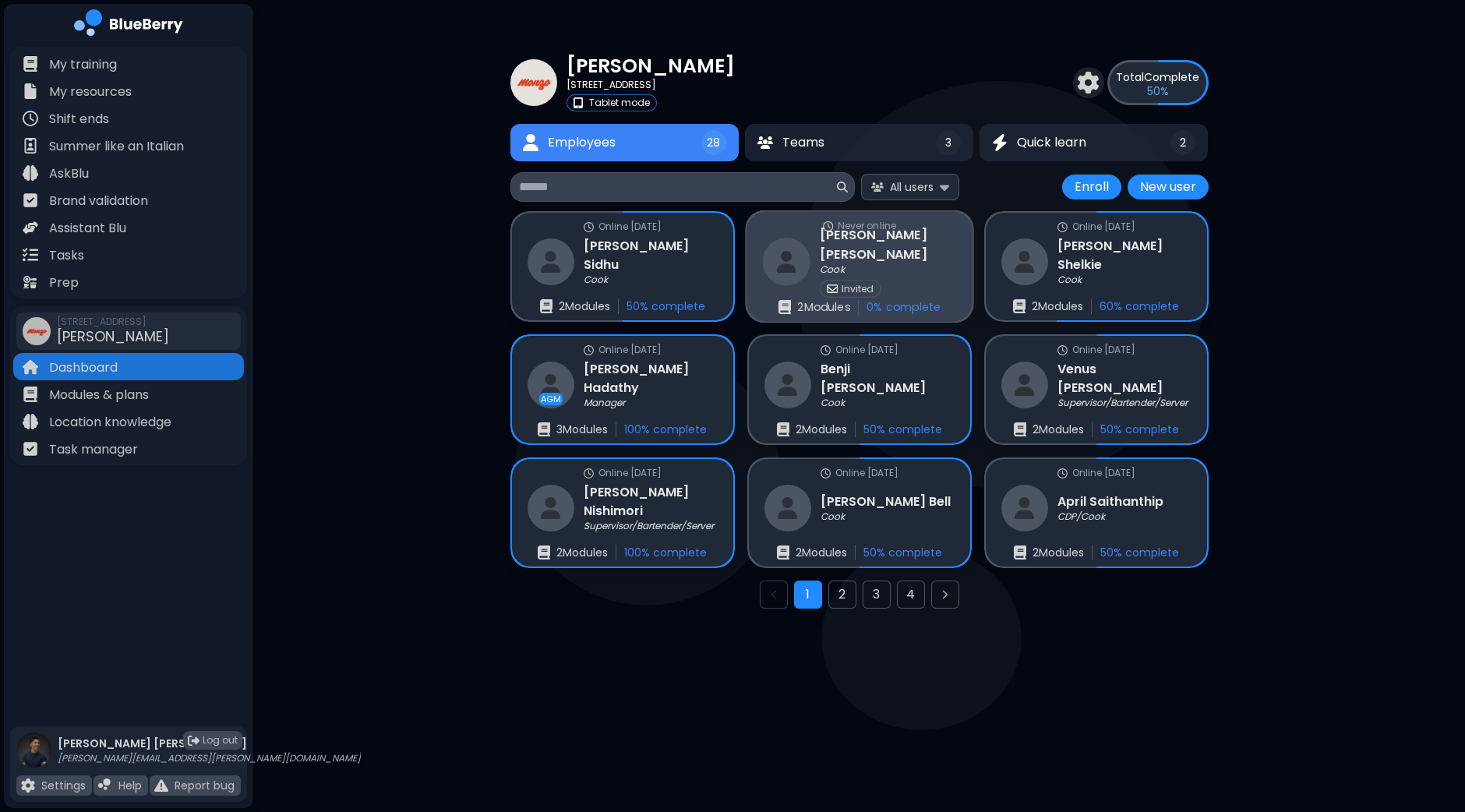
click at [867, 282] on p "Invited" at bounding box center [857, 288] width 33 height 13
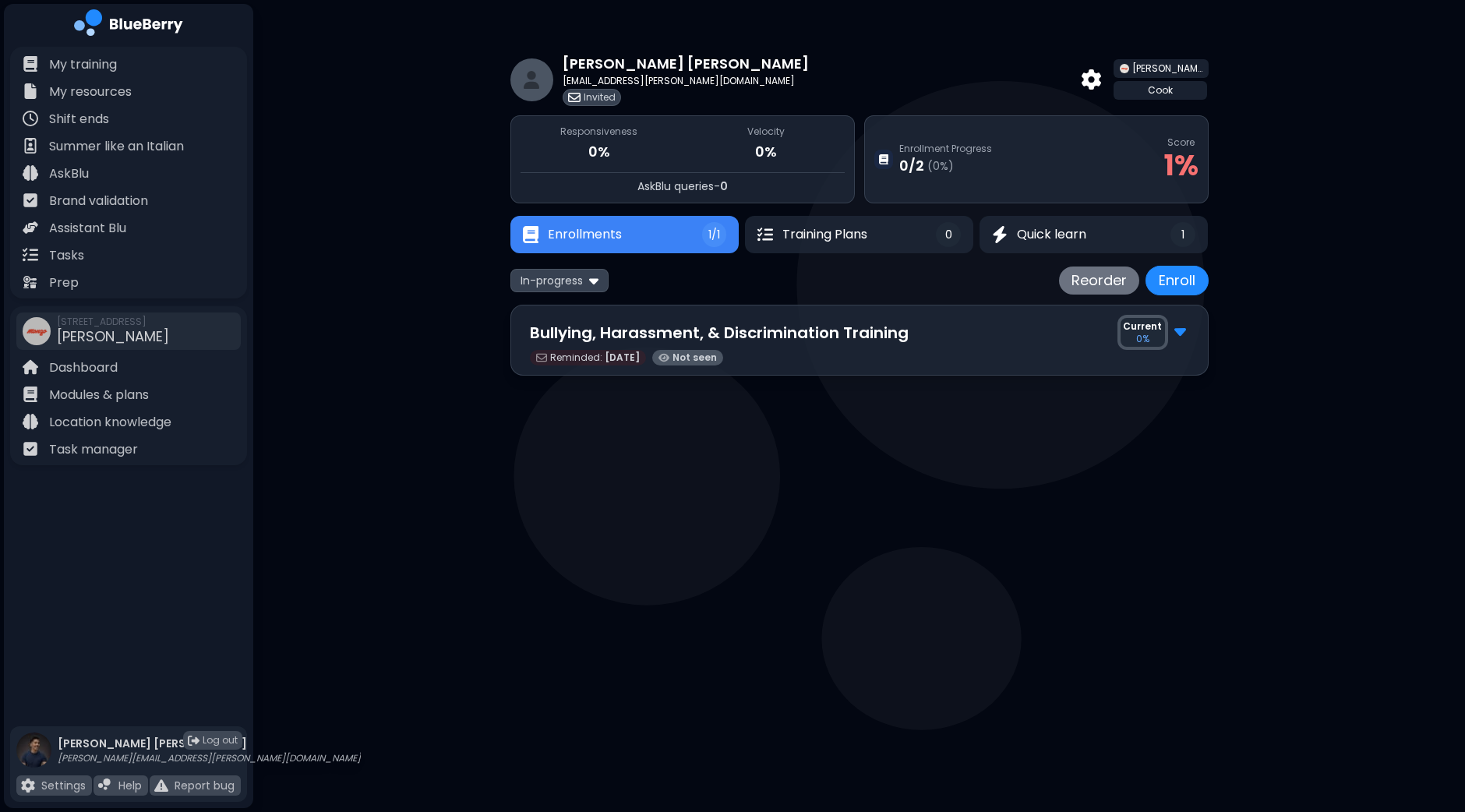
click at [1177, 333] on img at bounding box center [1180, 331] width 12 height 20
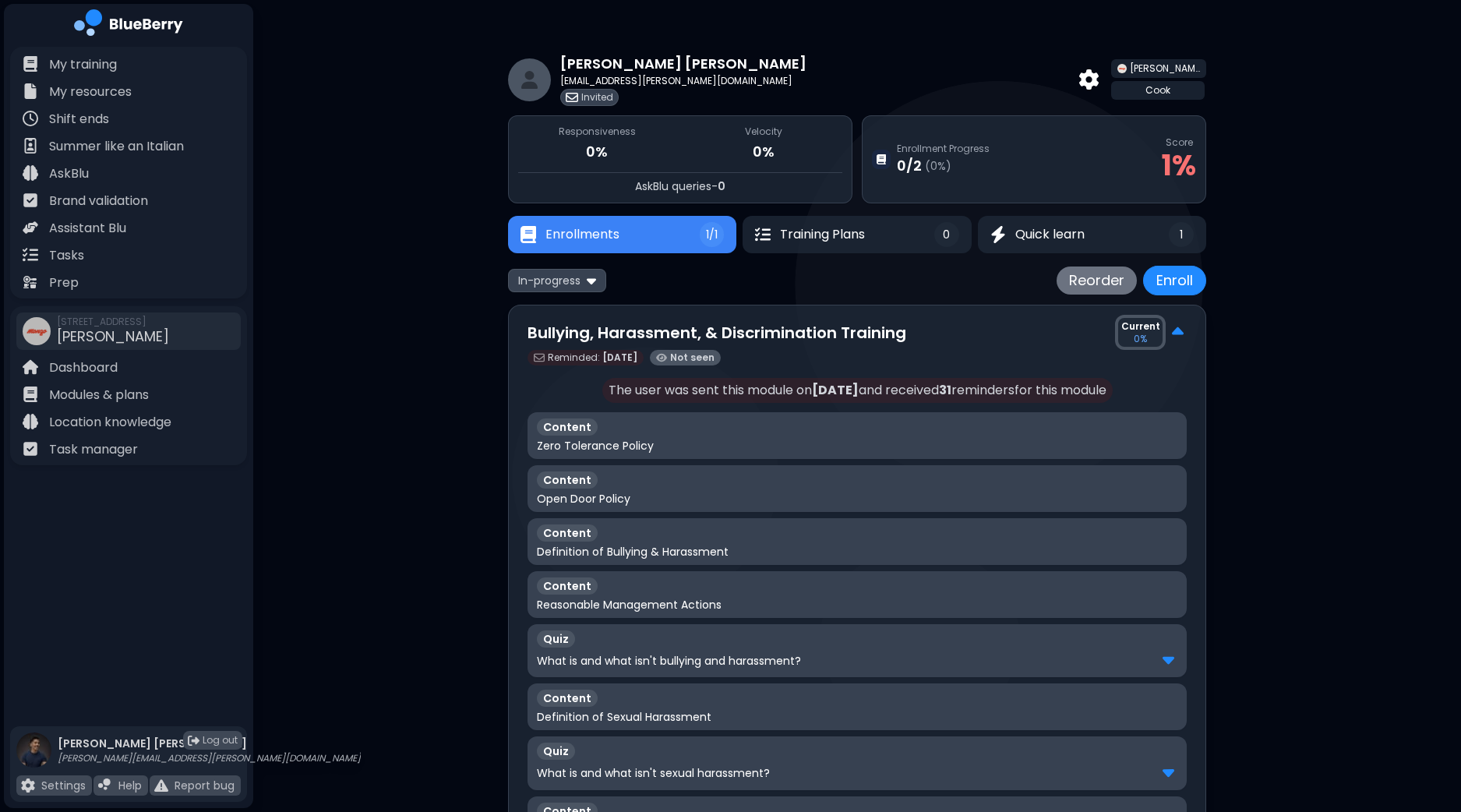
click at [1178, 333] on img at bounding box center [1178, 332] width 12 height 20
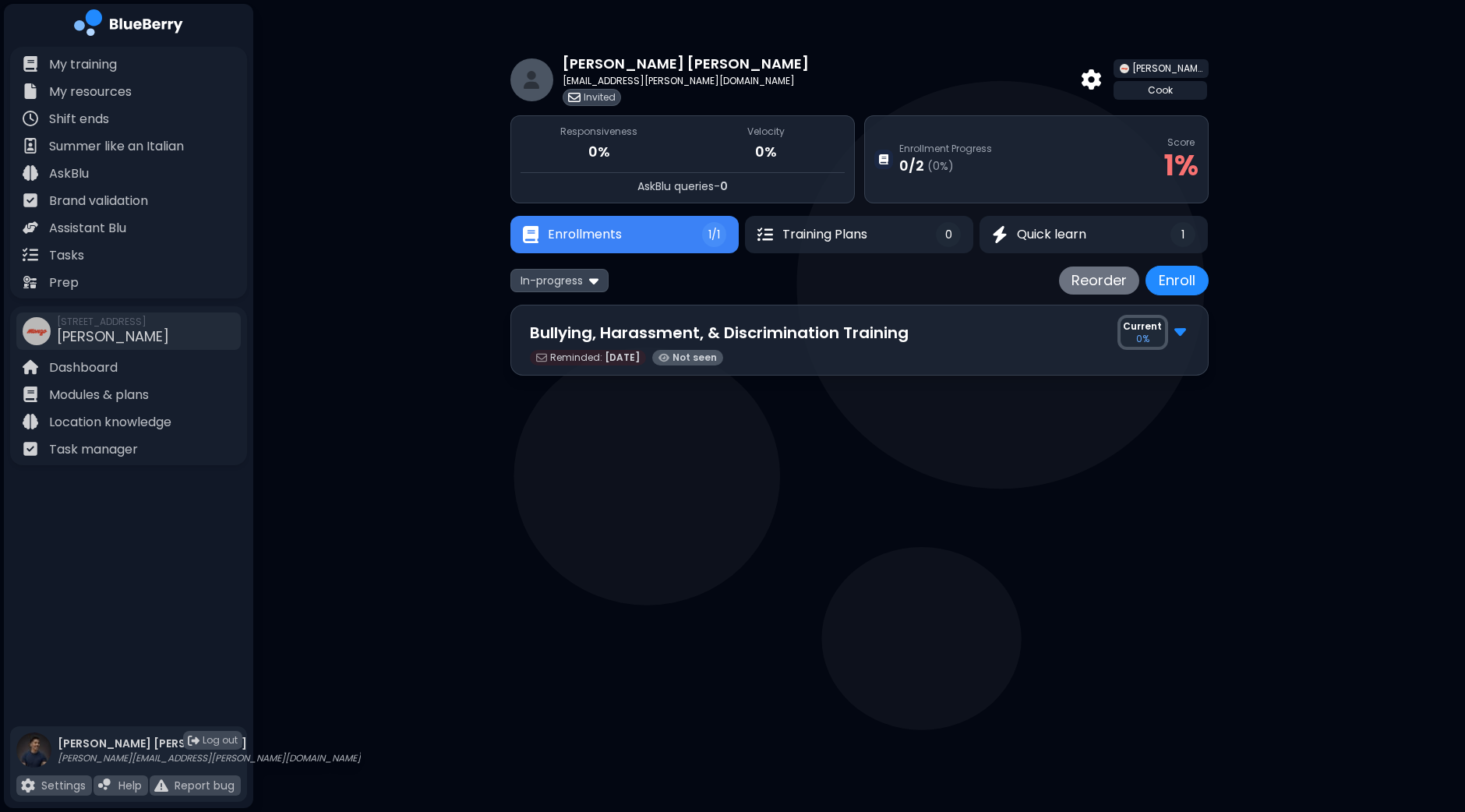
click at [699, 586] on main "[PERSON_NAME] [PERSON_NAME][EMAIL_ADDRESS][PERSON_NAME][DOMAIN_NAME] Invited [P…" at bounding box center [732, 406] width 1465 height 812
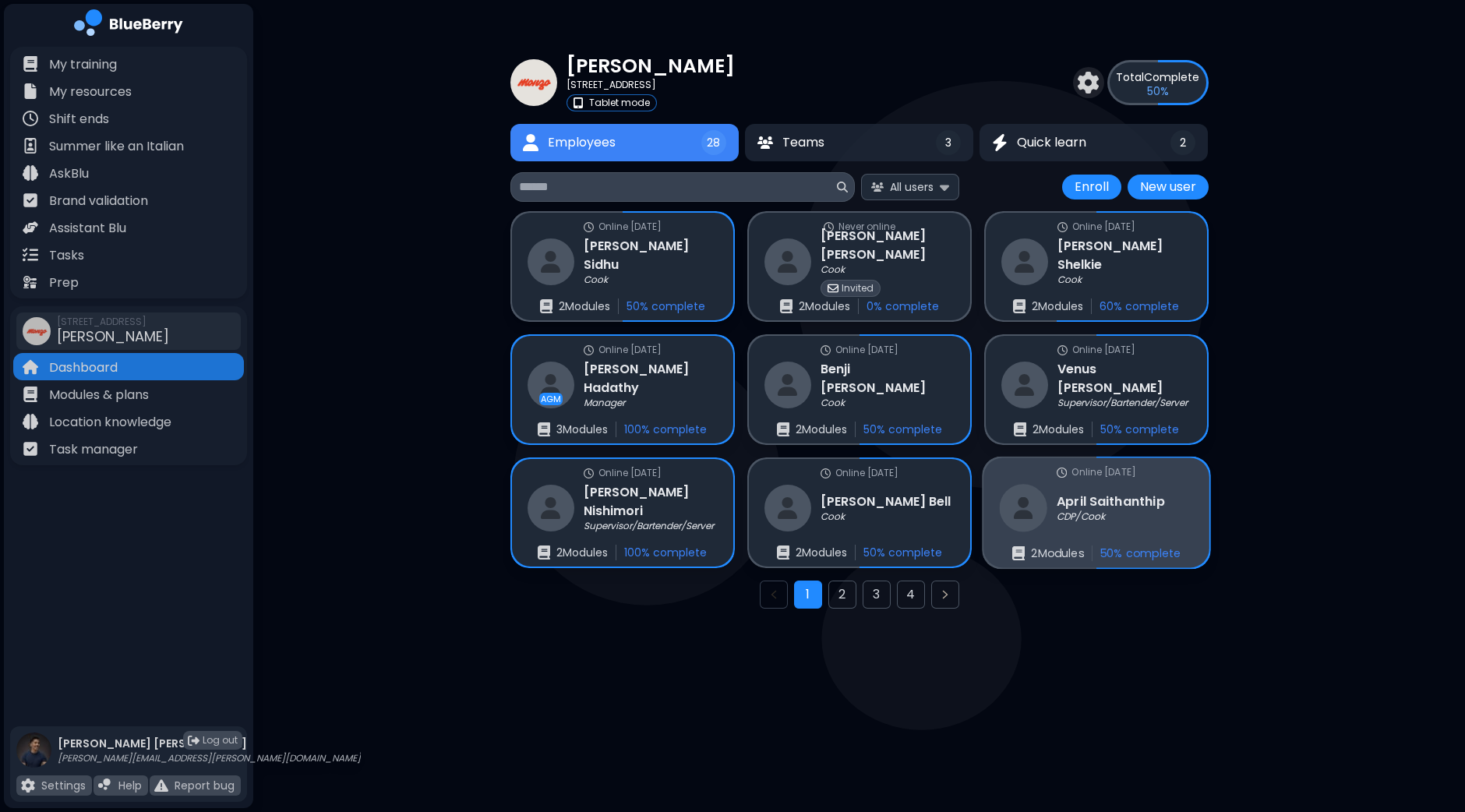
click at [1135, 503] on h3 "[PERSON_NAME]" at bounding box center [1111, 501] width 108 height 19
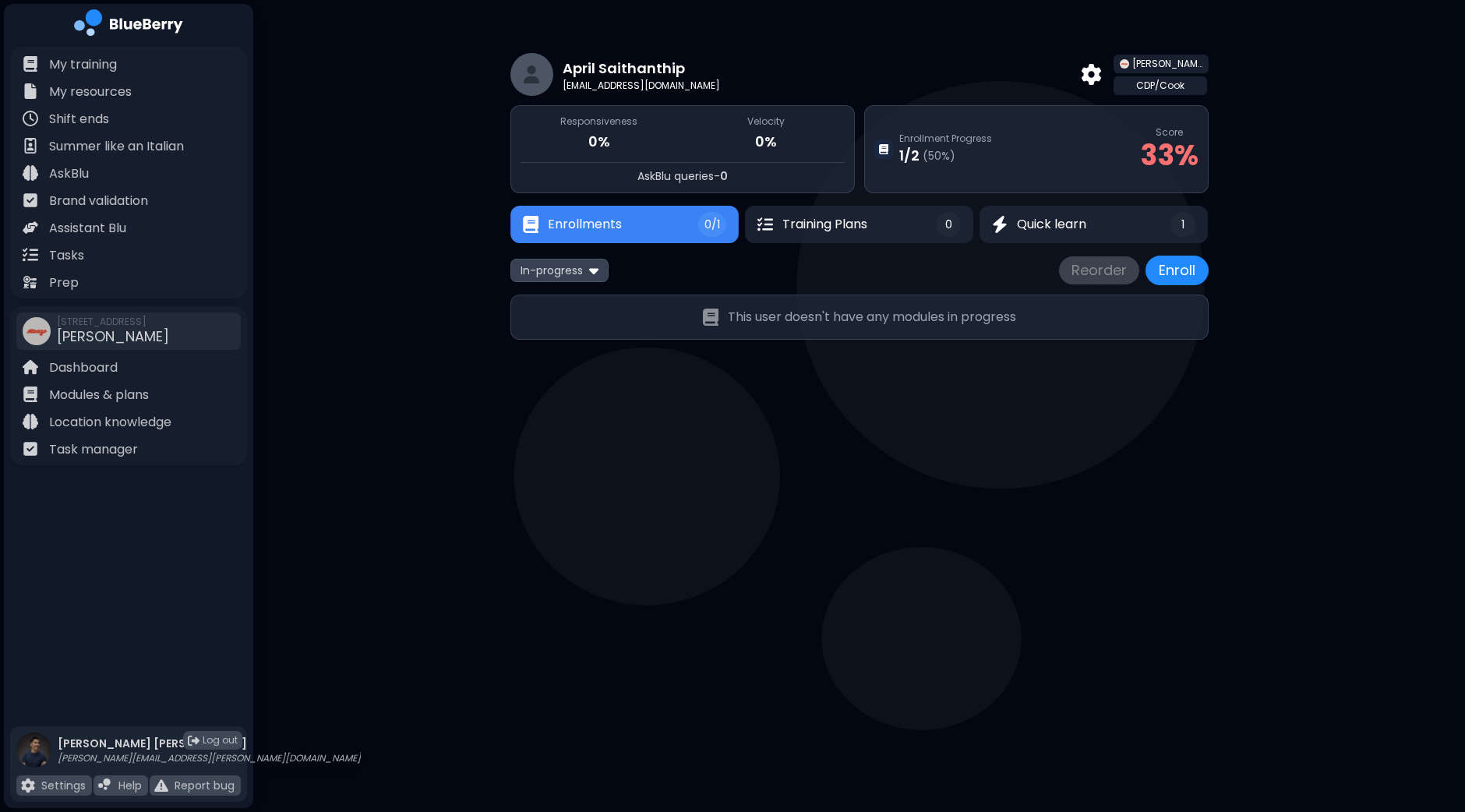
click at [681, 228] on button "Enrollments 0/1" at bounding box center [624, 224] width 229 height 37
click at [608, 269] on div "In-progress" at bounding box center [559, 270] width 98 height 23
click at [571, 297] on button "All" at bounding box center [560, 300] width 89 height 24
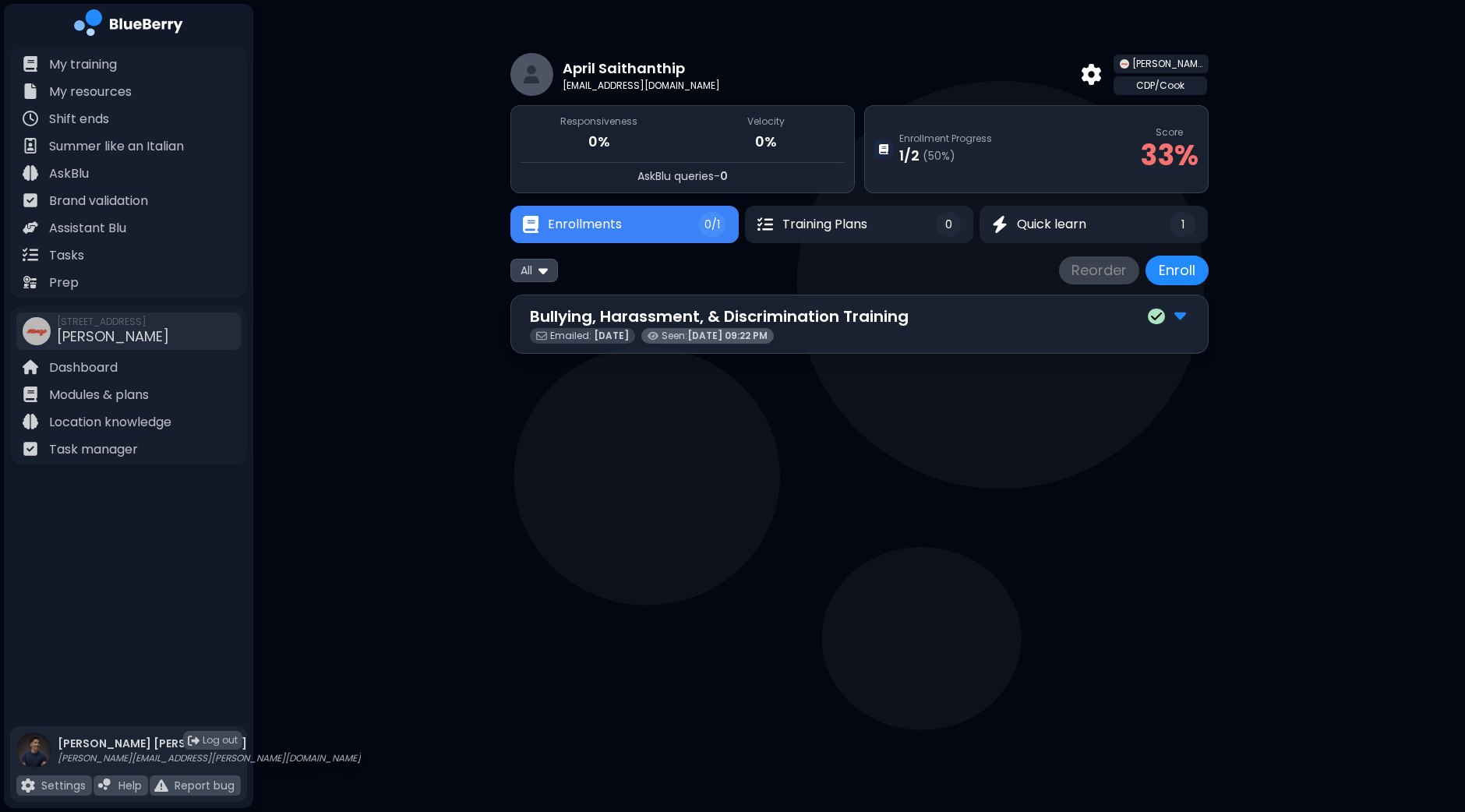
click at [799, 407] on main "April Saithanthip [EMAIL_ADDRESS][DOMAIN_NAME] [PERSON_NAME] CDP/Cook Responsiv…" at bounding box center [732, 406] width 1465 height 812
click at [1032, 223] on span "Quick learn" at bounding box center [1051, 224] width 71 height 19
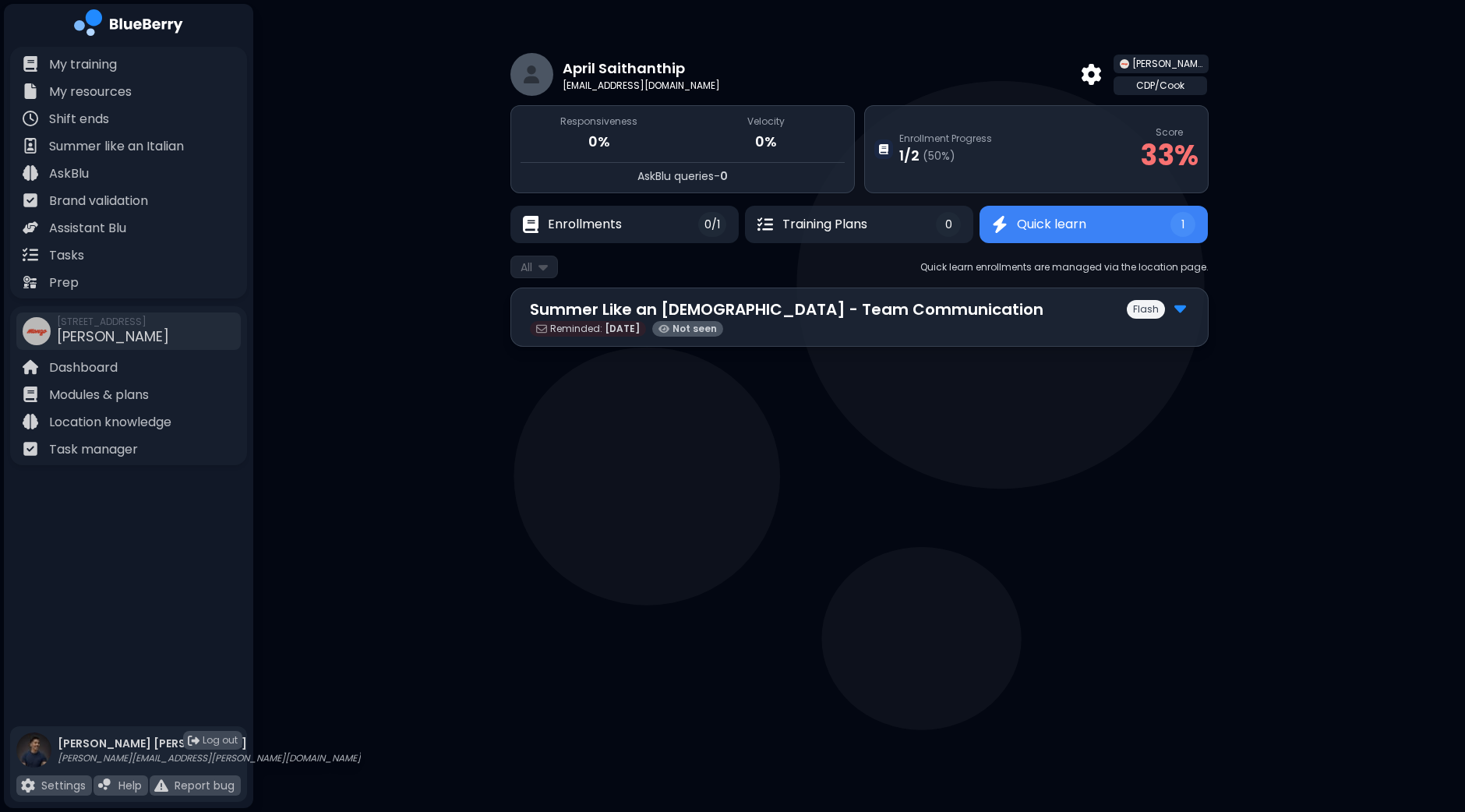
click at [1187, 306] on div "Flash" at bounding box center [1158, 309] width 62 height 20
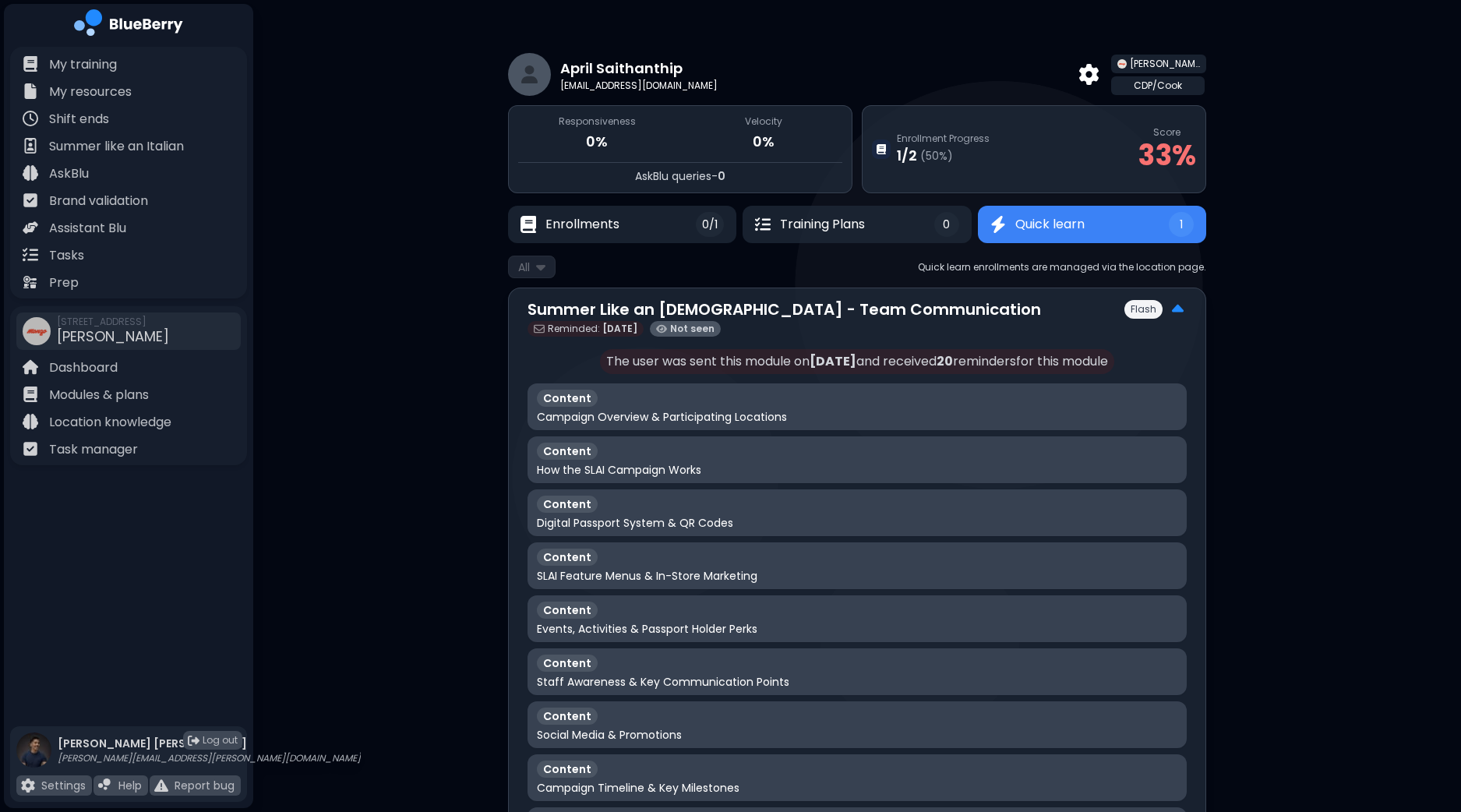
click at [1184, 308] on div "Flash" at bounding box center [1156, 309] width 62 height 20
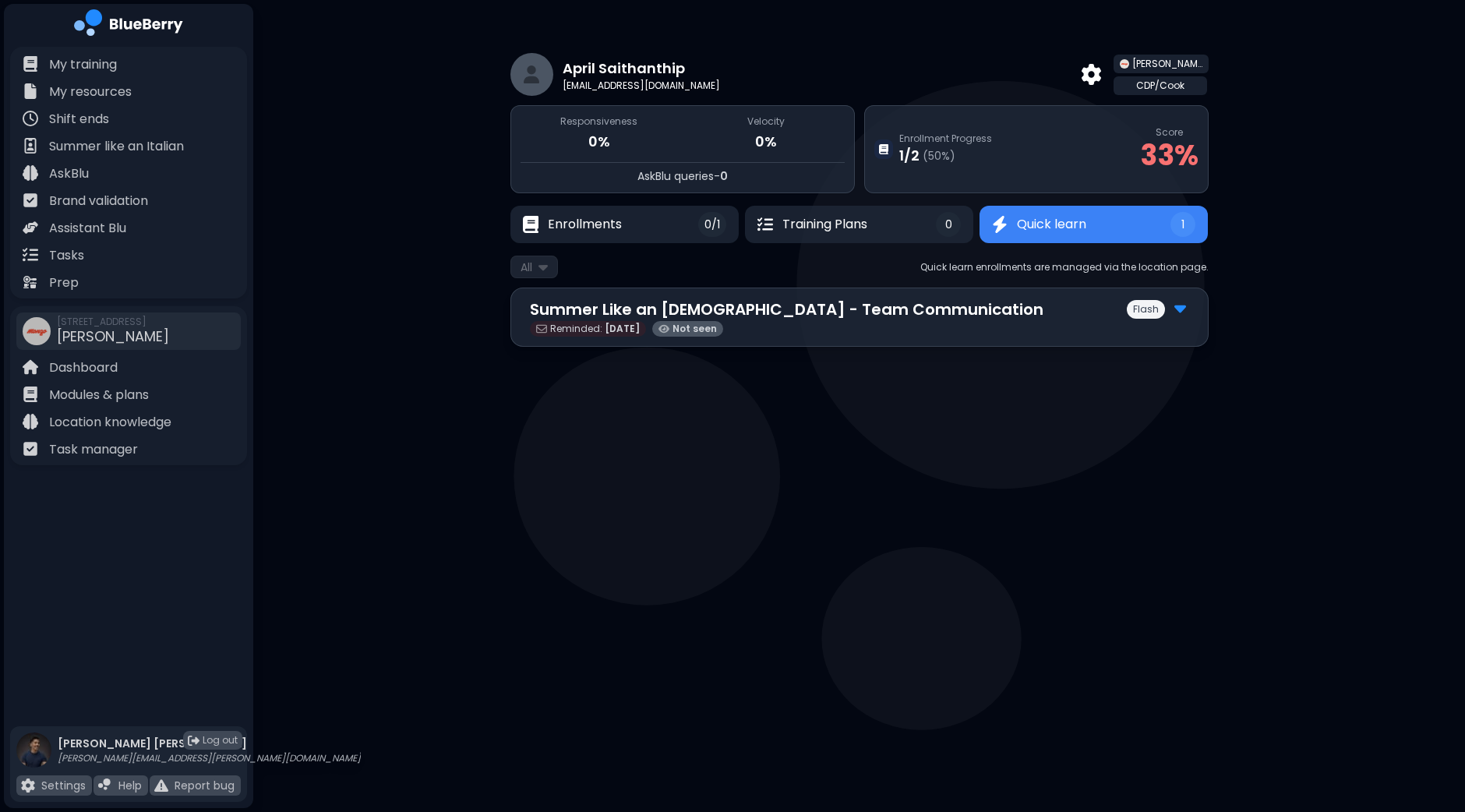
click at [1142, 304] on p "Flash" at bounding box center [1145, 309] width 25 height 13
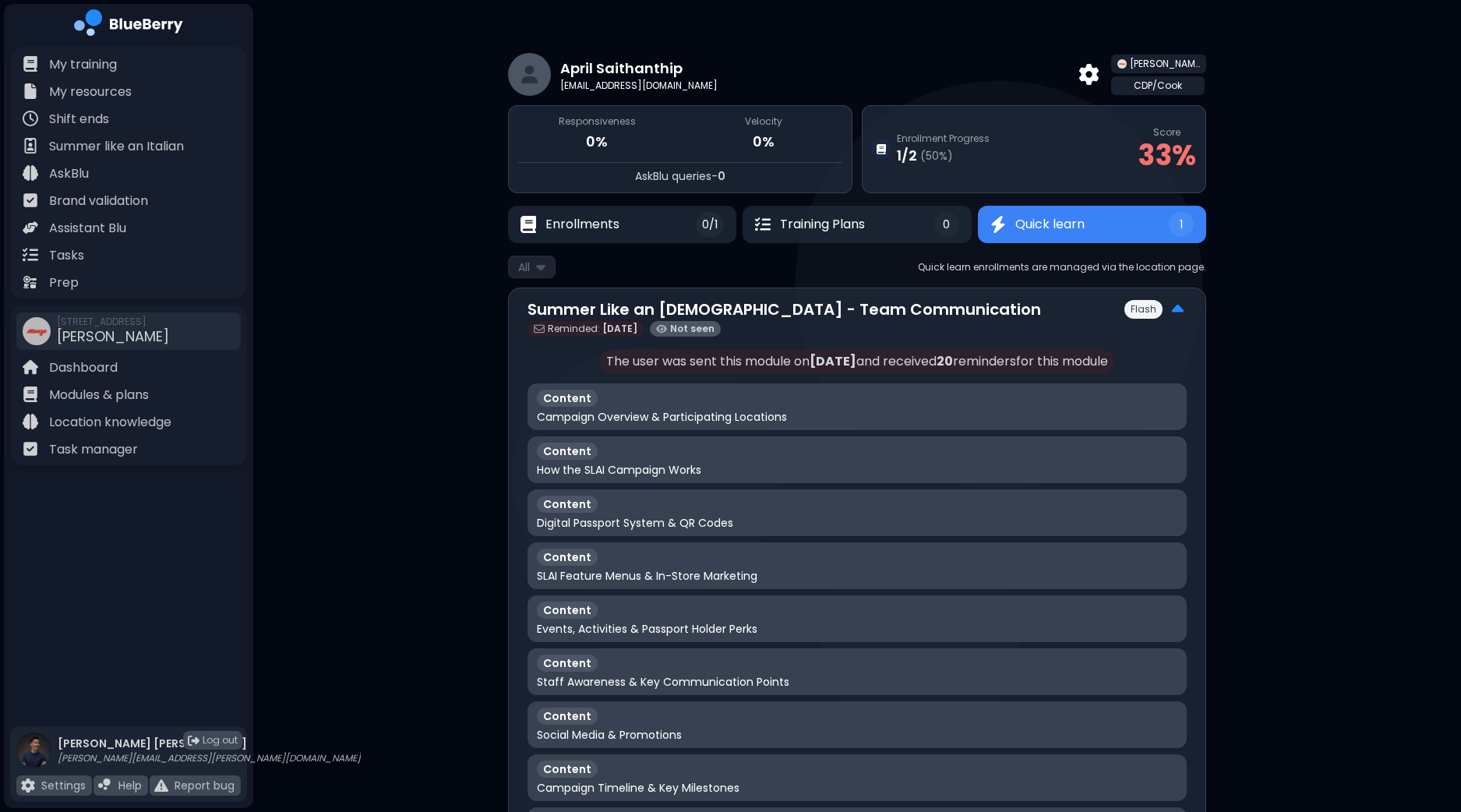
click at [1142, 304] on p "Flash" at bounding box center [1144, 309] width 25 height 13
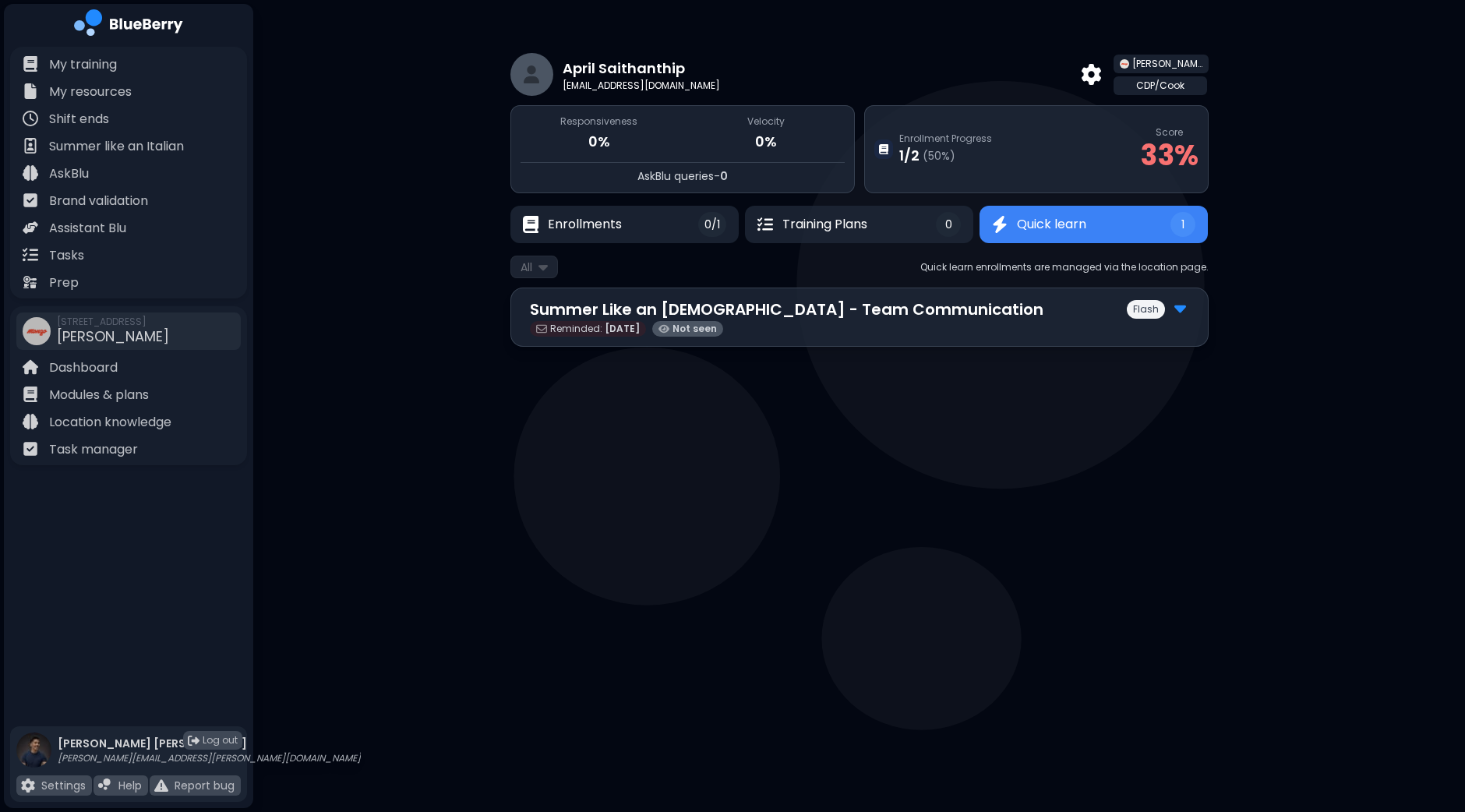
drag, startPoint x: 915, startPoint y: 367, endPoint x: 870, endPoint y: 402, distance: 57.0
click at [914, 368] on div "April Saithanthip [EMAIL_ADDRESS][DOMAIN_NAME] [PERSON_NAME] CDP/Cook Responsiv…" at bounding box center [859, 195] width 698 height 390
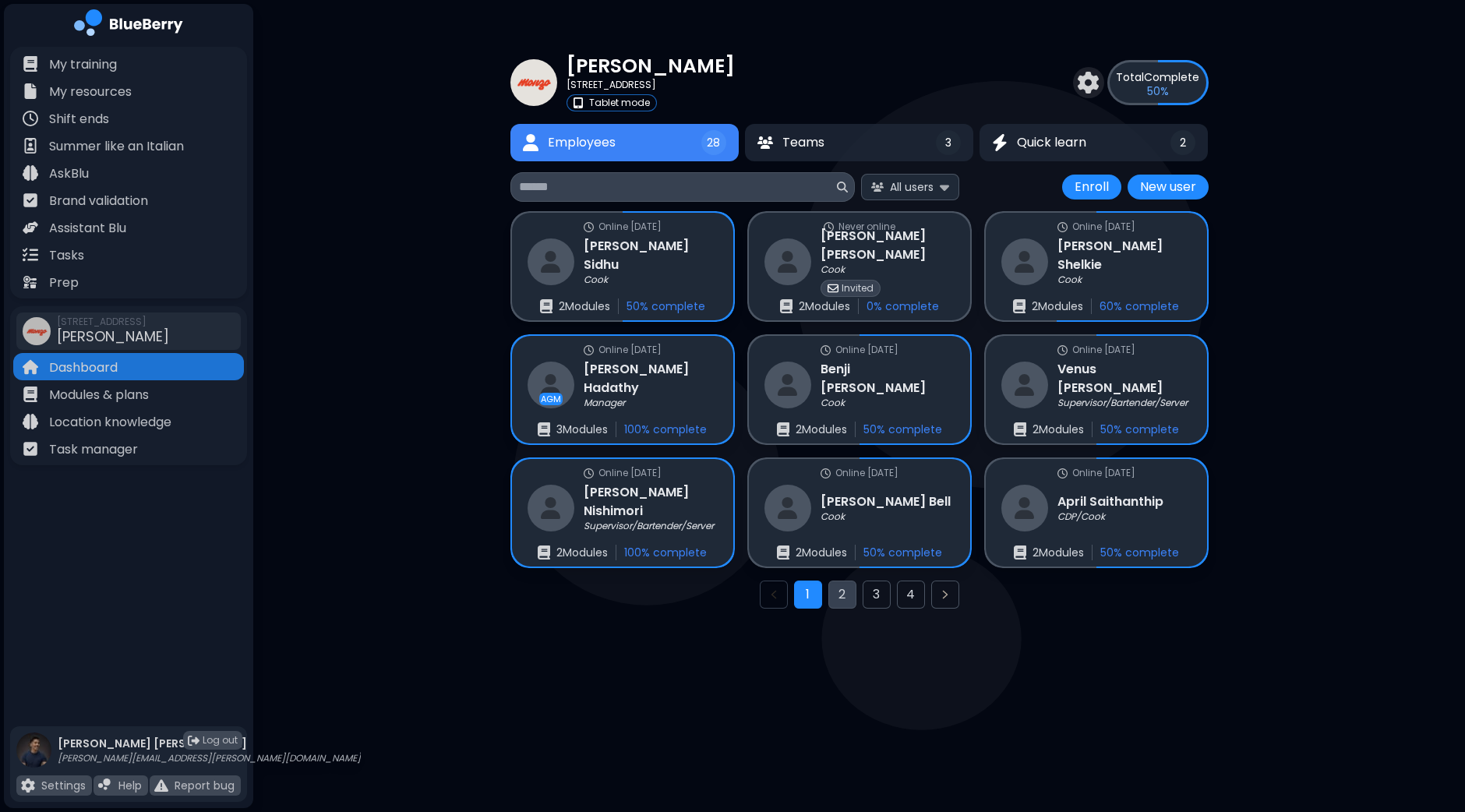
click at [839, 592] on button "2" at bounding box center [842, 594] width 28 height 28
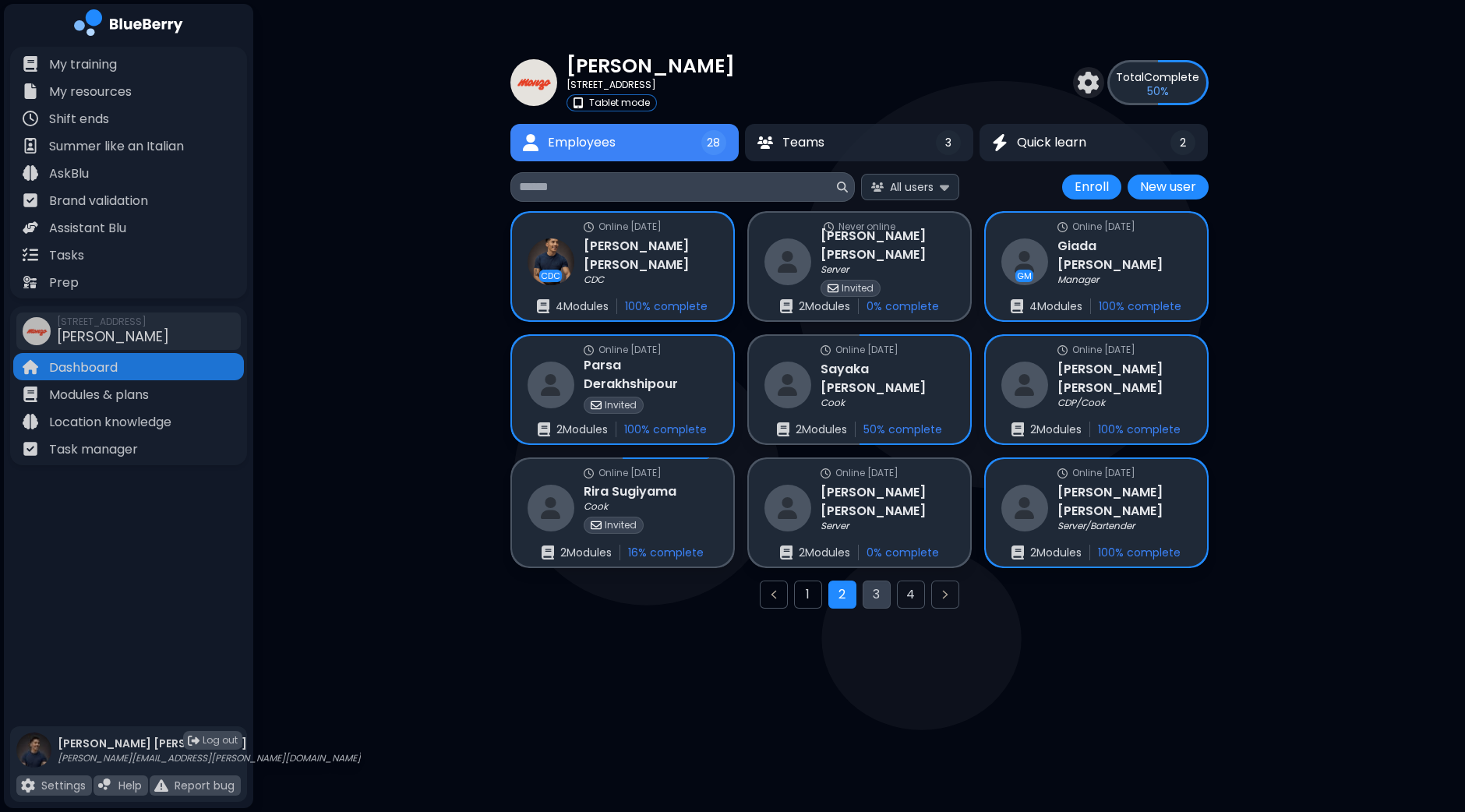
click at [874, 596] on button "3" at bounding box center [876, 594] width 28 height 28
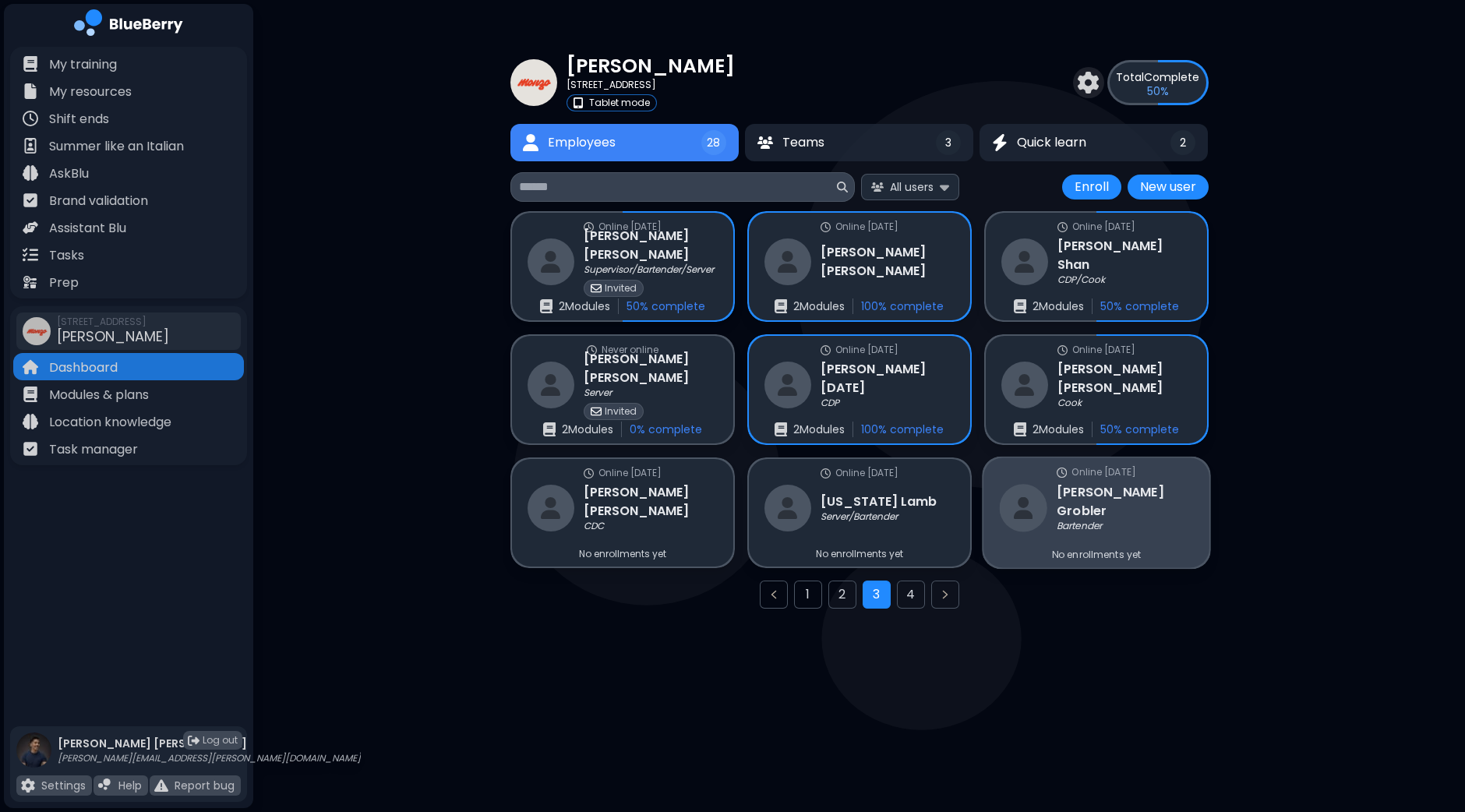
click at [1069, 551] on p "No enrollments yet" at bounding box center [1095, 554] width 89 height 13
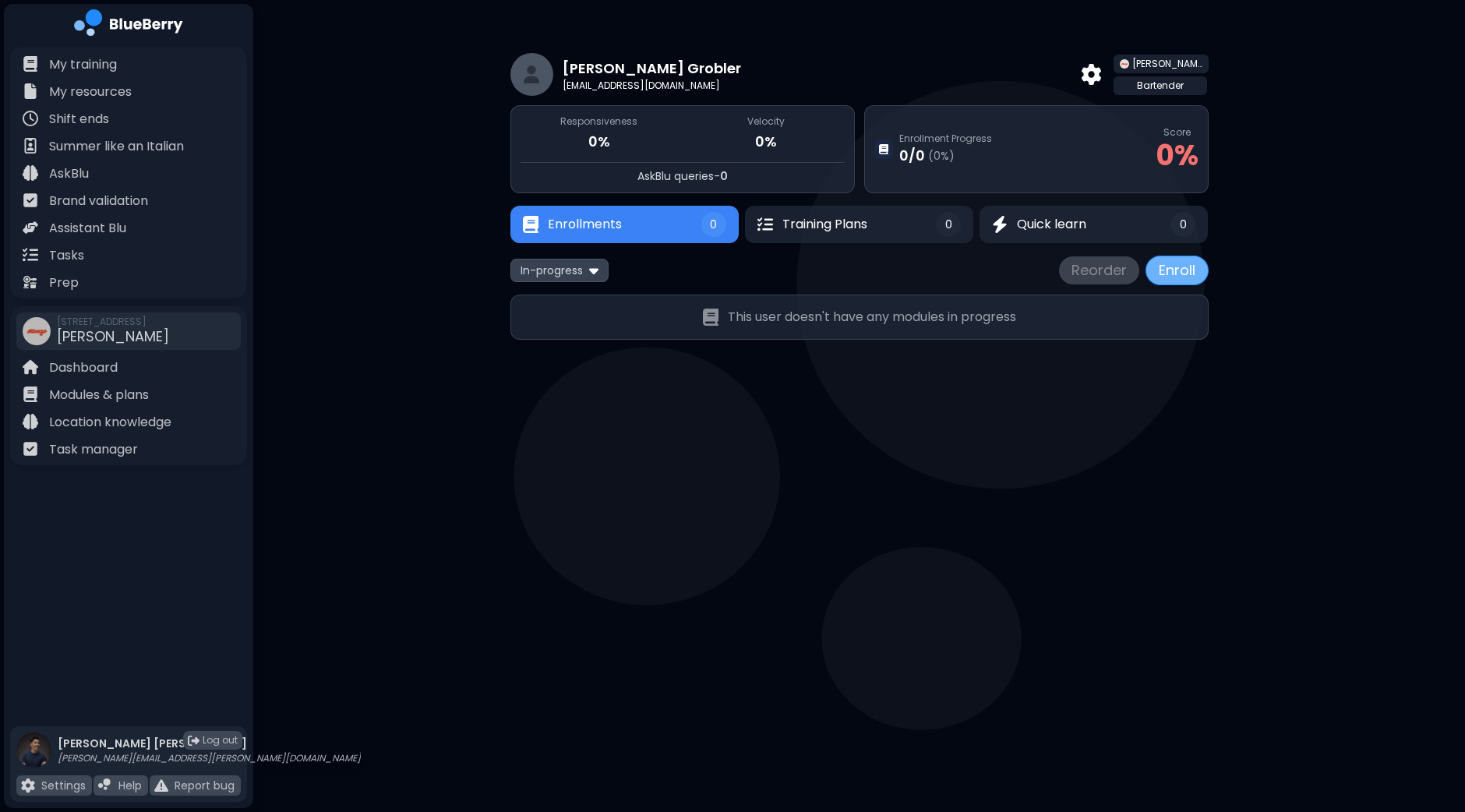
click at [1170, 267] on button "Enroll" at bounding box center [1177, 270] width 63 height 30
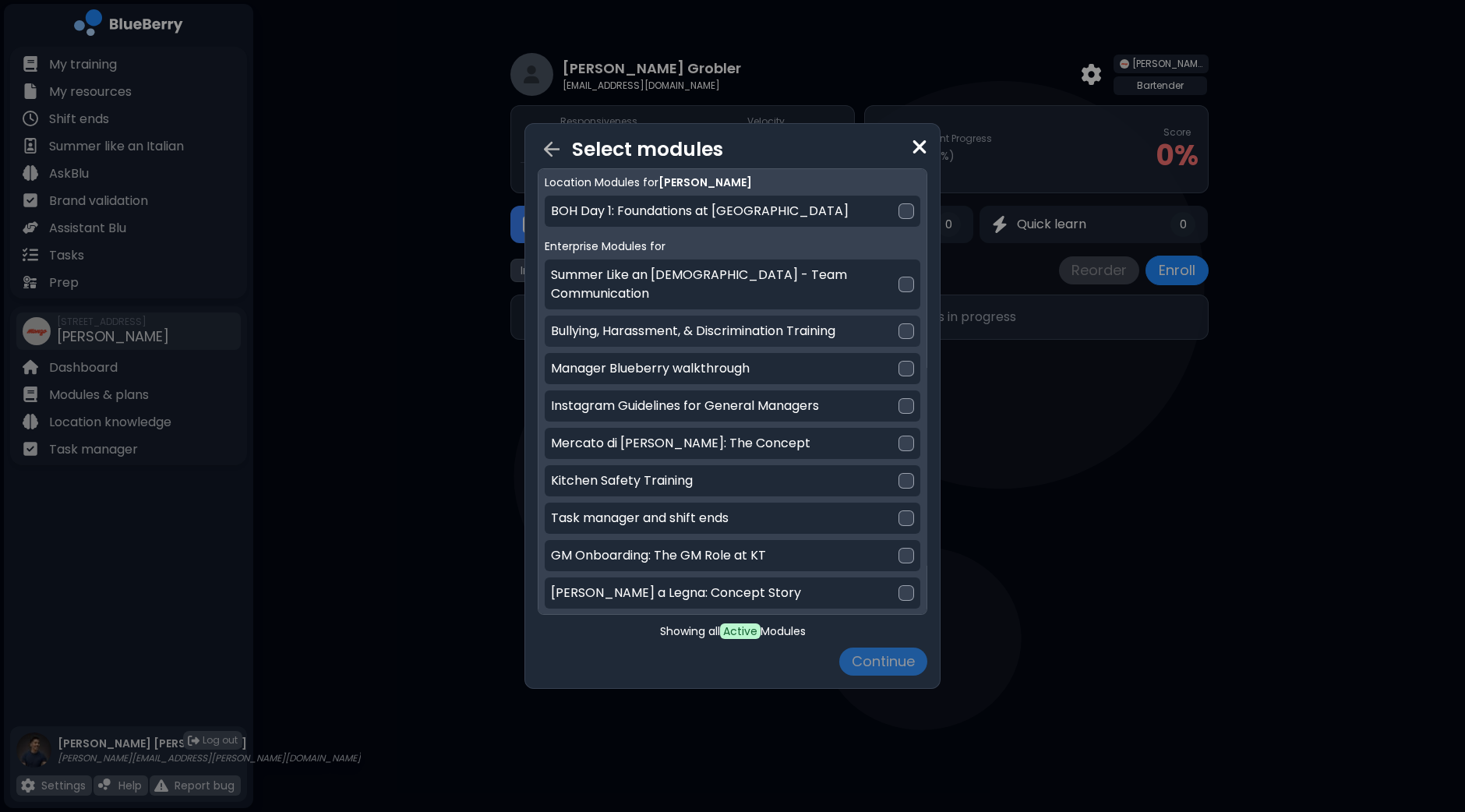
click at [910, 315] on div "Bullying, Harassment, & Discrimination Training" at bounding box center [732, 331] width 375 height 31
click at [892, 660] on button "Continue" at bounding box center [883, 661] width 88 height 28
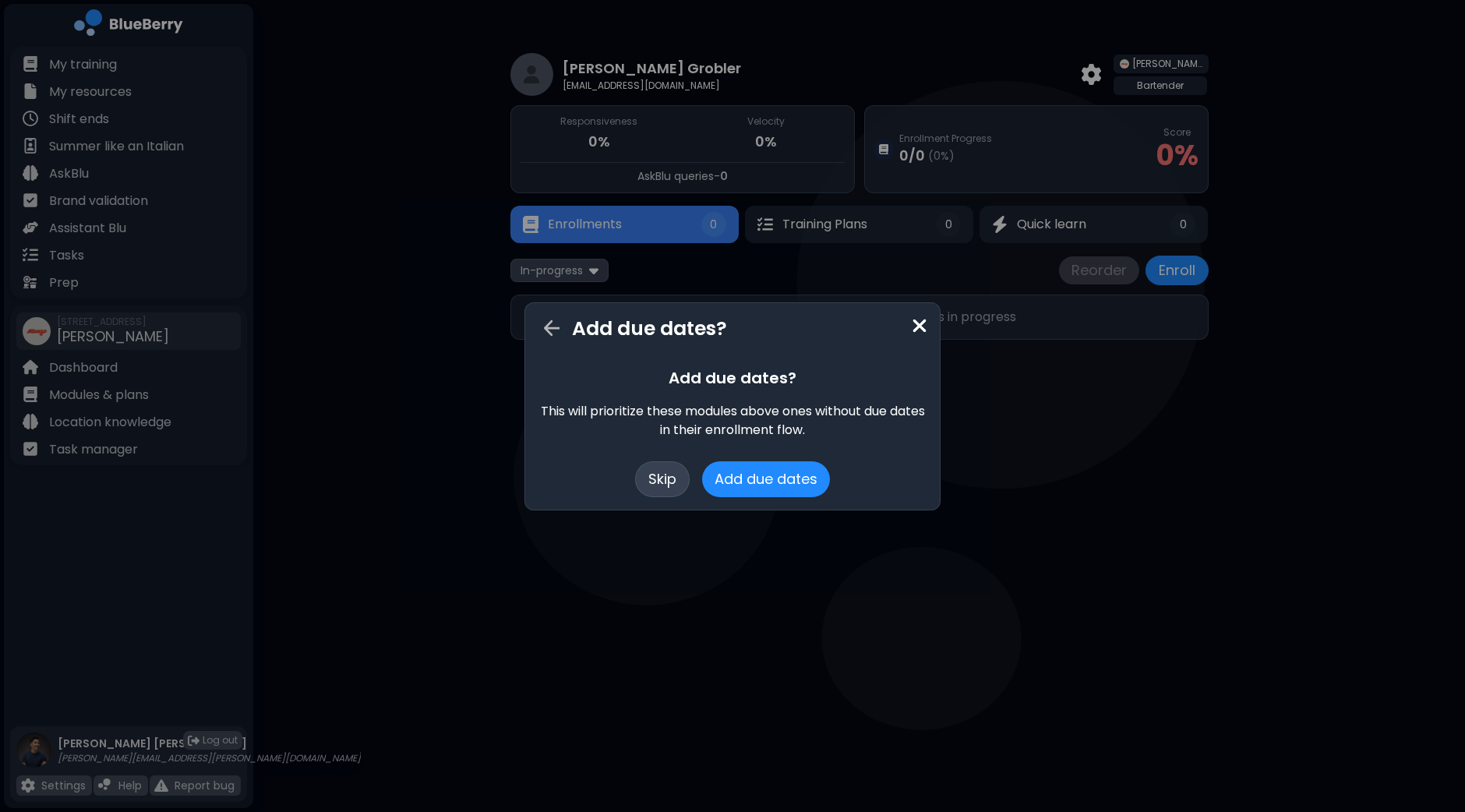
click at [676, 473] on button "Skip" at bounding box center [662, 479] width 55 height 36
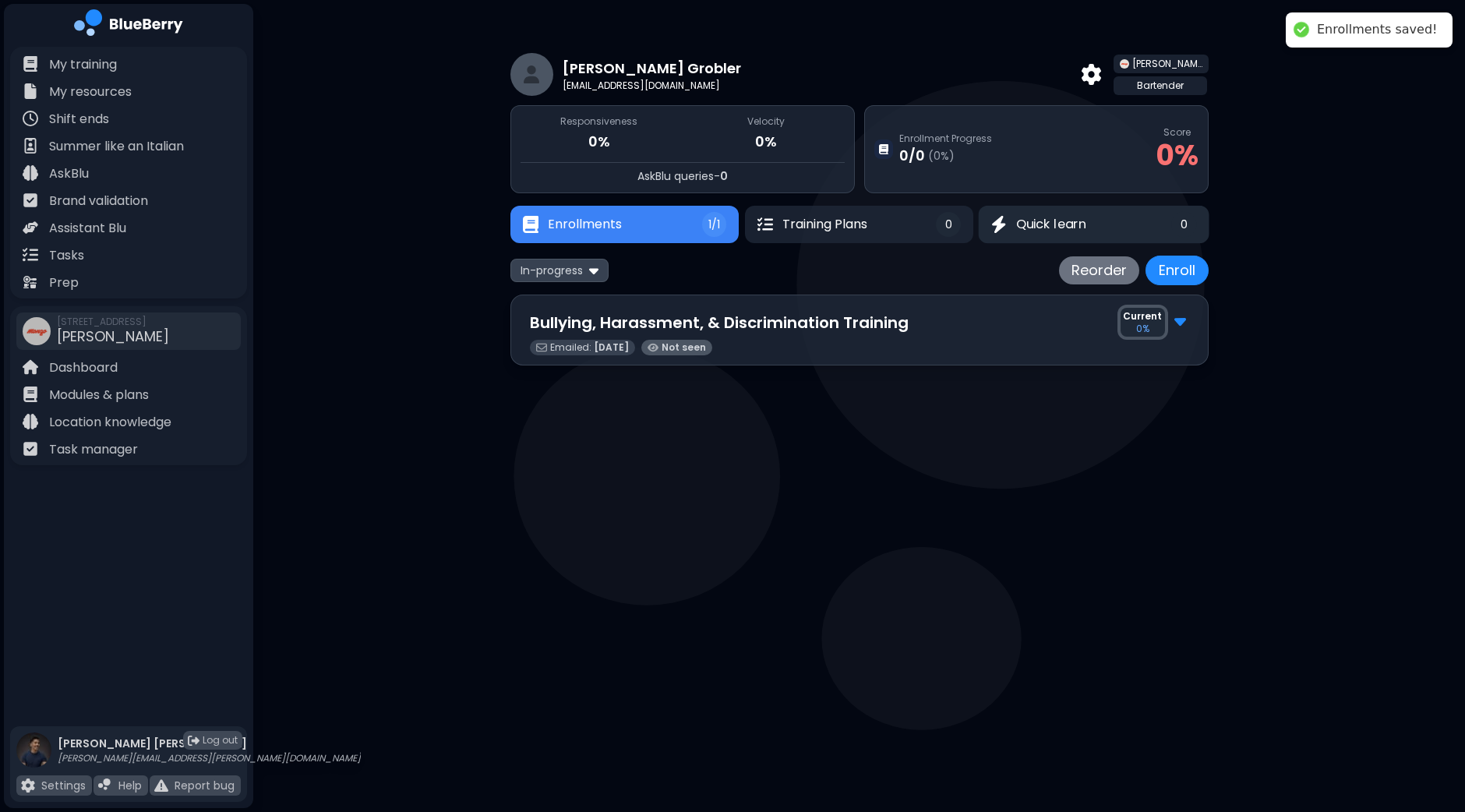
click at [1072, 223] on span "Quick learn" at bounding box center [1051, 224] width 70 height 19
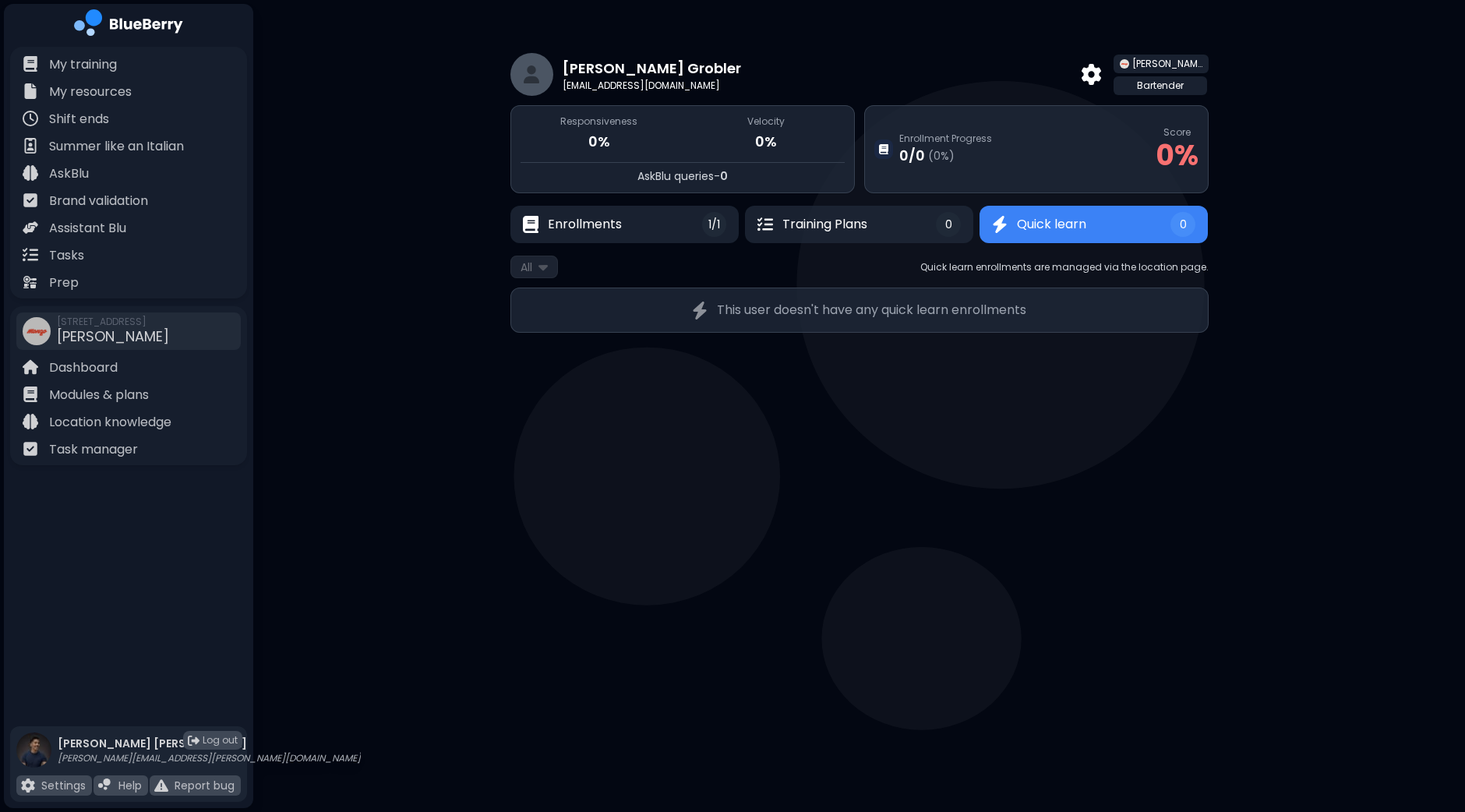
click at [927, 298] on div "This user doesn't have any quick learn enrollments" at bounding box center [859, 310] width 698 height 46
click at [750, 390] on main "[PERSON_NAME] [EMAIL_ADDRESS][DOMAIN_NAME] [PERSON_NAME] Bartender Responsivene…" at bounding box center [732, 406] width 1465 height 812
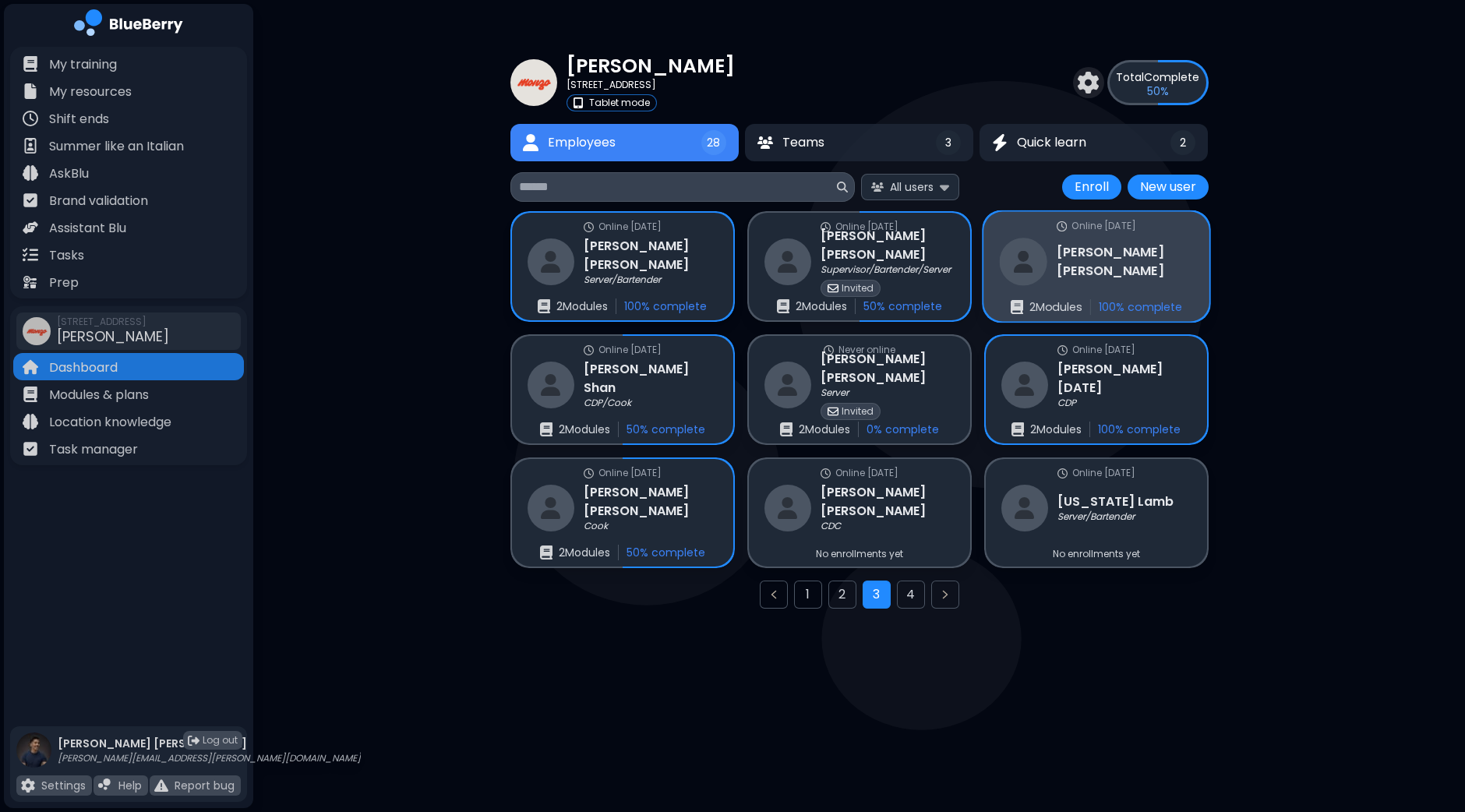
click at [1077, 268] on h3 "[PERSON_NAME]" at bounding box center [1125, 261] width 137 height 38
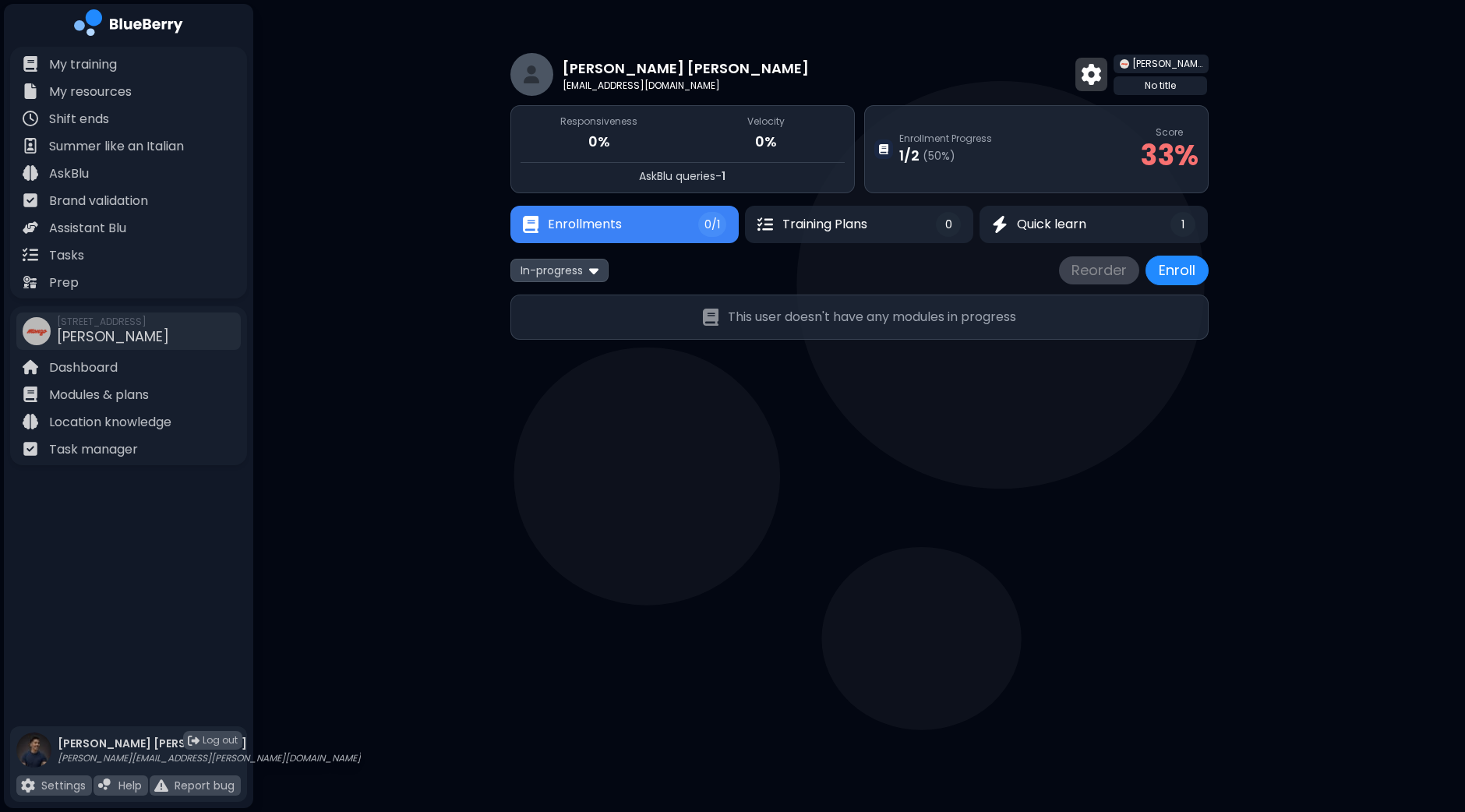
click at [1101, 74] on img at bounding box center [1091, 74] width 19 height 20
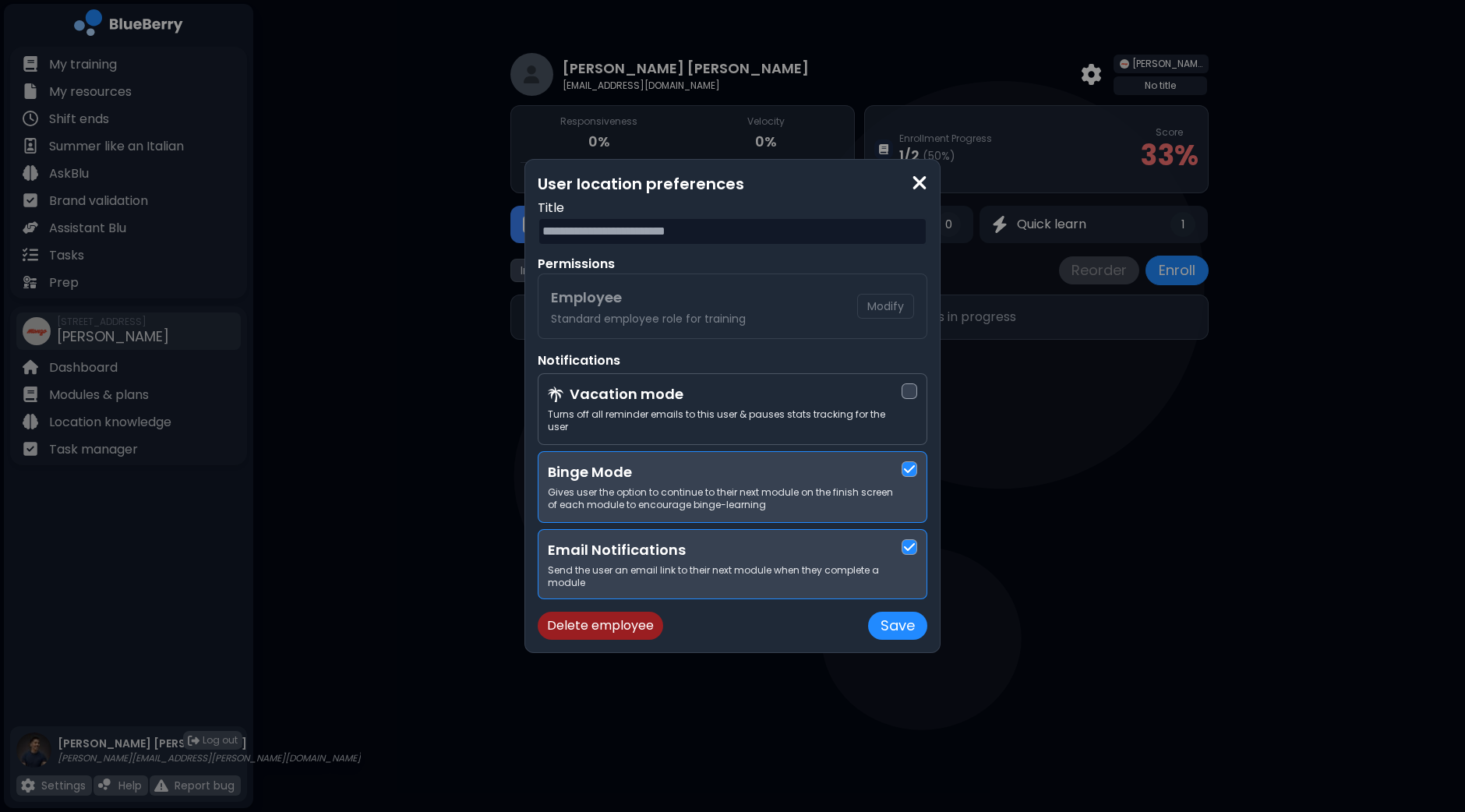
click at [620, 615] on button "Delete employee" at bounding box center [601, 625] width 126 height 28
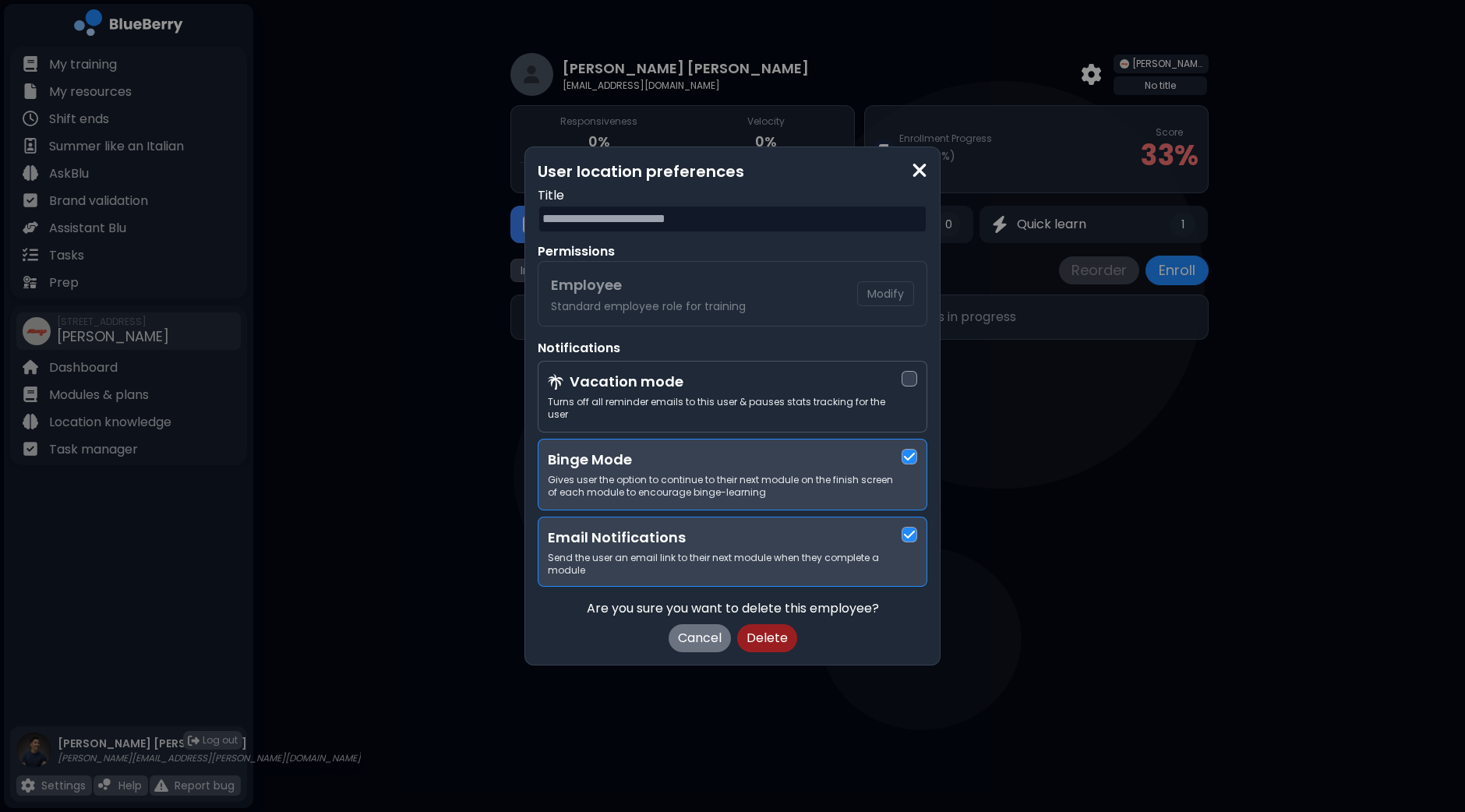
click at [764, 624] on button "Delete" at bounding box center [767, 637] width 60 height 28
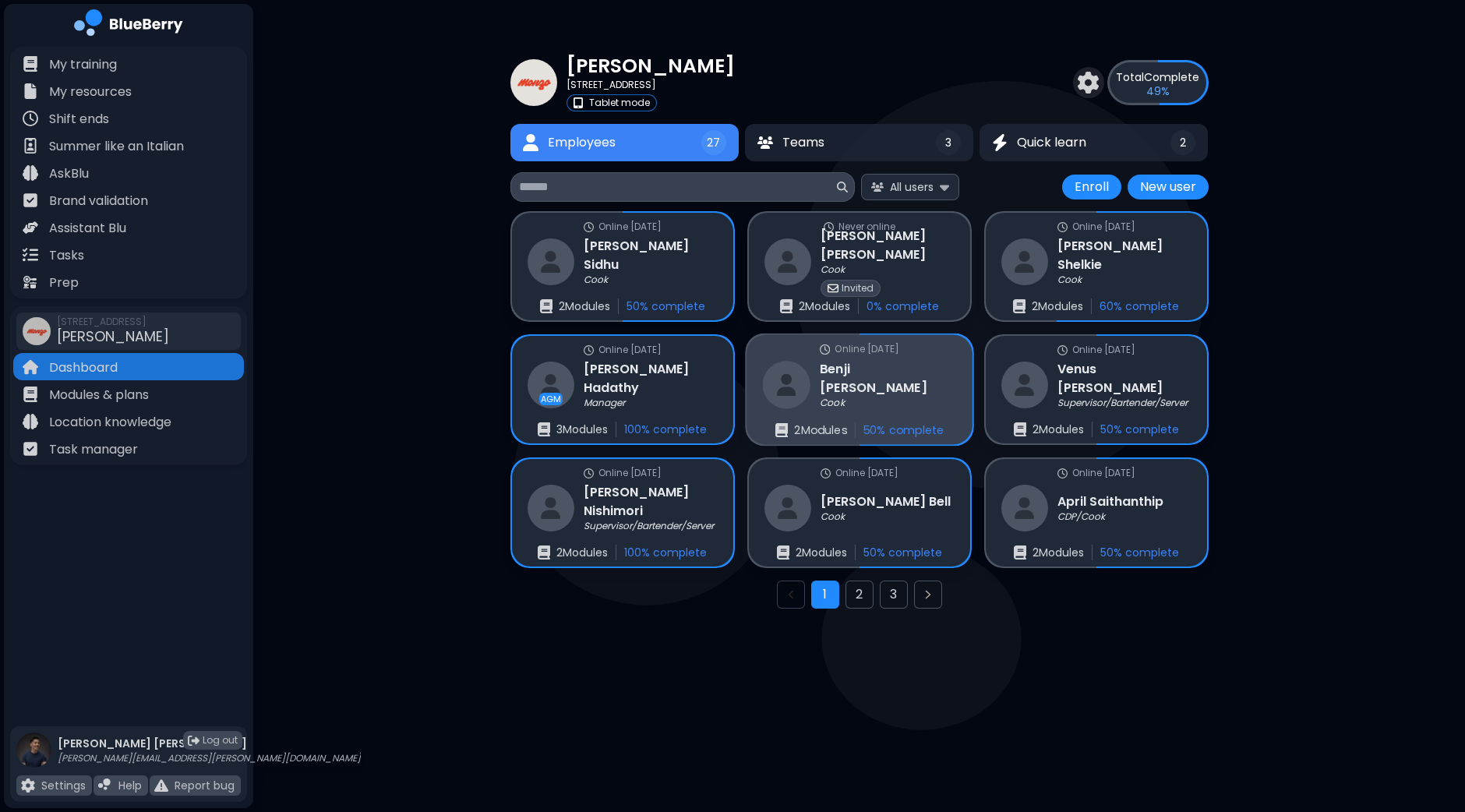
click at [856, 382] on h3 "[PERSON_NAME]" at bounding box center [888, 378] width 137 height 38
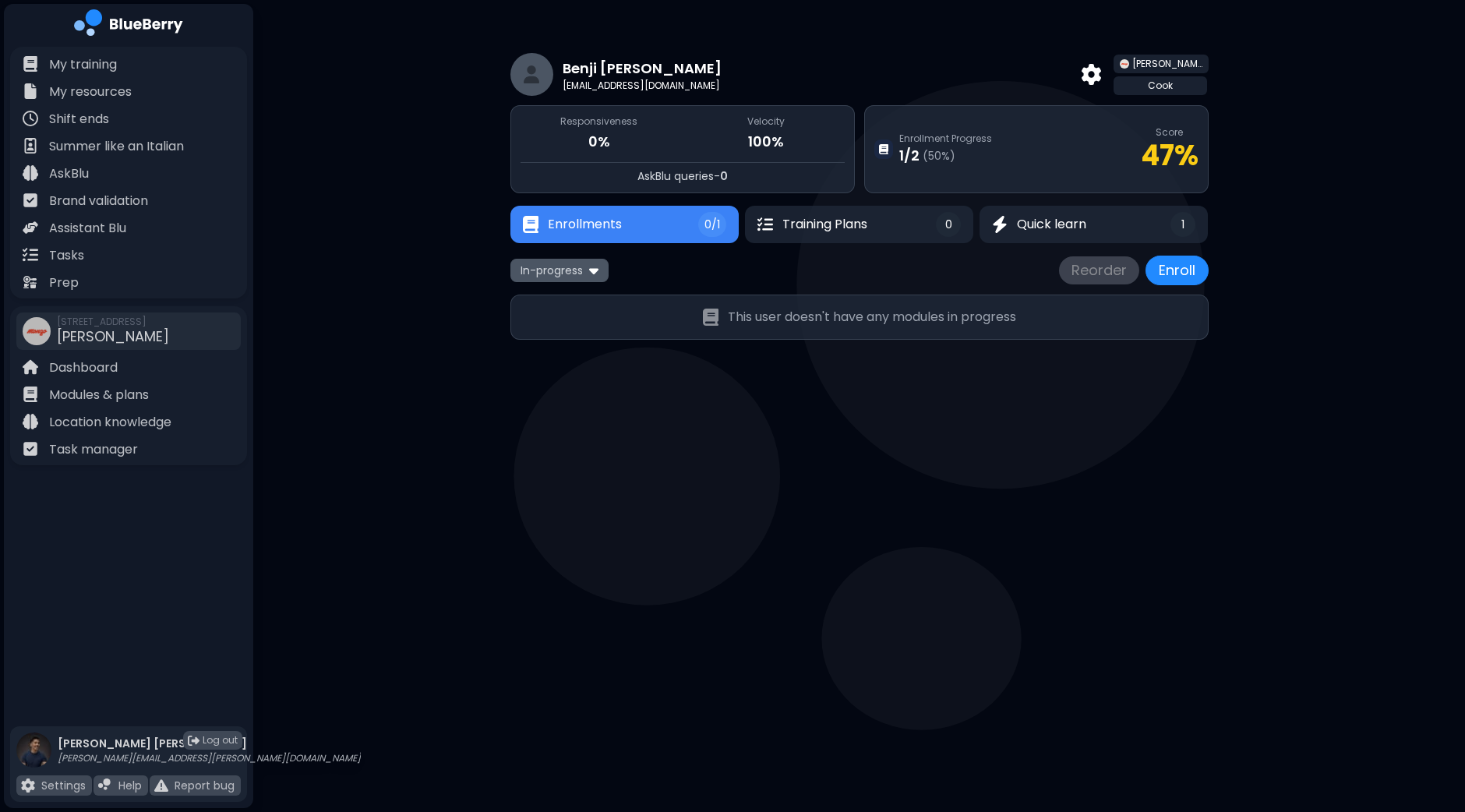
click at [579, 272] on span "In-progress" at bounding box center [552, 270] width 62 height 14
click at [561, 294] on button "All" at bounding box center [560, 300] width 89 height 24
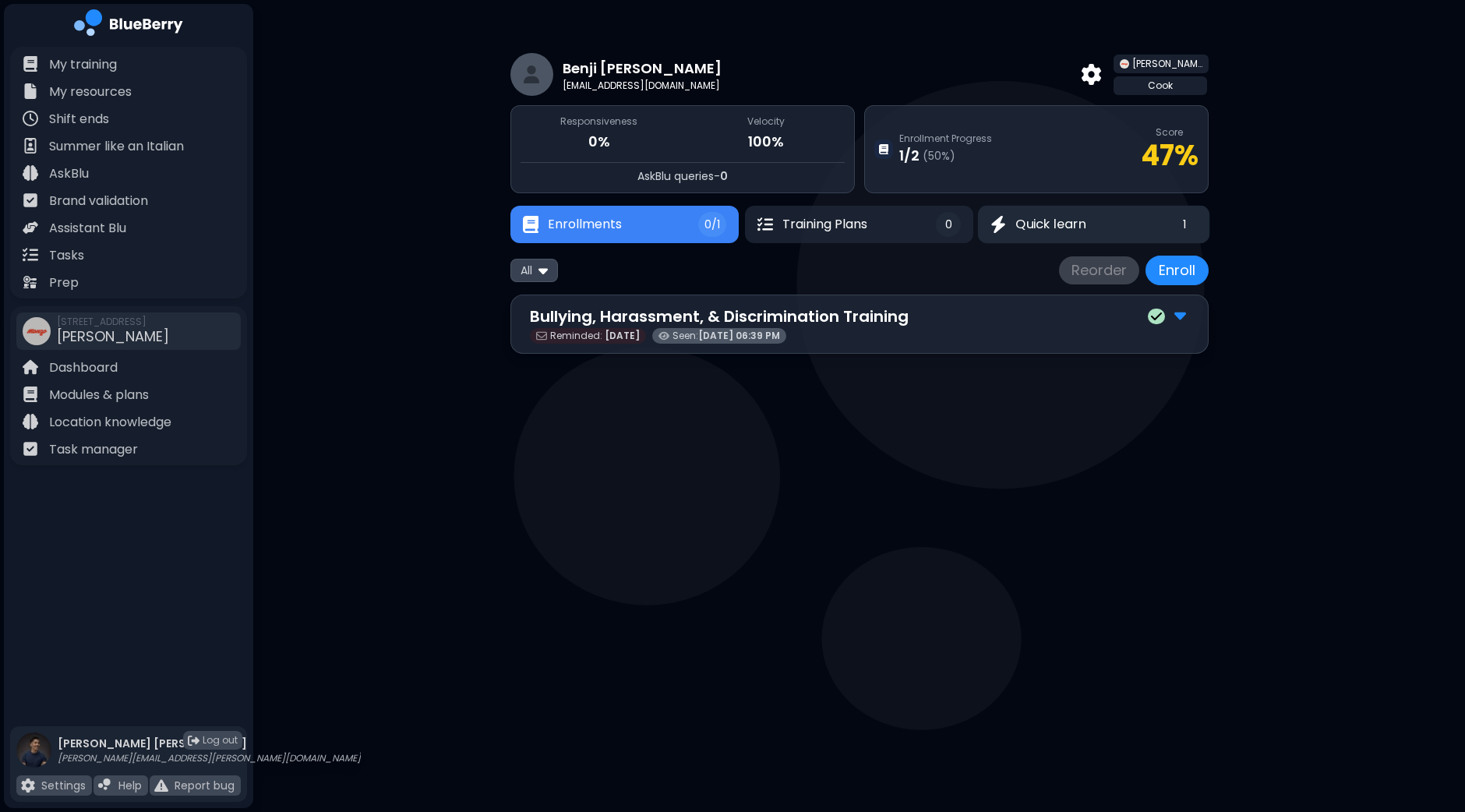
click at [1048, 223] on span "Quick learn" at bounding box center [1051, 224] width 70 height 19
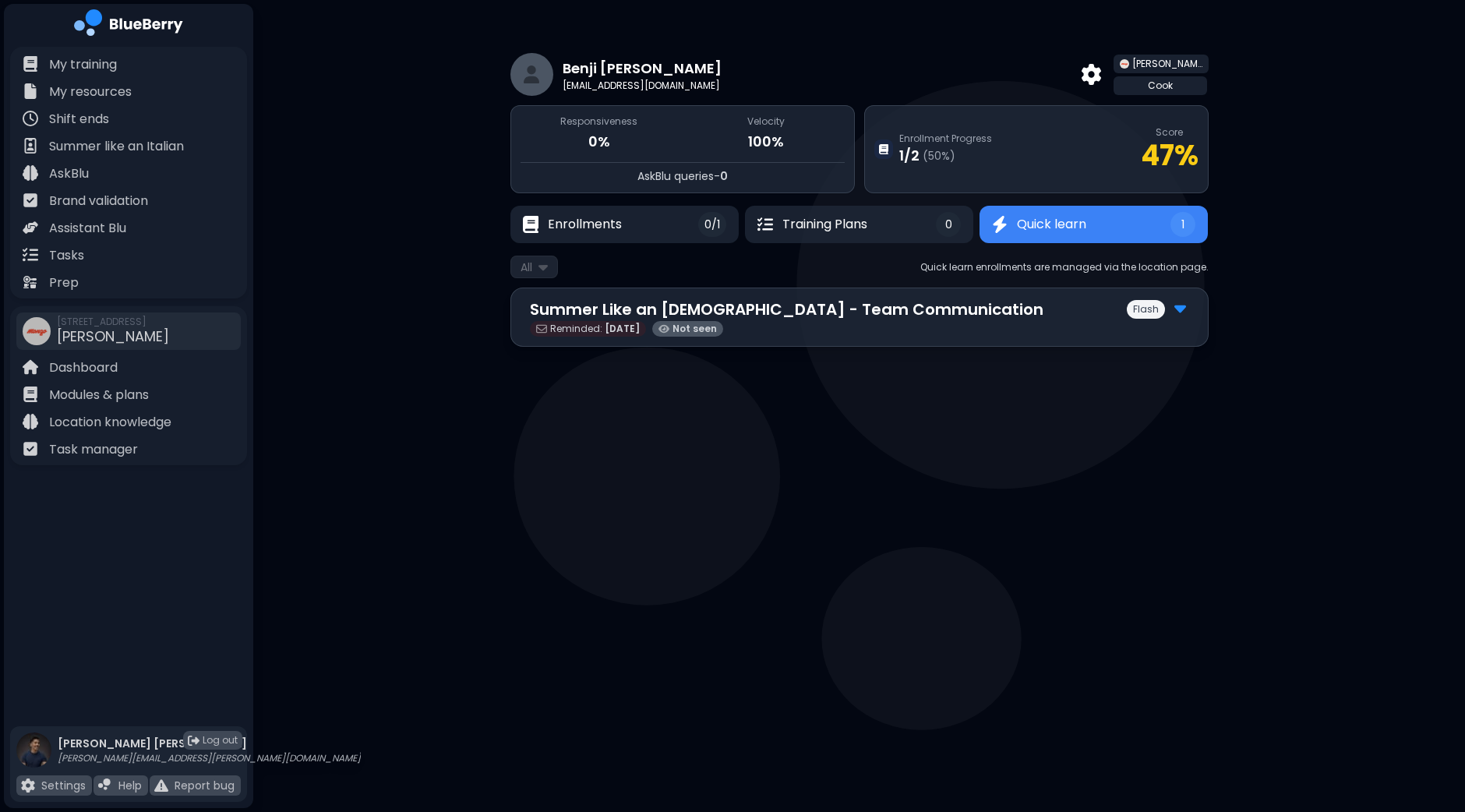
click at [794, 406] on main "[PERSON_NAME] [EMAIL_ADDRESS][DOMAIN_NAME] [PERSON_NAME] Responsiveness 0% Velo…" at bounding box center [732, 406] width 1465 height 812
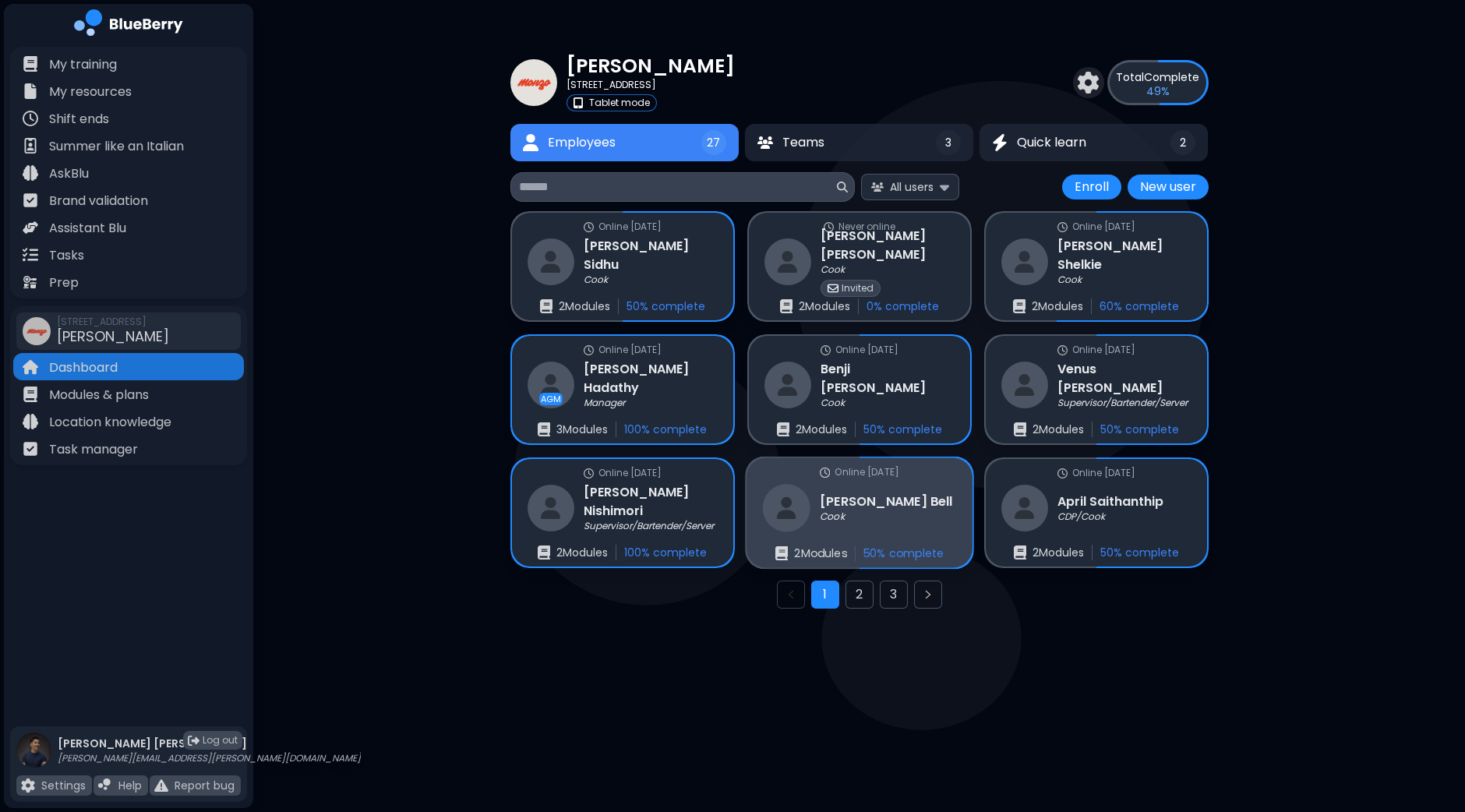
click at [816, 497] on div "[PERSON_NAME] [PERSON_NAME]" at bounding box center [857, 508] width 190 height 47
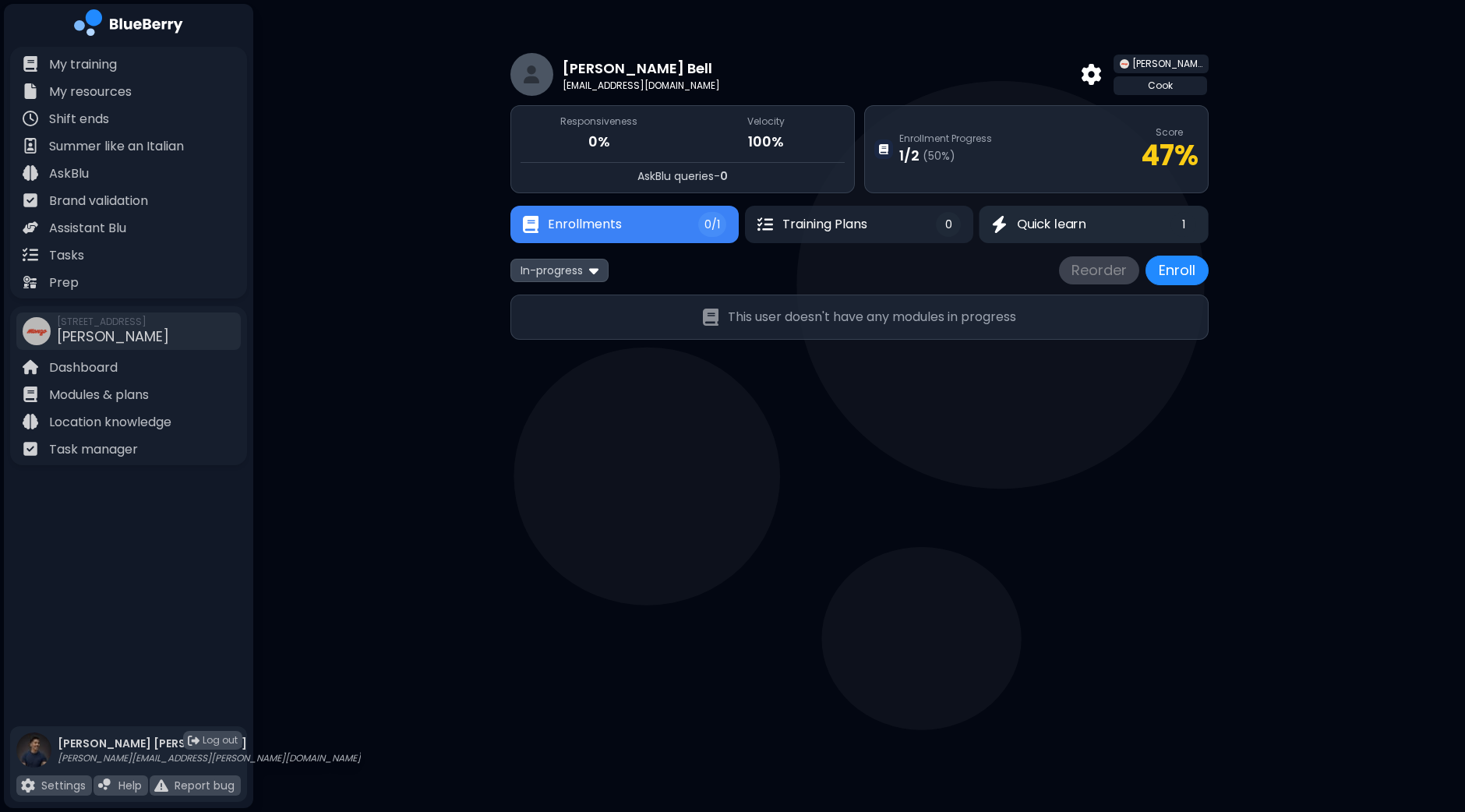
click at [1058, 230] on span "Quick learn" at bounding box center [1052, 224] width 69 height 19
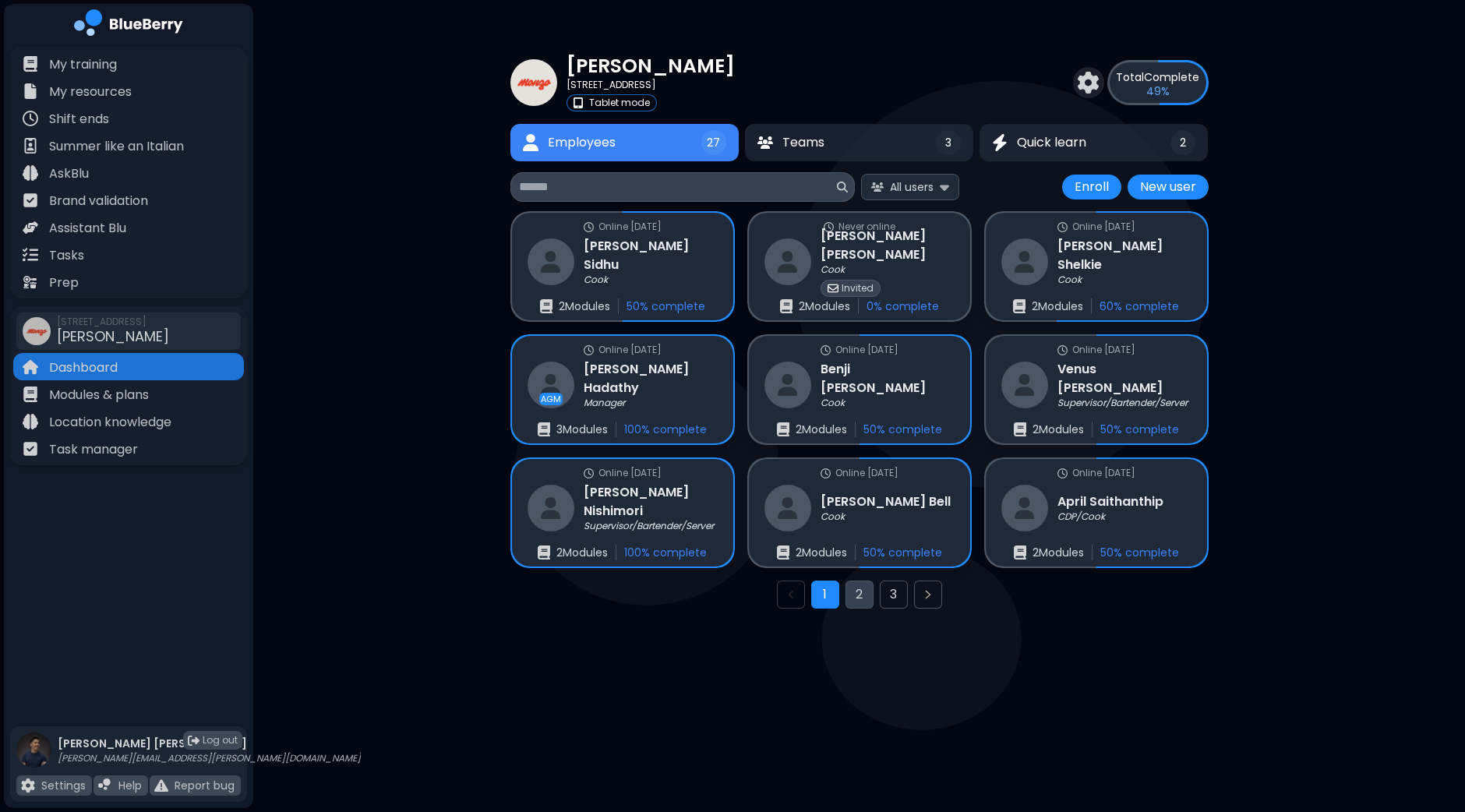
click at [860, 592] on button "2" at bounding box center [859, 594] width 28 height 28
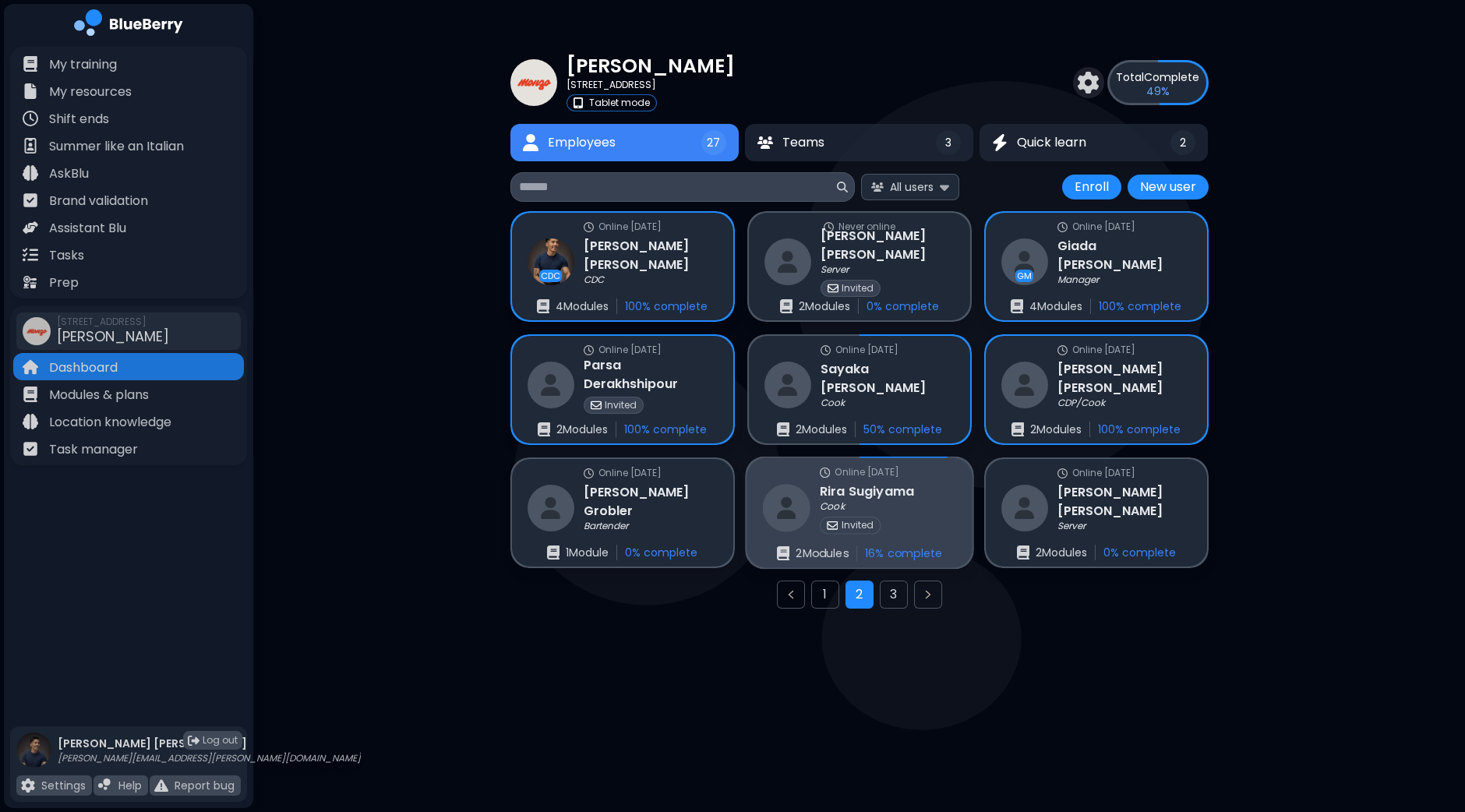
click at [902, 502] on div "Cook" at bounding box center [867, 507] width 94 height 13
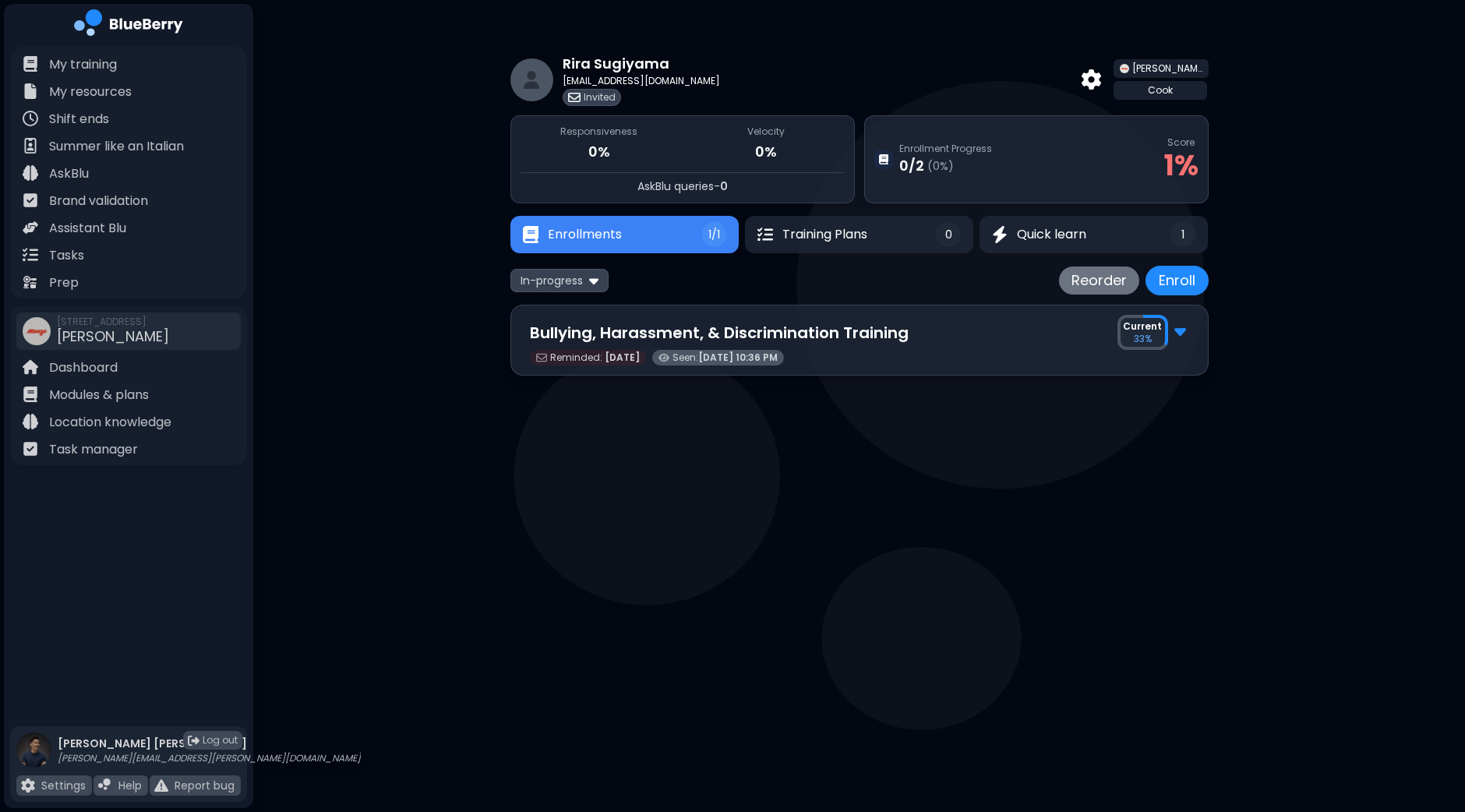
click at [1174, 326] on img at bounding box center [1180, 331] width 12 height 20
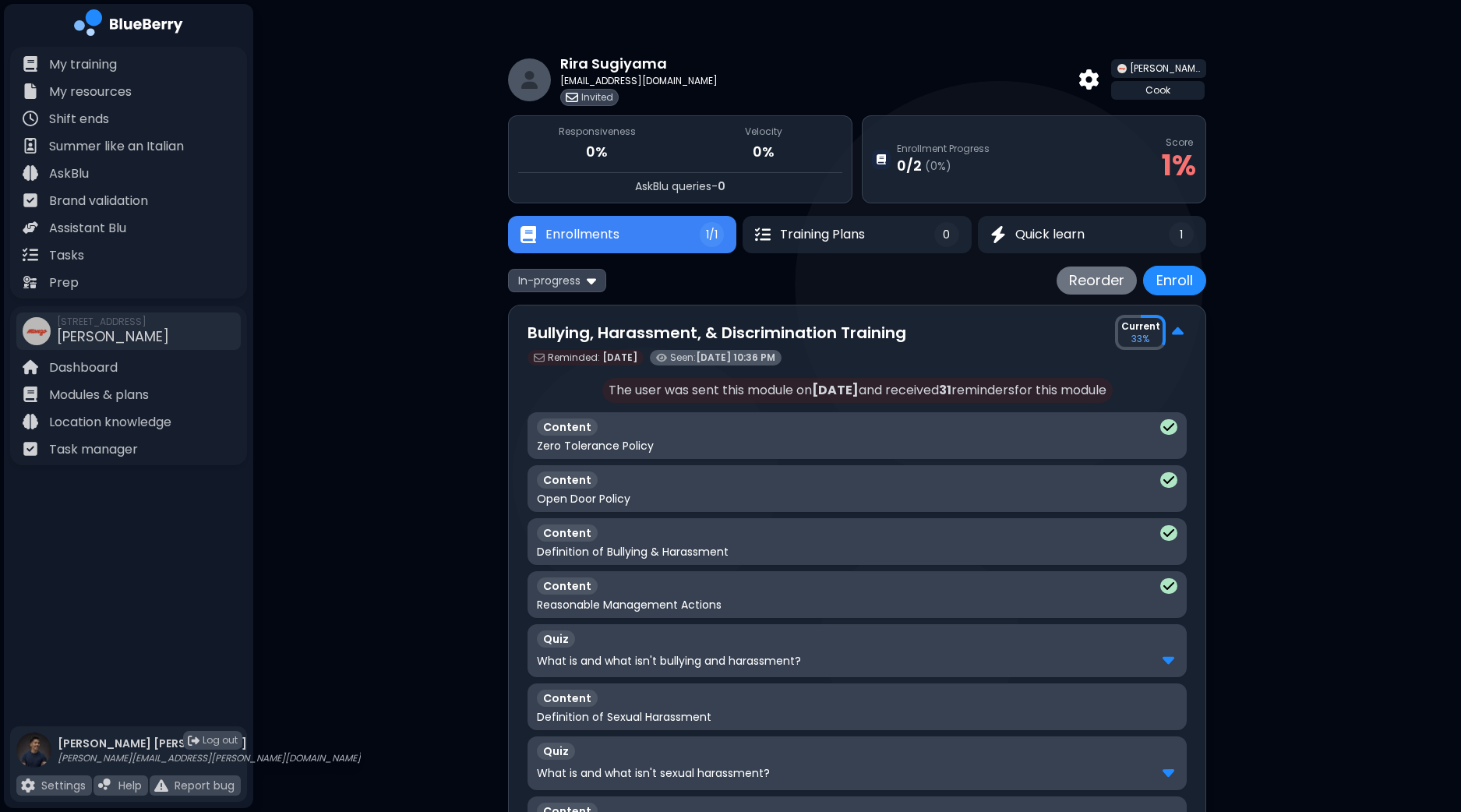
click at [1174, 328] on img at bounding box center [1178, 332] width 12 height 20
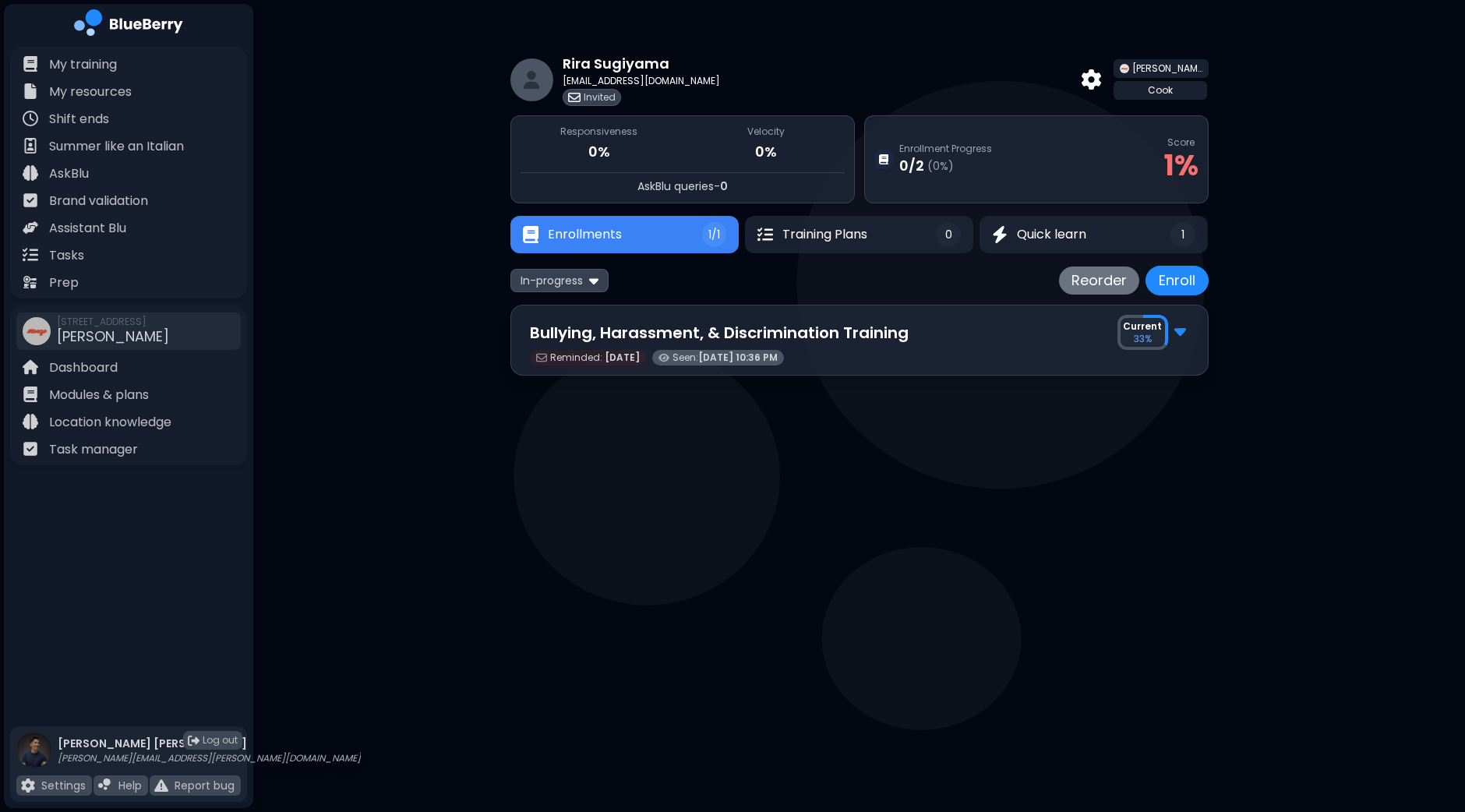
click at [1136, 329] on p "Current" at bounding box center [1142, 326] width 39 height 13
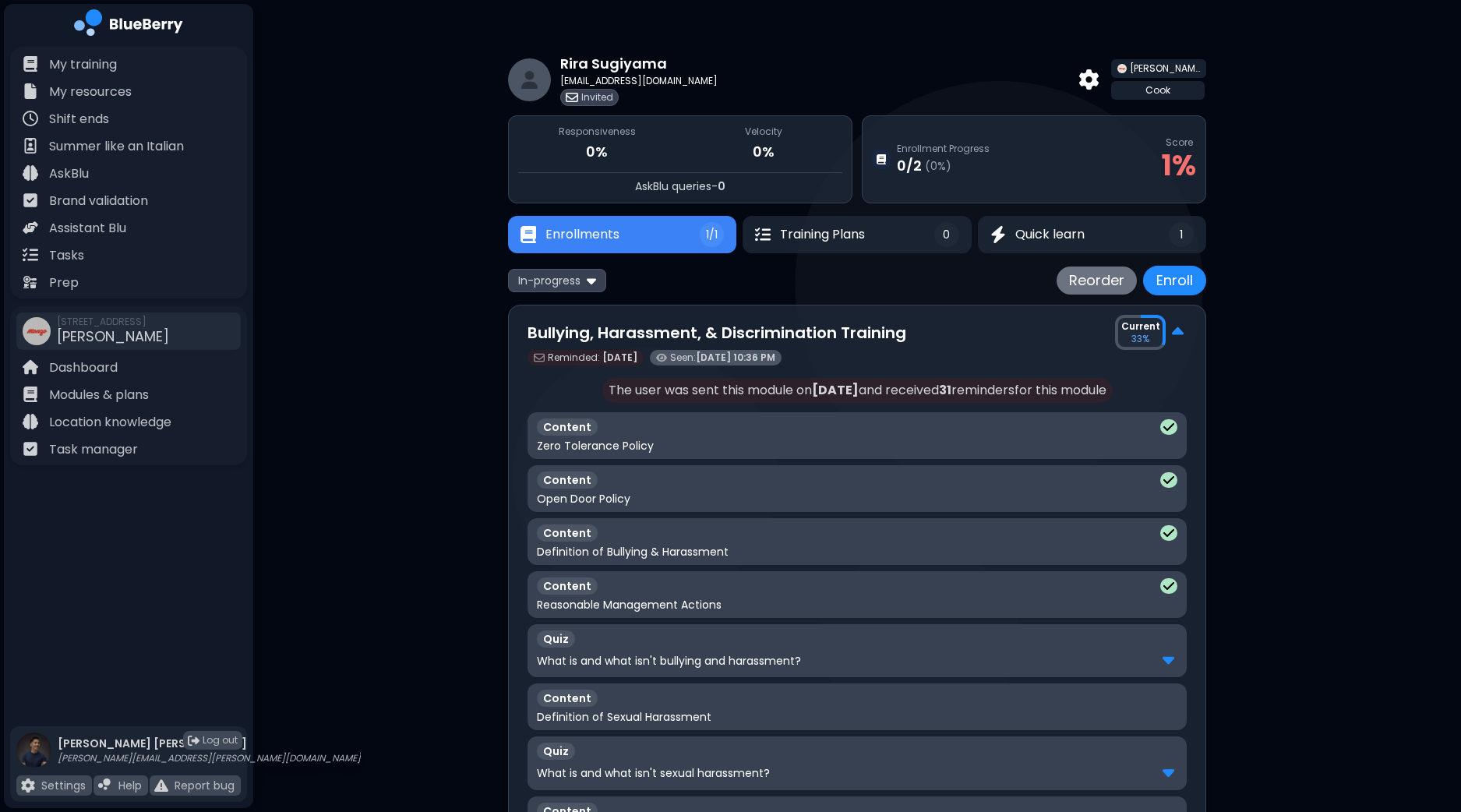
click at [1136, 329] on p "Current" at bounding box center [1141, 326] width 39 height 13
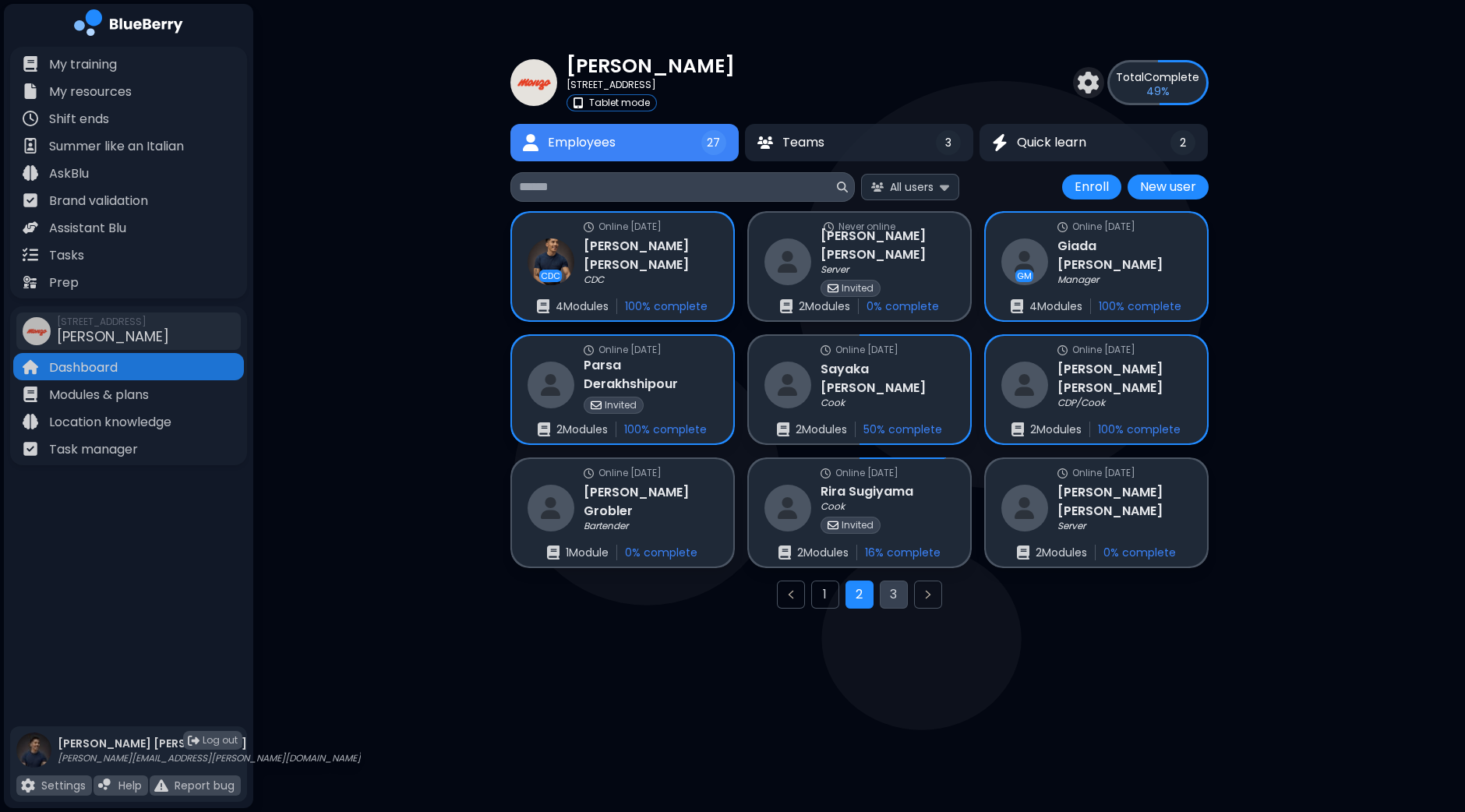
click at [894, 598] on button "3" at bounding box center [893, 594] width 28 height 28
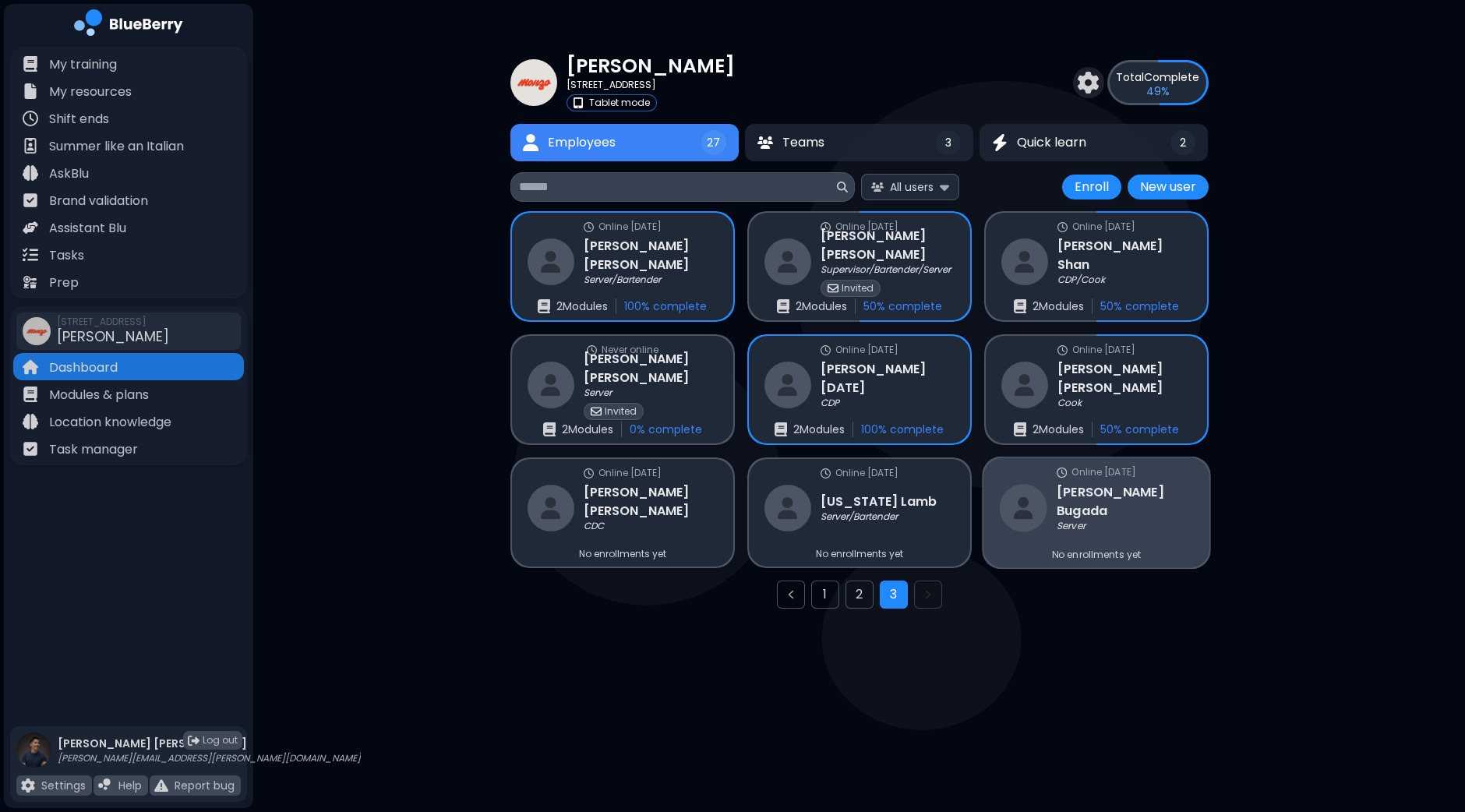
click at [1064, 523] on div "[PERSON_NAME] Server" at bounding box center [1096, 508] width 194 height 51
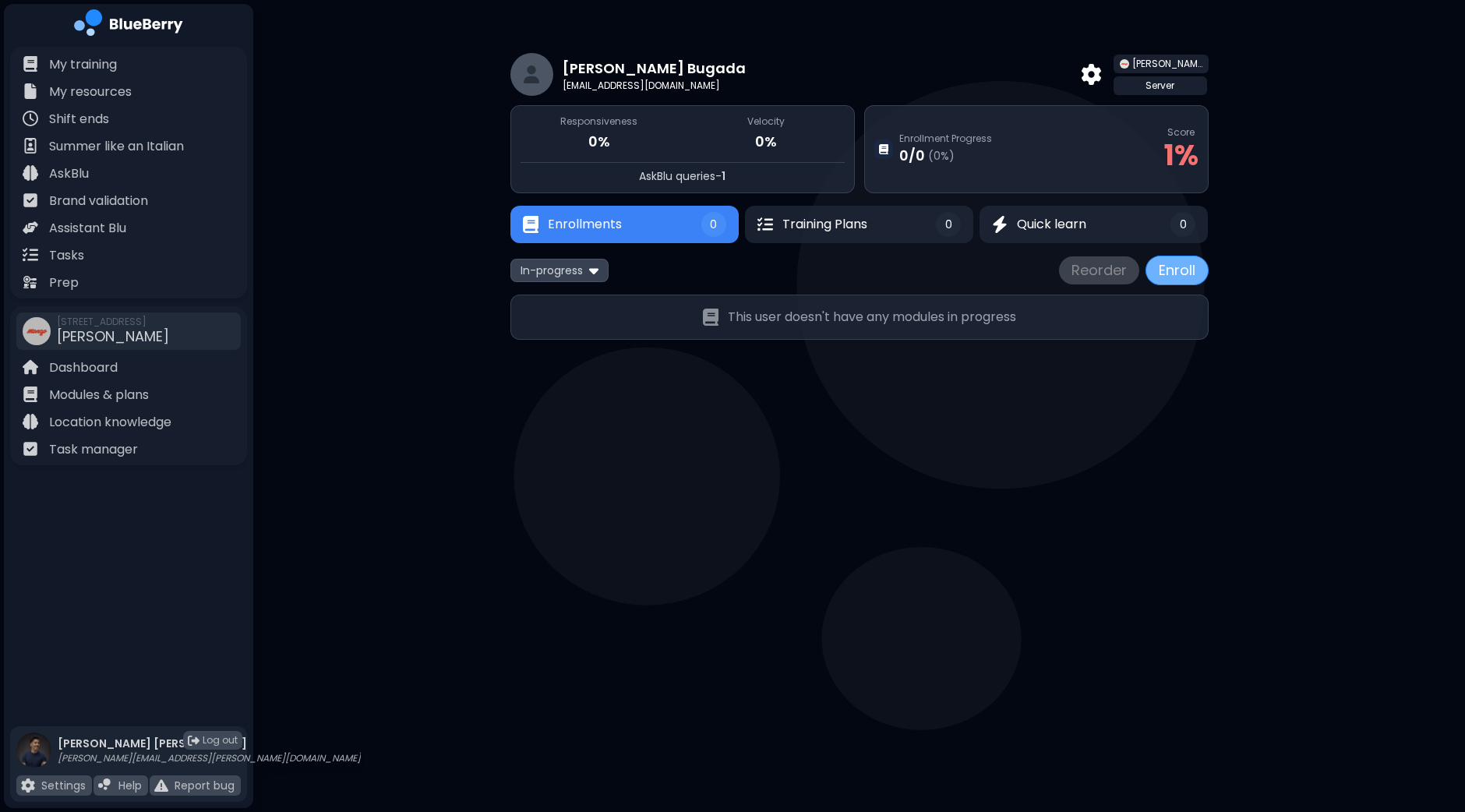
click at [1171, 267] on button "Enroll" at bounding box center [1177, 270] width 63 height 30
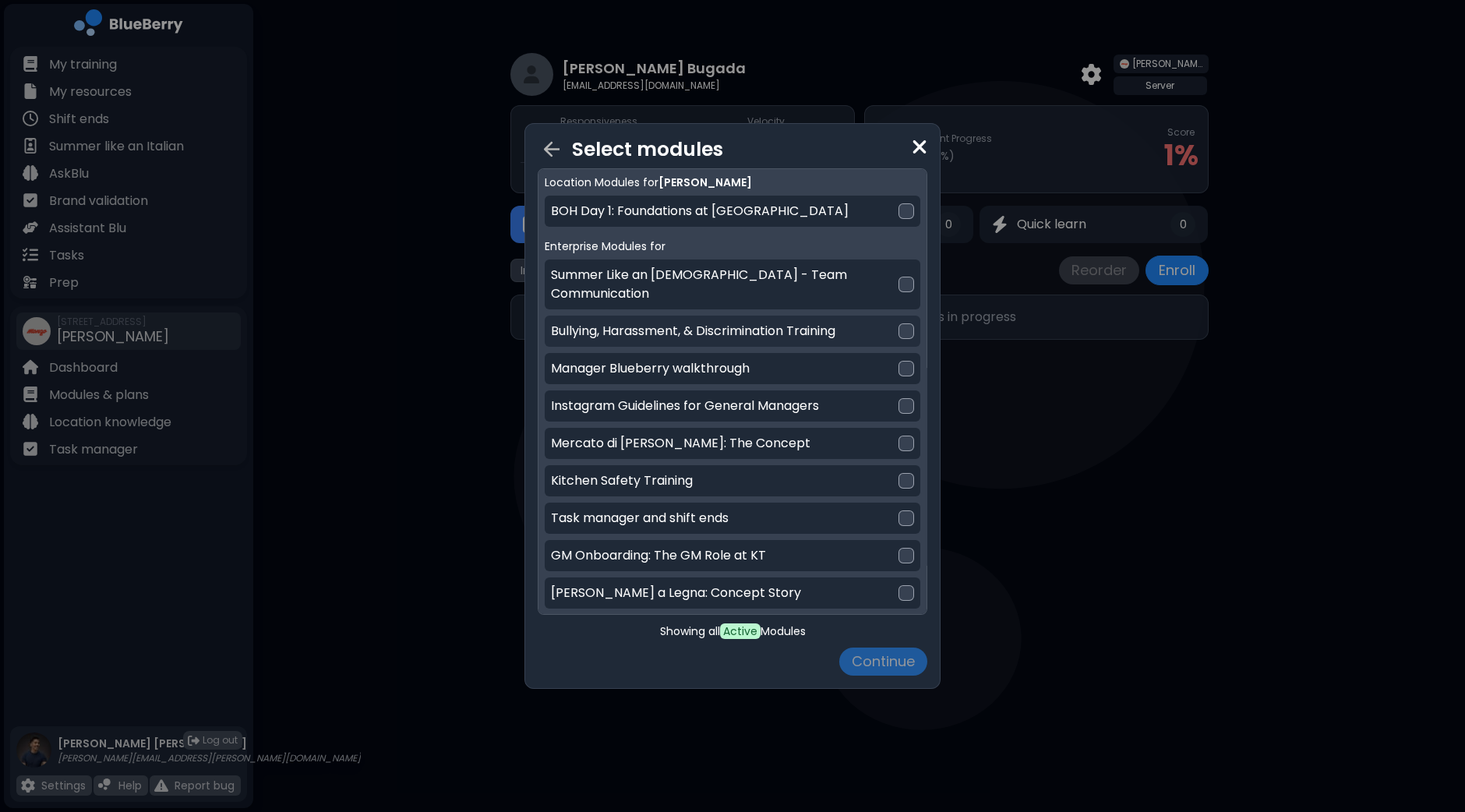
click at [904, 323] on div at bounding box center [906, 331] width 15 height 15
click at [881, 664] on button "Continue" at bounding box center [883, 661] width 88 height 28
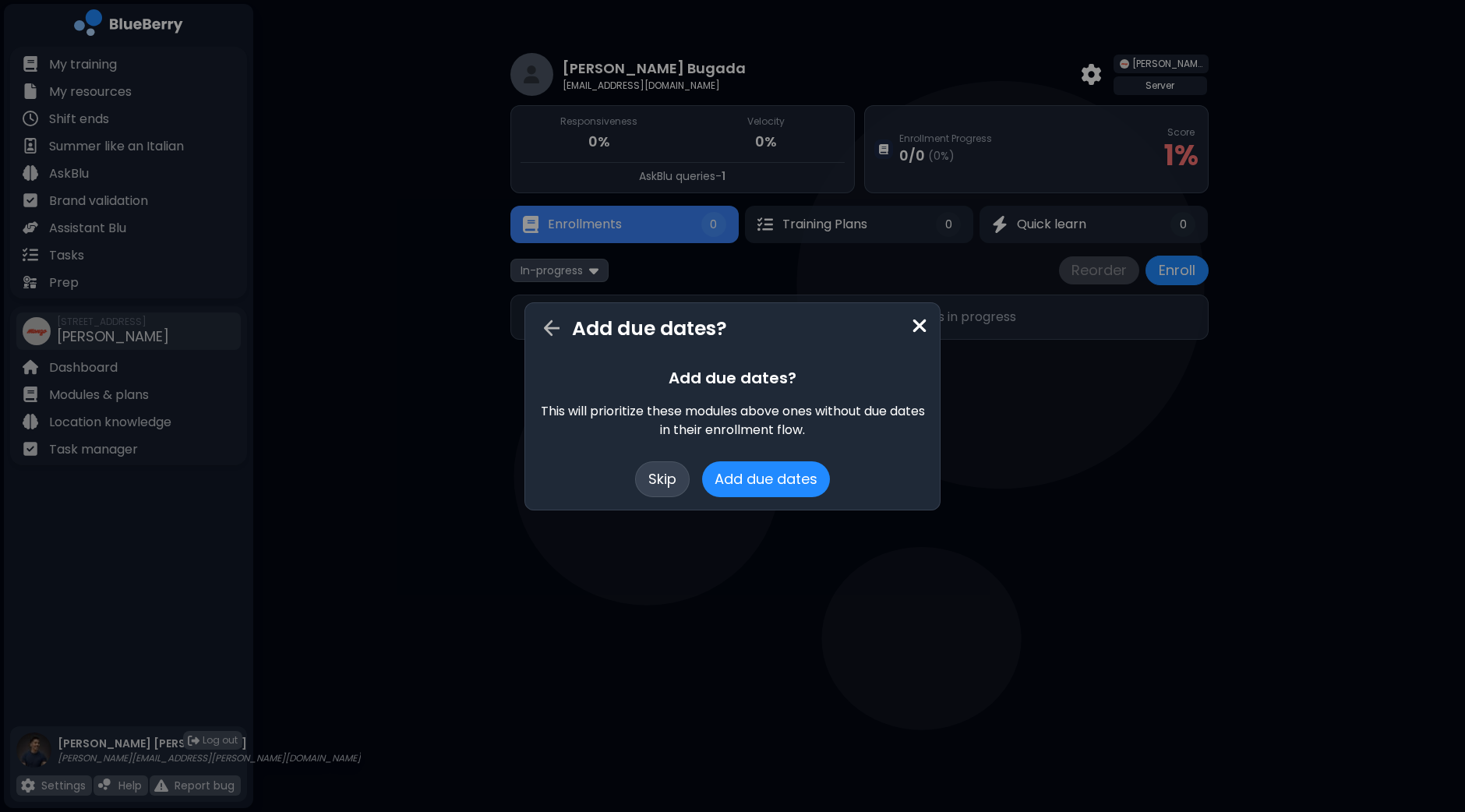
click at [652, 476] on button "Skip" at bounding box center [662, 479] width 55 height 36
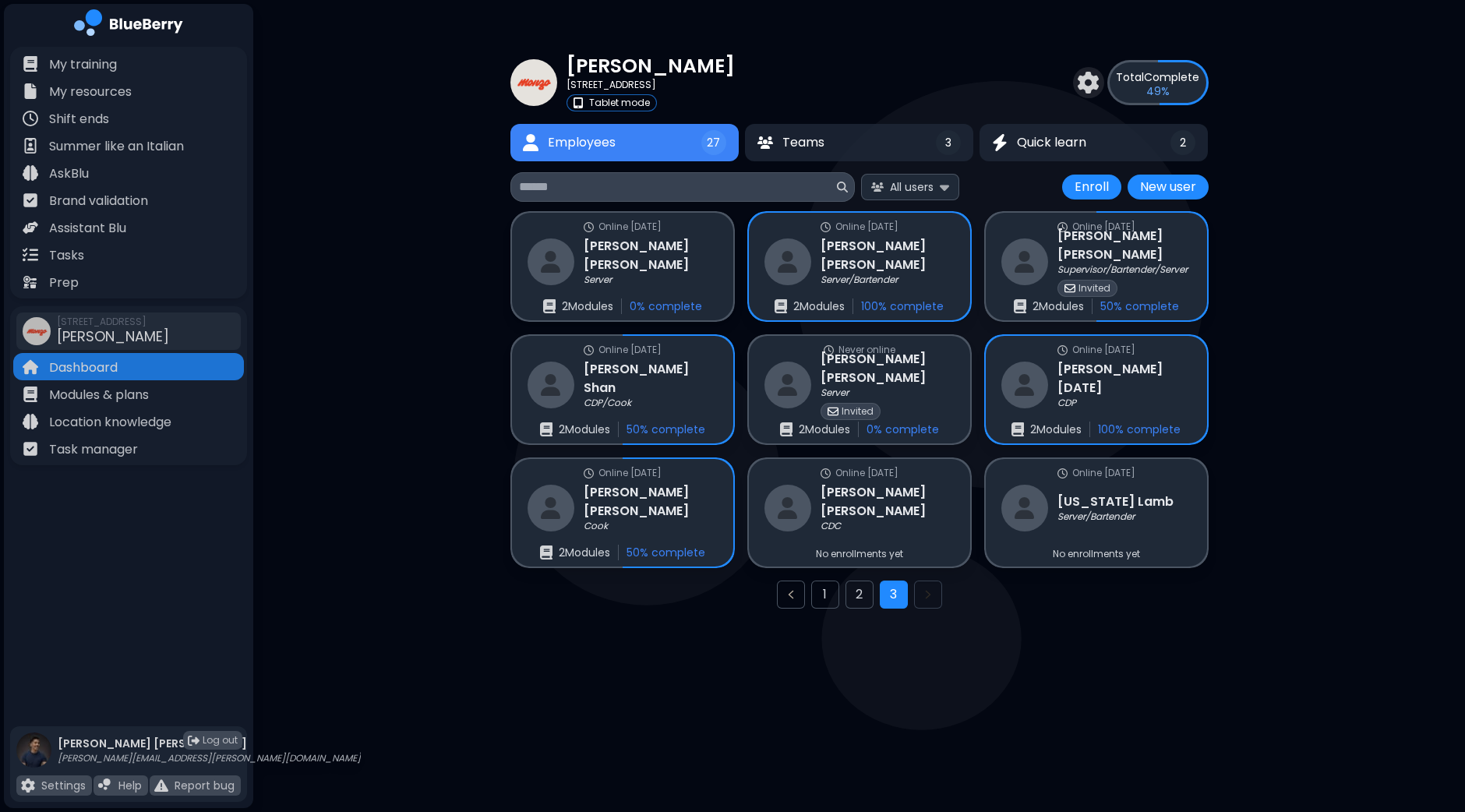
click at [570, 732] on main "[PERSON_NAME] [STREET_ADDRESS] Tablet mode Total Complete 49 % Employees 27 Tea…" at bounding box center [732, 406] width 1465 height 812
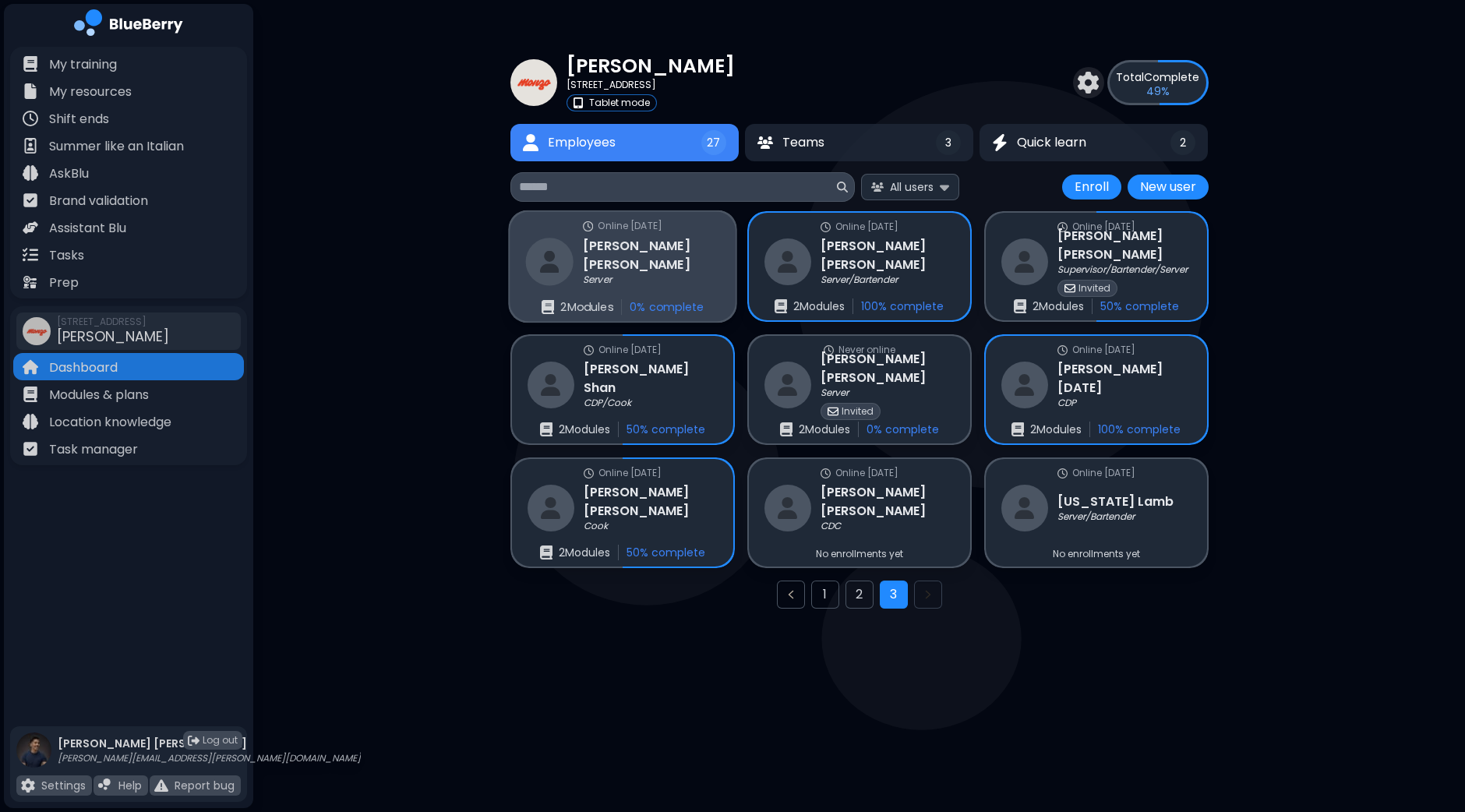
click at [647, 274] on div "Server" at bounding box center [651, 280] width 137 height 13
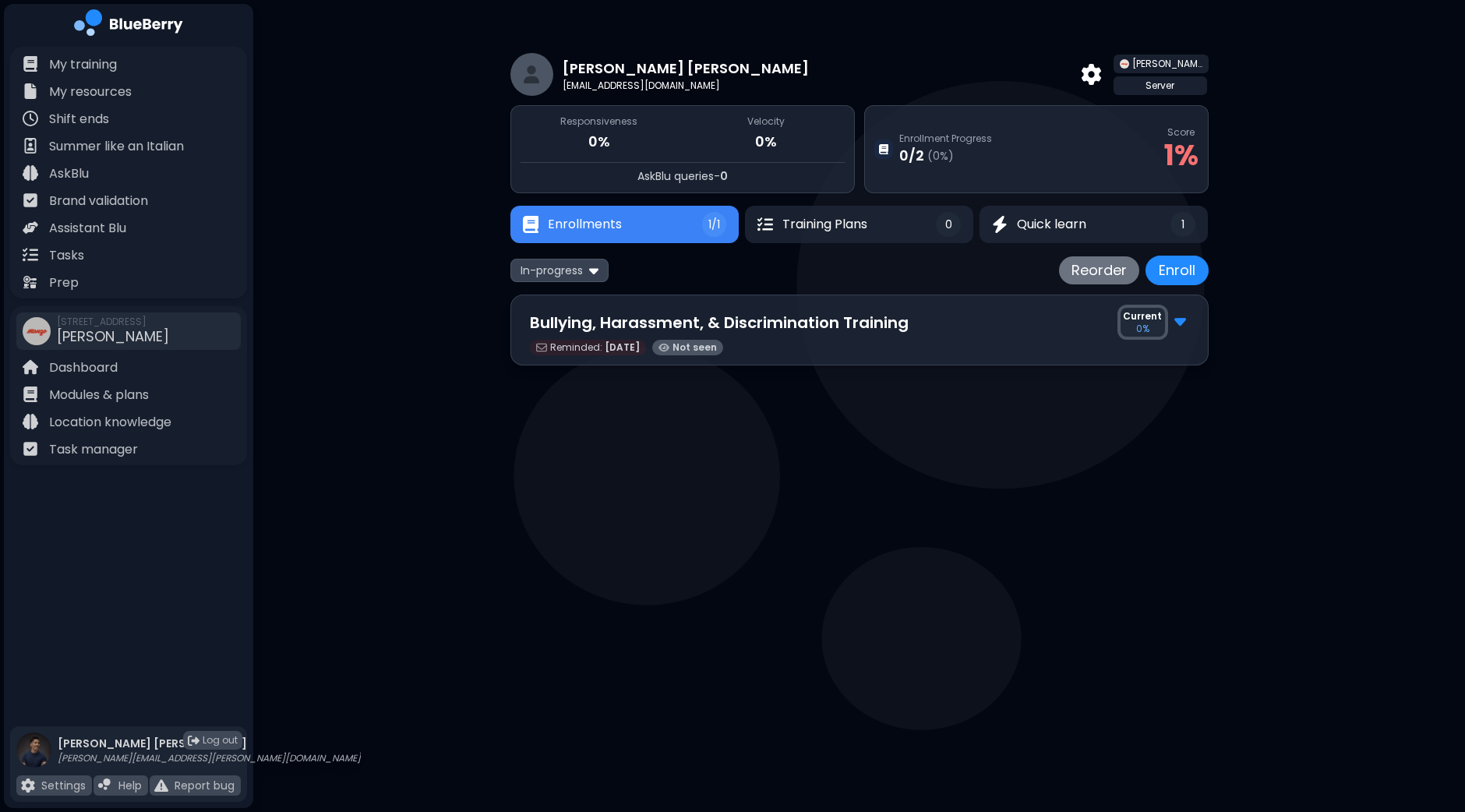
click at [1177, 326] on img at bounding box center [1180, 320] width 12 height 20
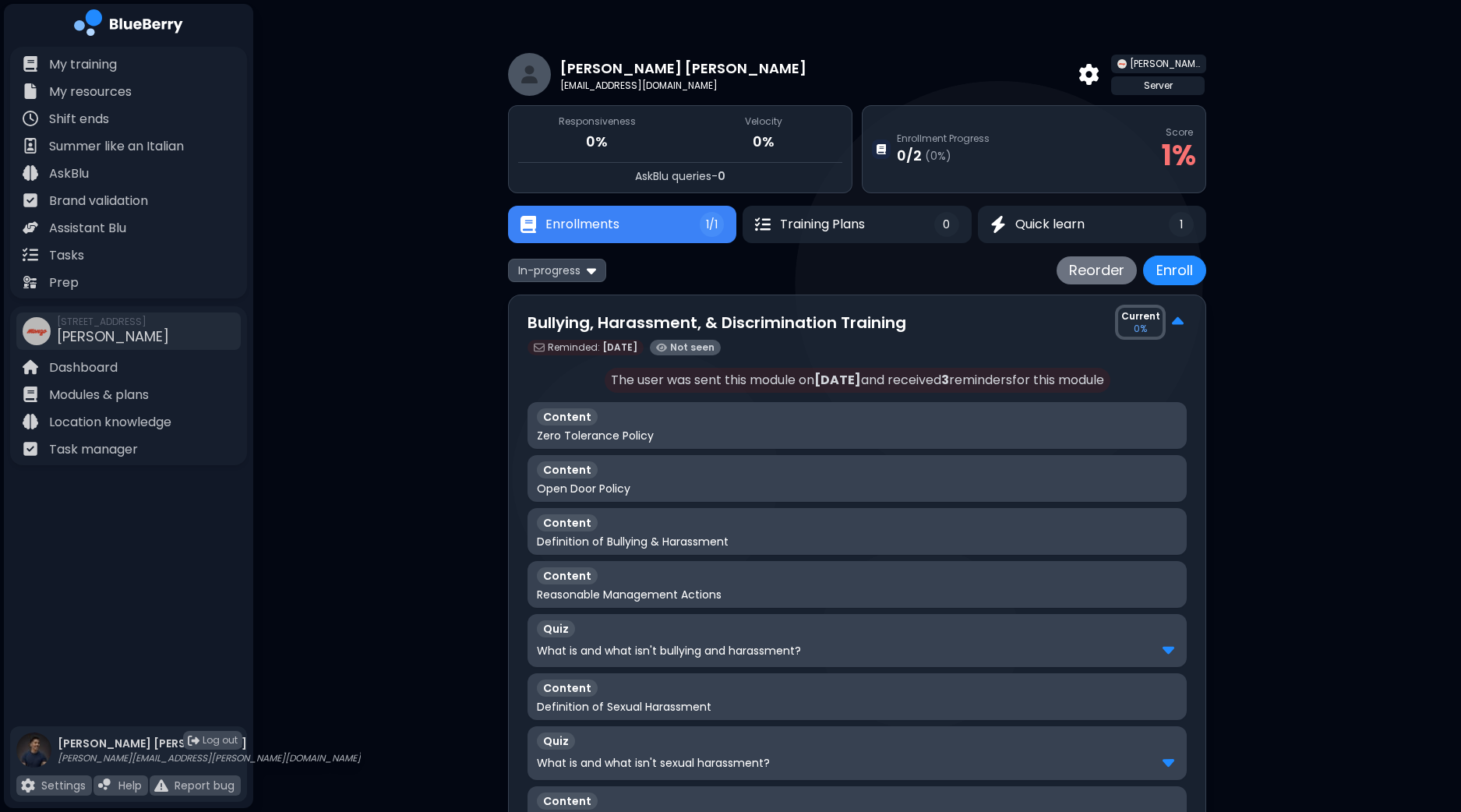
click at [1178, 326] on img at bounding box center [1178, 322] width 12 height 20
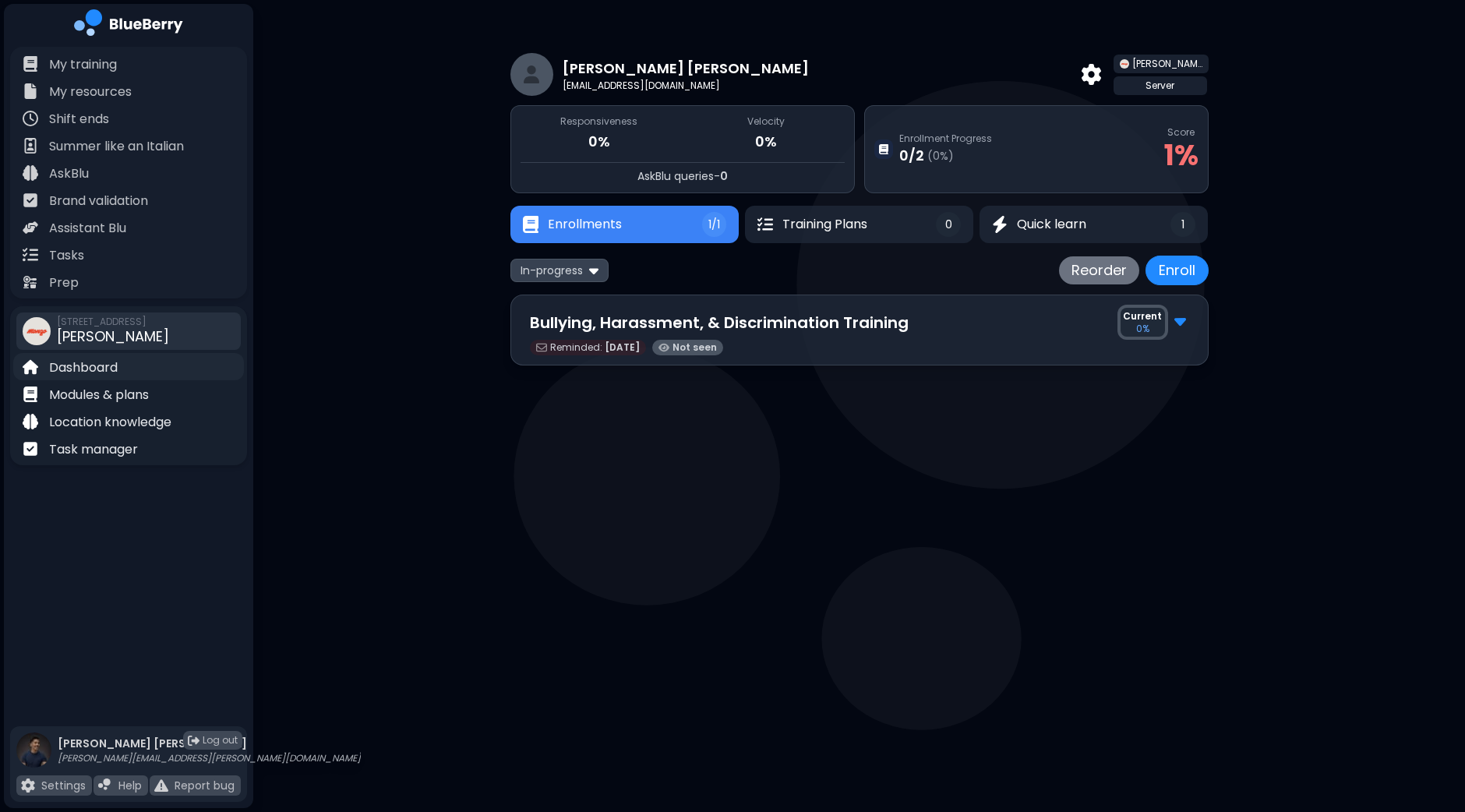
click at [104, 364] on p "Dashboard" at bounding box center [83, 368] width 68 height 19
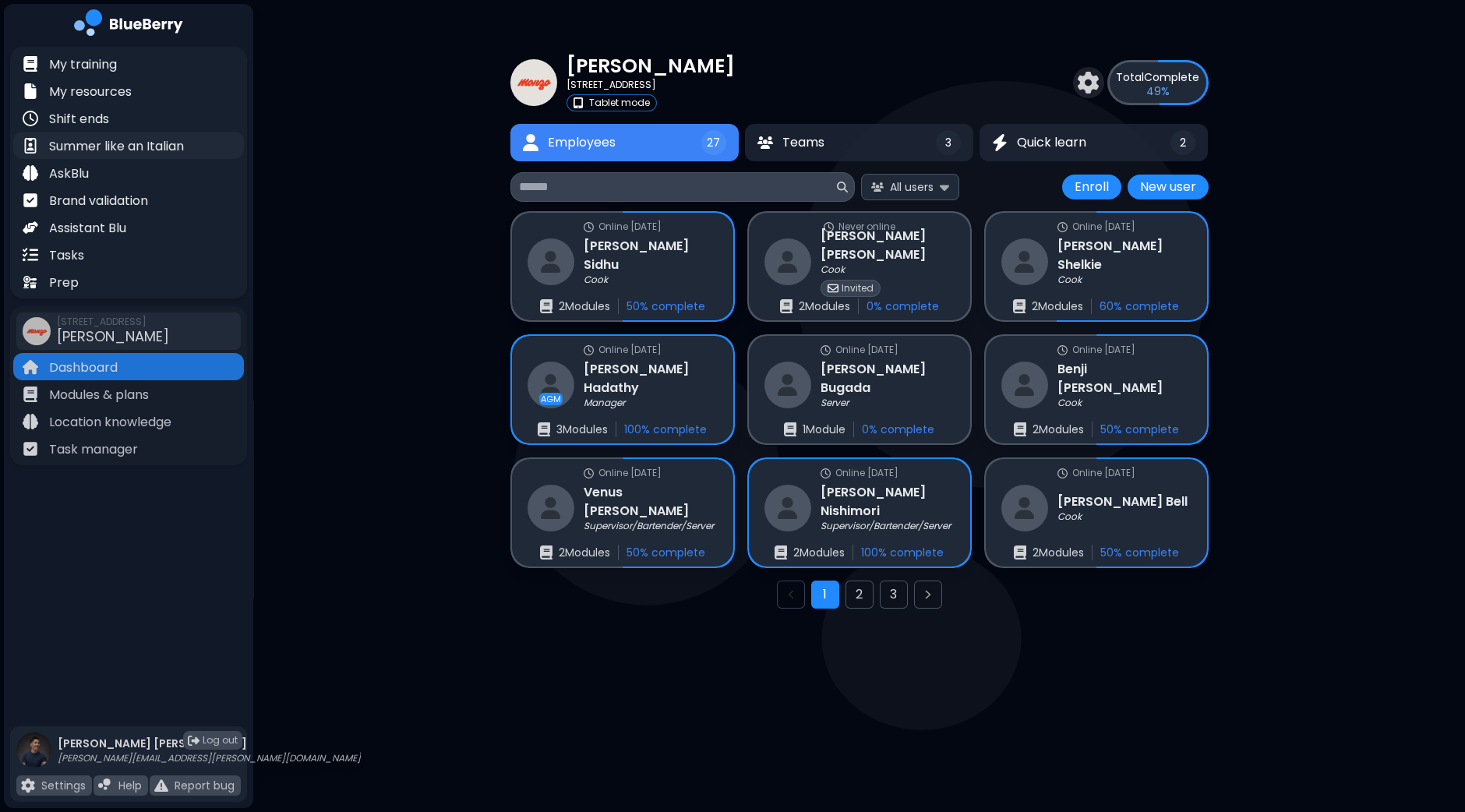
click at [165, 142] on p "Summer like an Italian" at bounding box center [116, 147] width 135 height 19
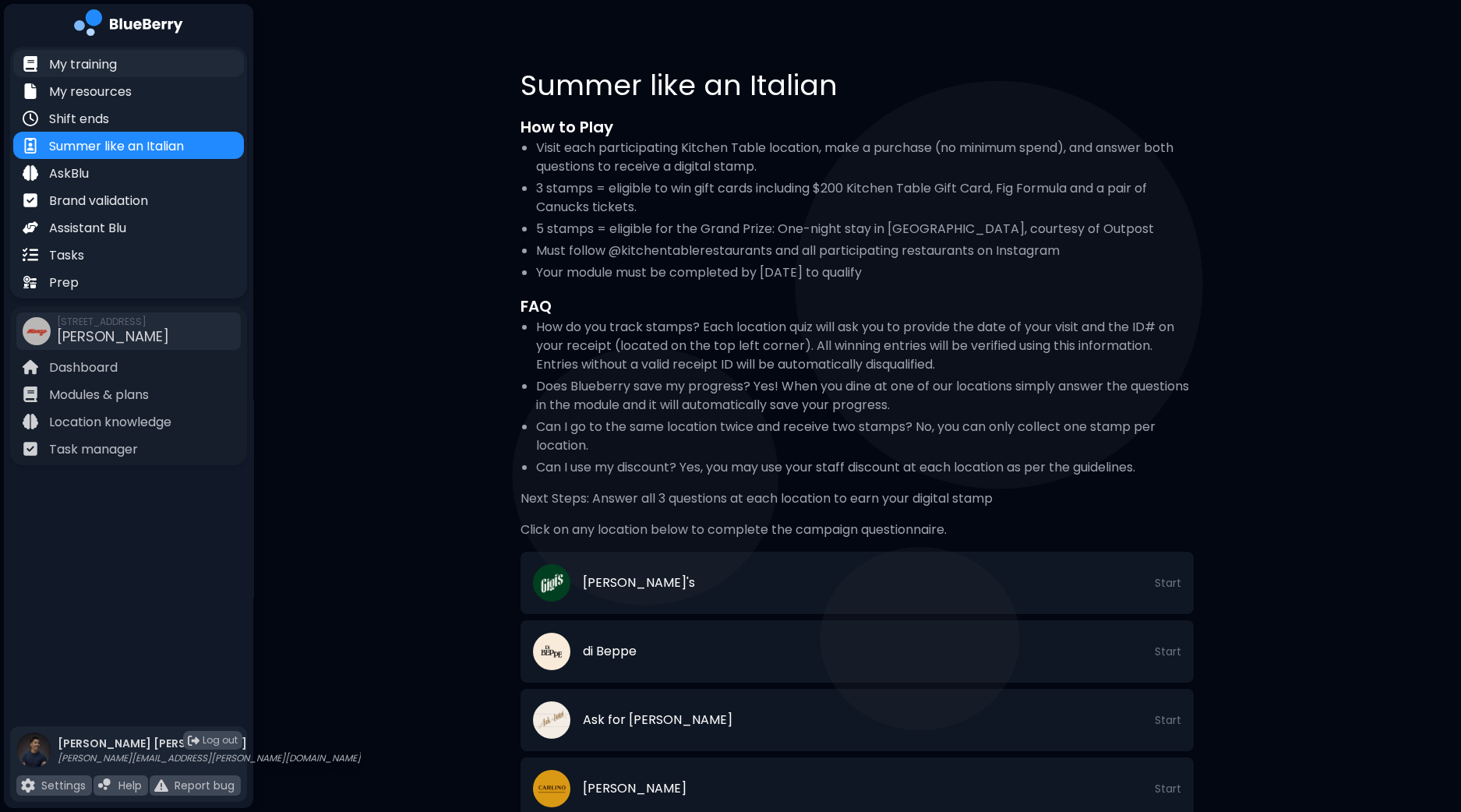
click at [134, 64] on div "My training" at bounding box center [128, 63] width 230 height 27
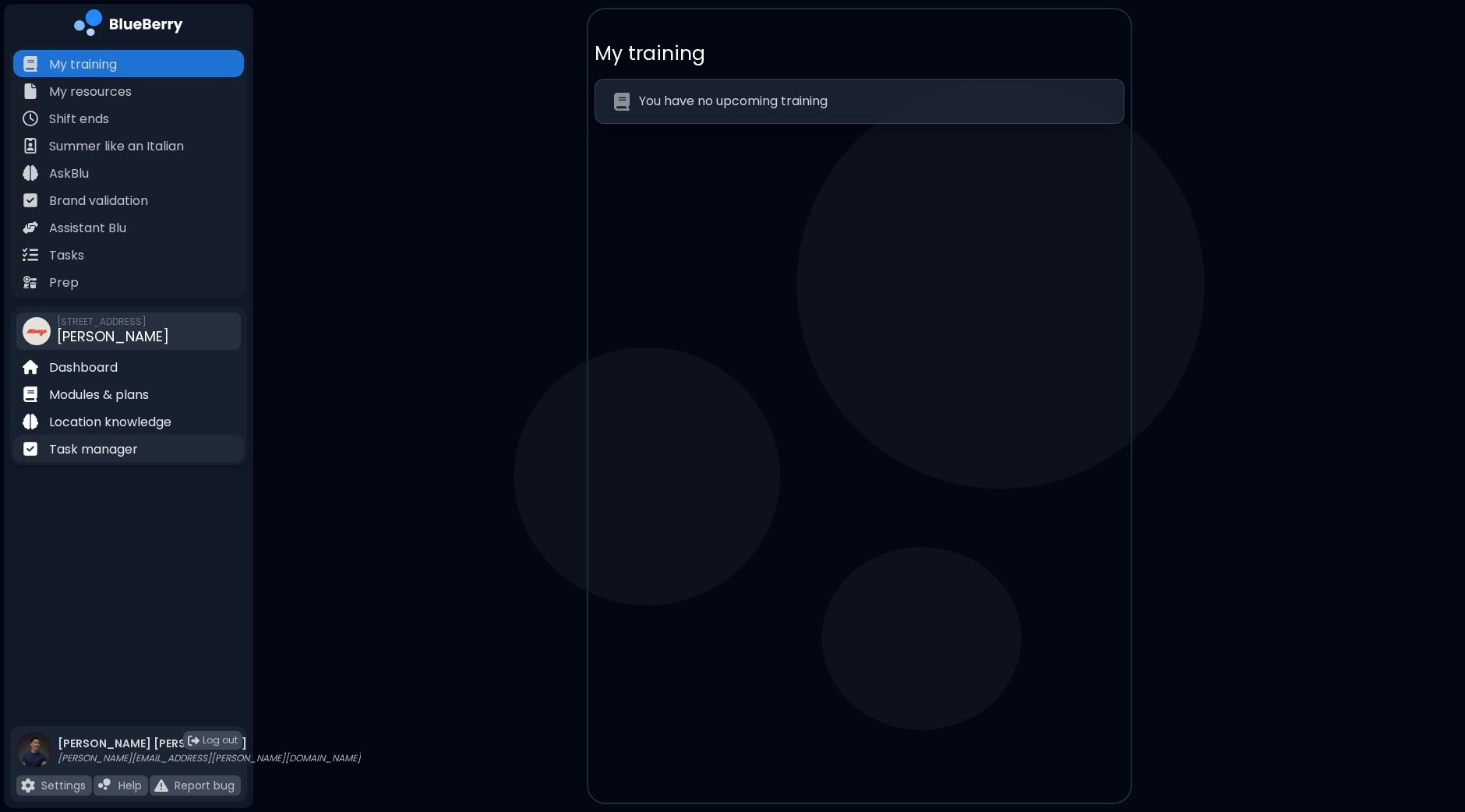
click at [80, 446] on p "Task manager" at bounding box center [93, 449] width 89 height 19
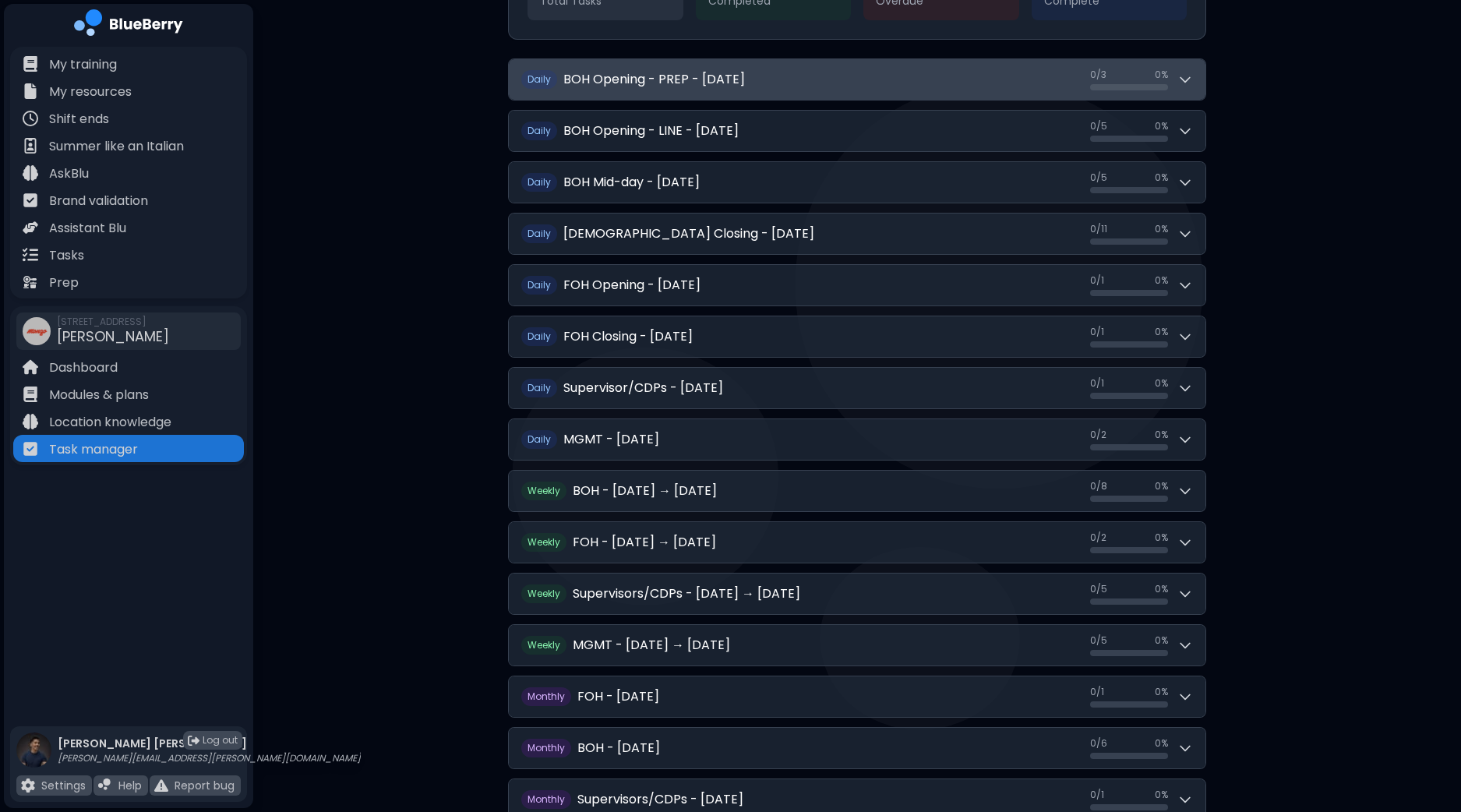
scroll to position [292, 0]
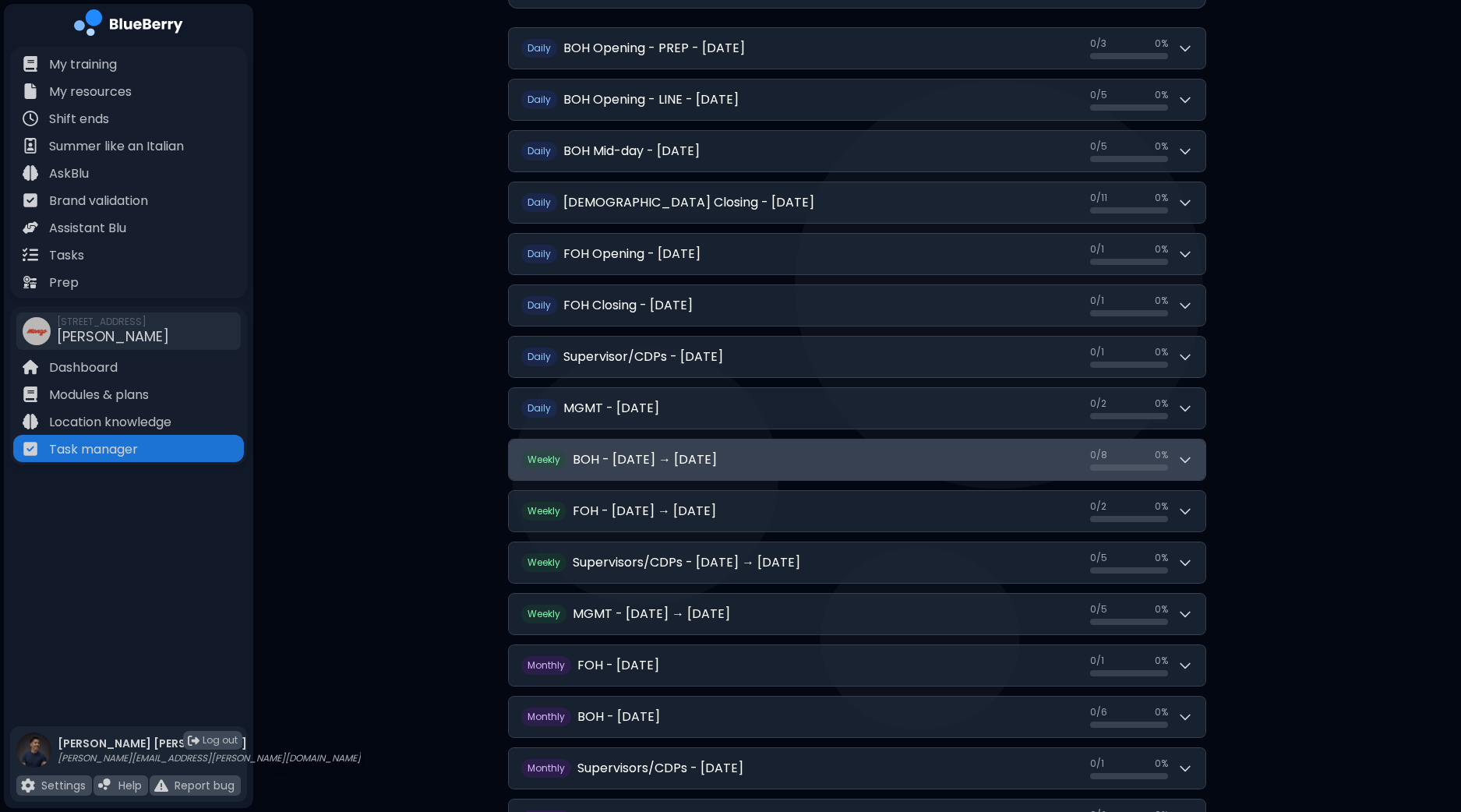
click at [1184, 456] on icon at bounding box center [1185, 460] width 15 height 15
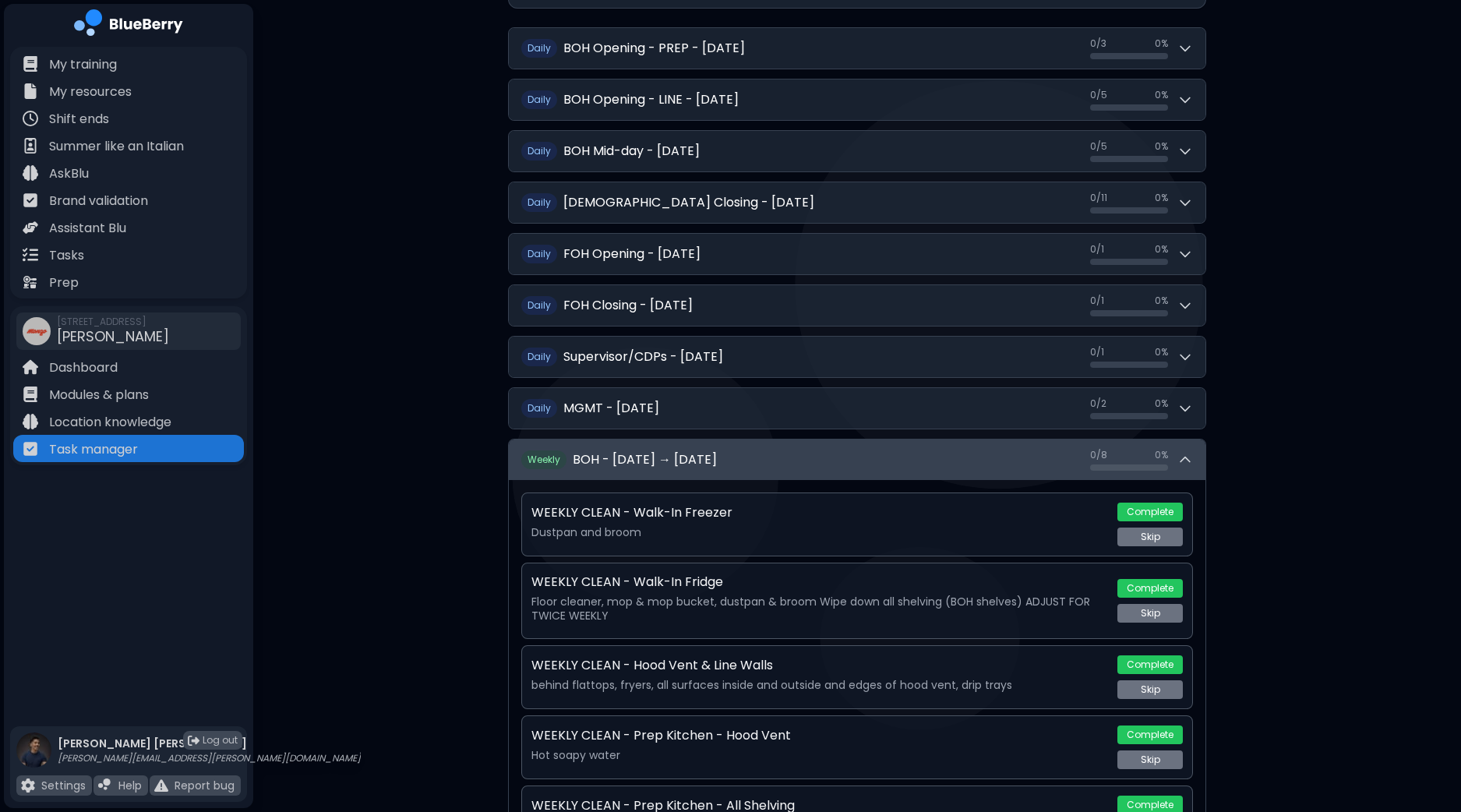
click at [1188, 460] on icon at bounding box center [1185, 460] width 15 height 15
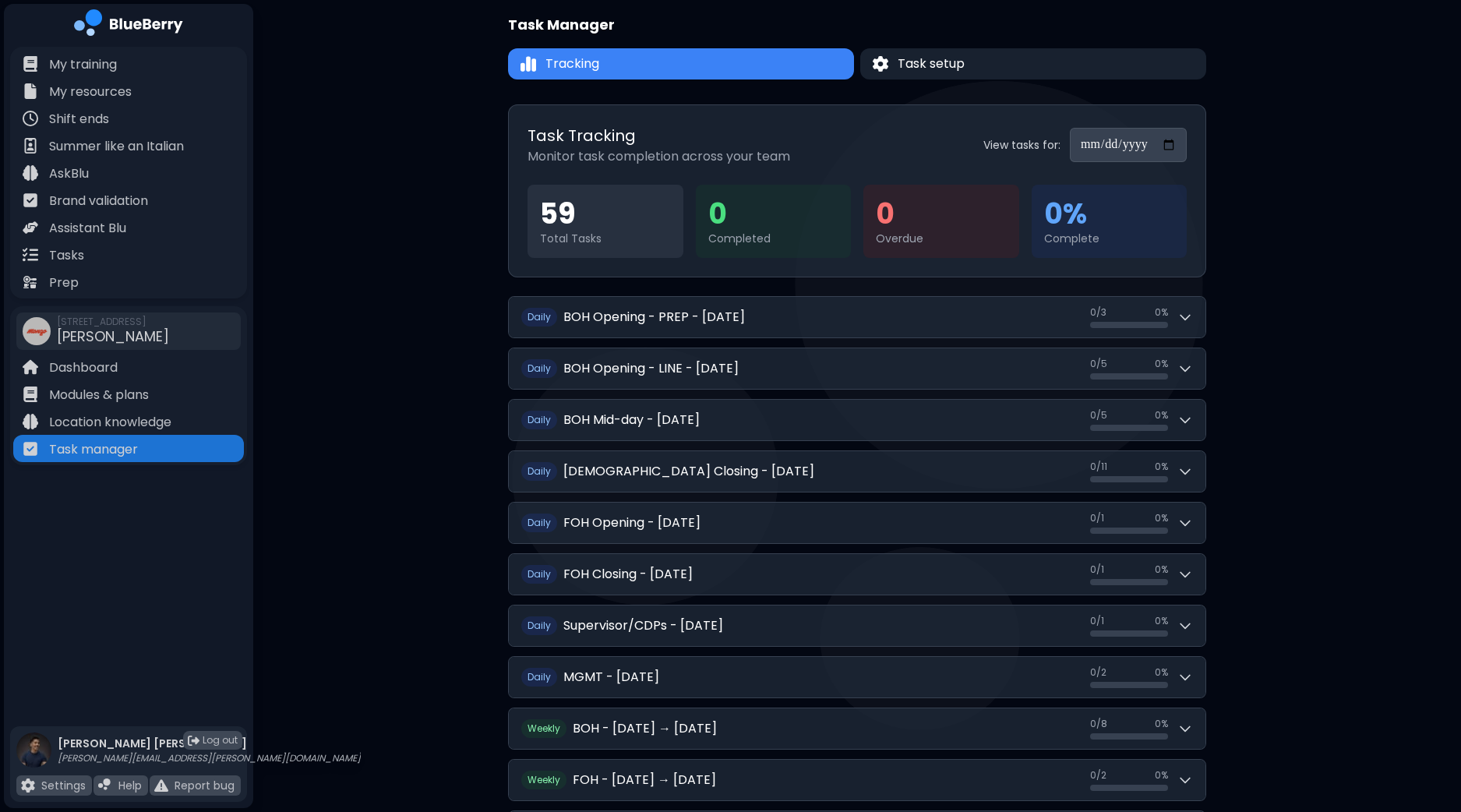
scroll to position [0, 0]
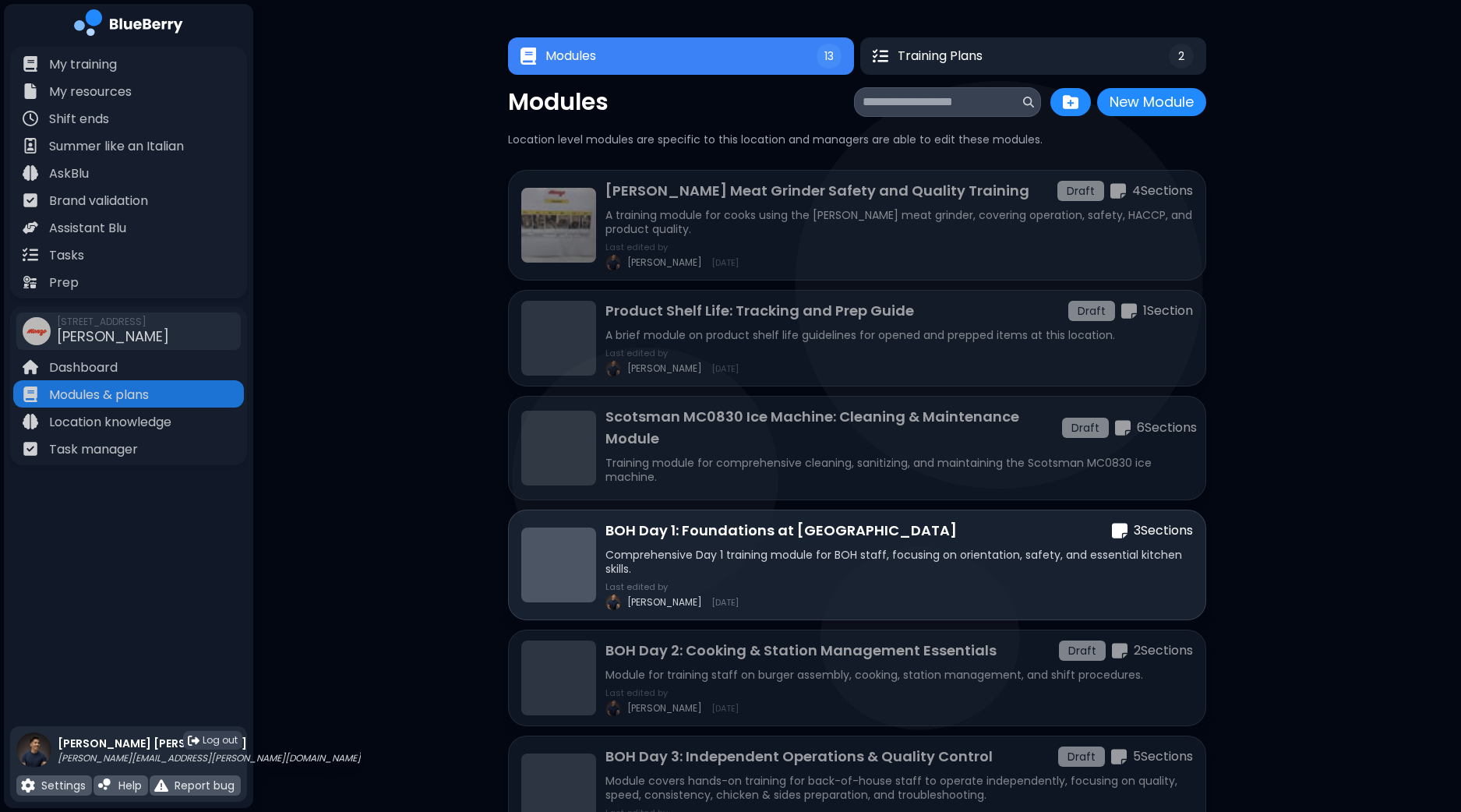
click at [213, 735] on span "Log out" at bounding box center [220, 739] width 35 height 13
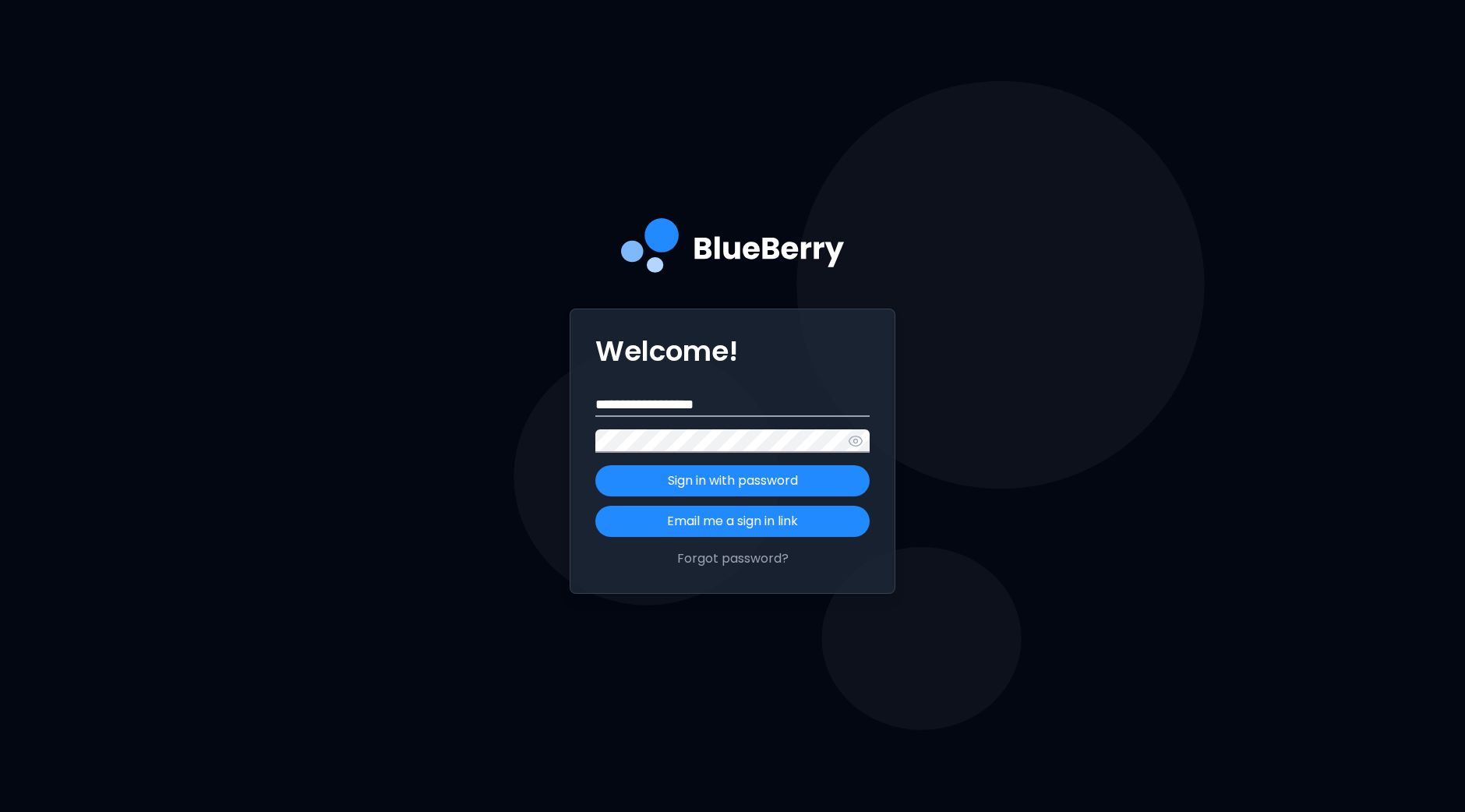
drag, startPoint x: 790, startPoint y: 405, endPoint x: 404, endPoint y: 379, distance: 386.9
click at [410, 379] on div "**********" at bounding box center [732, 406] width 1465 height 812
type input "**********"
click at [516, 427] on div "**********" at bounding box center [732, 406] width 1465 height 812
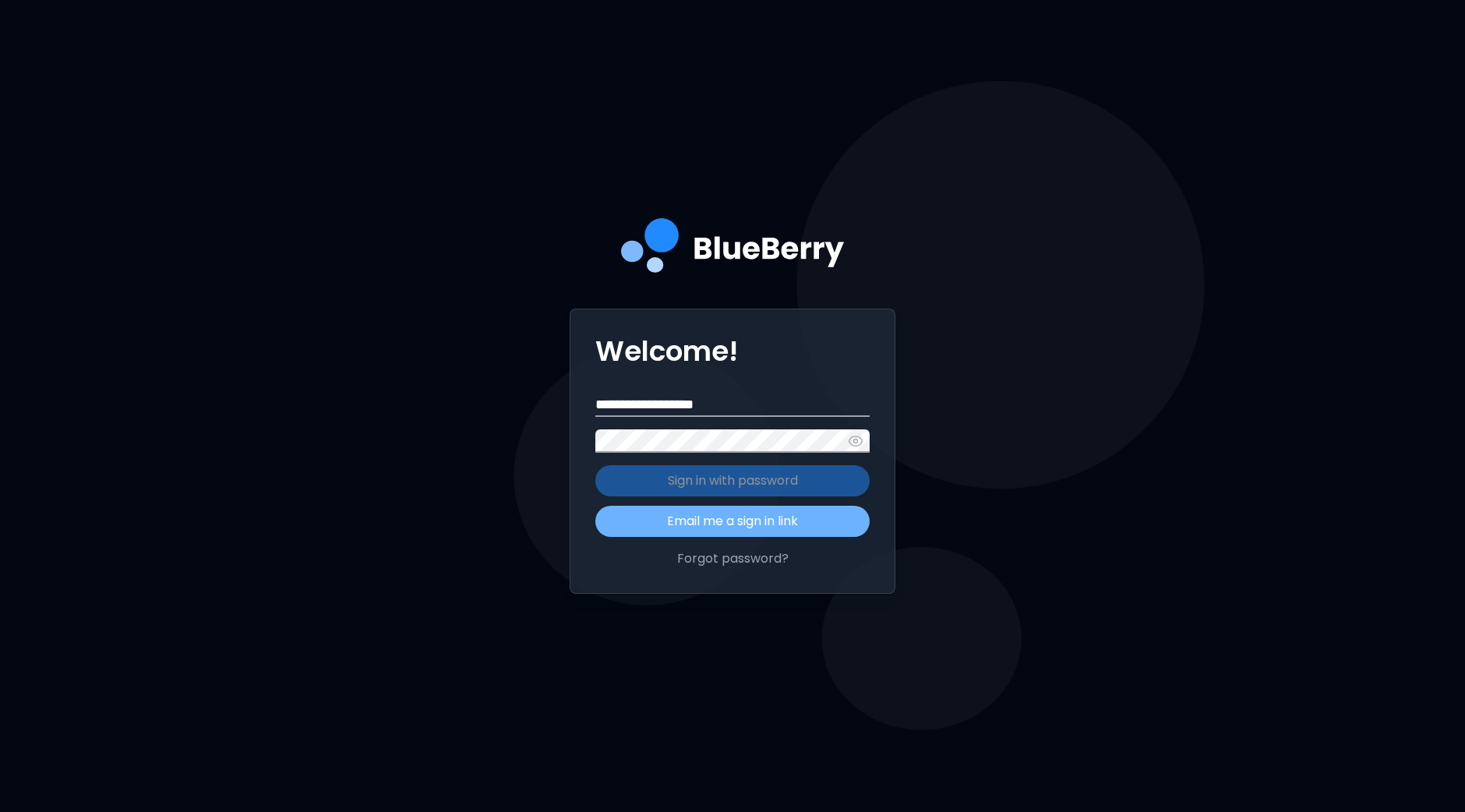
click at [720, 515] on button "Email me a sign in link" at bounding box center [732, 521] width 274 height 31
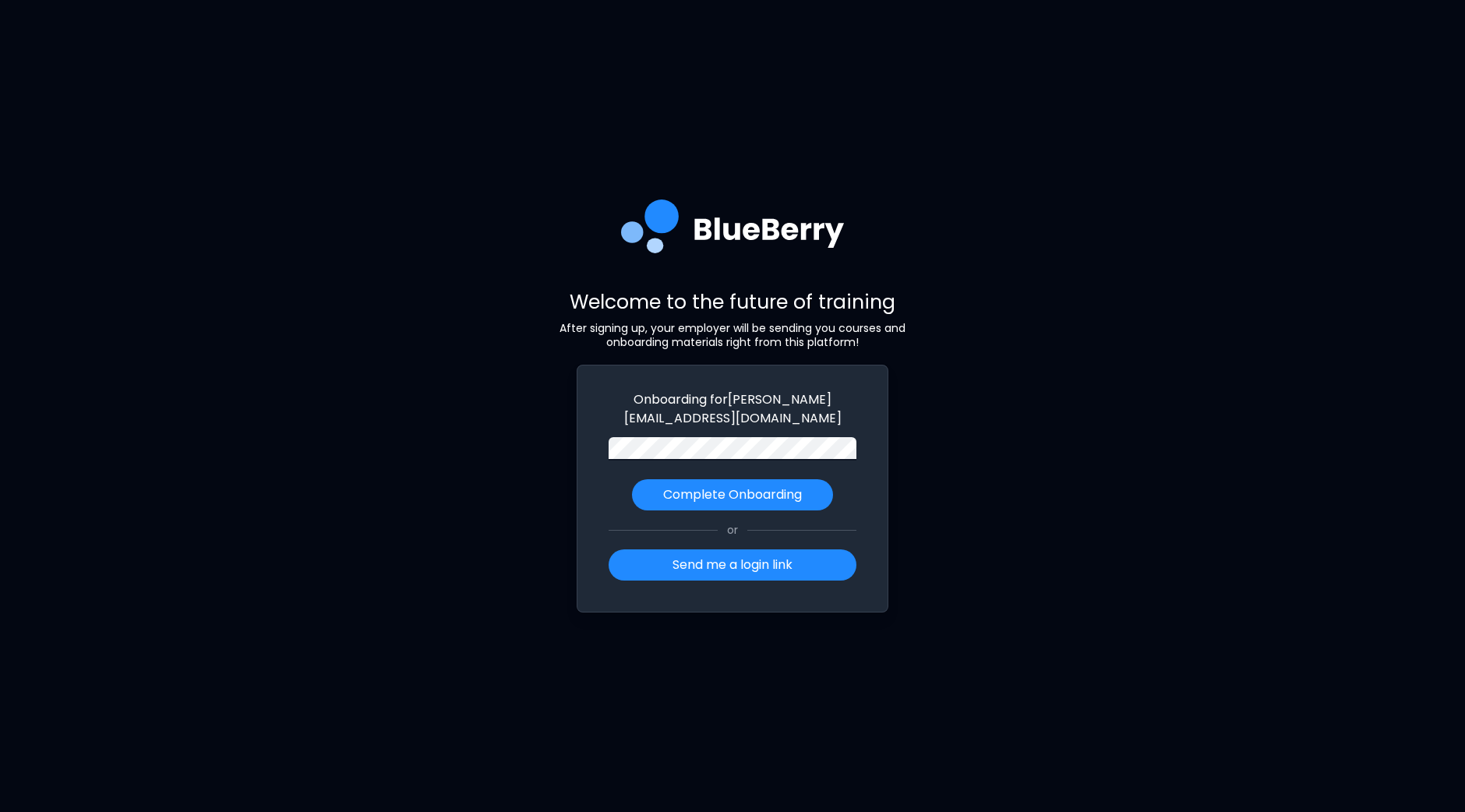
click at [415, 353] on div "Welcome to the future of training After signing up, your employer will be sendi…" at bounding box center [732, 406] width 1465 height 812
click at [720, 490] on p "Complete Onboarding" at bounding box center [732, 495] width 138 height 19
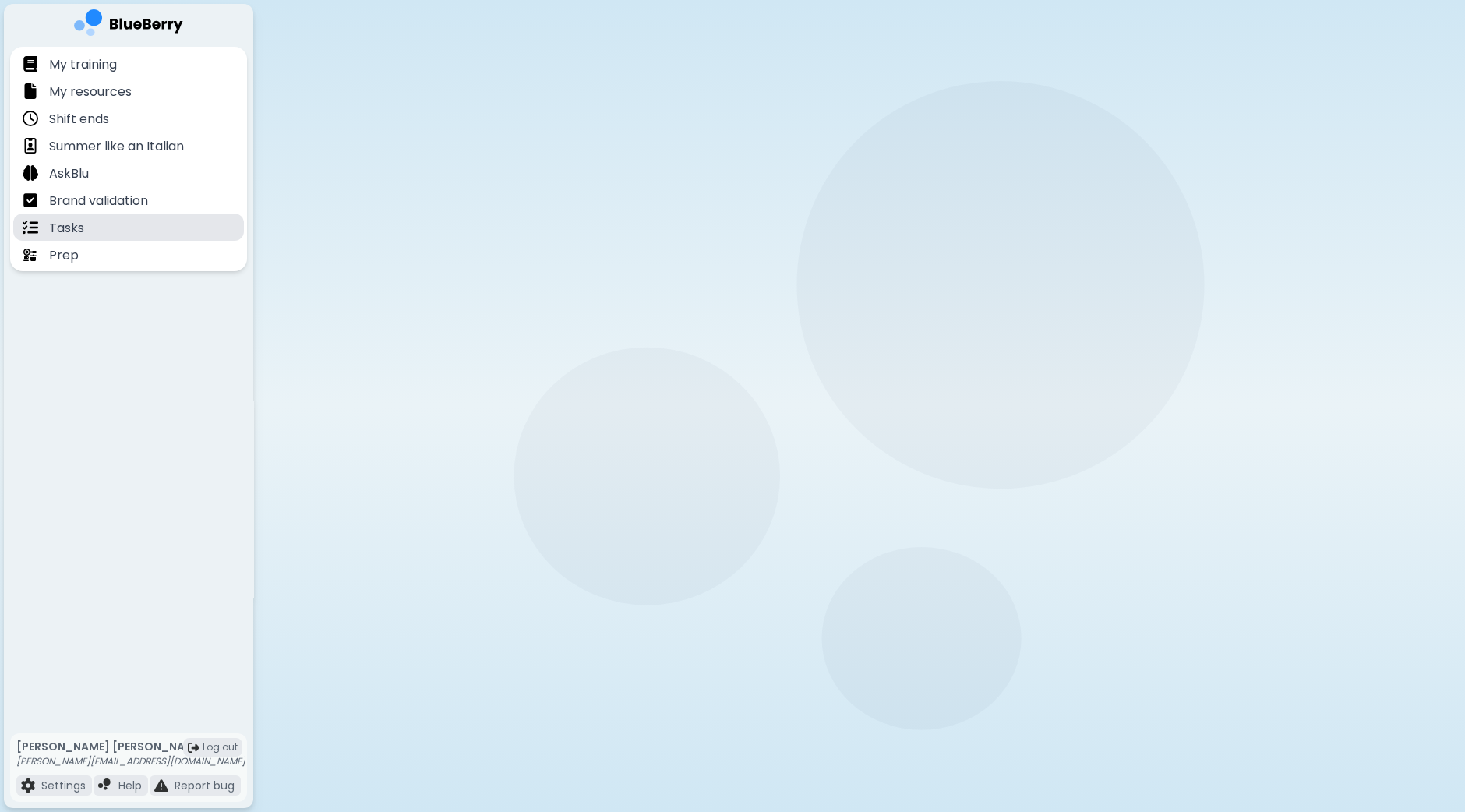
click at [91, 223] on div "Tasks" at bounding box center [128, 227] width 230 height 27
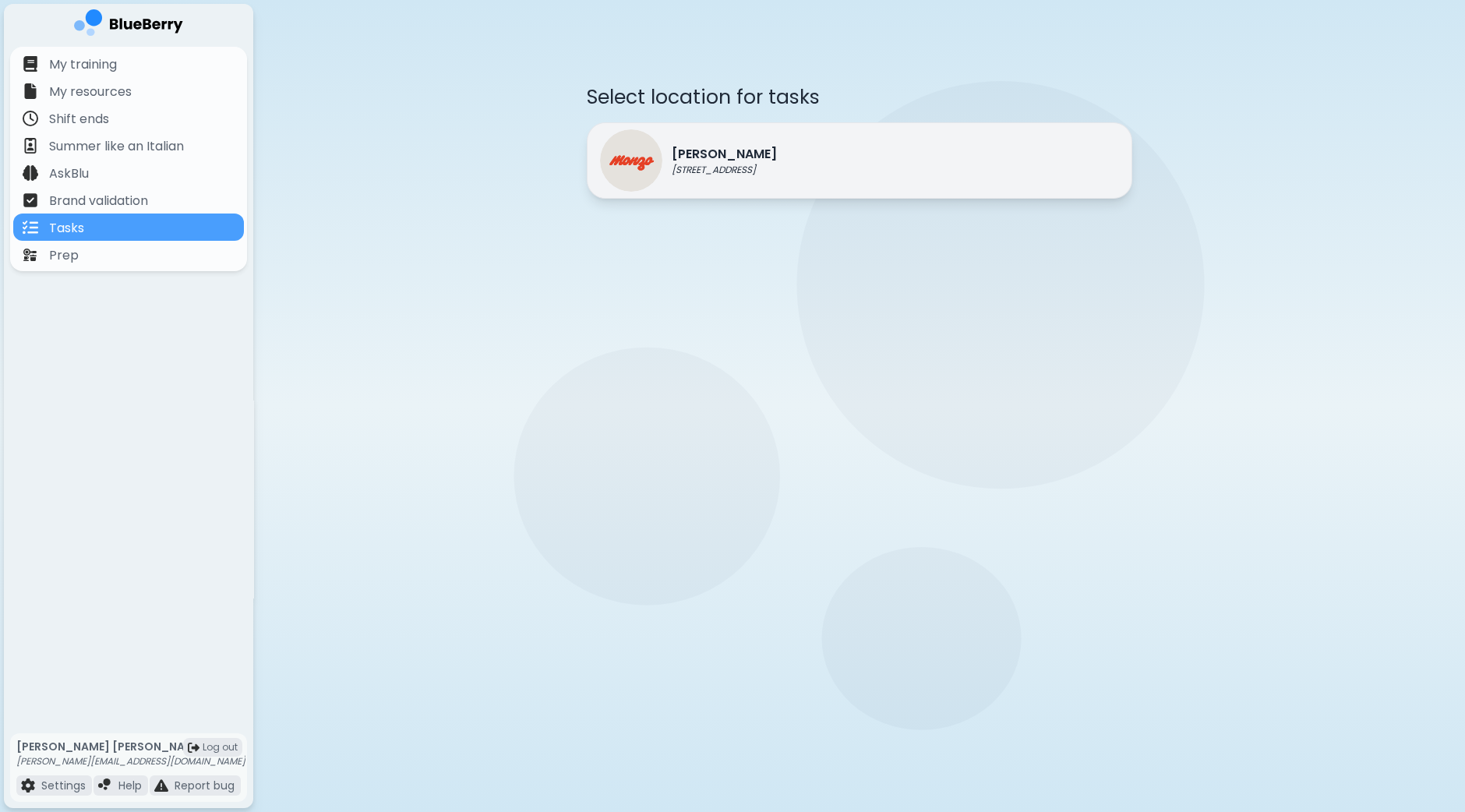
click at [696, 170] on p "[STREET_ADDRESS]" at bounding box center [724, 169] width 105 height 13
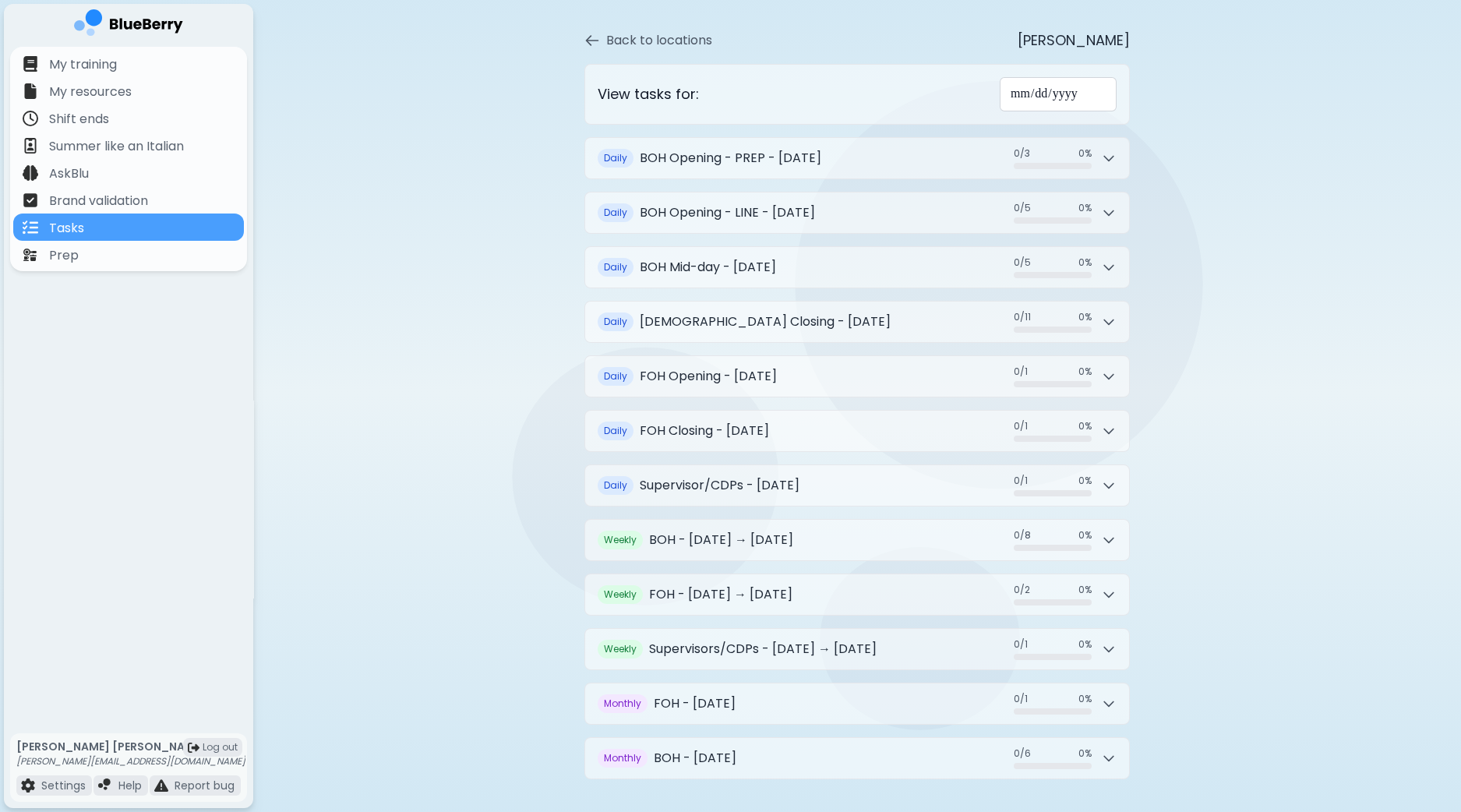
scroll to position [79, 0]
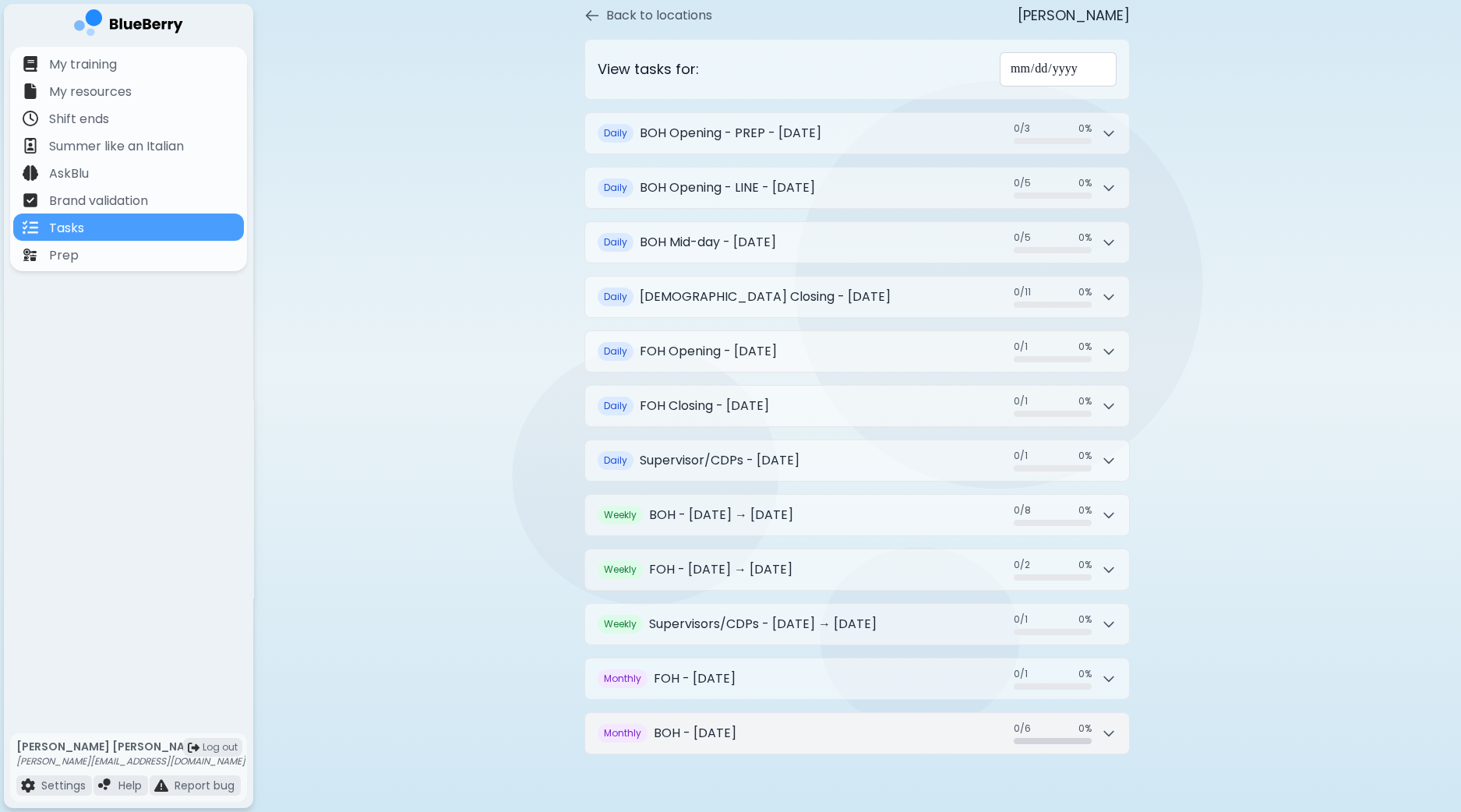
click at [1119, 723] on button "Monthly BOH - September 2025 0 / 6 0 / 6 0 %" at bounding box center [857, 733] width 544 height 40
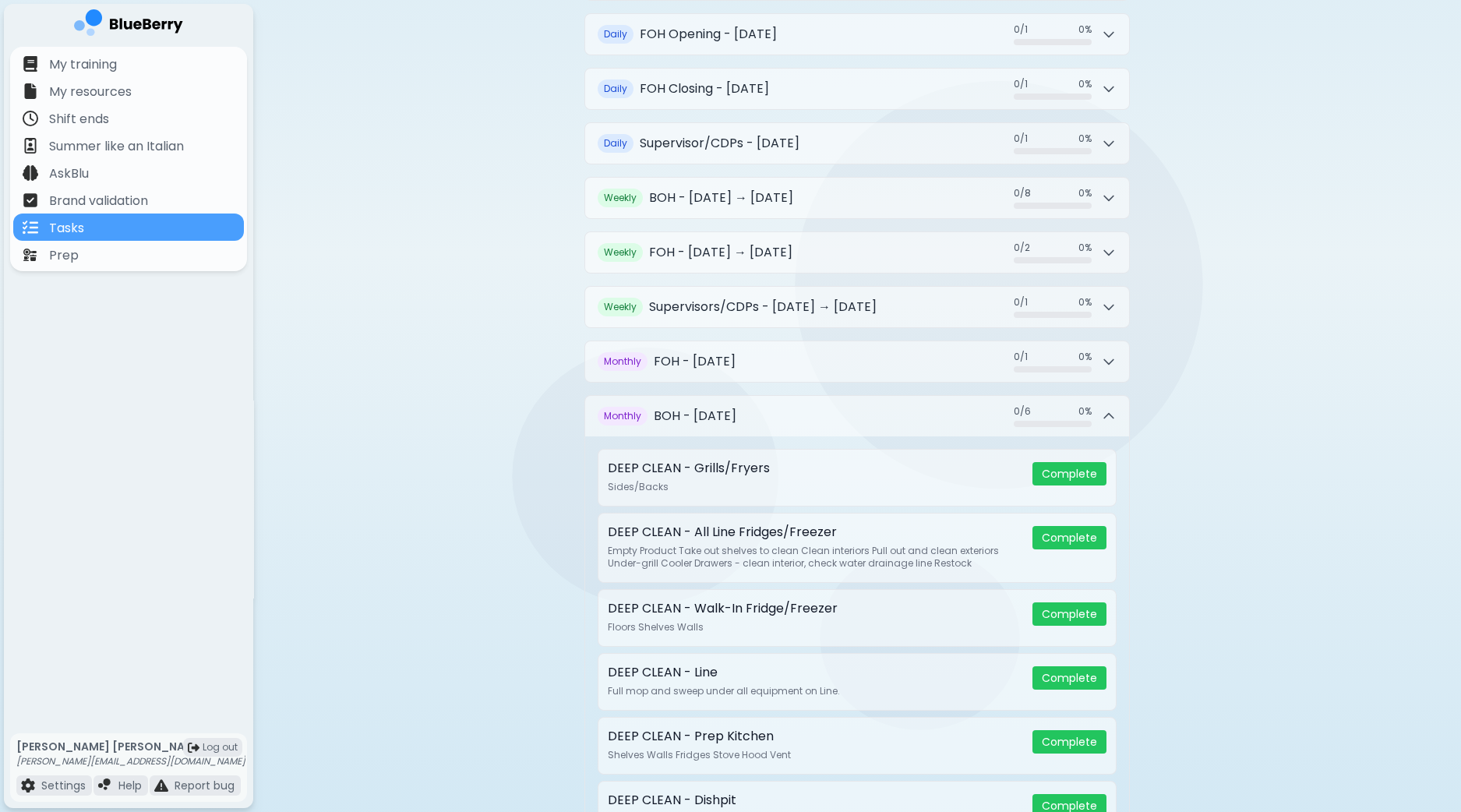
scroll to position [481, 0]
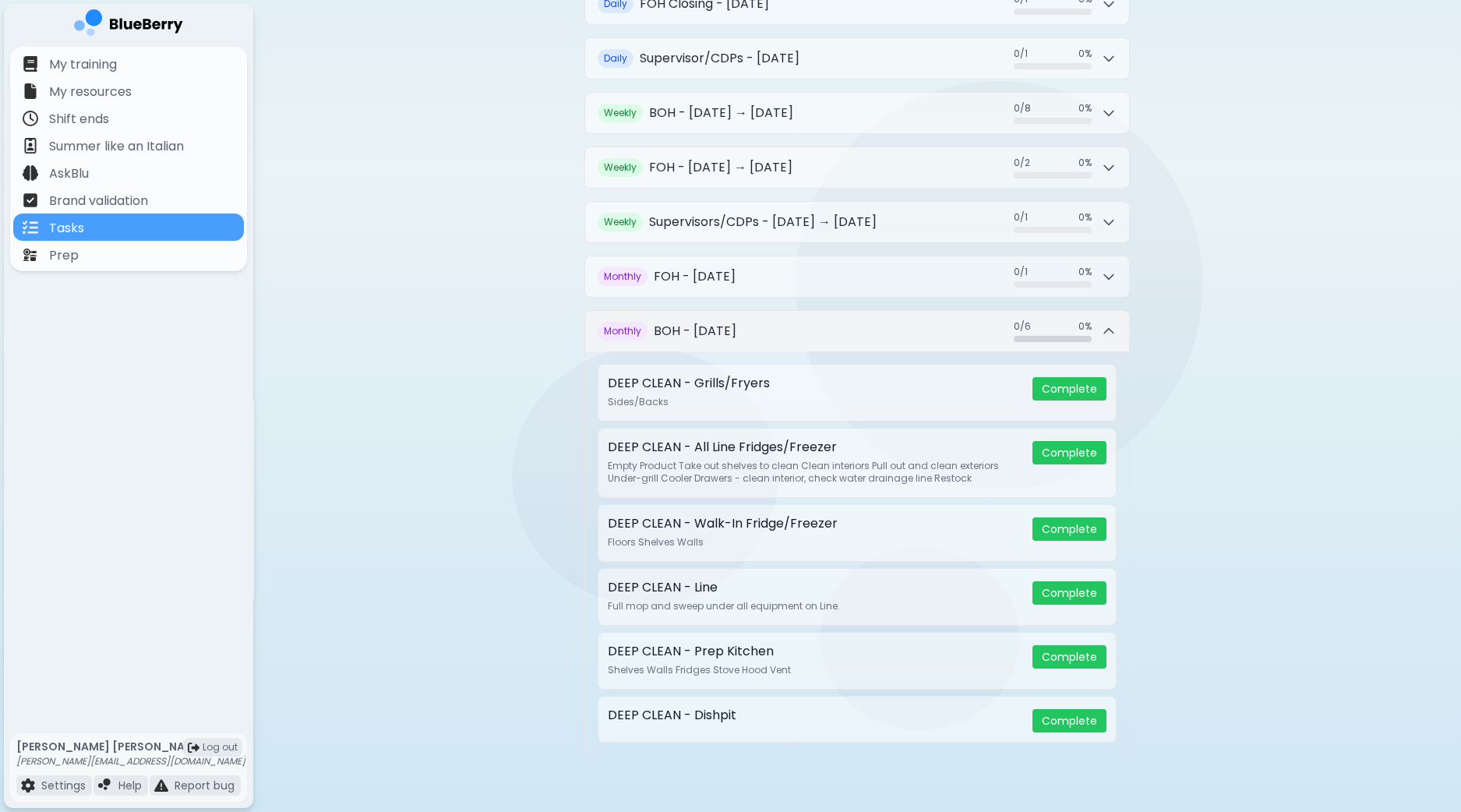
click at [1111, 329] on icon at bounding box center [1109, 331] width 15 height 15
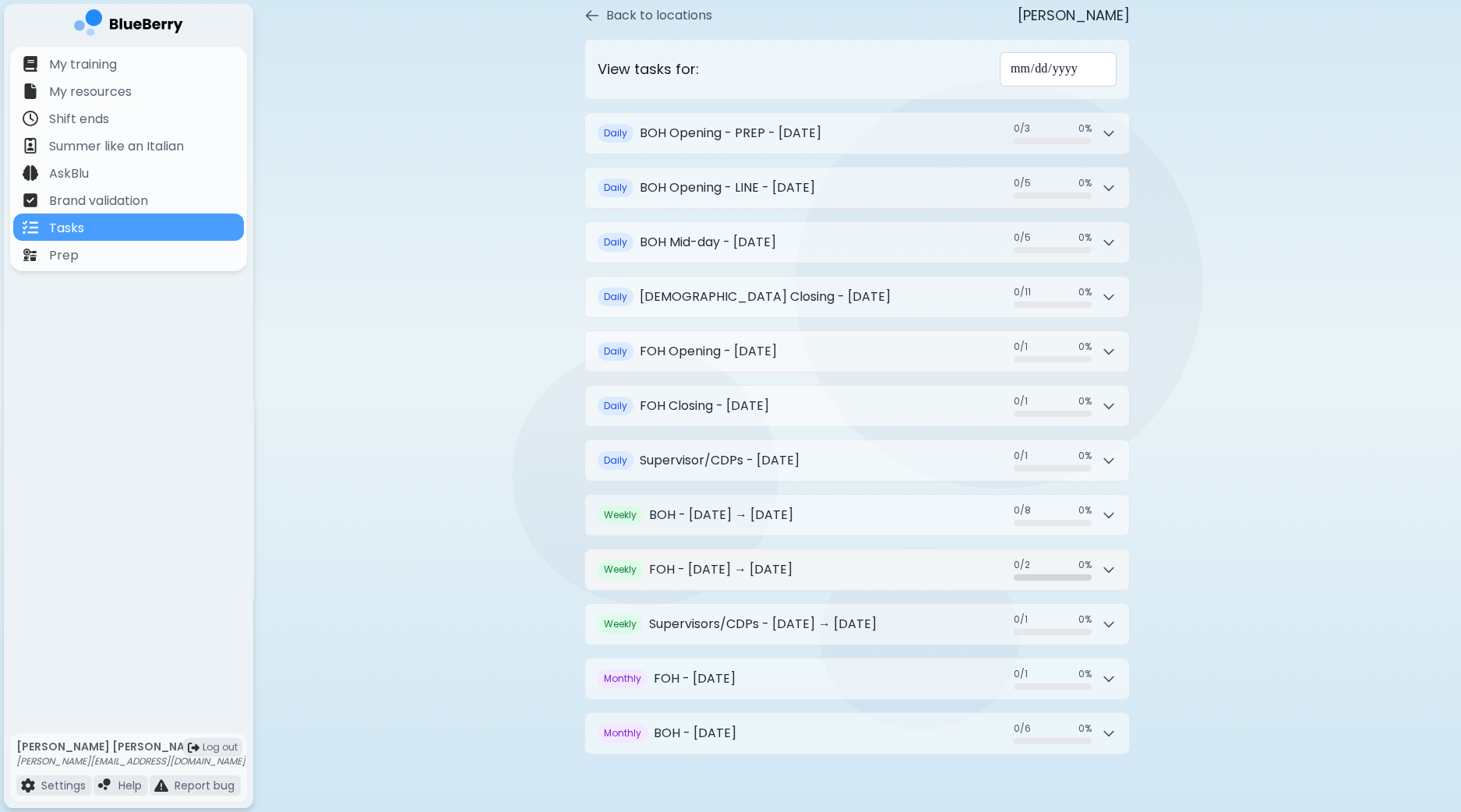
scroll to position [0, 0]
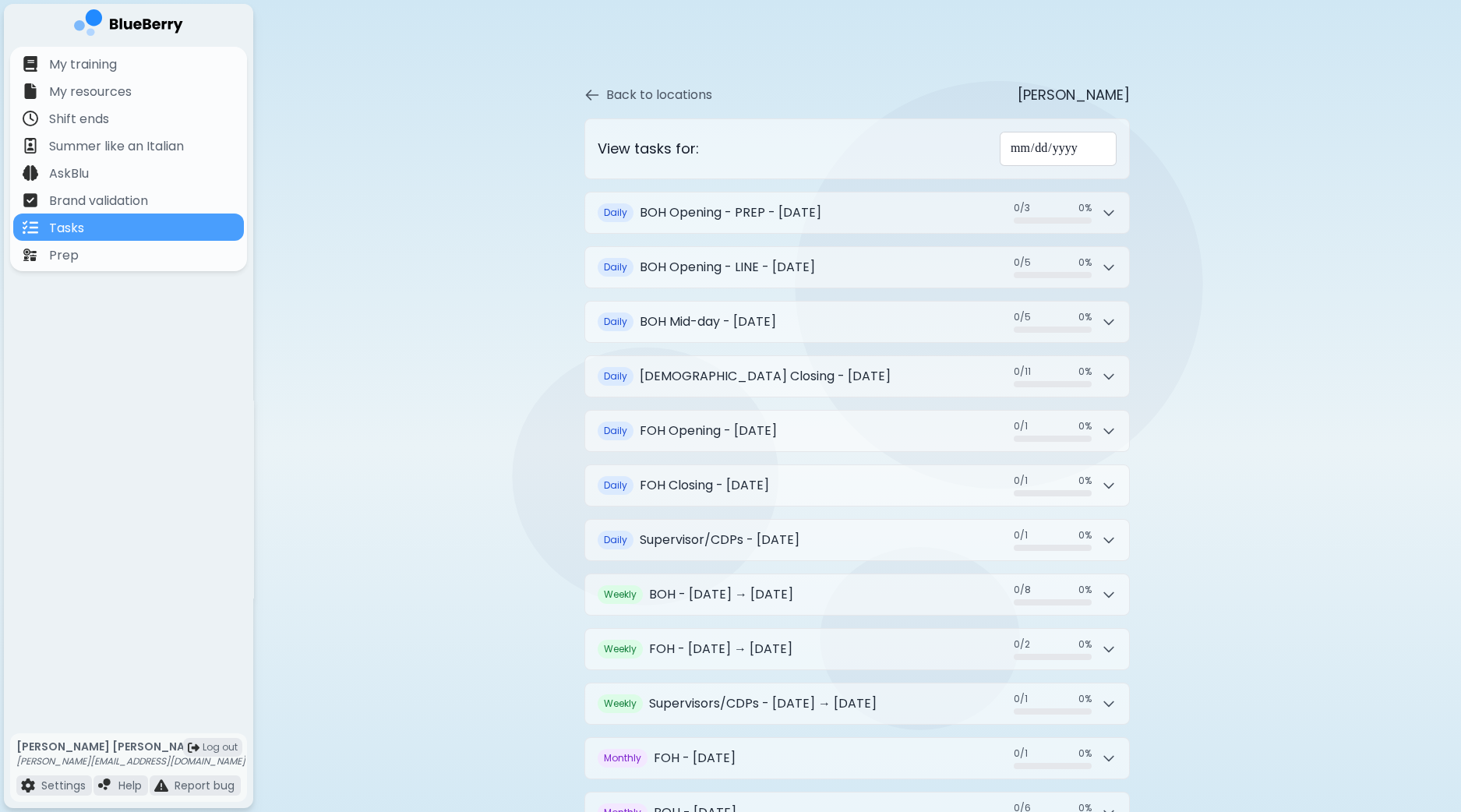
click at [1028, 151] on input "**********" at bounding box center [1058, 148] width 117 height 35
click at [1053, 146] on input "**********" at bounding box center [1058, 148] width 117 height 35
click at [1087, 144] on input "**********" at bounding box center [1058, 148] width 117 height 35
click at [1041, 147] on input "**********" at bounding box center [1058, 148] width 117 height 35
click at [1016, 147] on input "**********" at bounding box center [1058, 148] width 117 height 35
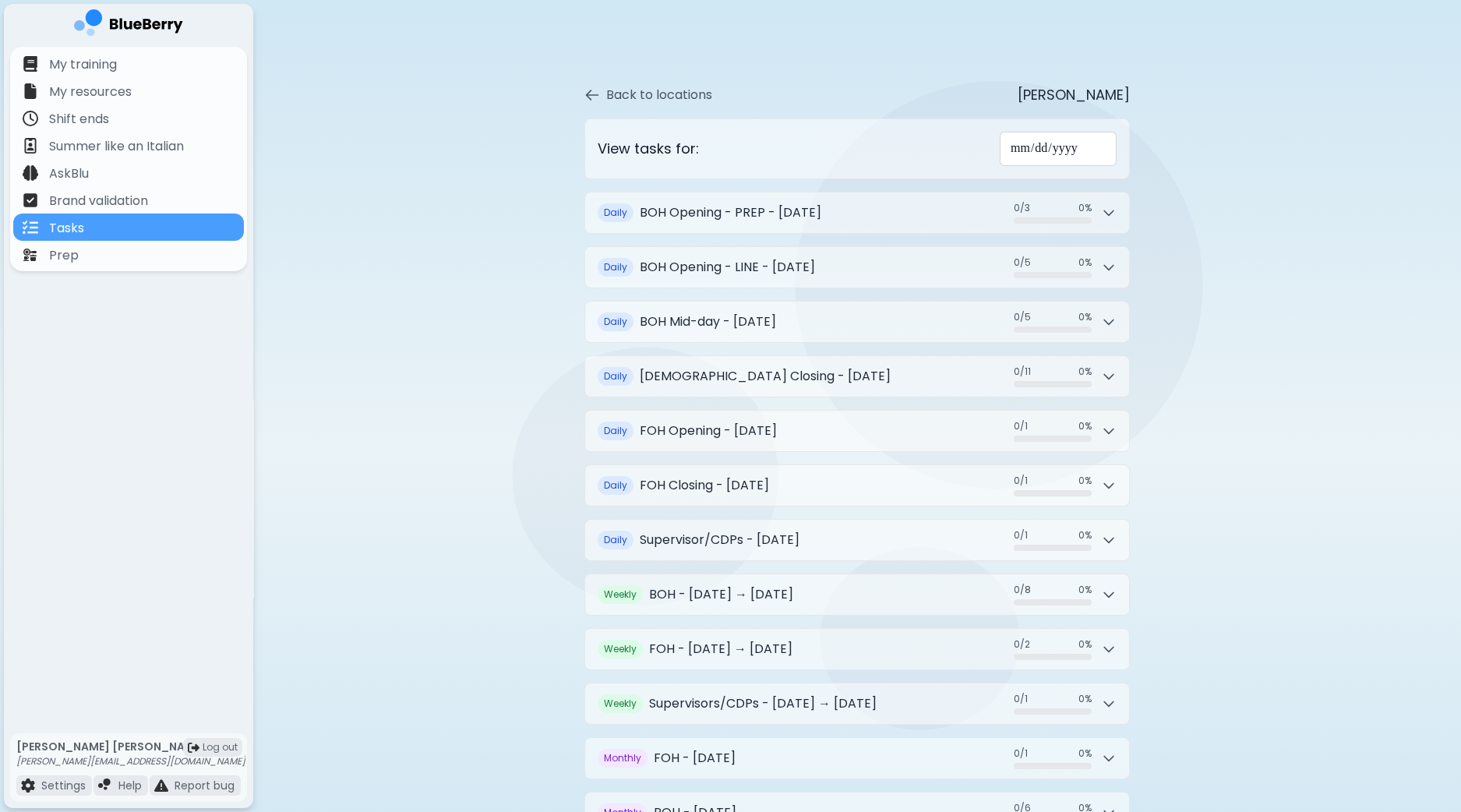
click at [1005, 147] on input "**********" at bounding box center [1058, 148] width 117 height 35
click at [1000, 147] on input "**********" at bounding box center [1058, 148] width 117 height 35
click at [1005, 144] on input "**********" at bounding box center [1058, 148] width 117 height 35
click at [1192, 144] on div "**********" at bounding box center [857, 455] width 698 height 805
click at [1054, 143] on input "**********" at bounding box center [1058, 148] width 117 height 35
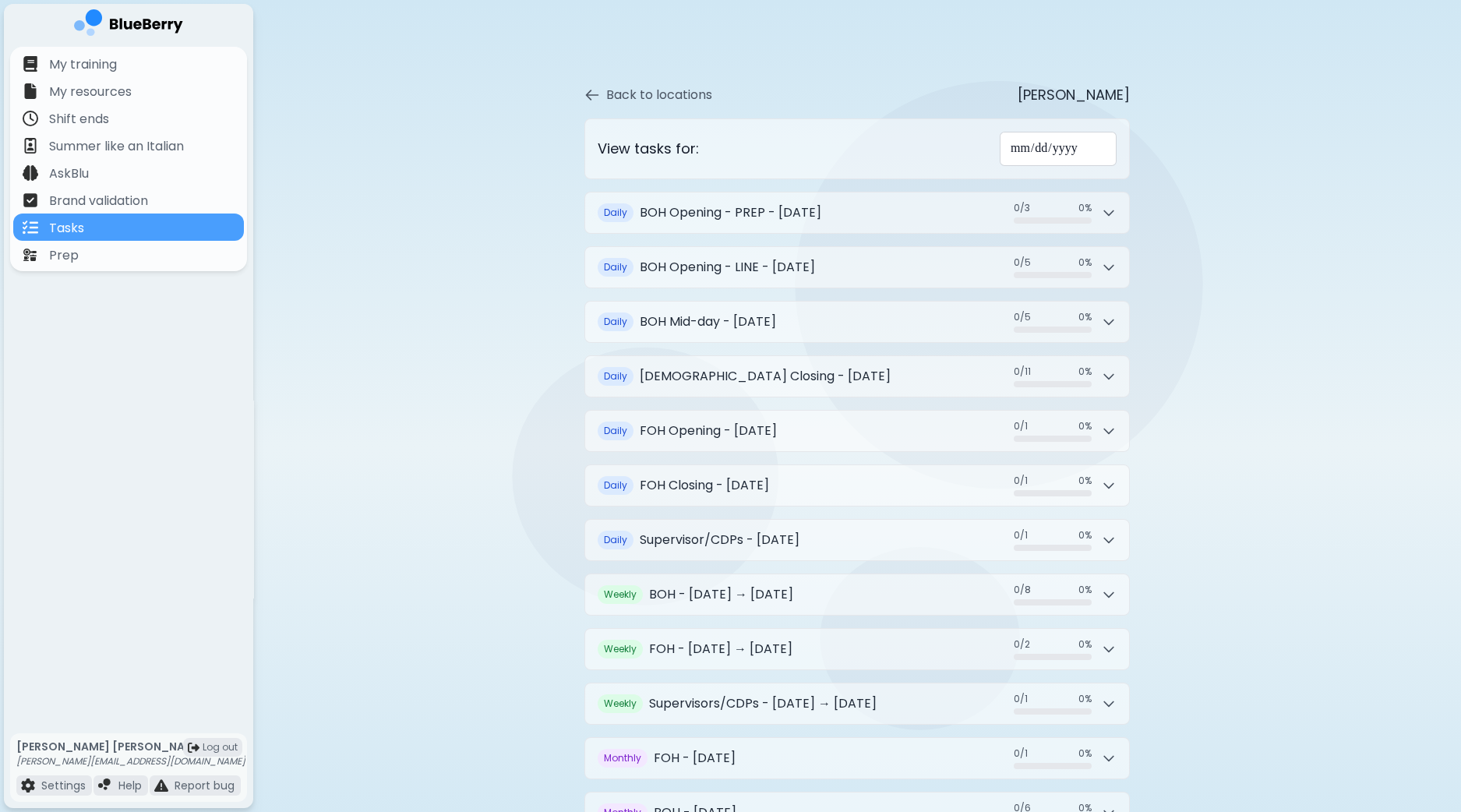
click at [1081, 149] on input "**********" at bounding box center [1058, 148] width 117 height 35
click at [1034, 147] on input "**********" at bounding box center [1058, 148] width 117 height 35
click at [1000, 148] on input "**********" at bounding box center [1058, 148] width 117 height 35
click at [1065, 152] on input "**********" at bounding box center [1058, 148] width 117 height 35
click at [1001, 143] on input "**********" at bounding box center [1058, 148] width 117 height 35
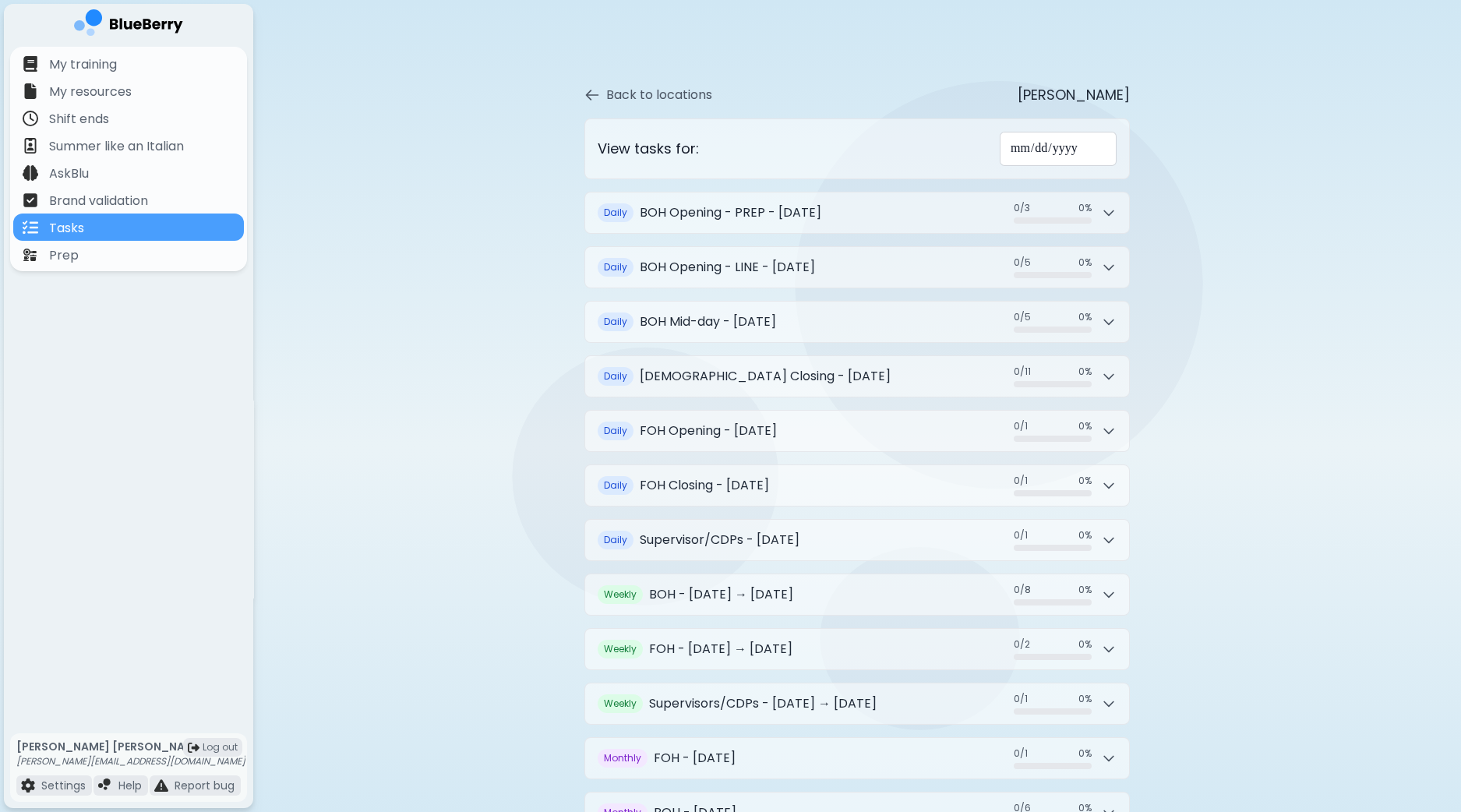
click at [1033, 145] on input "**********" at bounding box center [1058, 148] width 117 height 35
click at [1080, 98] on div "Back to locations Monzo" at bounding box center [857, 95] width 546 height 22
click at [141, 99] on div "My resources" at bounding box center [128, 90] width 230 height 27
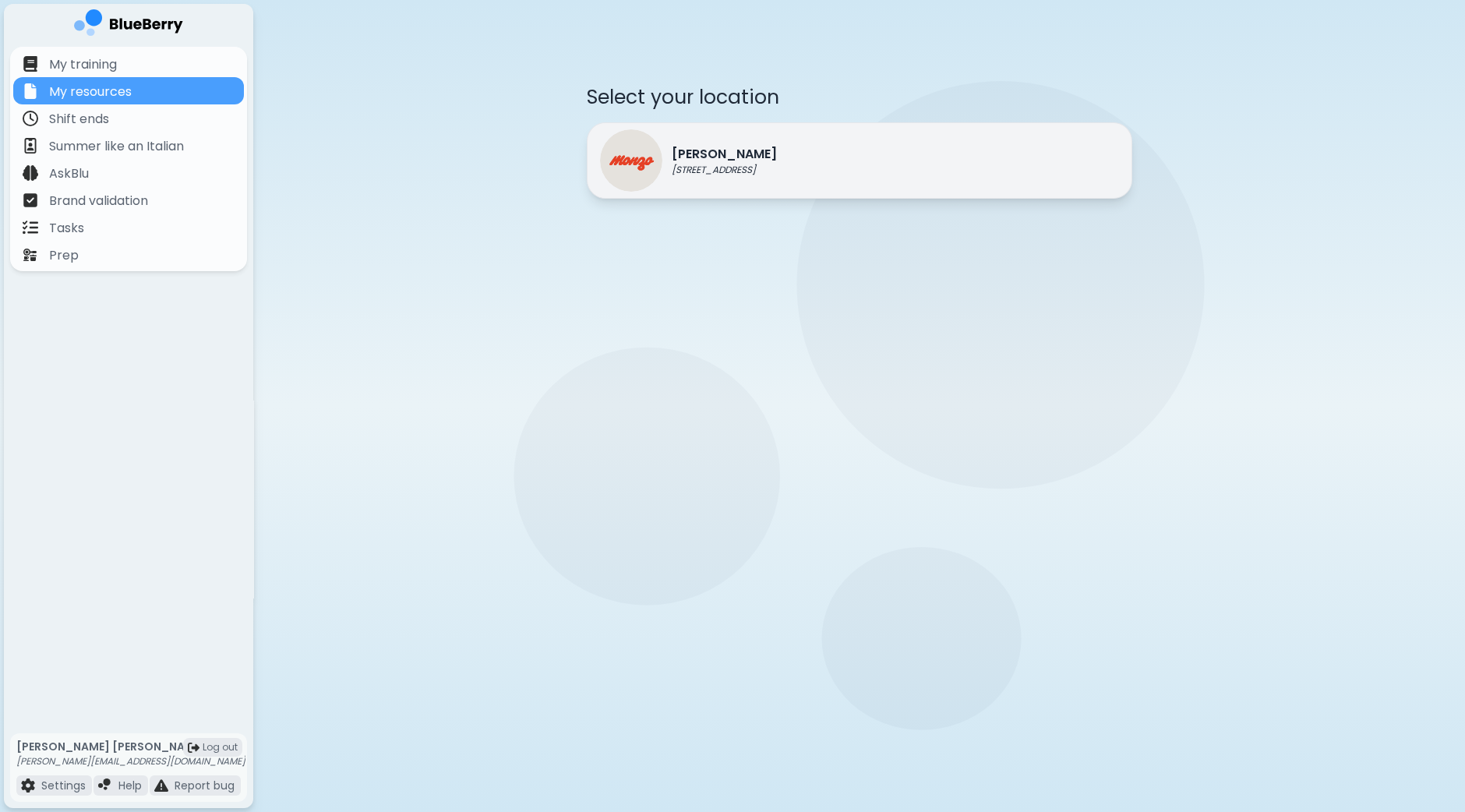
click at [655, 143] on img at bounding box center [631, 160] width 62 height 62
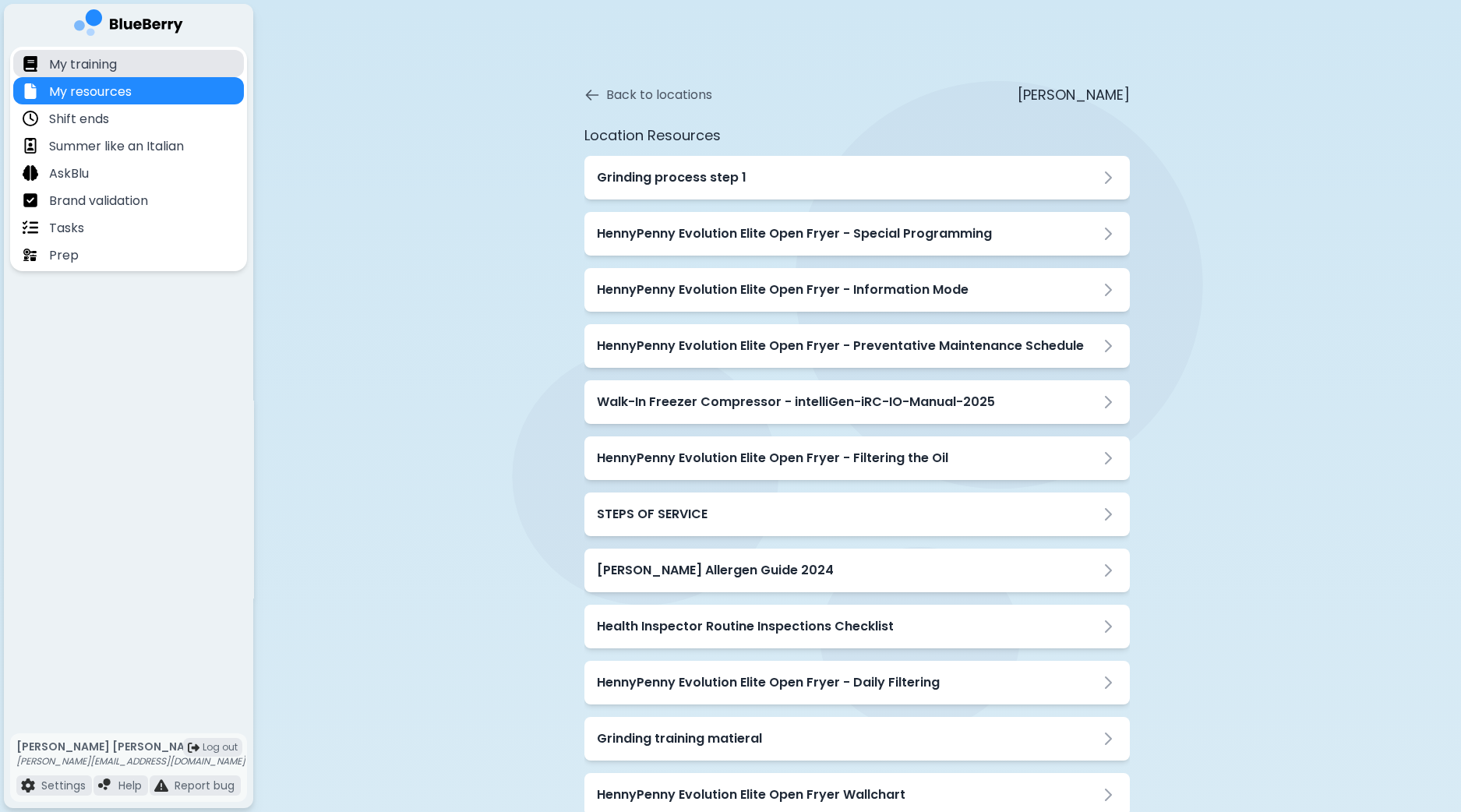
click at [105, 63] on p "My training" at bounding box center [83, 65] width 67 height 19
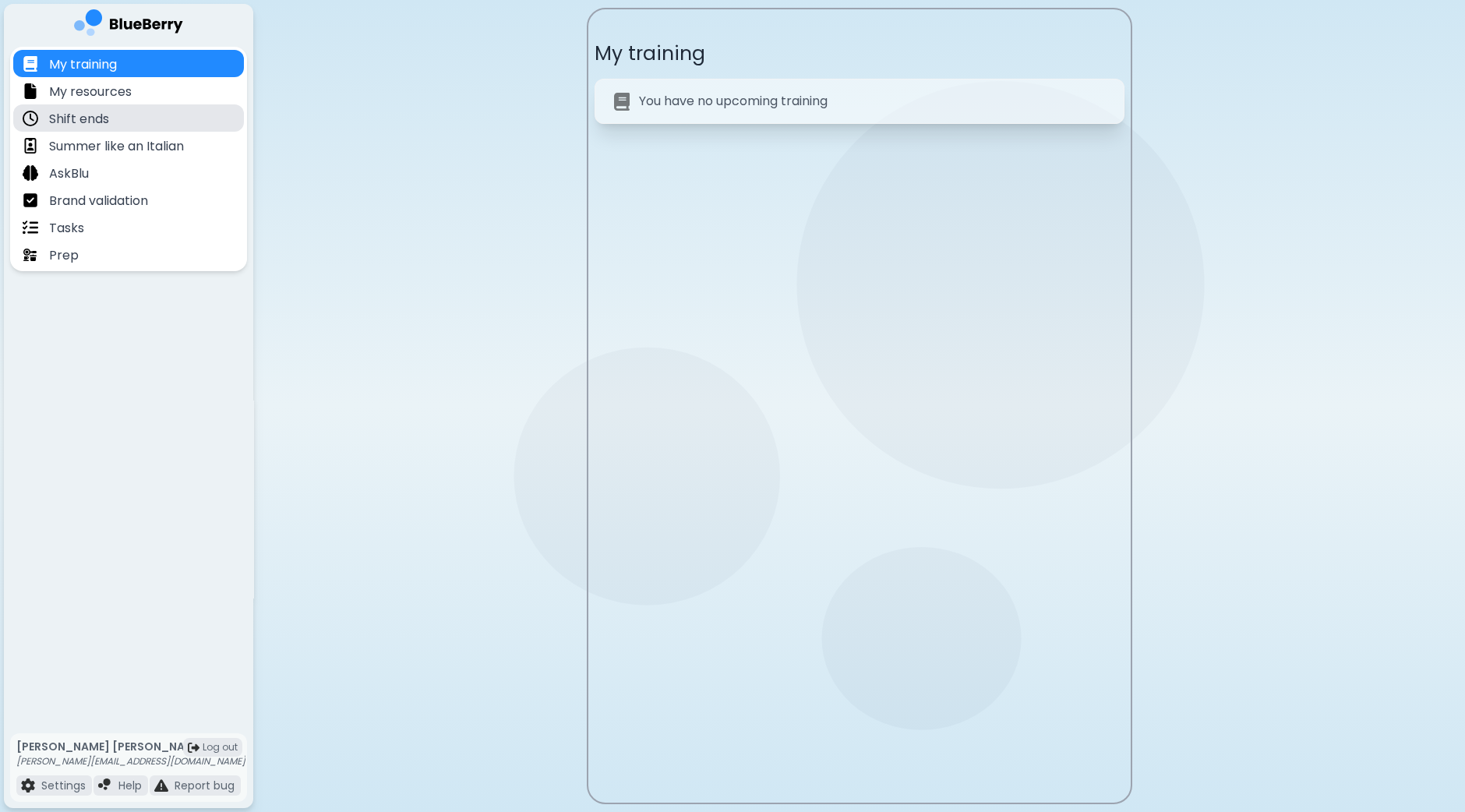
click at [111, 126] on div "Shift ends" at bounding box center [128, 118] width 230 height 27
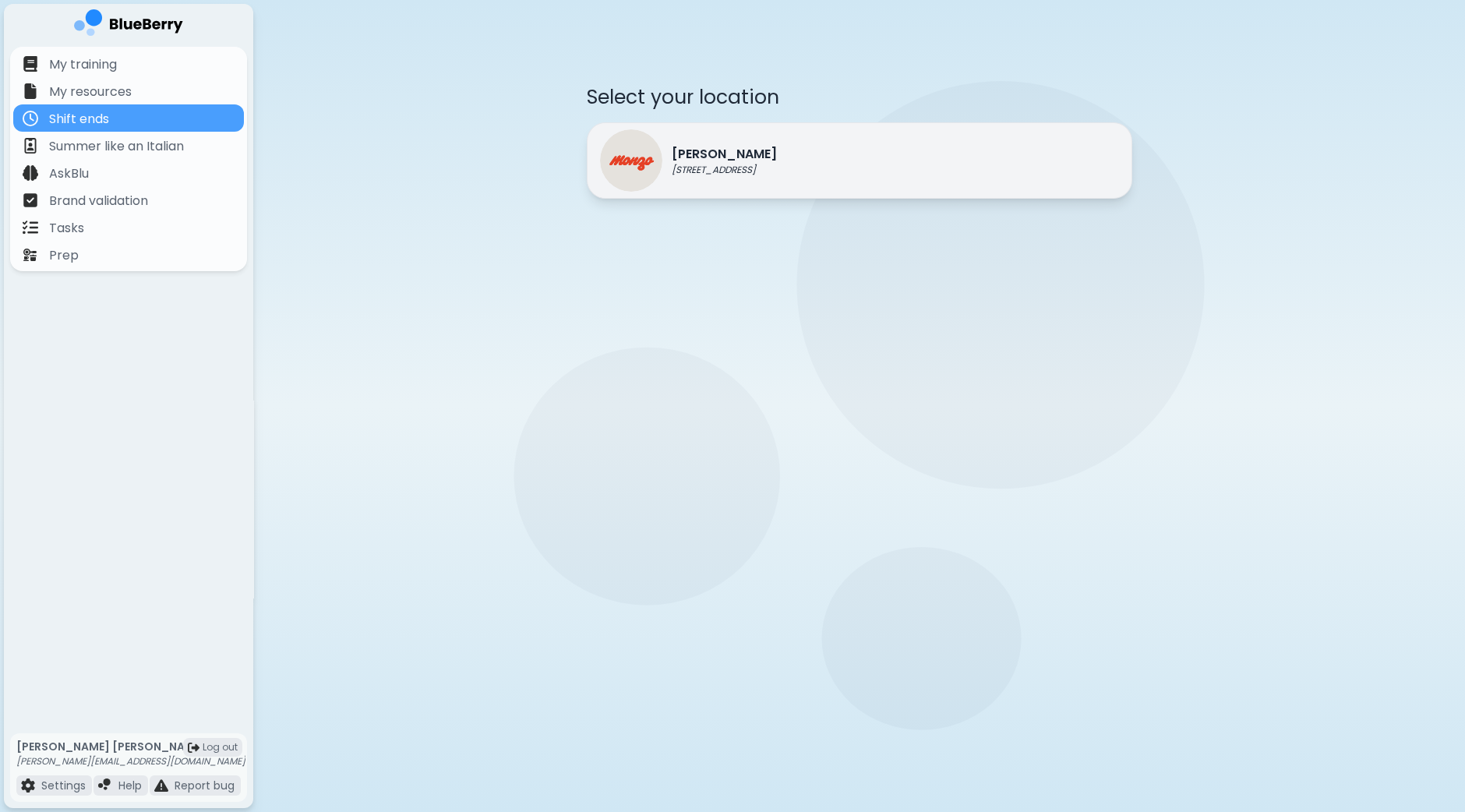
click at [731, 169] on p "[STREET_ADDRESS]" at bounding box center [724, 169] width 105 height 13
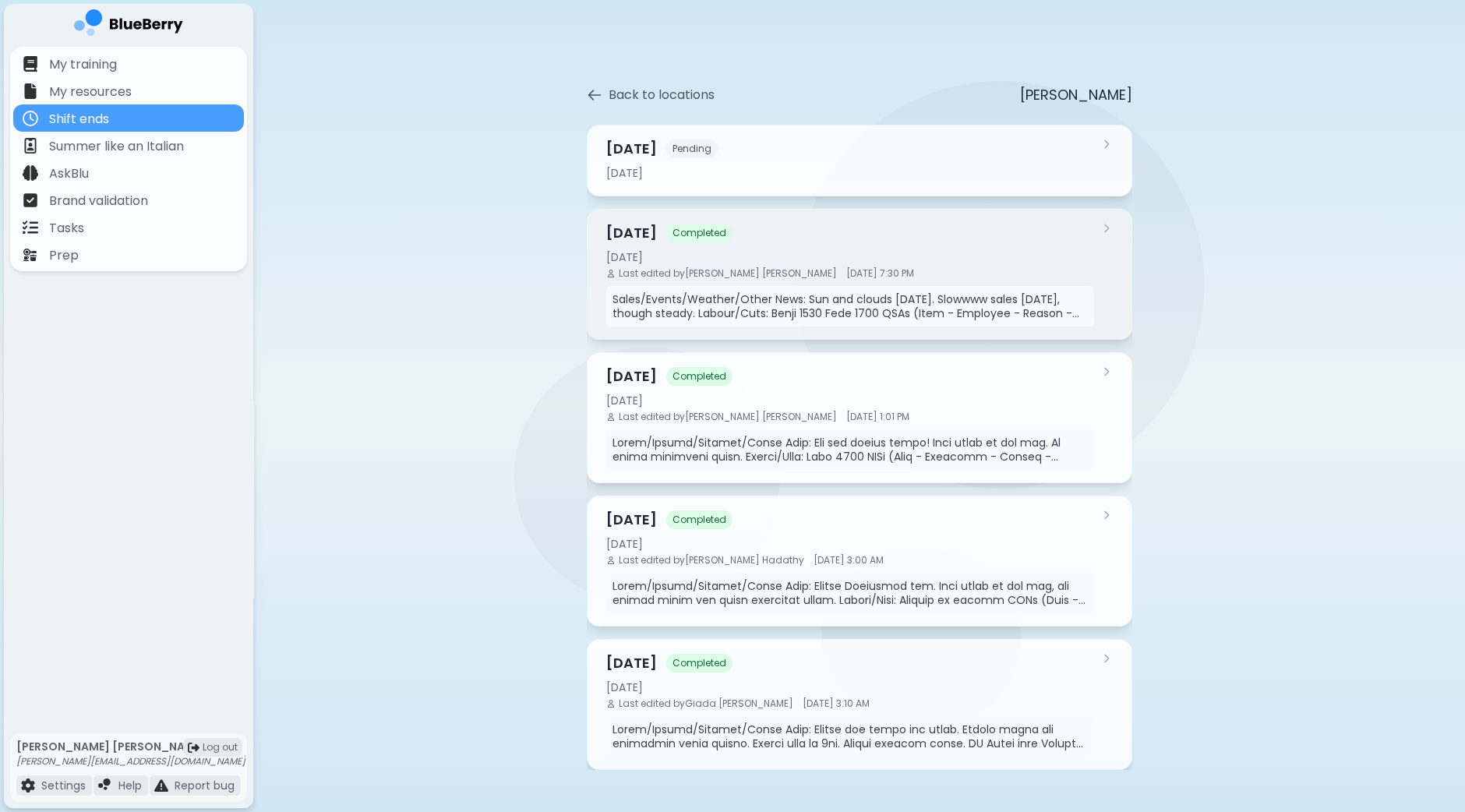
click at [846, 272] on span "[DATE] 7:30 PM" at bounding box center [880, 273] width 67 height 13
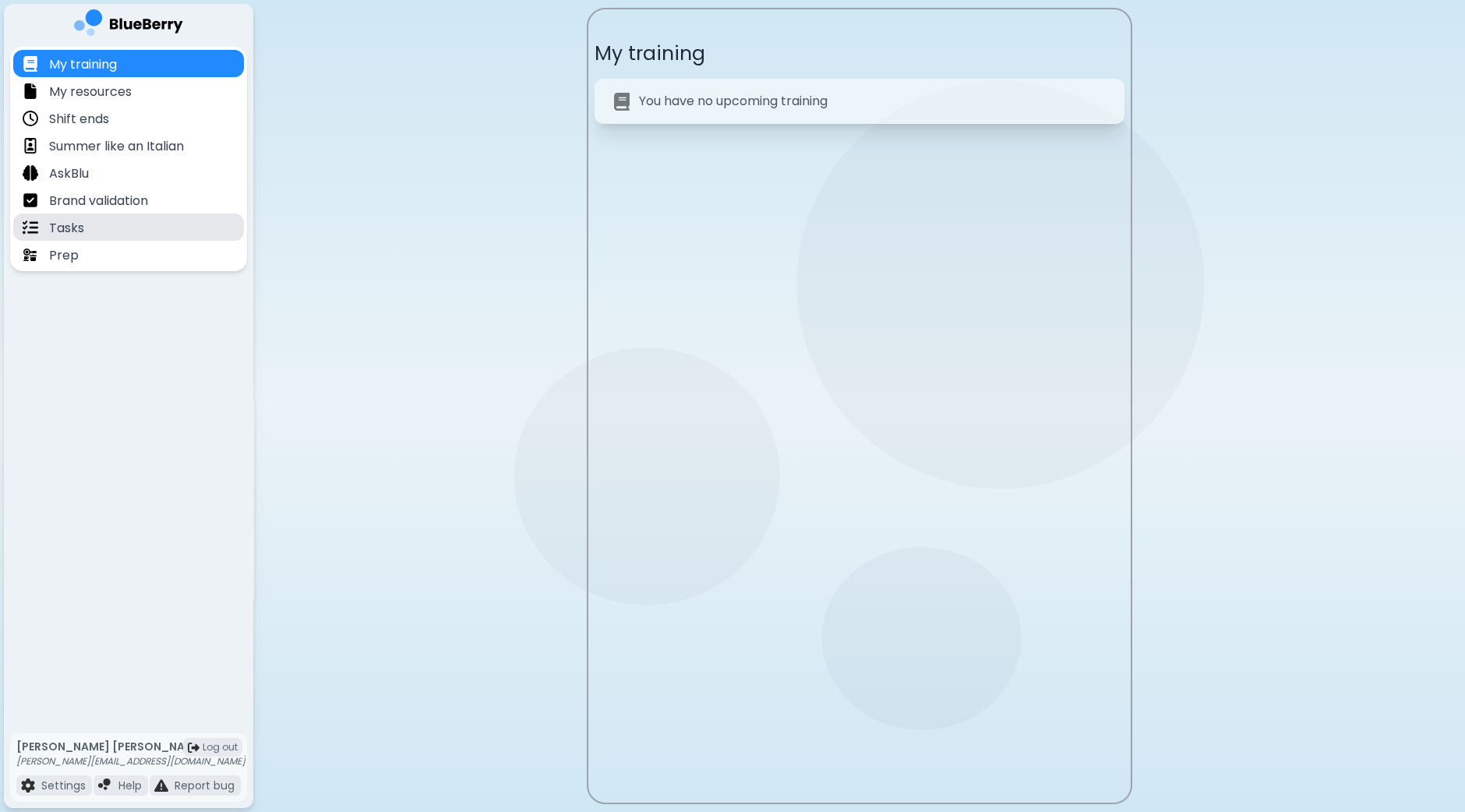
click at [94, 225] on div "Tasks" at bounding box center [128, 227] width 230 height 27
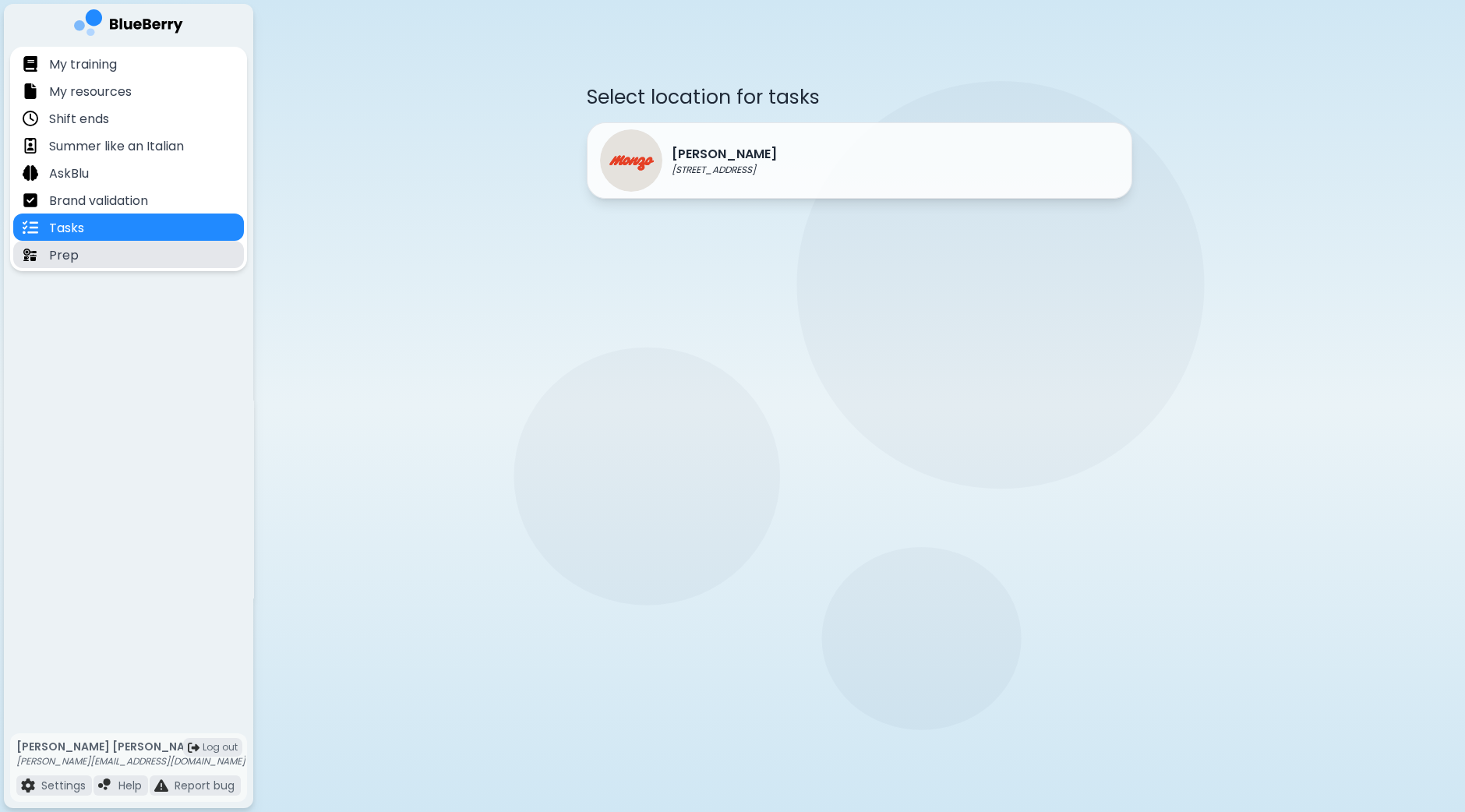
click at [94, 255] on div "Prep" at bounding box center [128, 255] width 230 height 27
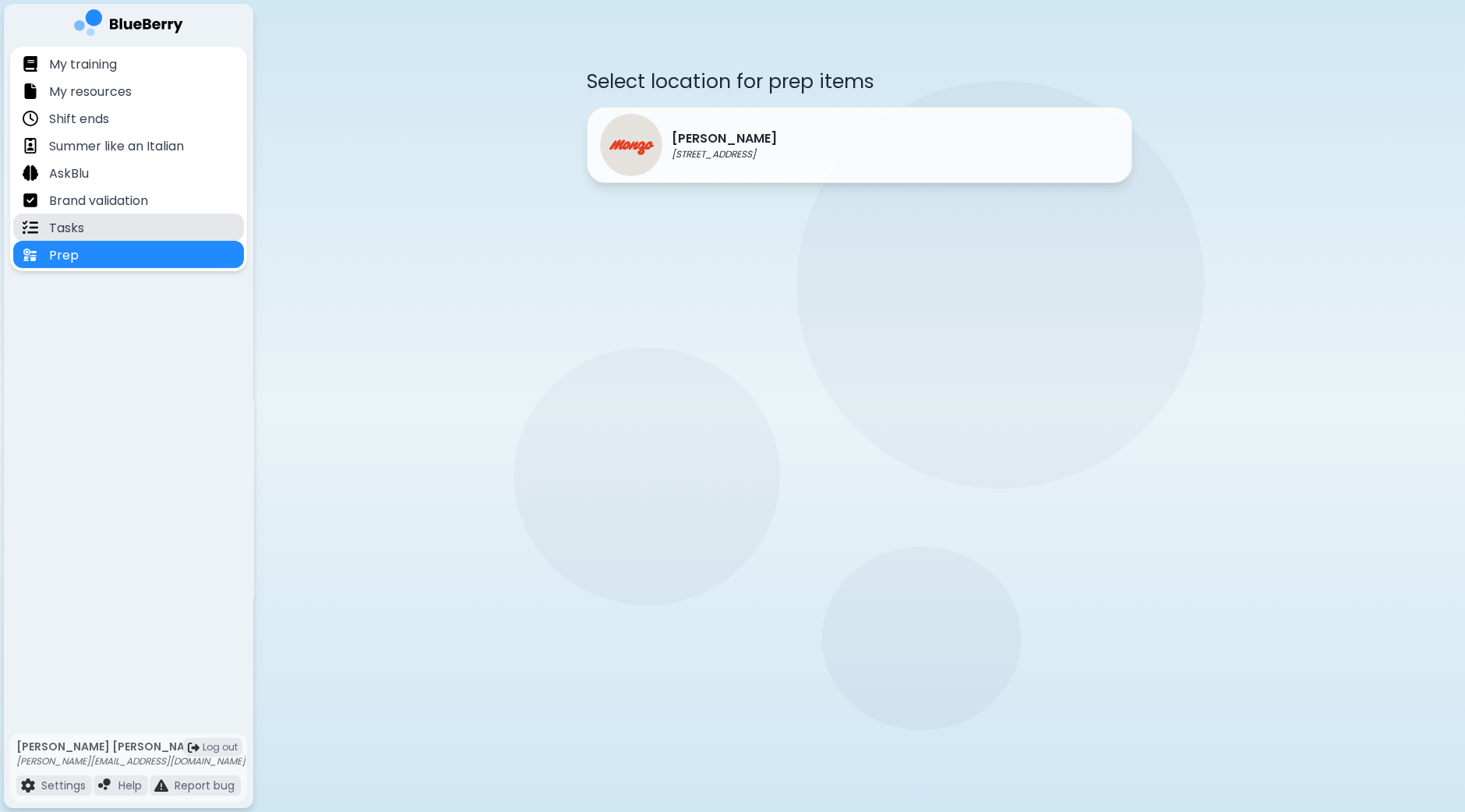
click at [115, 223] on div "Tasks" at bounding box center [128, 227] width 230 height 27
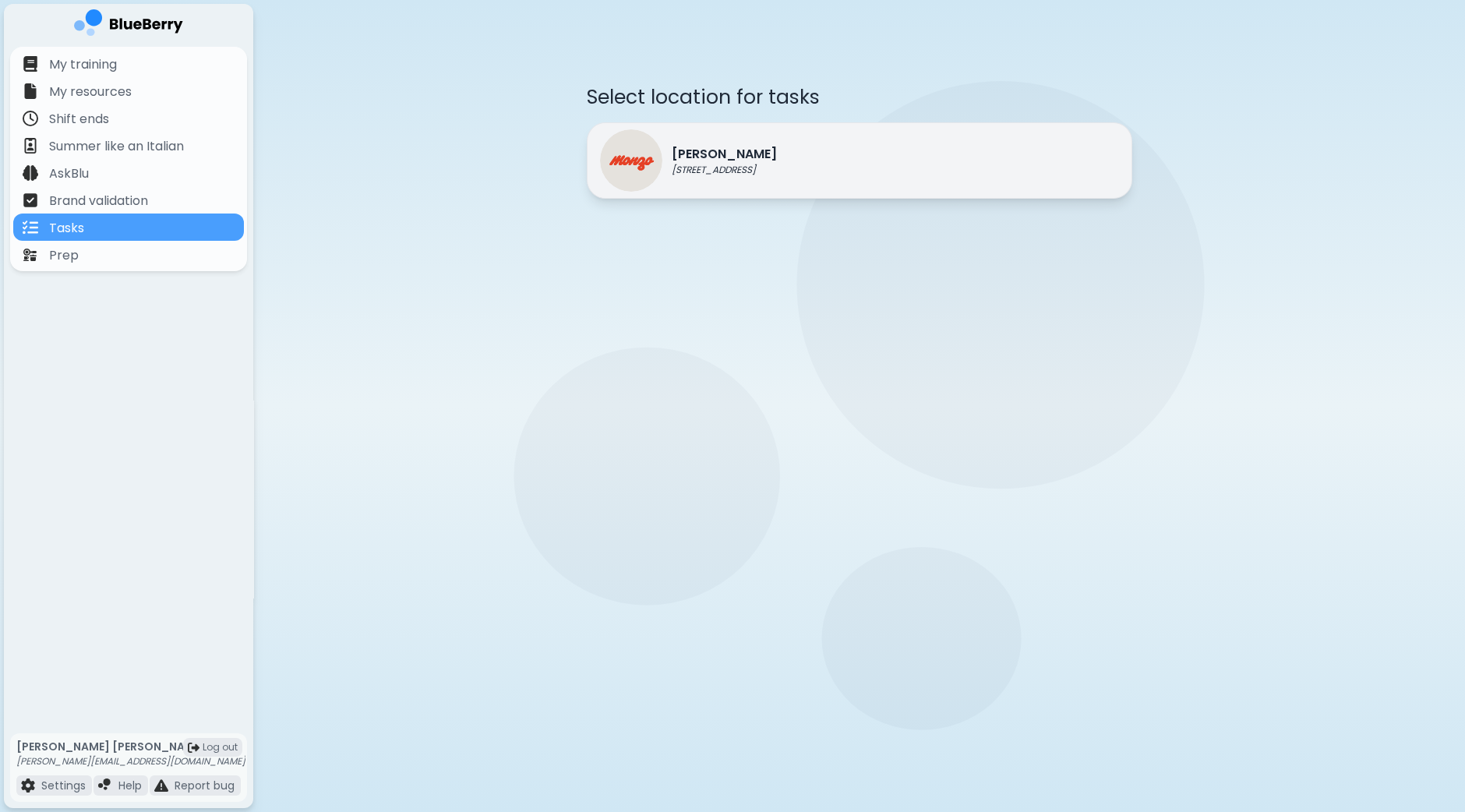
click at [723, 177] on div "[PERSON_NAME] [STREET_ADDRESS]" at bounding box center [688, 160] width 177 height 62
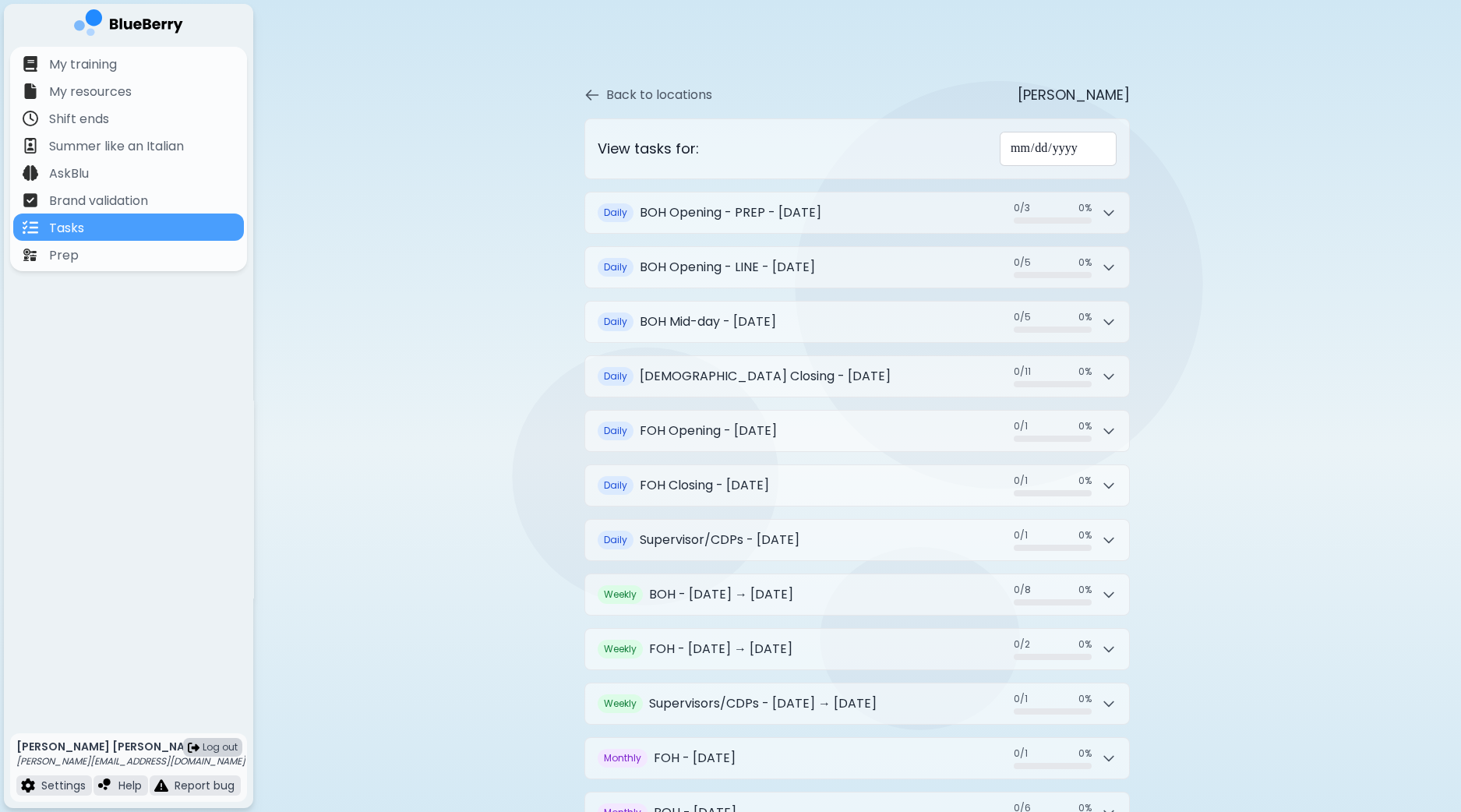
click at [208, 745] on span "Log out" at bounding box center [220, 747] width 35 height 13
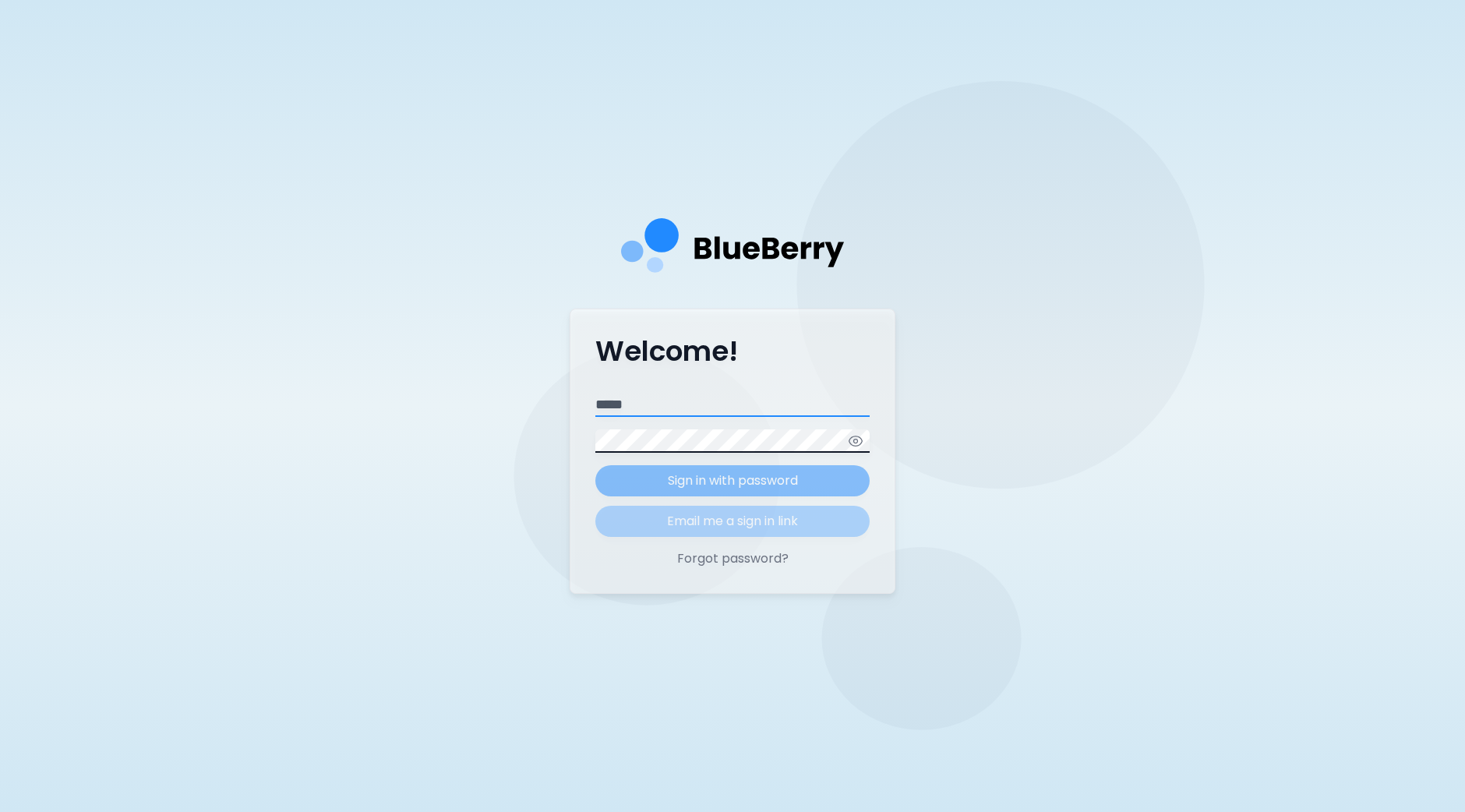
type input "**********"
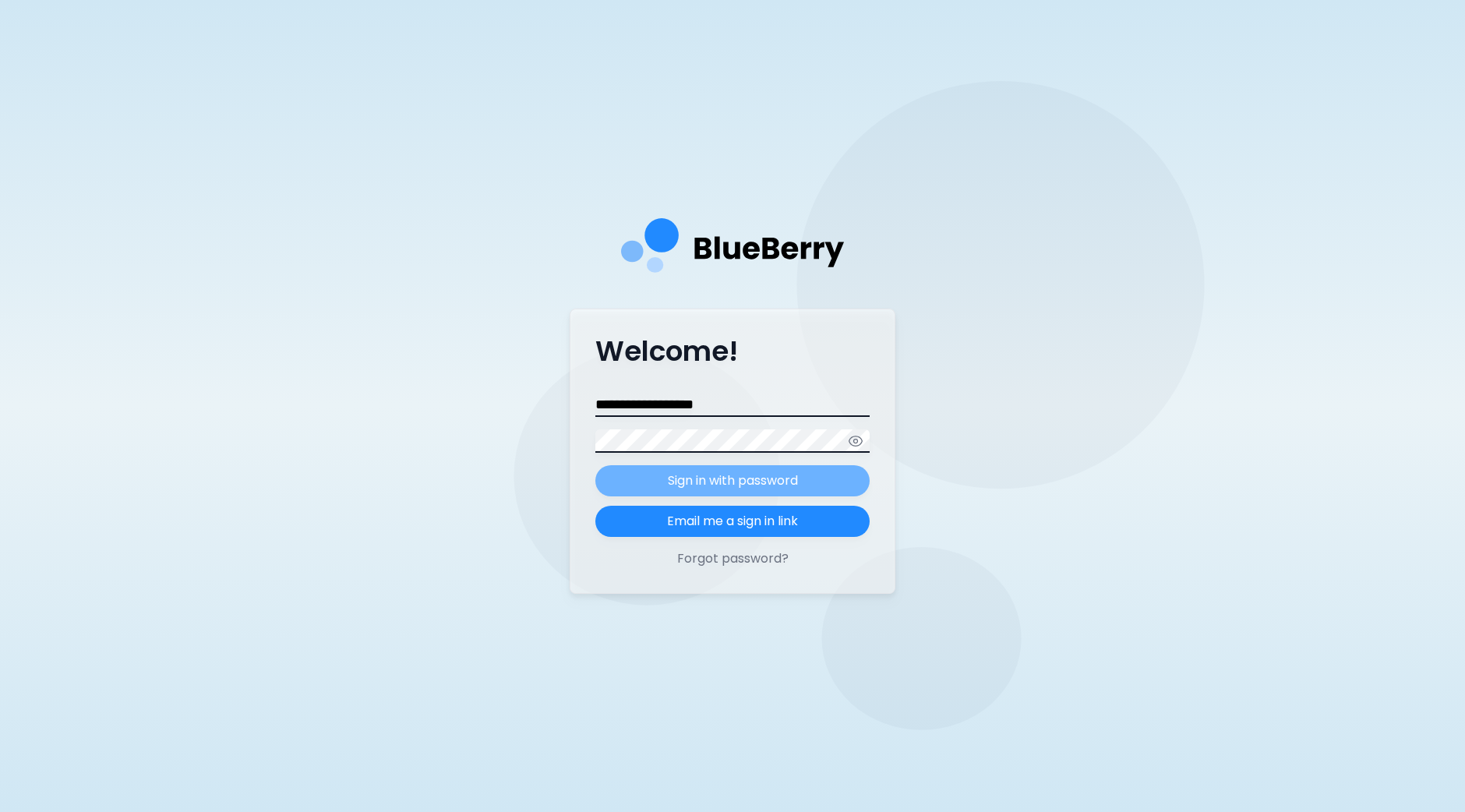
click at [739, 476] on p "Sign in with password" at bounding box center [733, 481] width 130 height 19
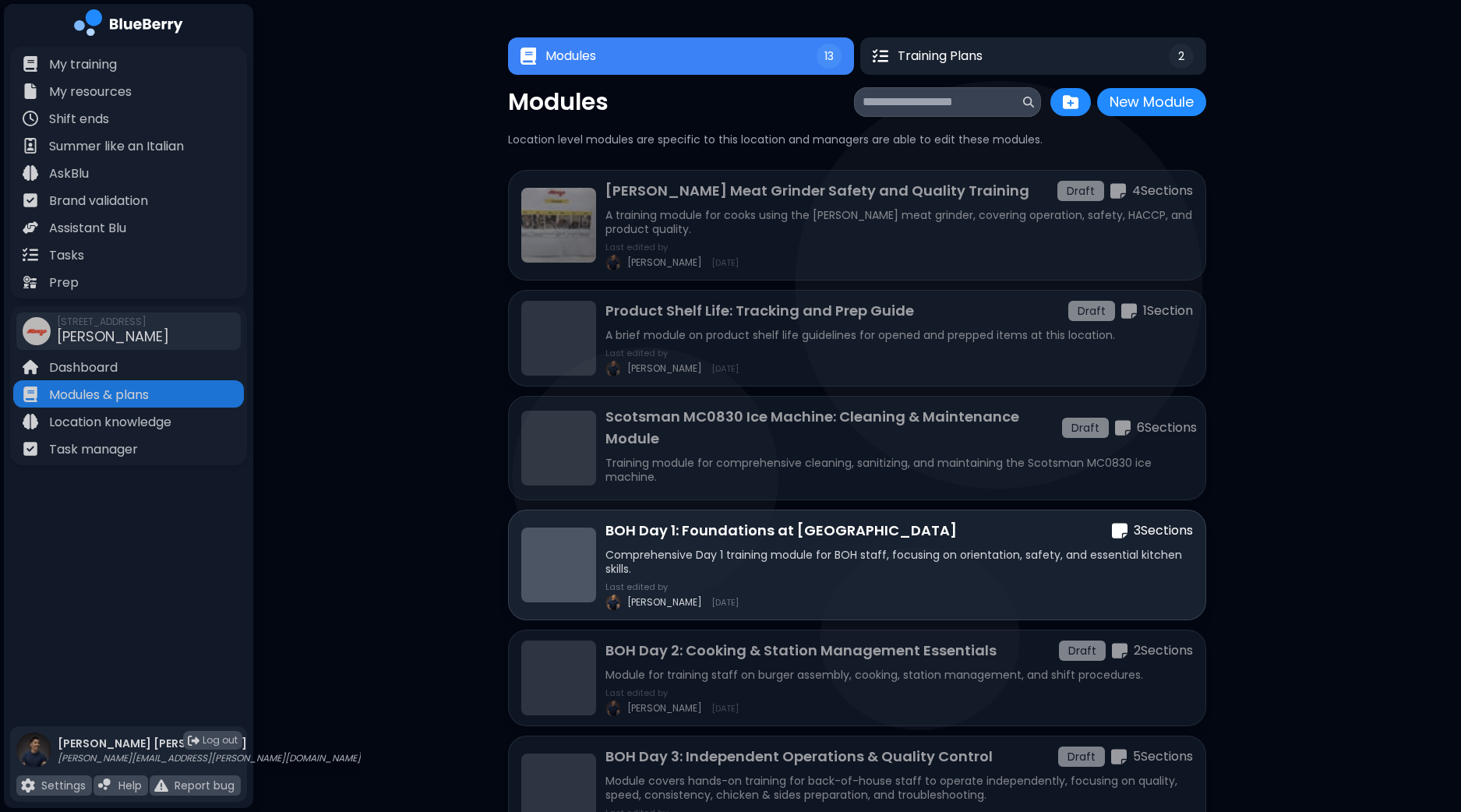
click at [158, 586] on div "My training My resources Shift ends Summer like an Italian AskBlu Brand validat…" at bounding box center [129, 384] width 250 height 675
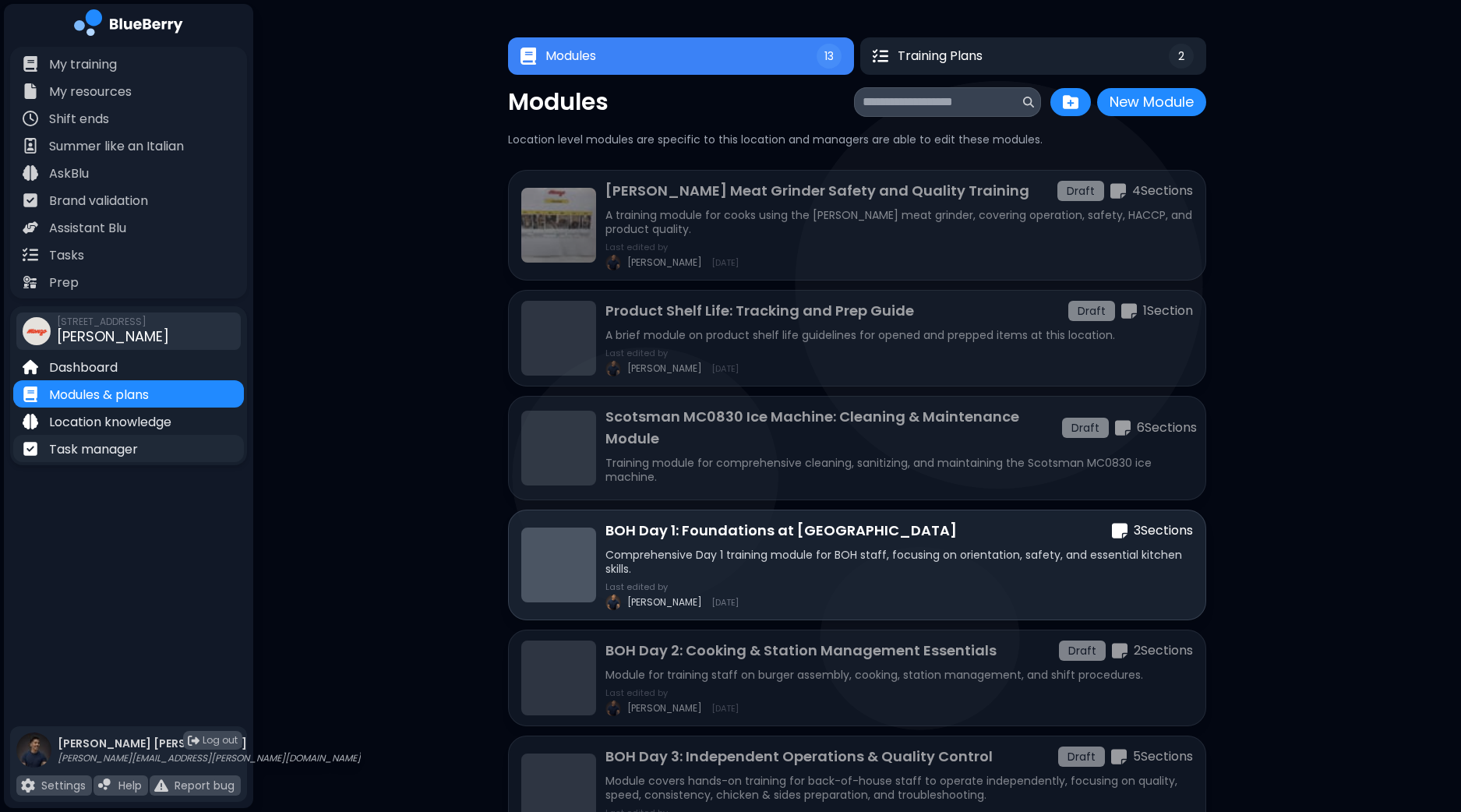
click at [168, 456] on div "Task manager" at bounding box center [128, 449] width 230 height 27
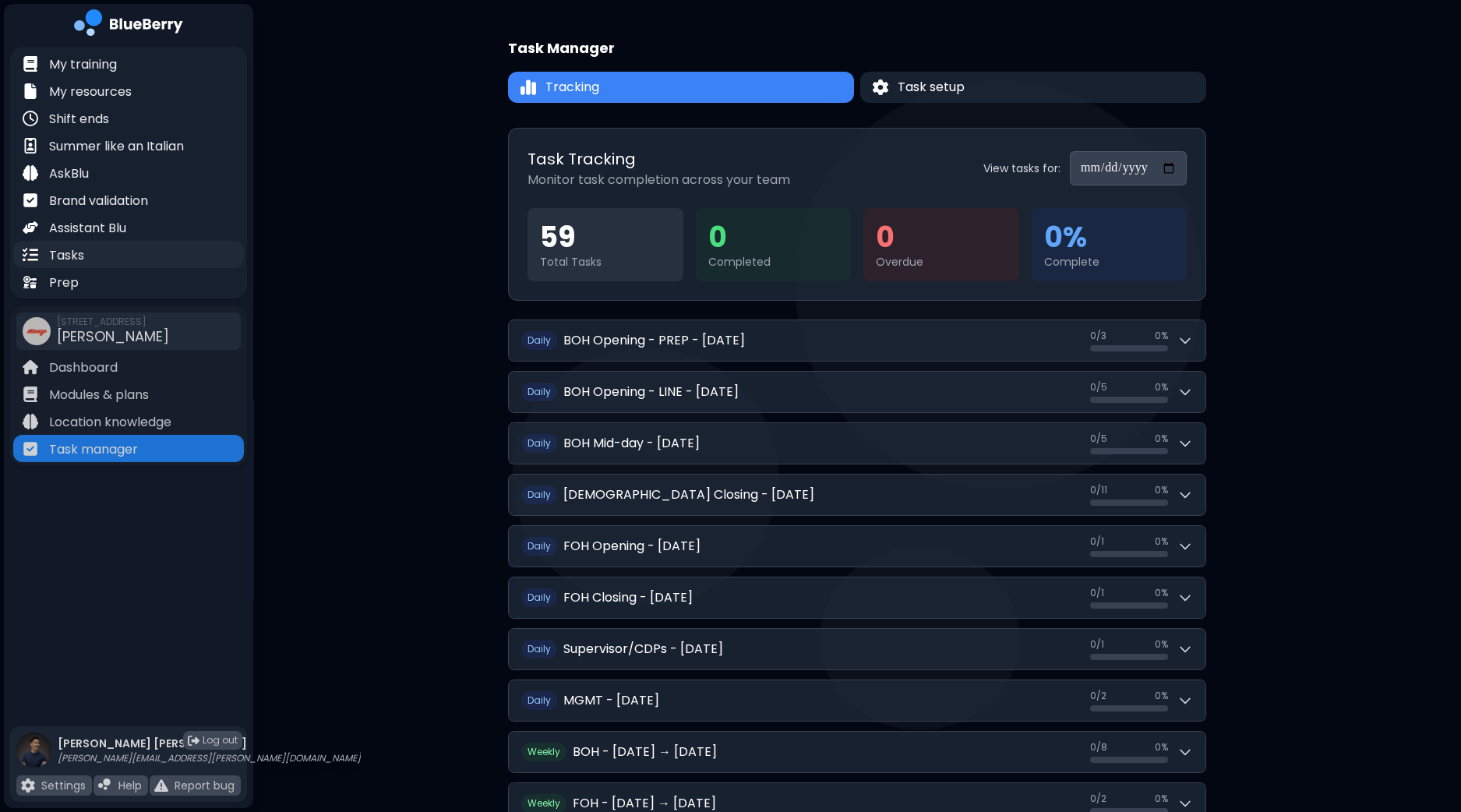
click at [58, 257] on p "Tasks" at bounding box center [67, 255] width 35 height 19
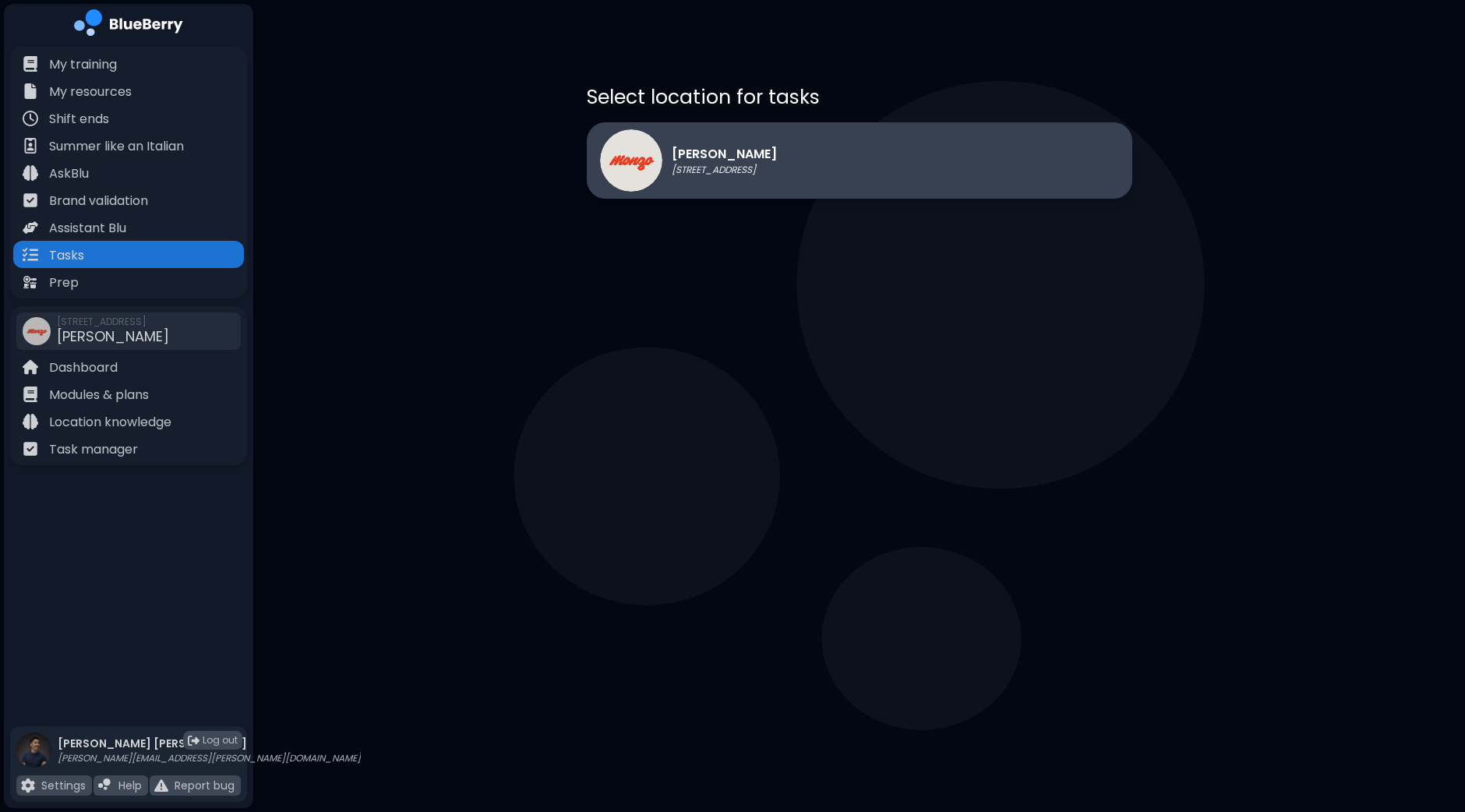
click at [721, 172] on p "[STREET_ADDRESS]" at bounding box center [724, 169] width 105 height 13
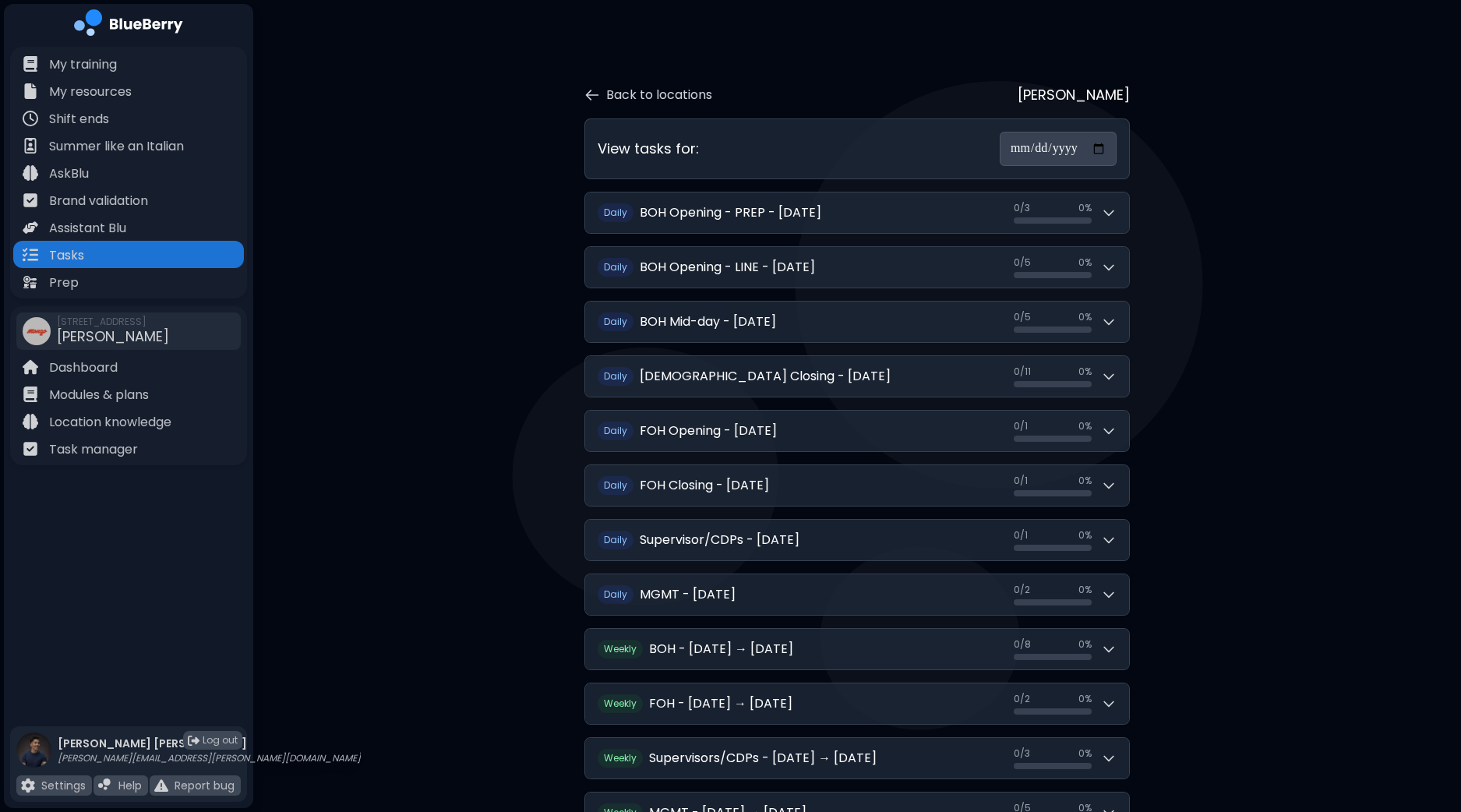
click at [1066, 149] on input "**********" at bounding box center [1058, 148] width 117 height 35
click at [1106, 143] on input "**********" at bounding box center [1058, 148] width 117 height 35
click at [1237, 152] on div "**********" at bounding box center [857, 557] width 1208 height 1114
click at [1105, 150] on input "**********" at bounding box center [1058, 148] width 117 height 35
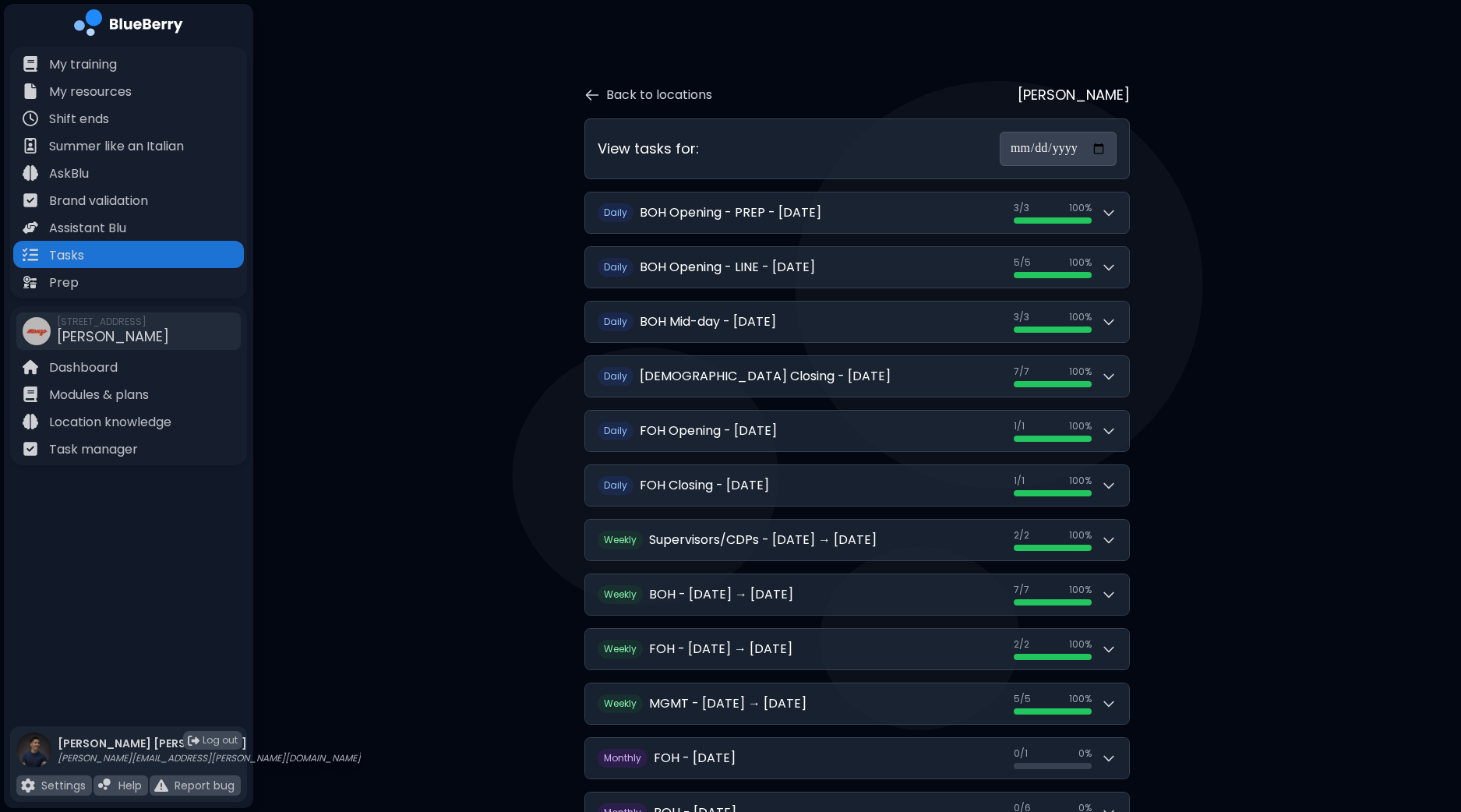
click at [1110, 158] on input "**********" at bounding box center [1058, 148] width 117 height 35
click at [1099, 147] on input "**********" at bounding box center [1058, 148] width 117 height 35
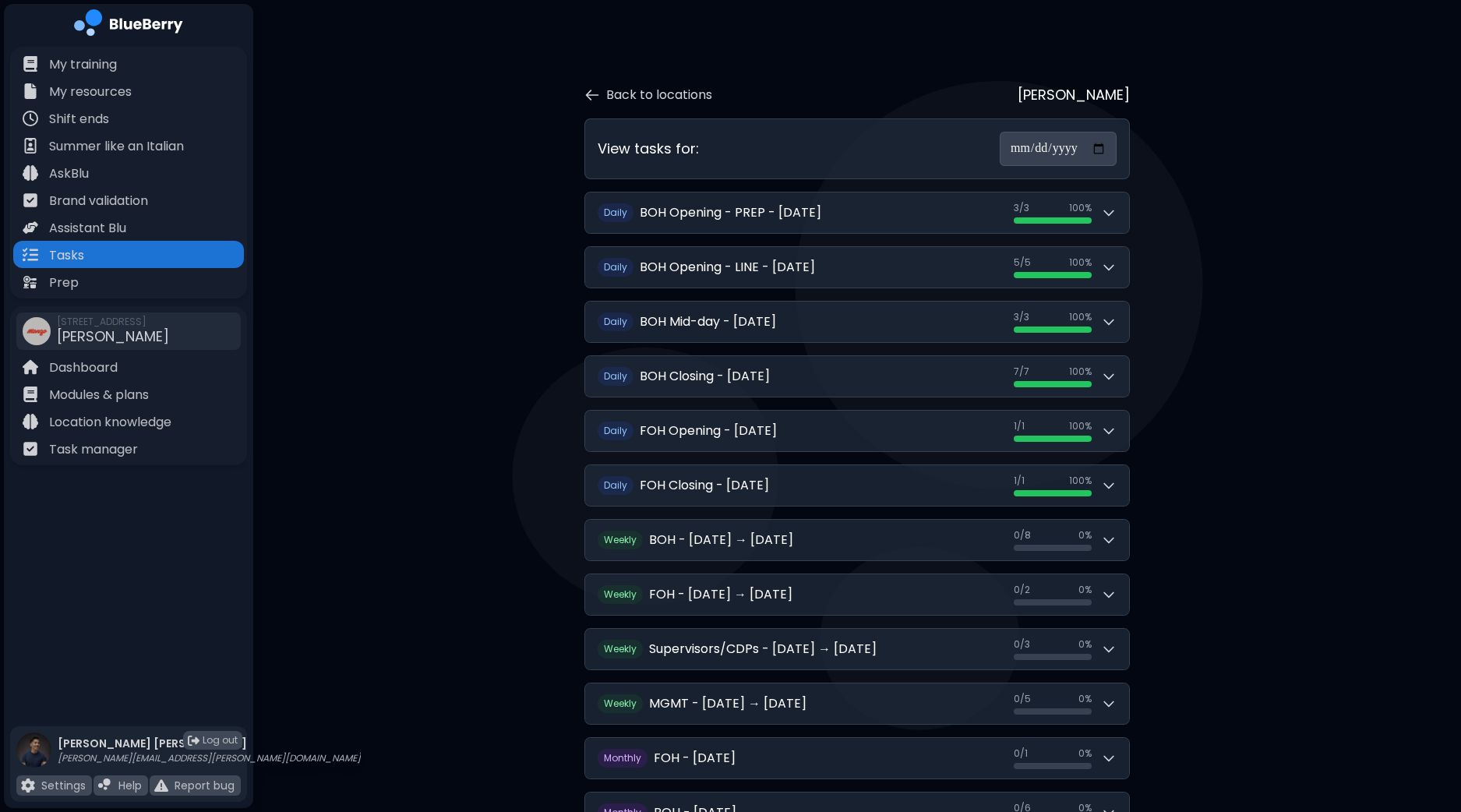
click at [1102, 151] on input "**********" at bounding box center [1058, 148] width 117 height 35
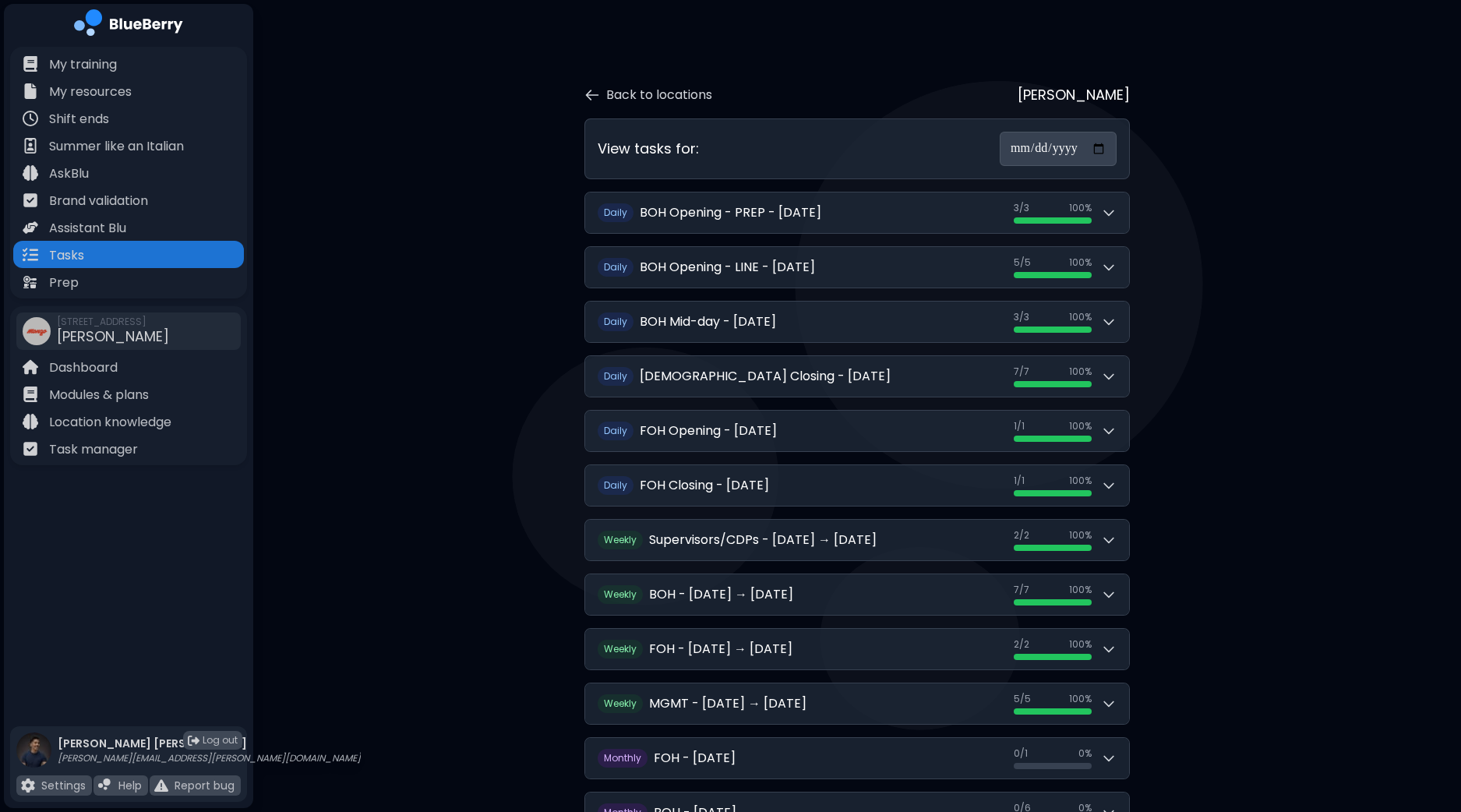
click at [1100, 148] on input "**********" at bounding box center [1058, 148] width 117 height 35
type input "**********"
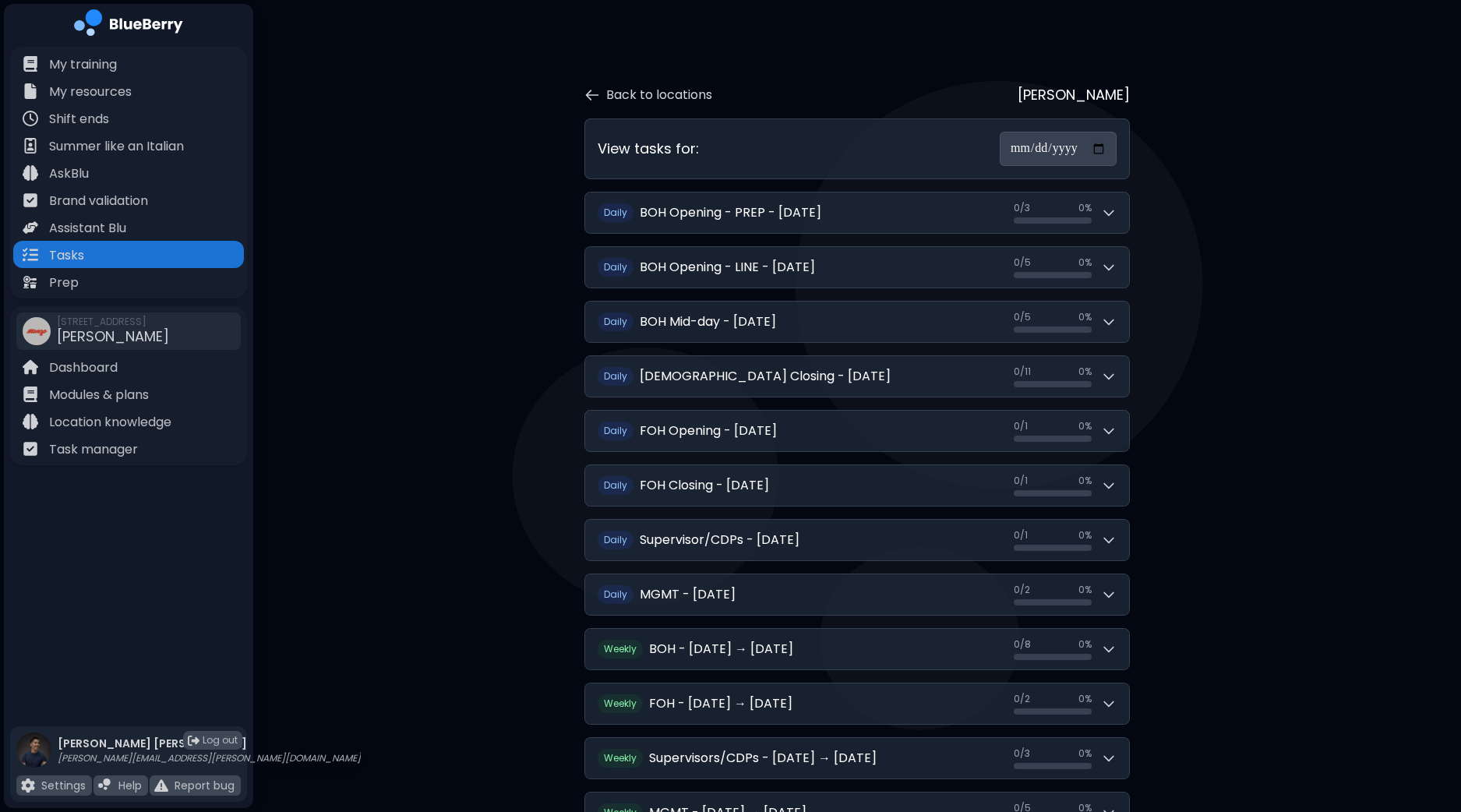
click at [1241, 230] on div "**********" at bounding box center [857, 557] width 1208 height 1114
